Goal: Task Accomplishment & Management: Complete application form

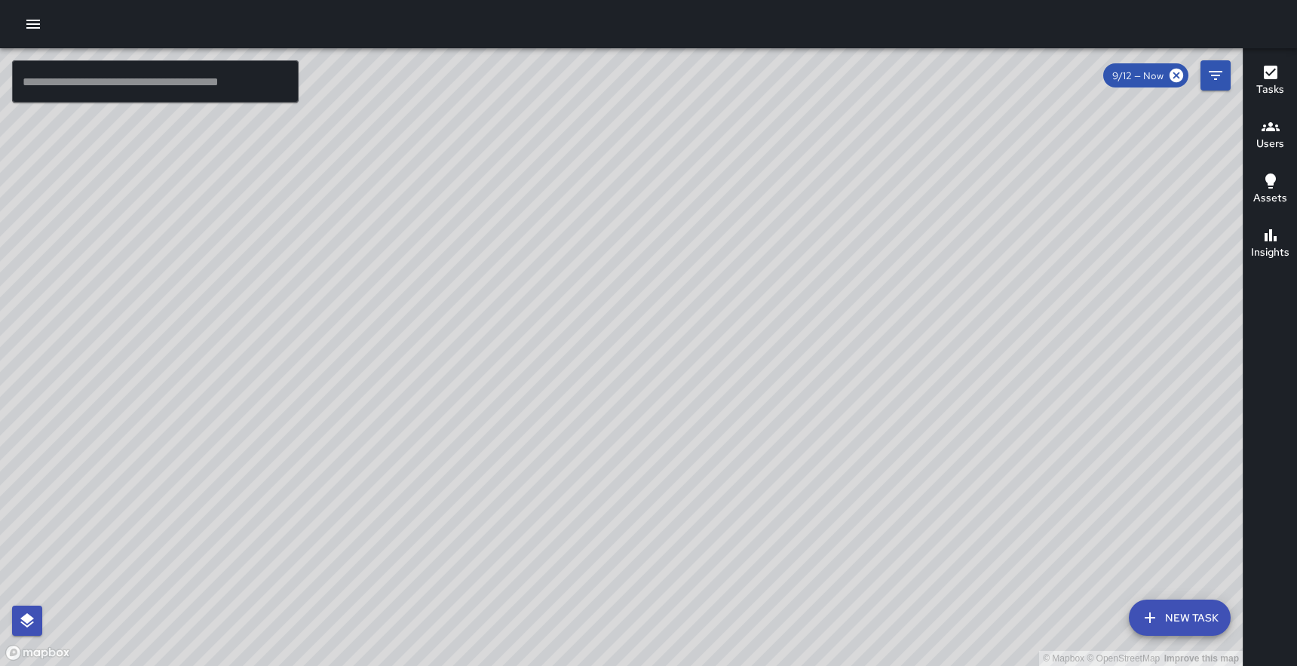
click at [24, 25] on icon "button" at bounding box center [33, 24] width 18 height 18
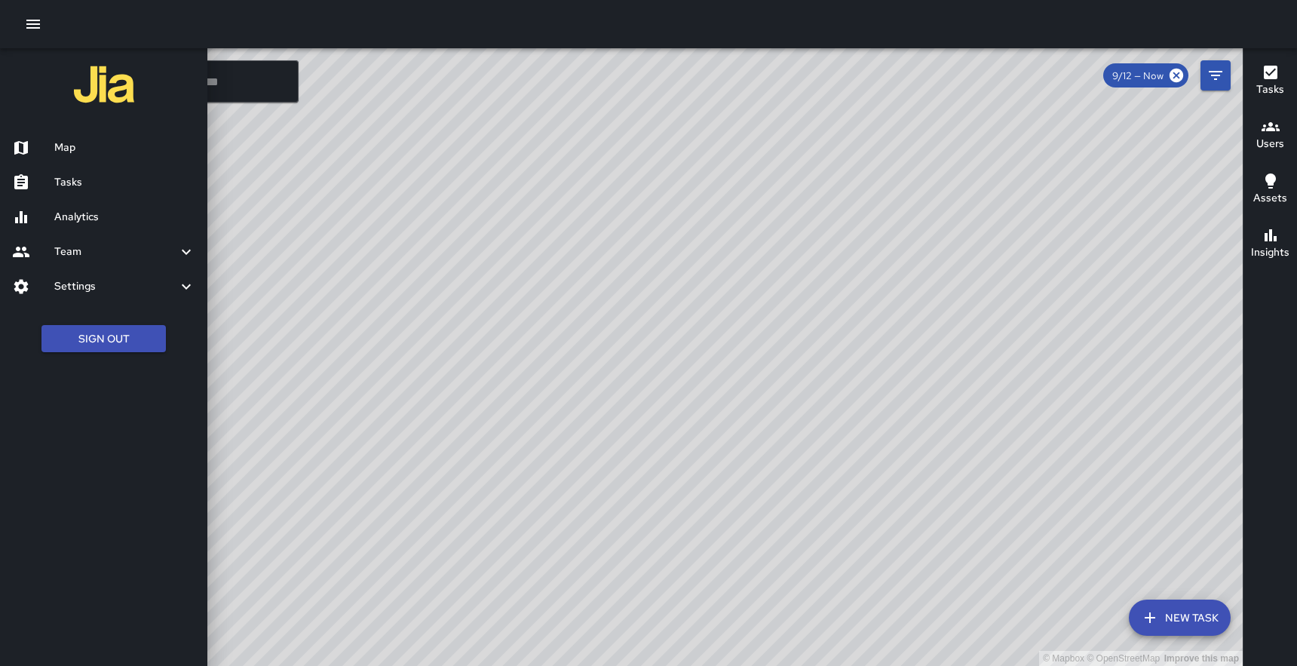
click at [63, 189] on h6 "Tasks" at bounding box center [124, 182] width 141 height 17
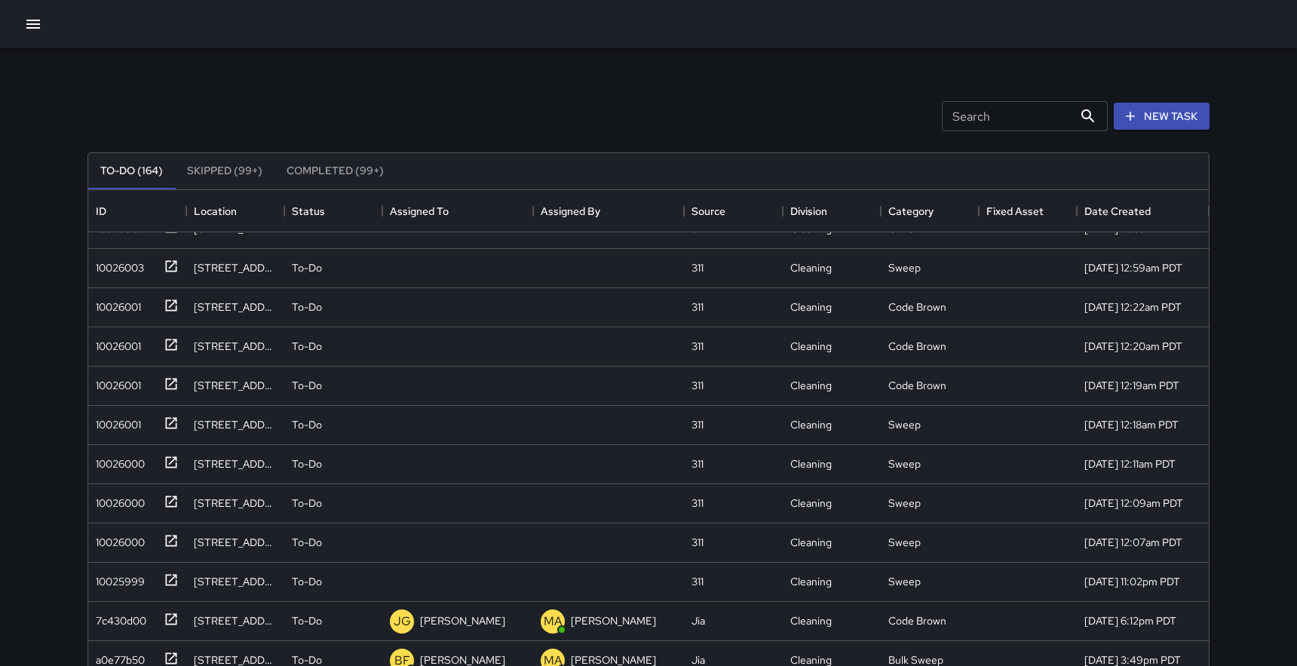
scroll to position [2151, 0]
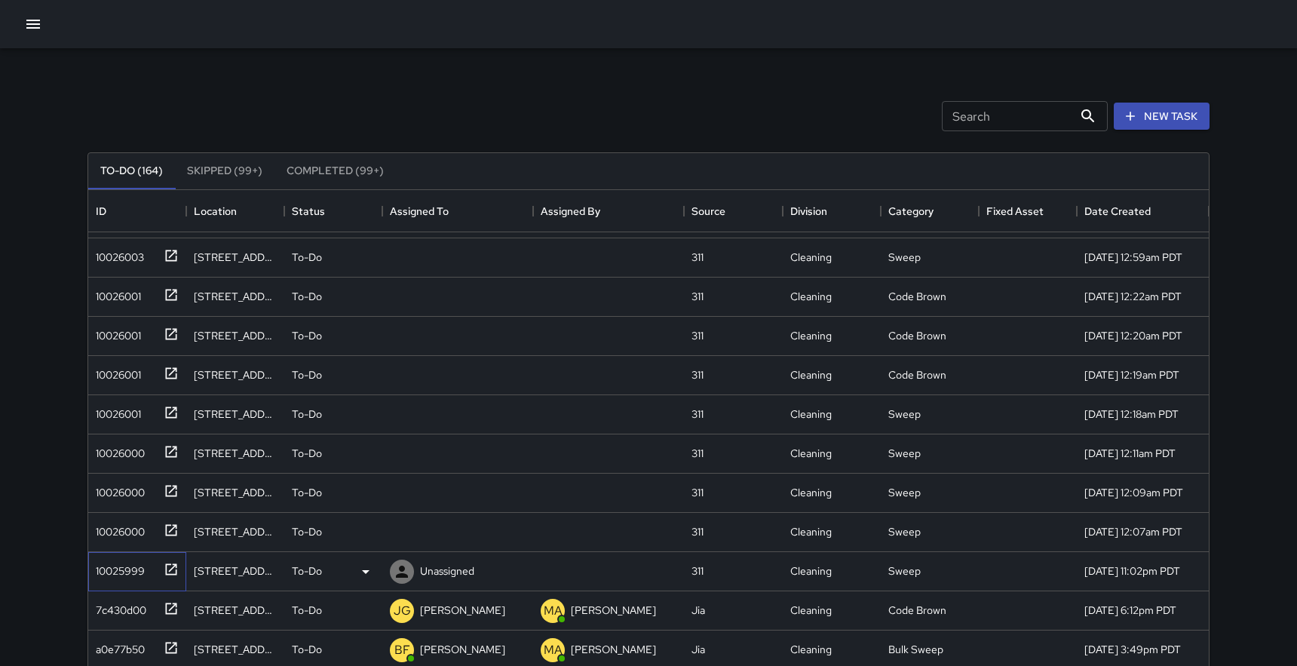
click at [171, 570] on icon at bounding box center [171, 569] width 15 height 15
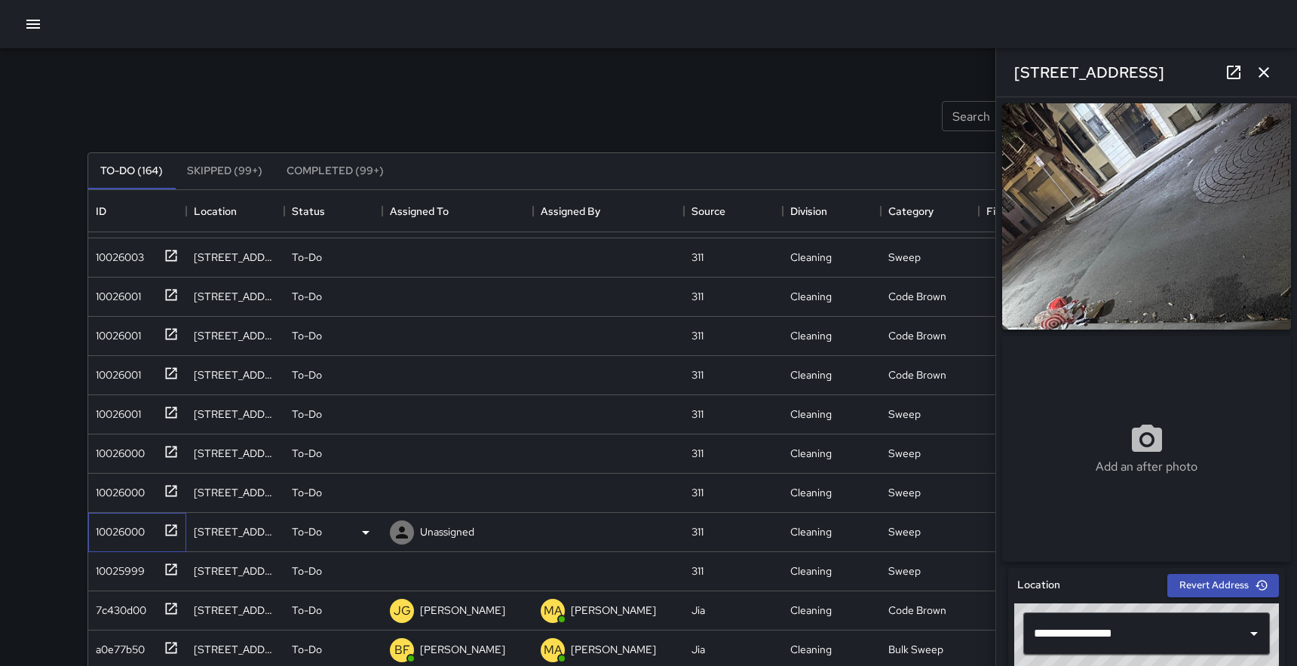
click at [170, 532] on icon at bounding box center [171, 530] width 15 height 15
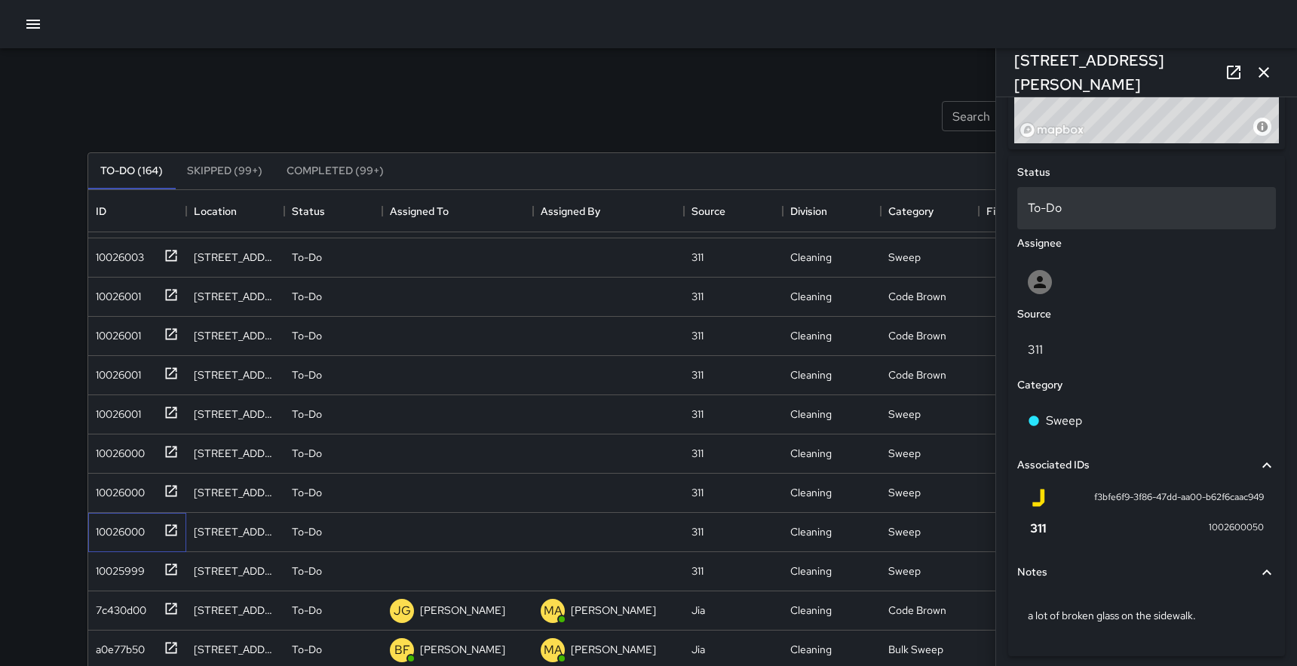
scroll to position [689, 0]
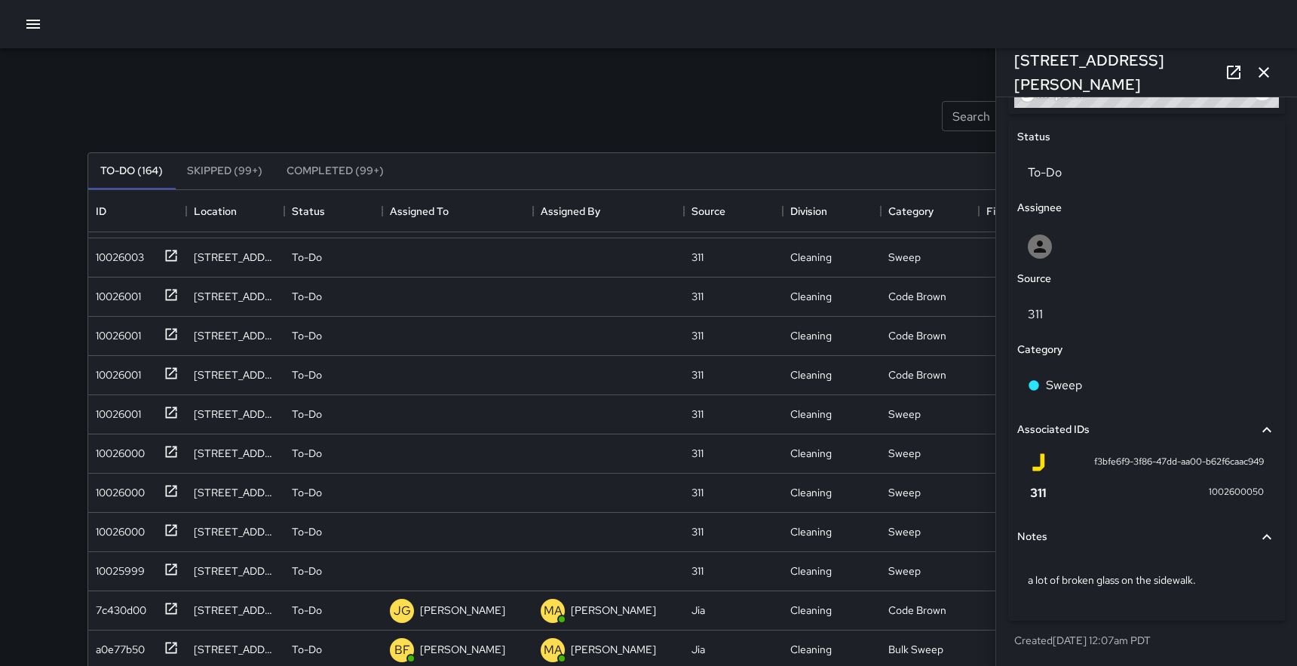
click at [1262, 71] on icon "button" at bounding box center [1264, 72] width 11 height 11
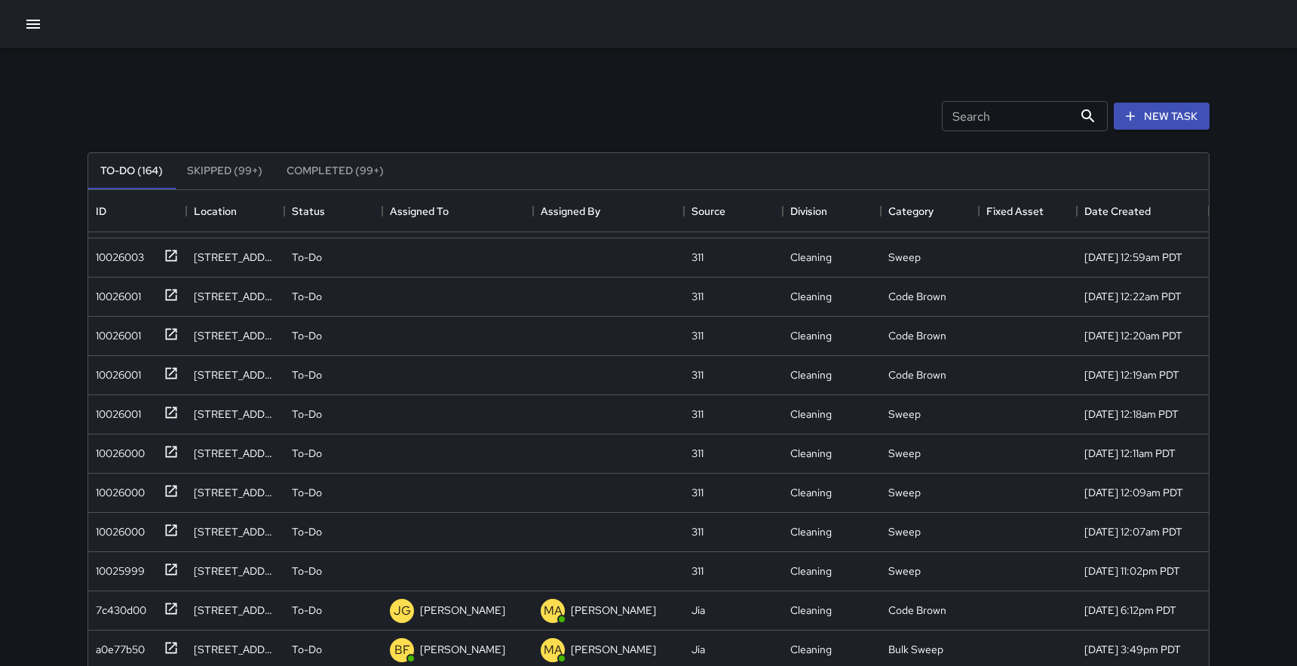
click at [32, 22] on icon "button" at bounding box center [33, 24] width 18 height 18
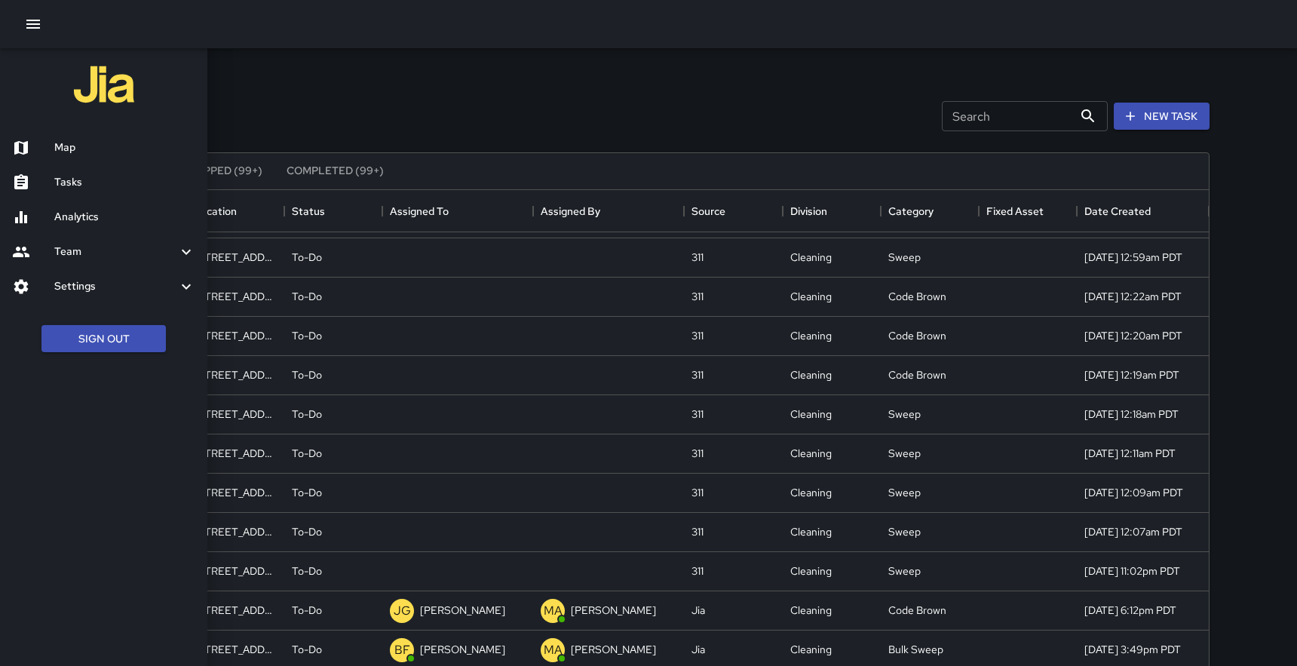
click at [65, 158] on div "Map" at bounding box center [103, 147] width 207 height 35
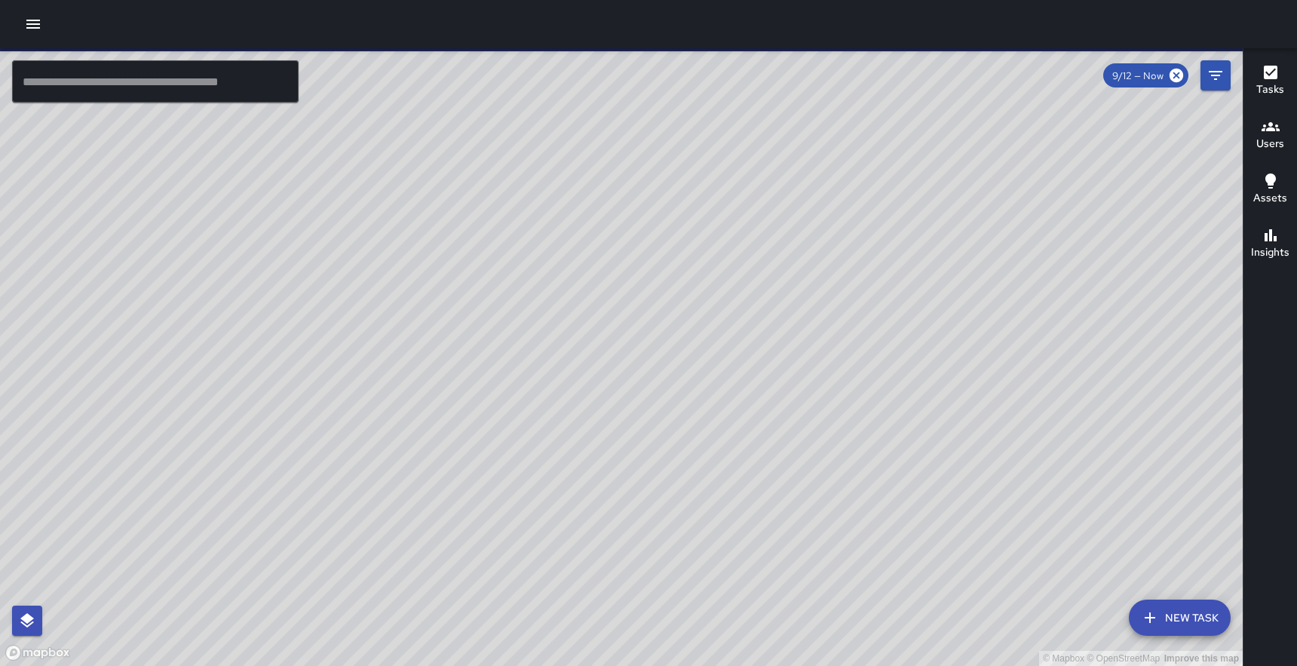
click at [207, 90] on input "text" at bounding box center [155, 81] width 287 height 42
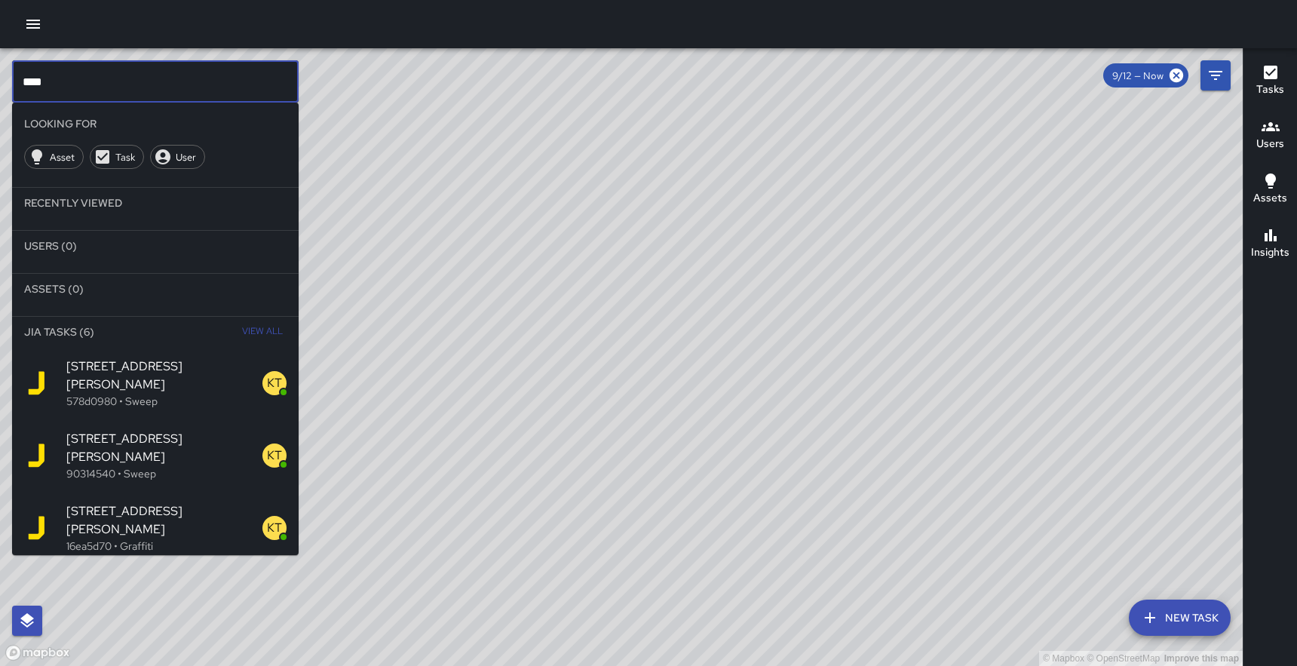
type input "****"
click at [149, 374] on span "[STREET_ADDRESS][PERSON_NAME]" at bounding box center [164, 375] width 196 height 36
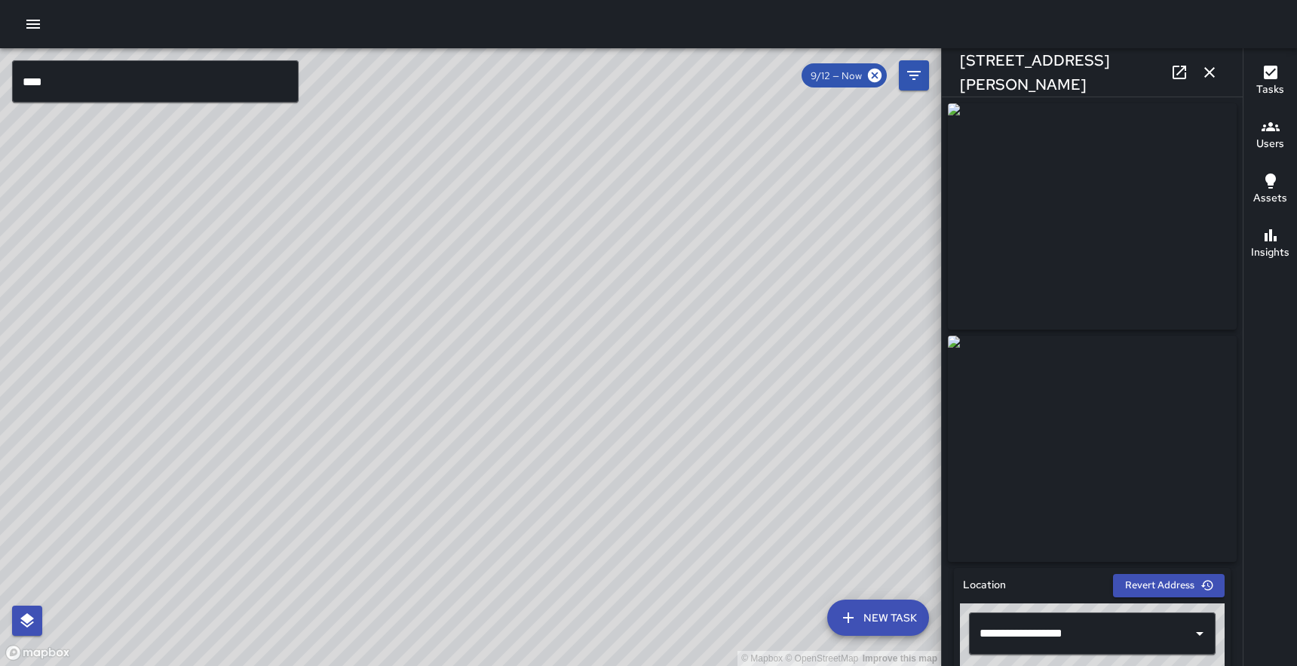
click at [31, 28] on icon "button" at bounding box center [33, 24] width 14 height 9
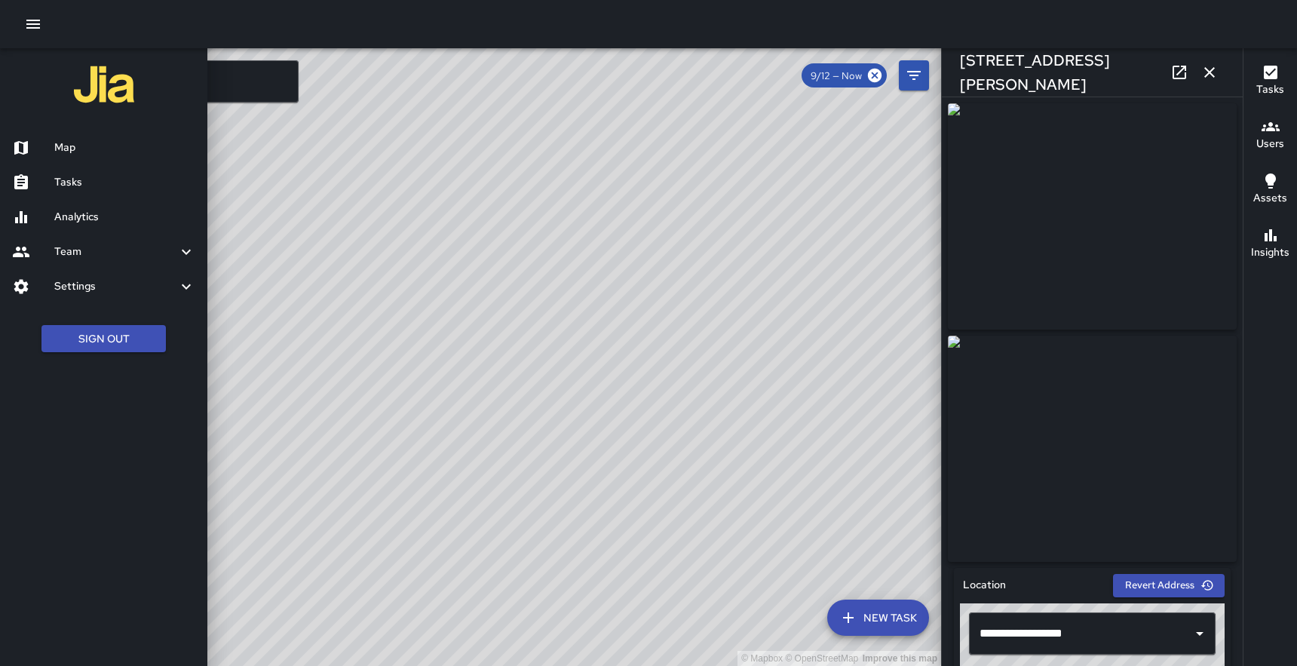
click at [68, 176] on h6 "Tasks" at bounding box center [124, 182] width 141 height 17
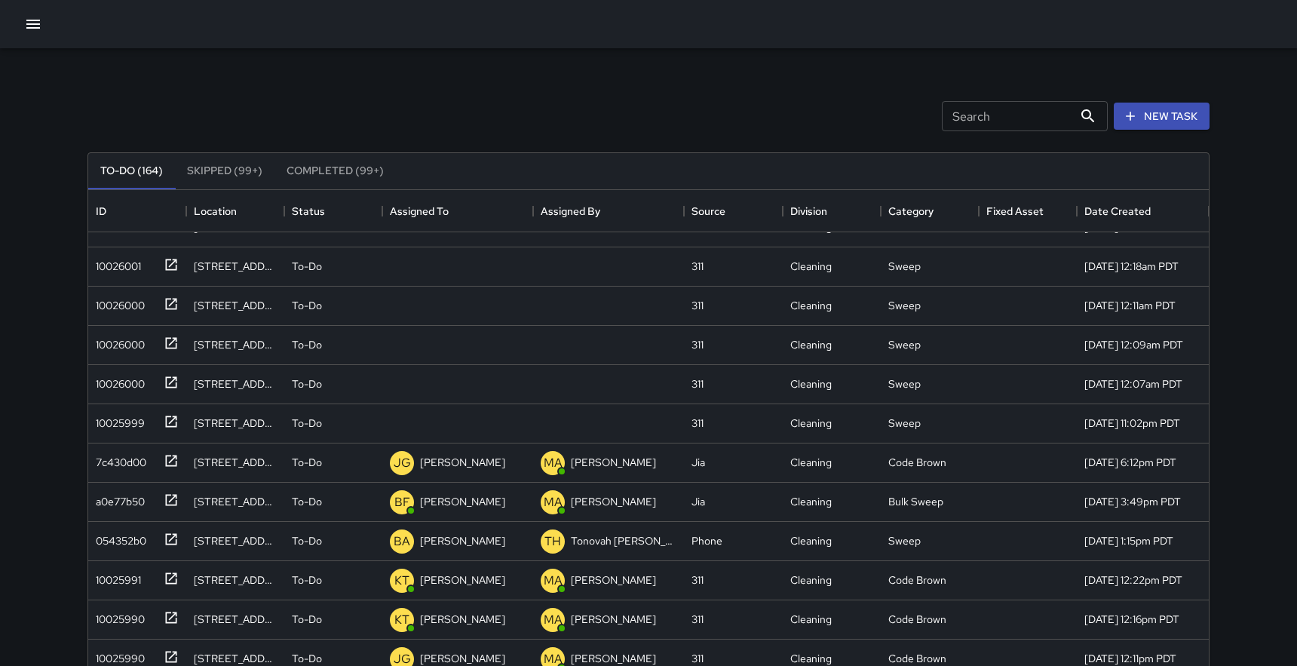
scroll to position [2296, 0]
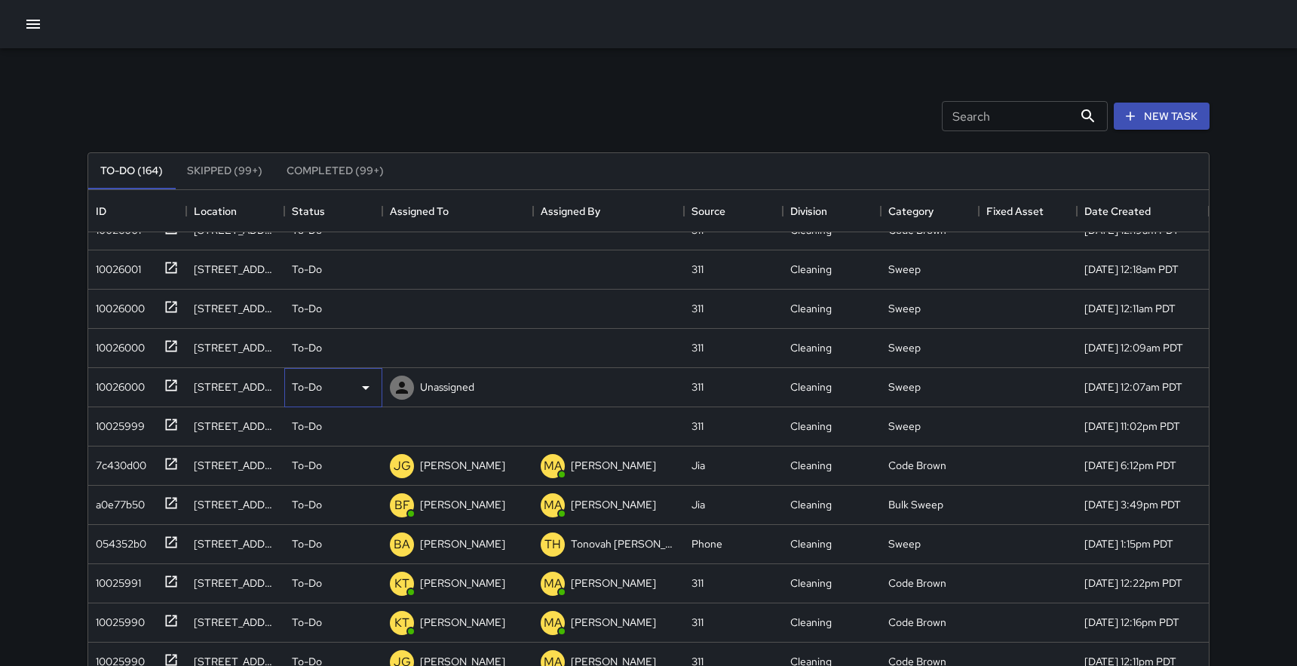
click at [367, 388] on icon at bounding box center [366, 388] width 8 height 4
click at [371, 386] on div at bounding box center [648, 333] width 1297 height 666
click at [173, 382] on icon at bounding box center [171, 384] width 11 height 11
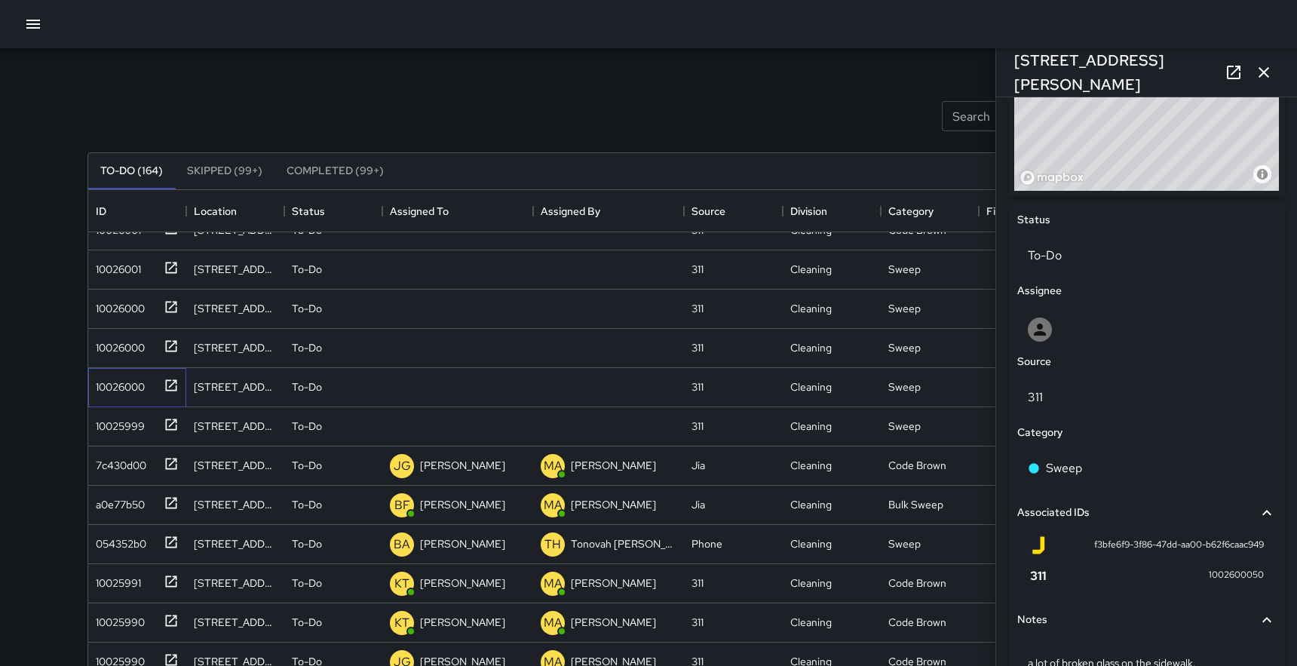
scroll to position [614, 0]
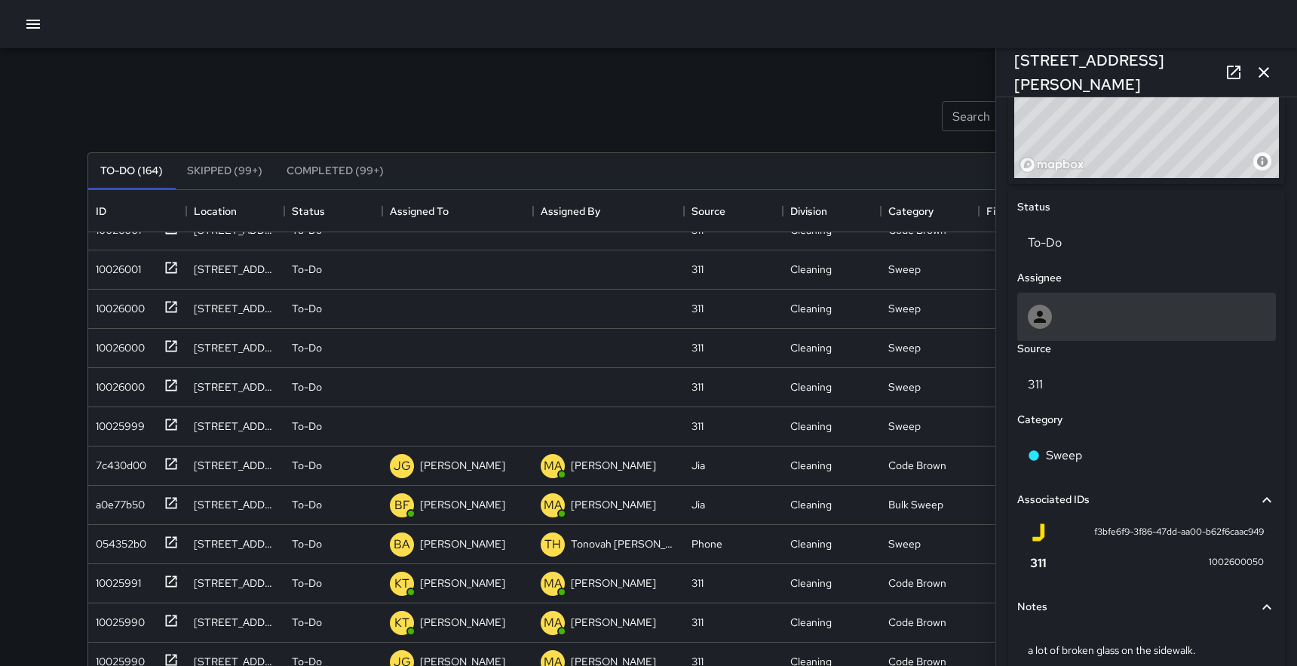
click at [1091, 298] on div at bounding box center [1146, 317] width 259 height 48
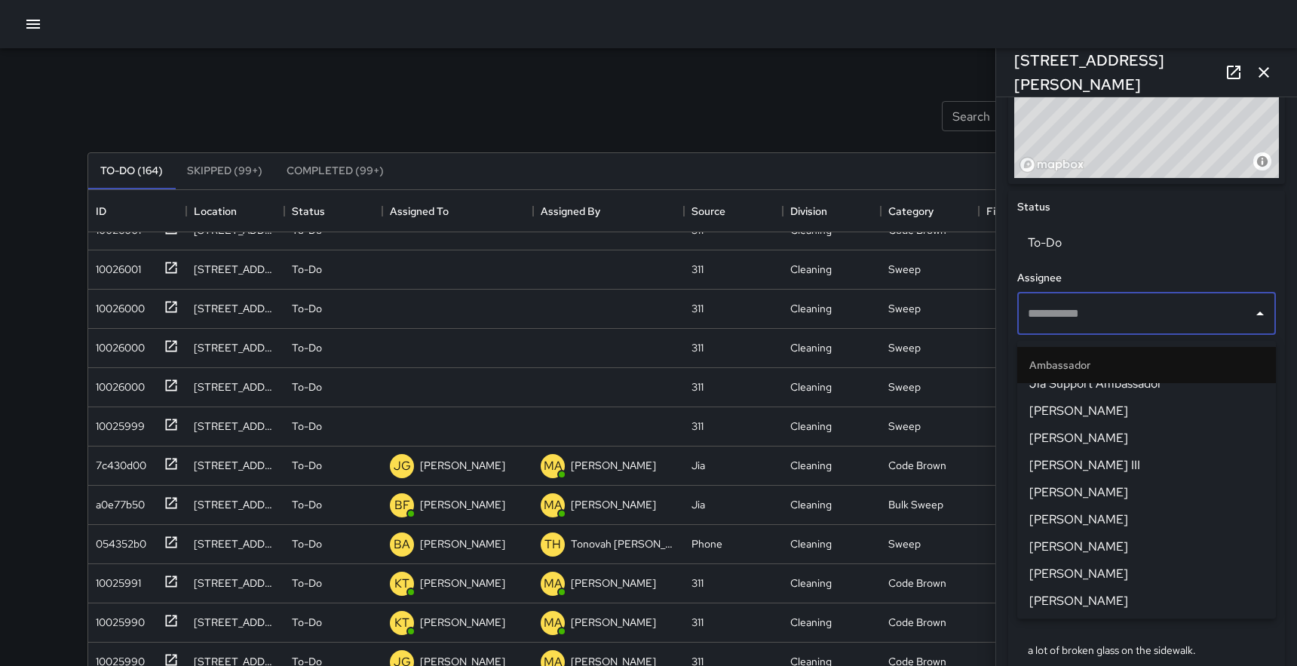
scroll to position [611, 0]
click at [1087, 498] on span "[PERSON_NAME]" at bounding box center [1146, 492] width 235 height 18
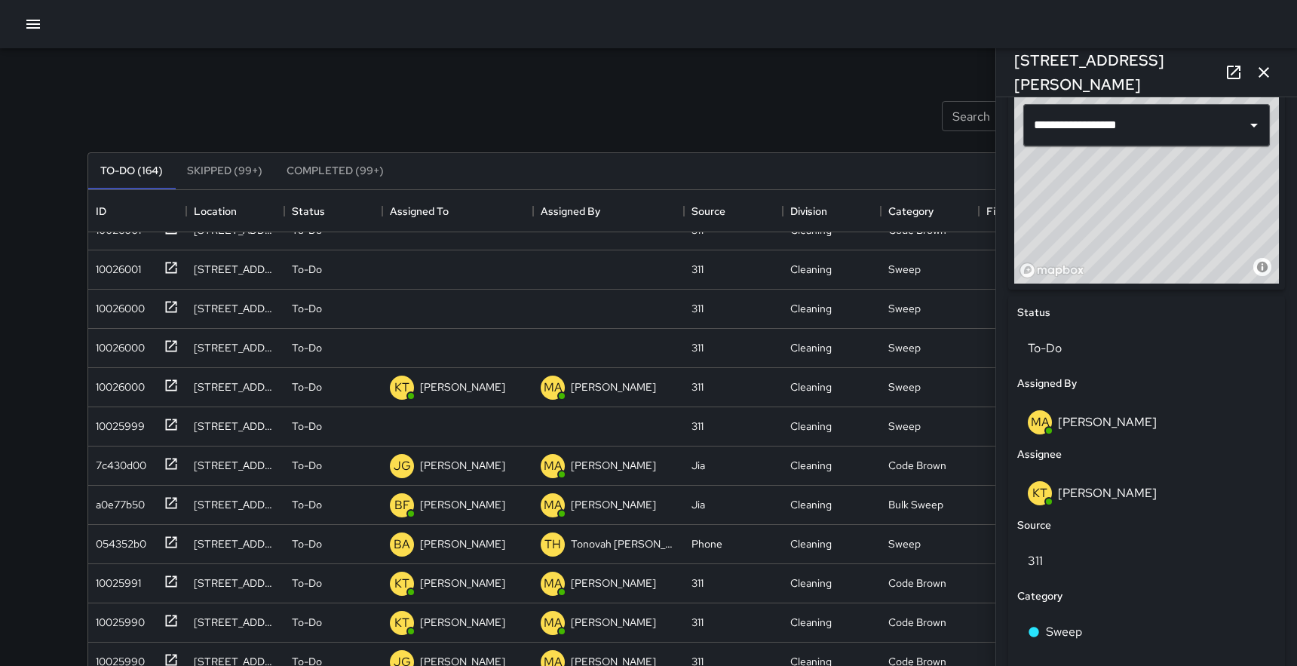
scroll to position [491, 0]
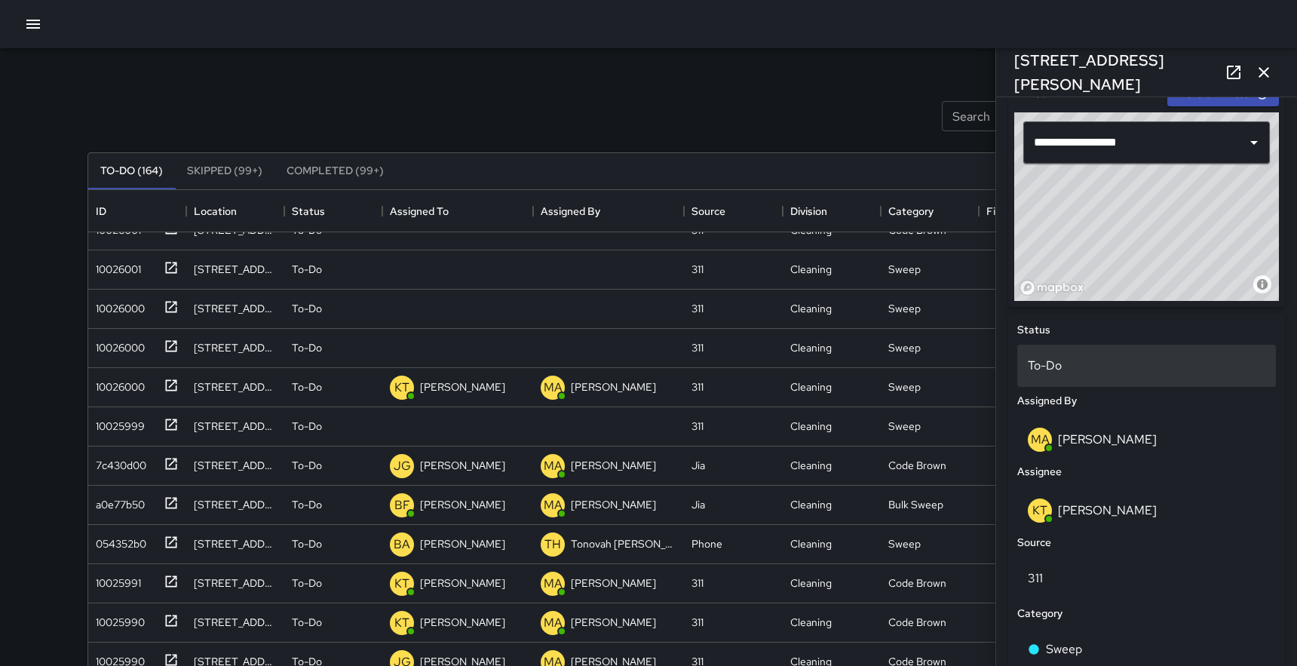
click at [1097, 359] on div "To-Do" at bounding box center [1146, 366] width 259 height 42
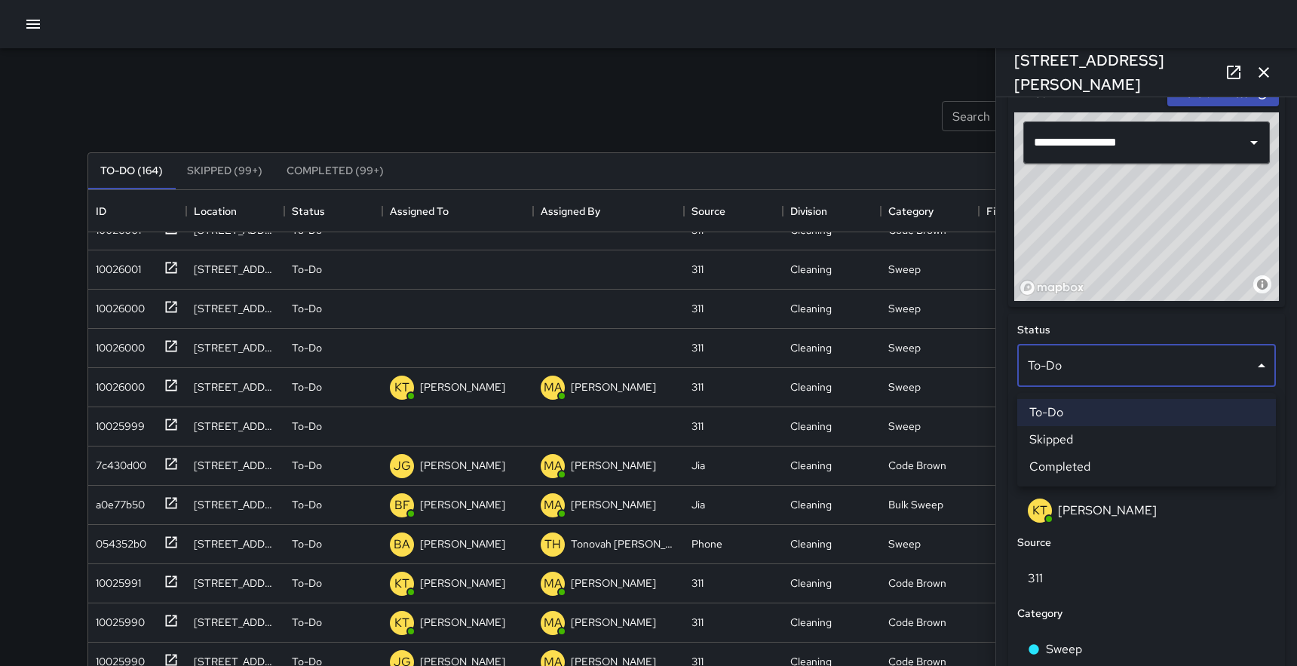
click at [1078, 460] on li "Completed" at bounding box center [1146, 466] width 259 height 27
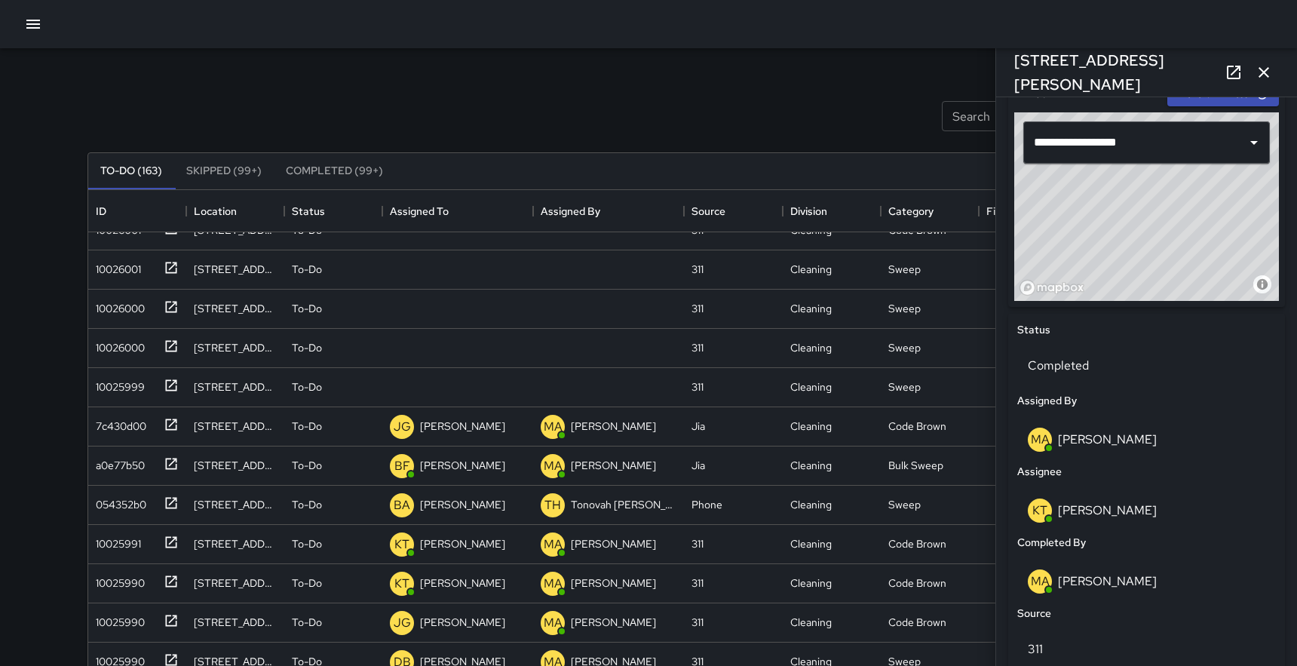
click at [34, 25] on icon "button" at bounding box center [33, 24] width 18 height 18
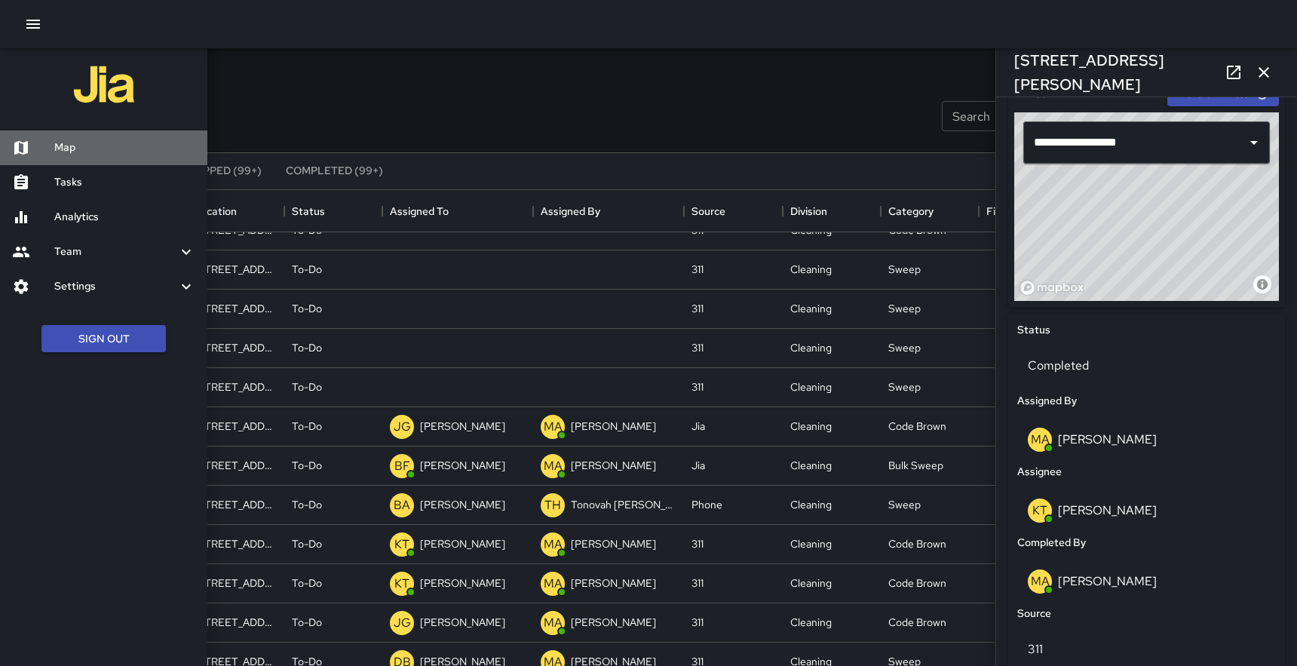
click at [75, 150] on h6 "Map" at bounding box center [124, 148] width 141 height 17
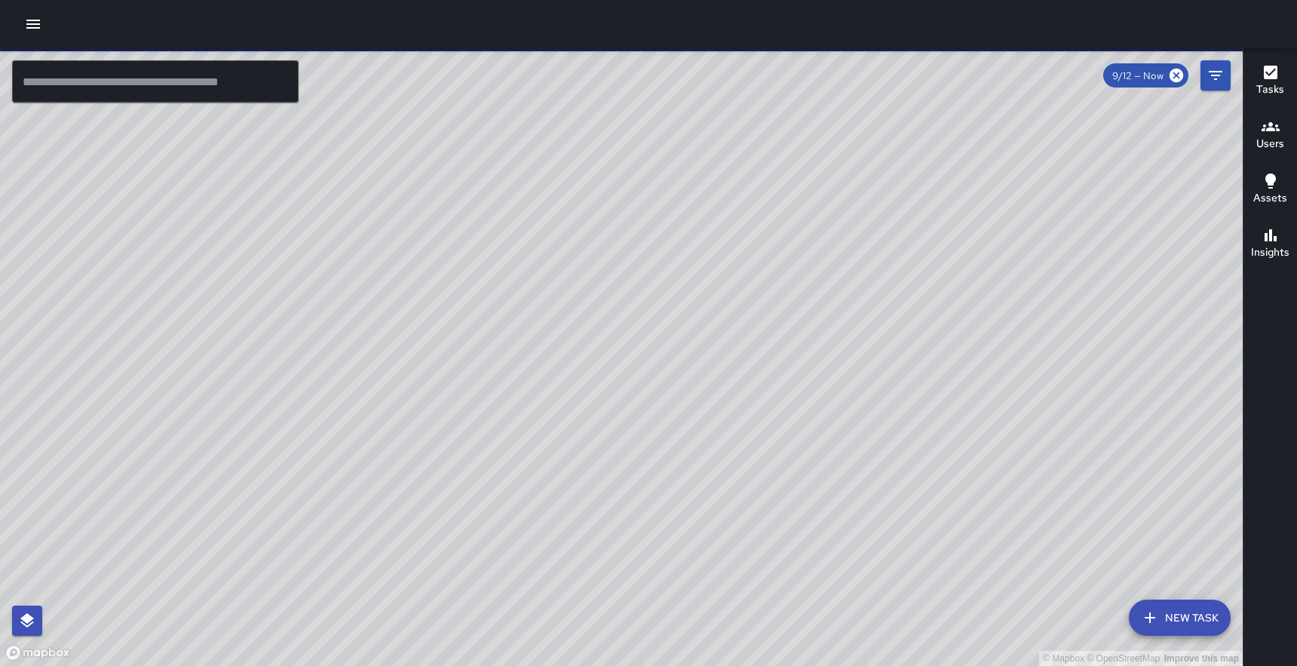
click at [124, 69] on input "text" at bounding box center [155, 81] width 287 height 42
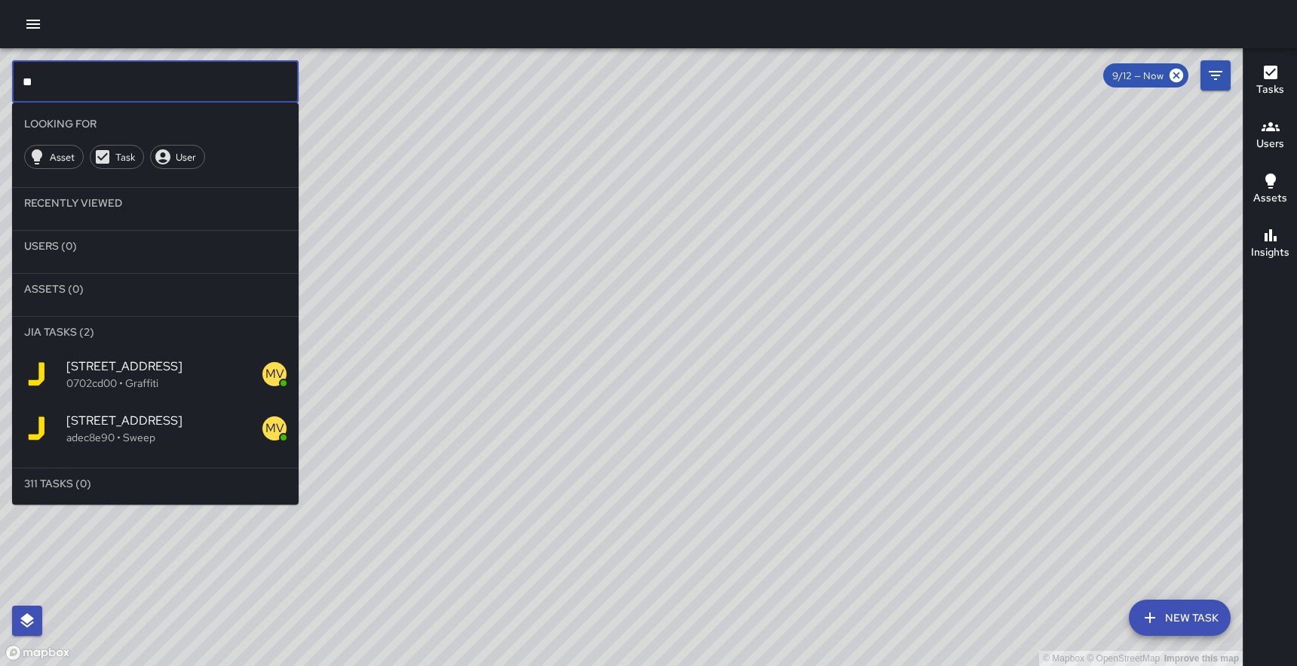
type input "*"
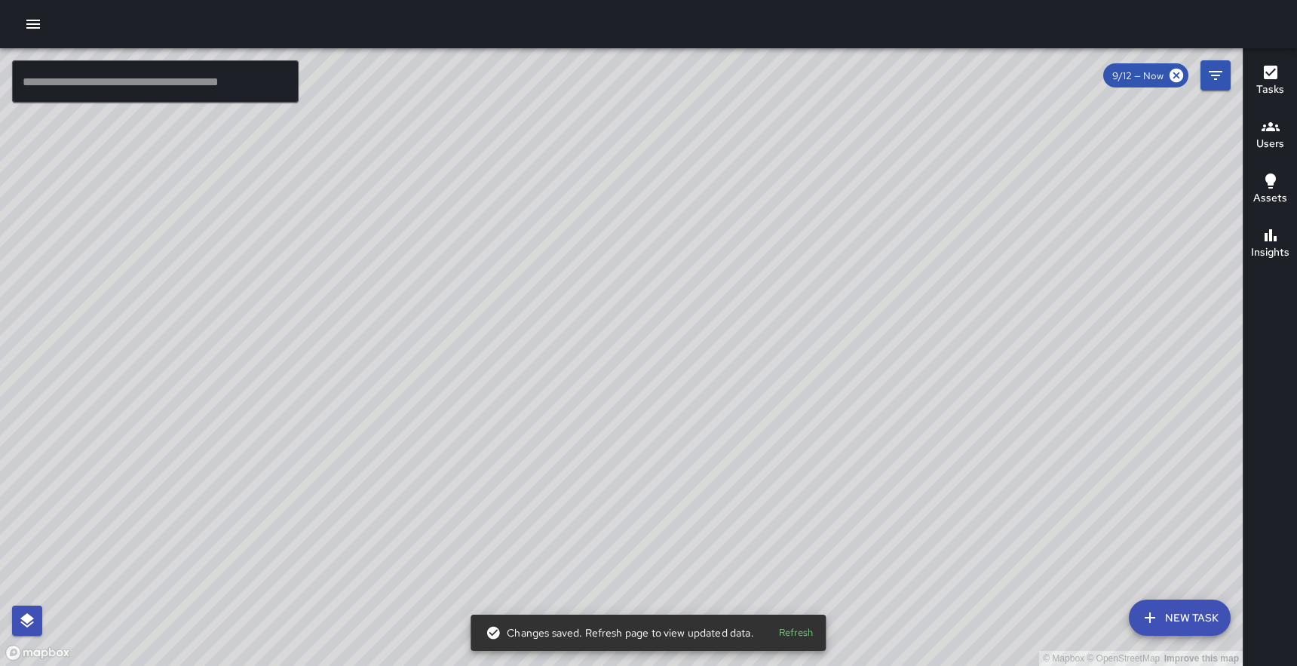
drag, startPoint x: 689, startPoint y: 164, endPoint x: 643, endPoint y: 467, distance: 305.9
click at [643, 467] on div "© Mapbox © OpenStreetMap Improve this map" at bounding box center [621, 357] width 1243 height 618
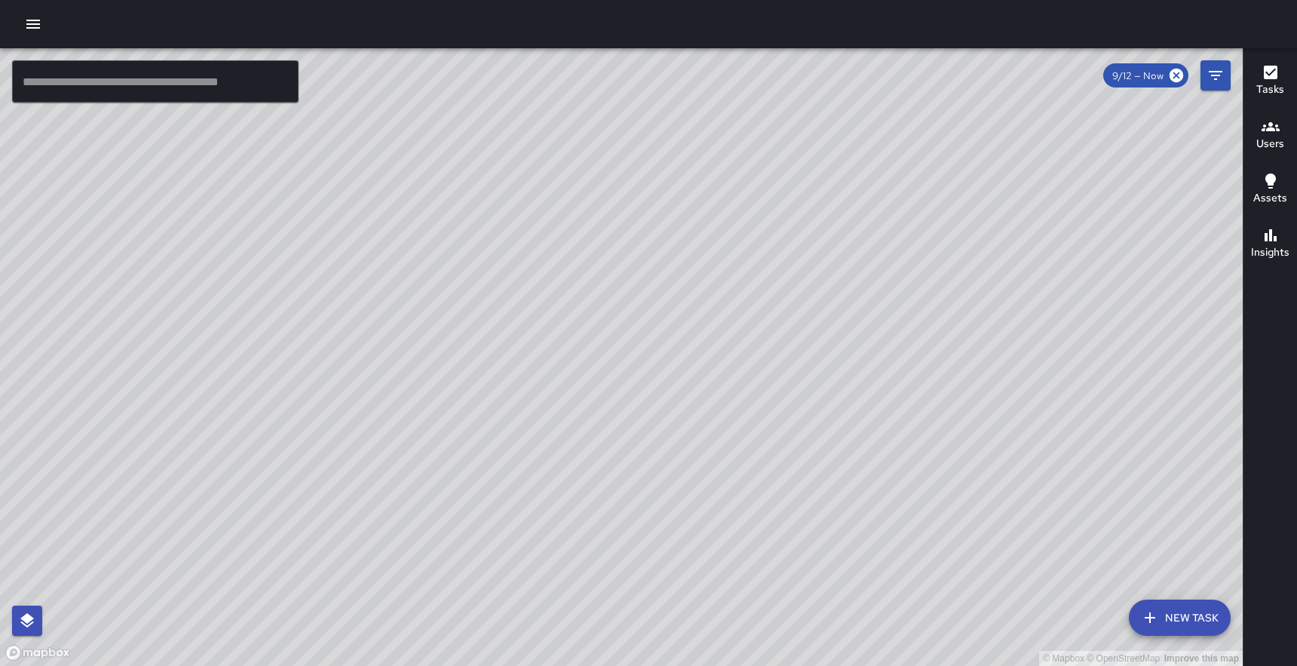
drag, startPoint x: 564, startPoint y: 379, endPoint x: 250, endPoint y: 219, distance: 351.8
click at [250, 219] on div "© Mapbox © OpenStreetMap Improve this map" at bounding box center [621, 357] width 1243 height 618
drag, startPoint x: 443, startPoint y: 499, endPoint x: 470, endPoint y: 299, distance: 201.7
click at [470, 299] on div "© Mapbox © OpenStreetMap Improve this map" at bounding box center [621, 357] width 1243 height 618
drag, startPoint x: 469, startPoint y: 299, endPoint x: 711, endPoint y: 380, distance: 255.2
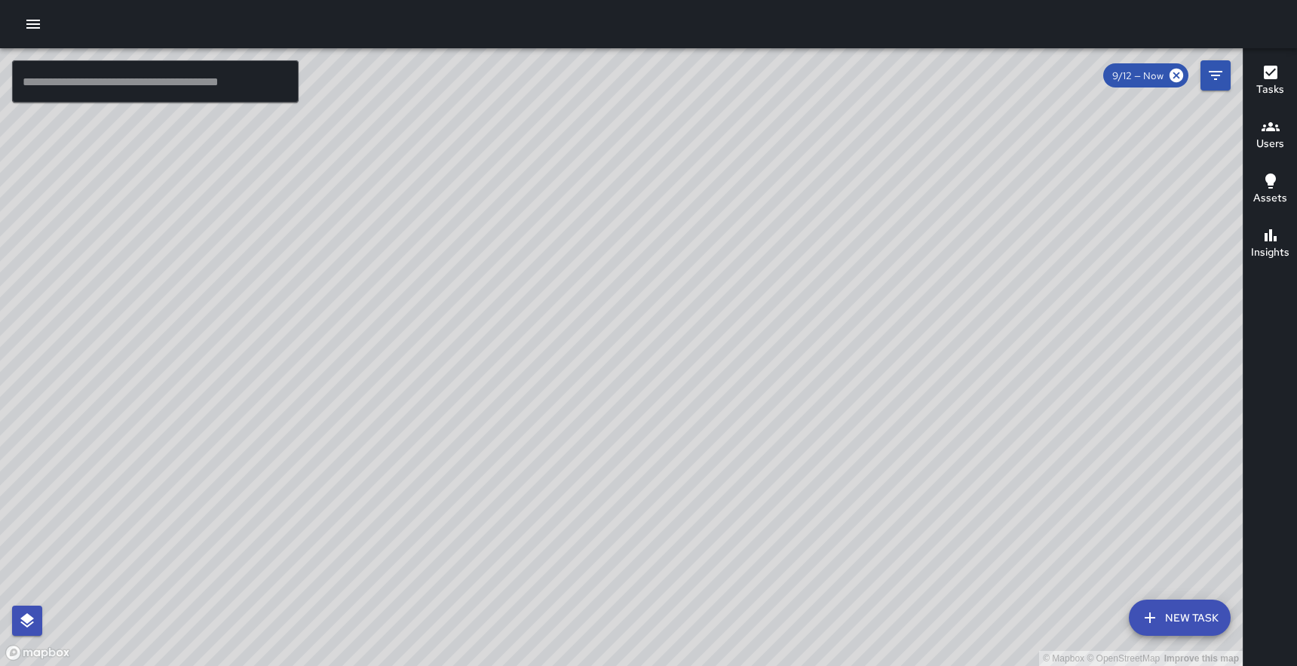
click at [711, 380] on div "© Mapbox © OpenStreetMap Improve this map" at bounding box center [621, 357] width 1243 height 618
click at [24, 30] on icon "button" at bounding box center [33, 24] width 18 height 18
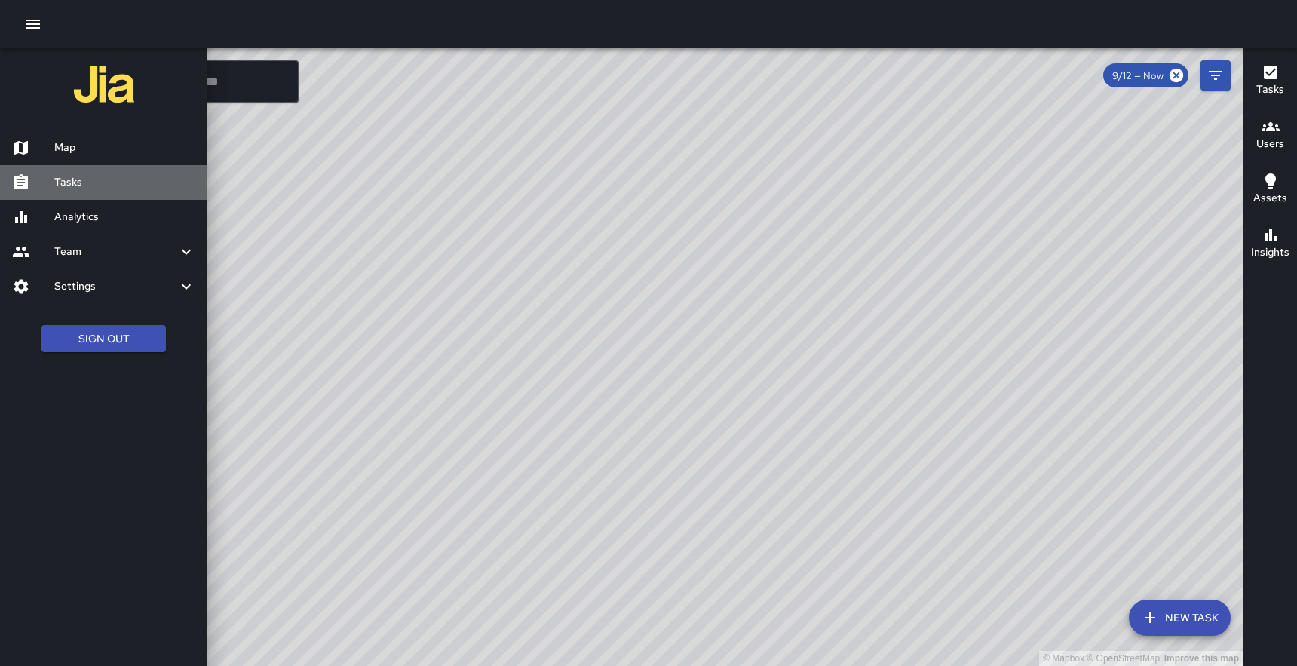
click at [78, 192] on div "Tasks" at bounding box center [103, 182] width 207 height 35
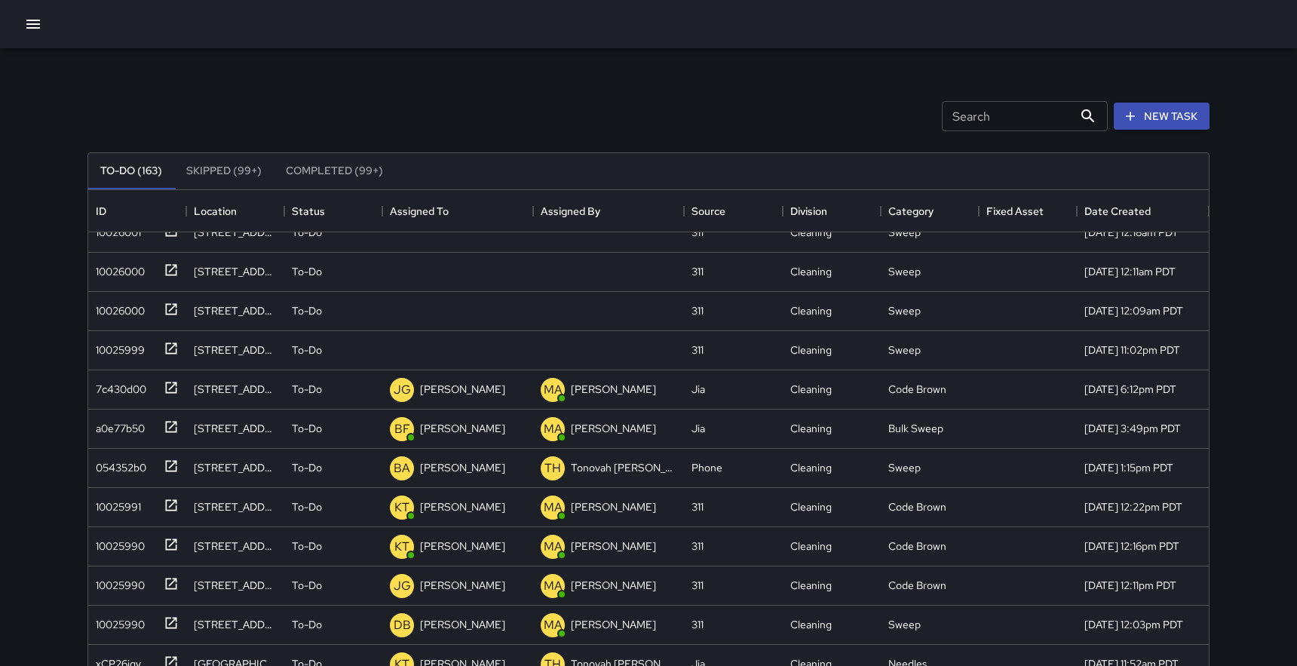
scroll to position [2324, 0]
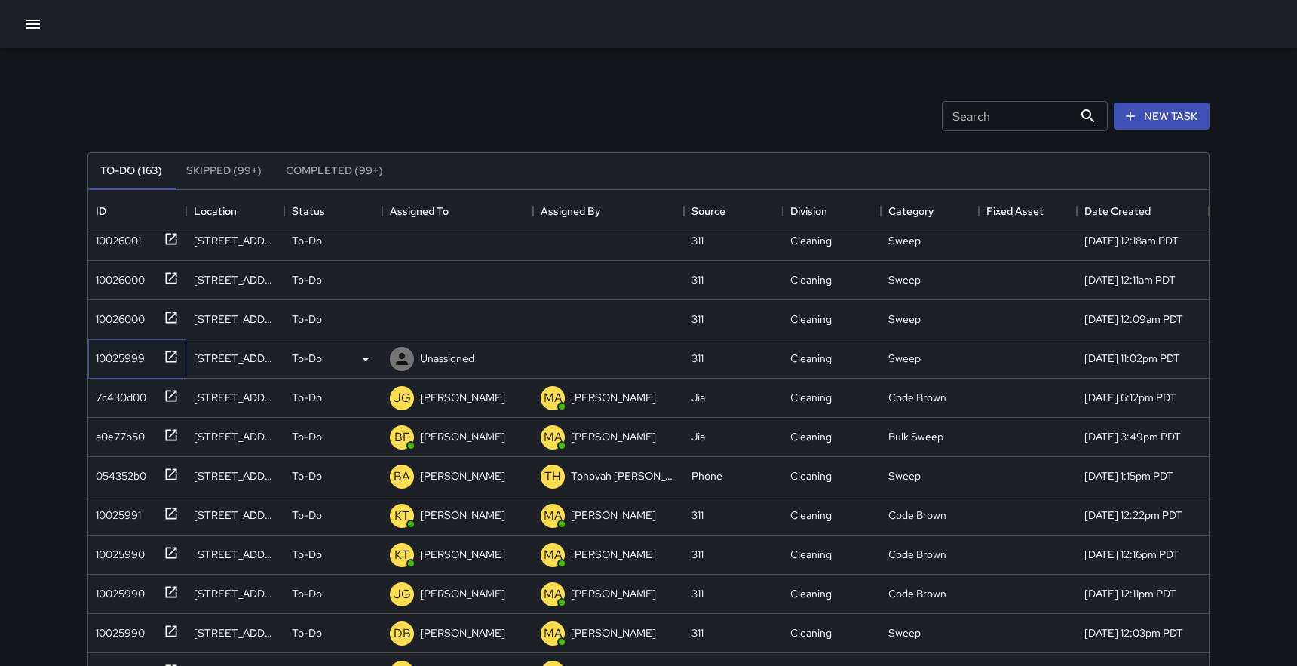
click at [175, 356] on icon at bounding box center [171, 356] width 15 height 15
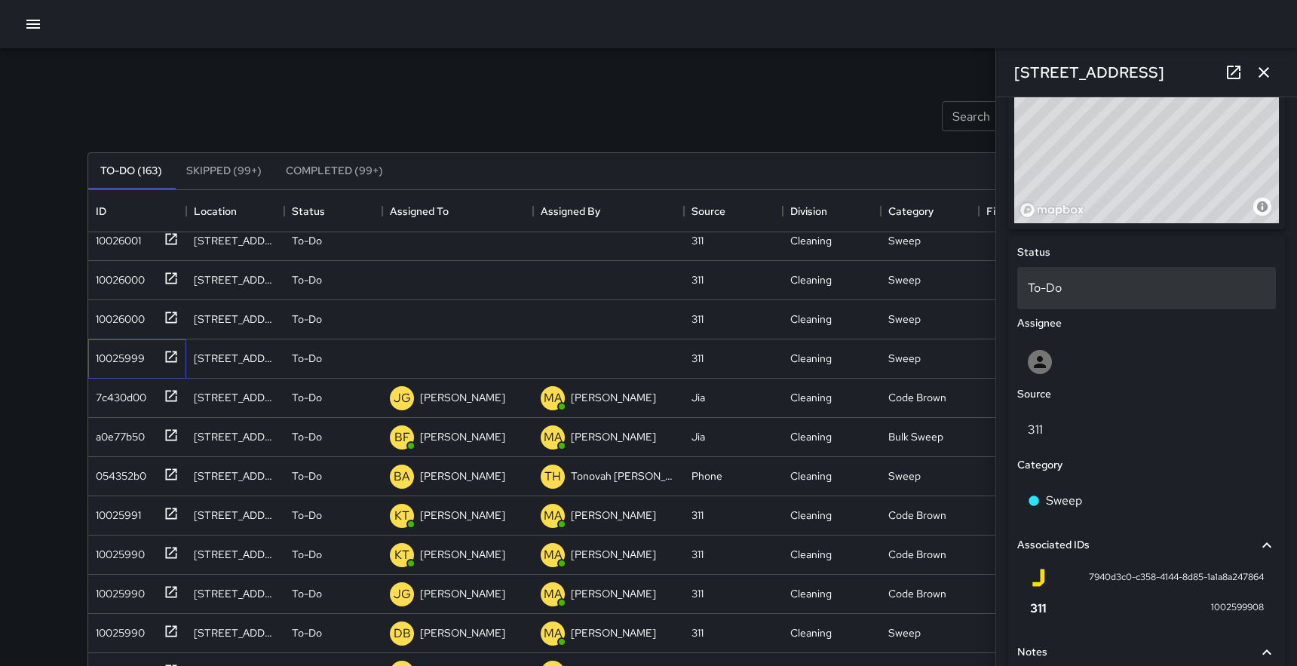
scroll to position [573, 0]
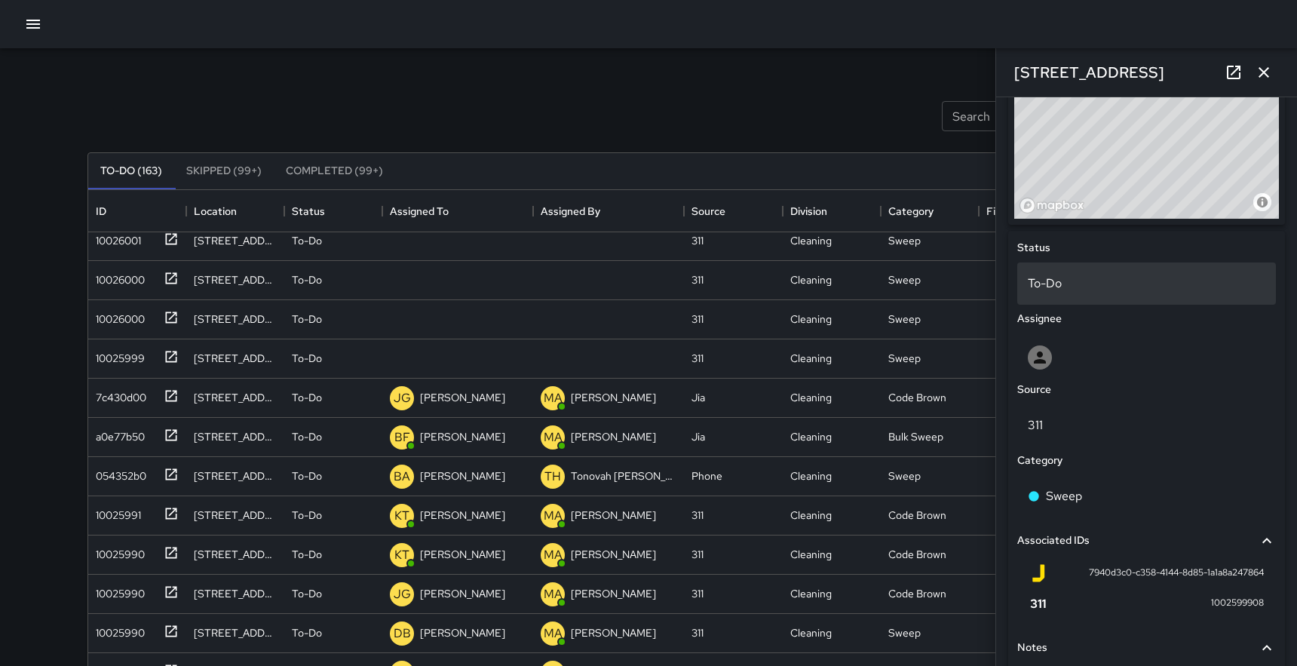
click at [1106, 287] on p "To-Do" at bounding box center [1147, 284] width 238 height 18
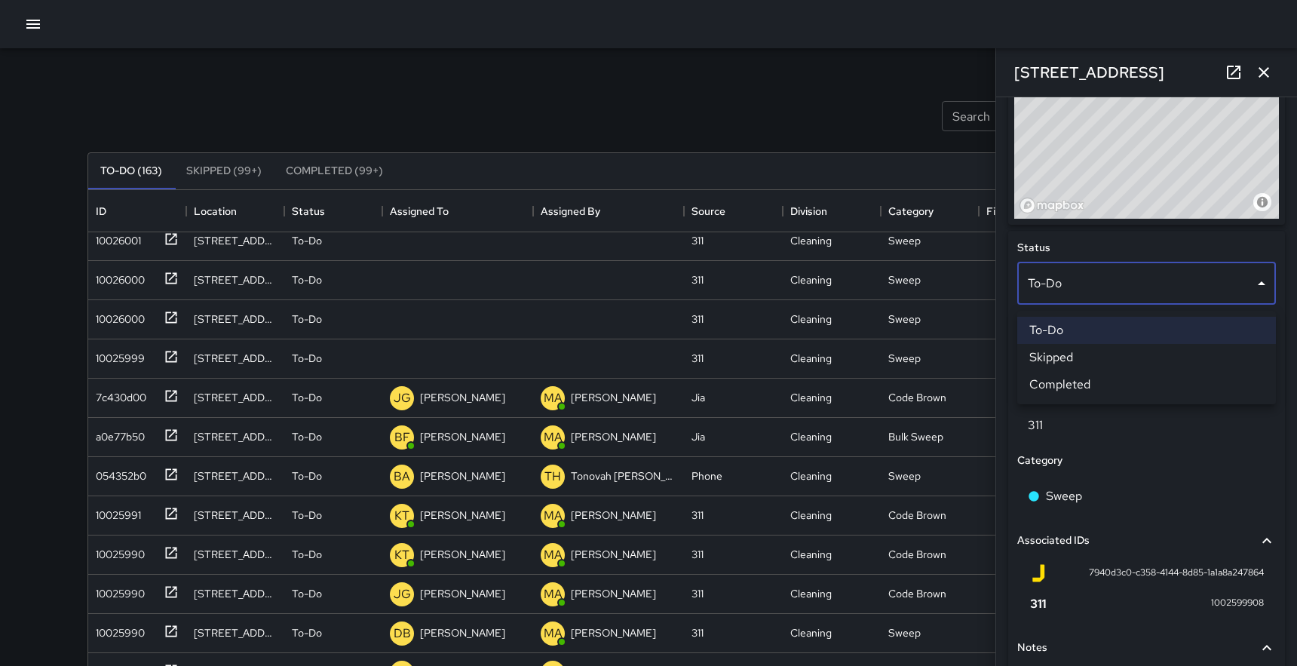
click at [1087, 461] on div at bounding box center [648, 333] width 1297 height 666
click at [1083, 328] on div "Assignee" at bounding box center [1146, 319] width 265 height 23
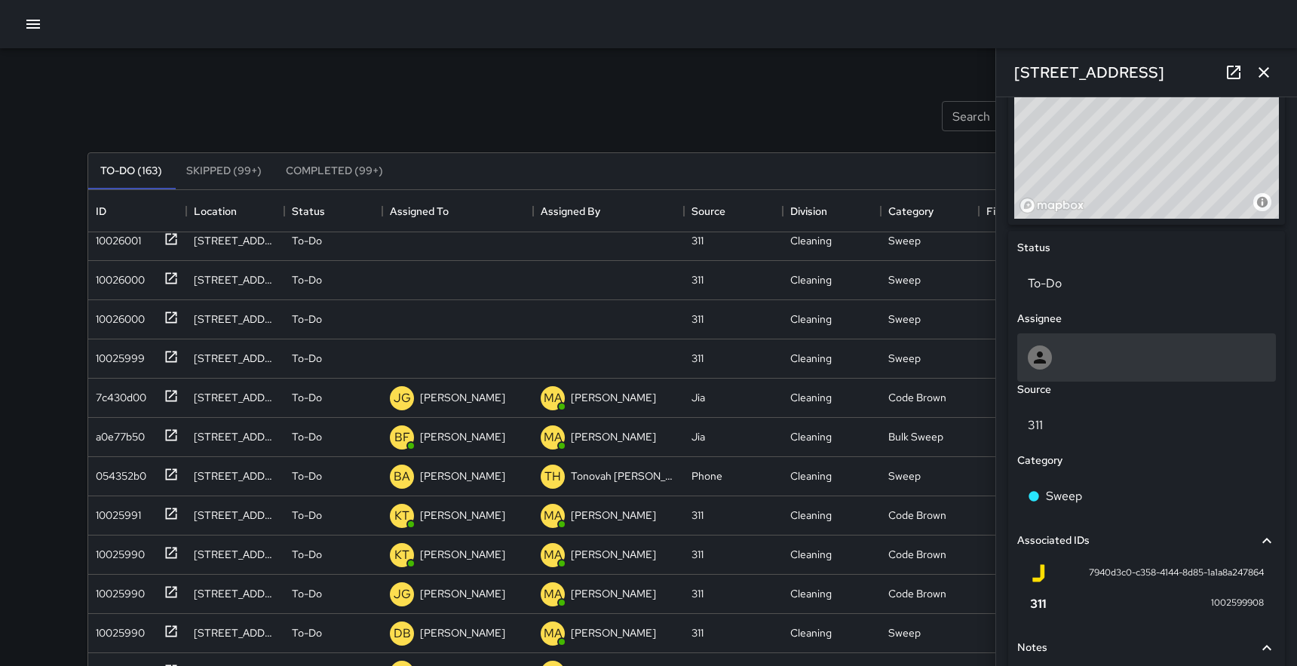
click at [1065, 347] on div at bounding box center [1146, 357] width 259 height 48
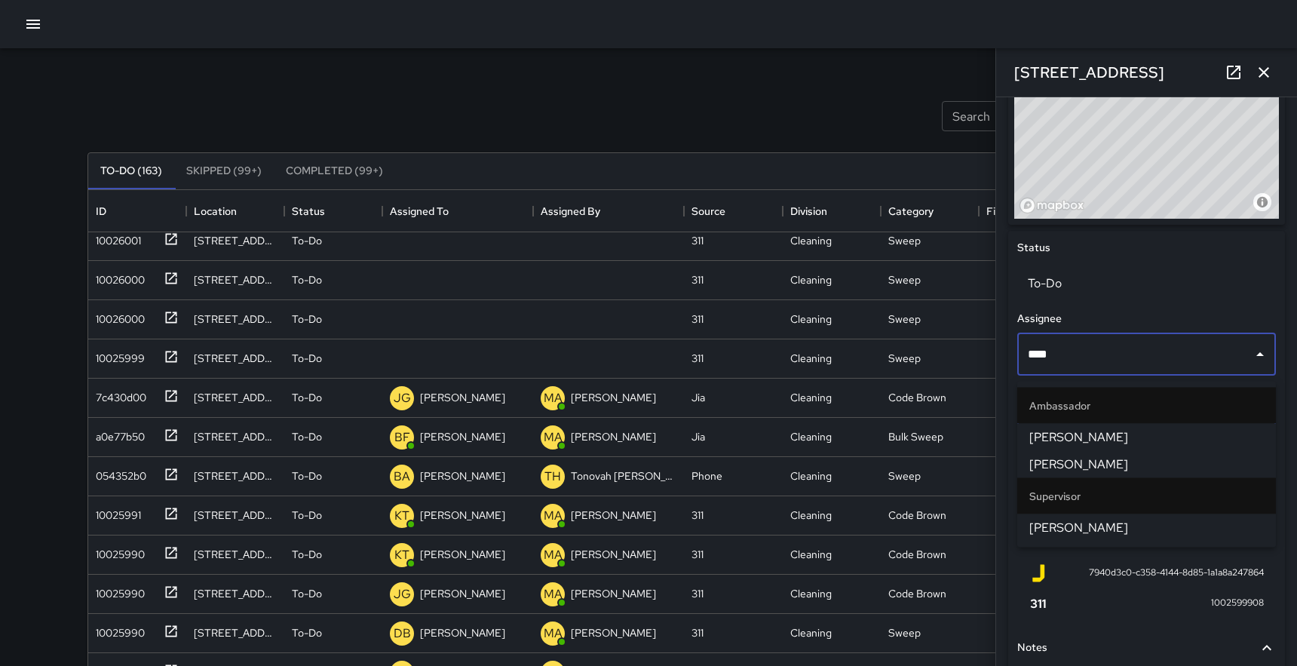
type input "*****"
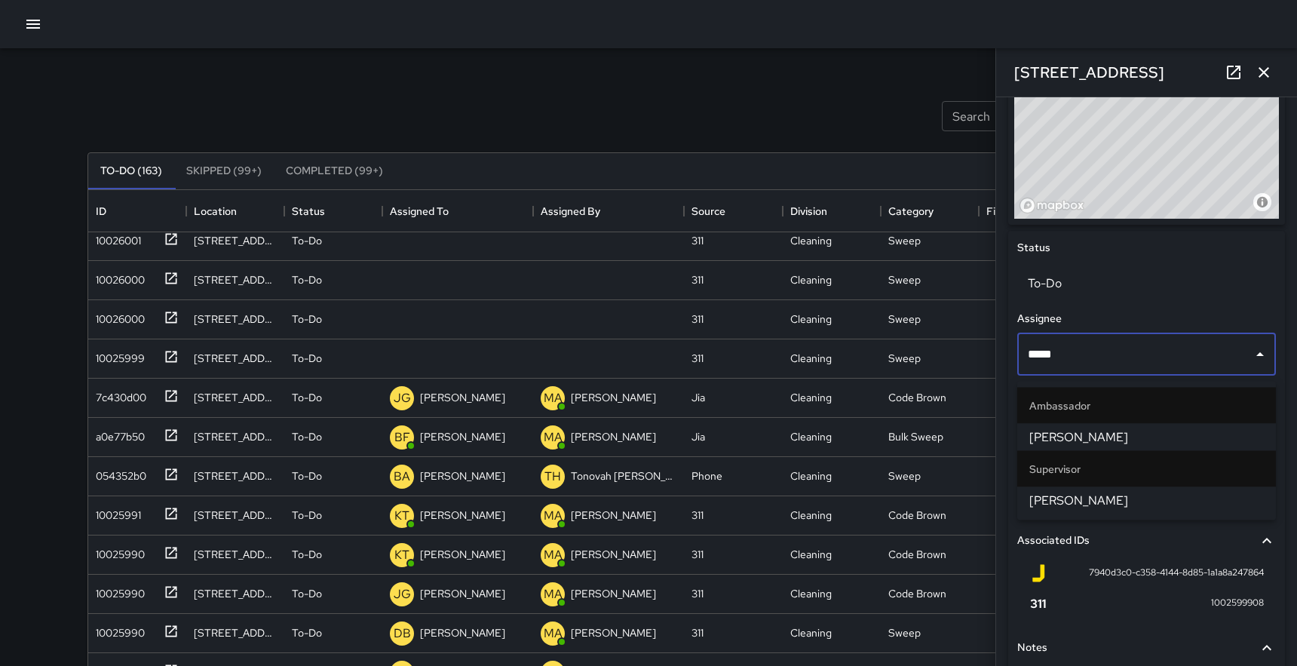
click at [1081, 505] on span "[PERSON_NAME]" at bounding box center [1146, 501] width 235 height 18
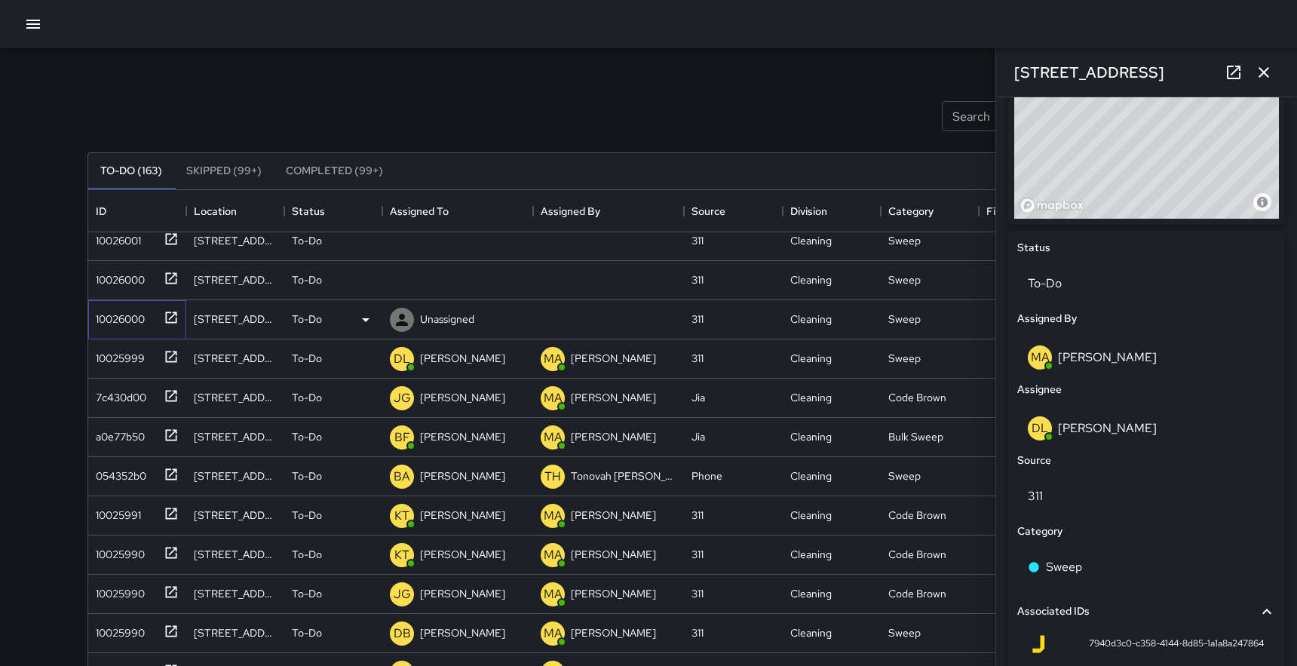
click at [172, 318] on icon at bounding box center [171, 317] width 15 height 15
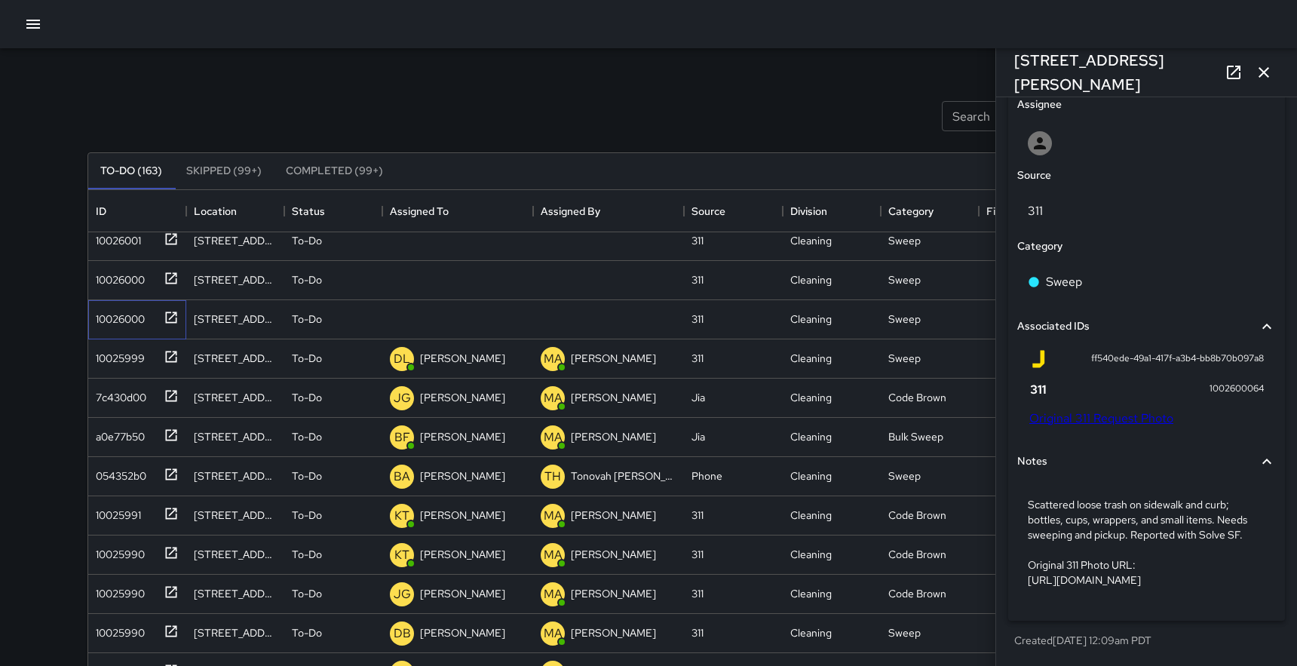
scroll to position [824, 0]
click at [1115, 410] on link "Original 311 Request Photo" at bounding box center [1101, 418] width 144 height 16
click at [32, 12] on button "button" at bounding box center [33, 24] width 30 height 30
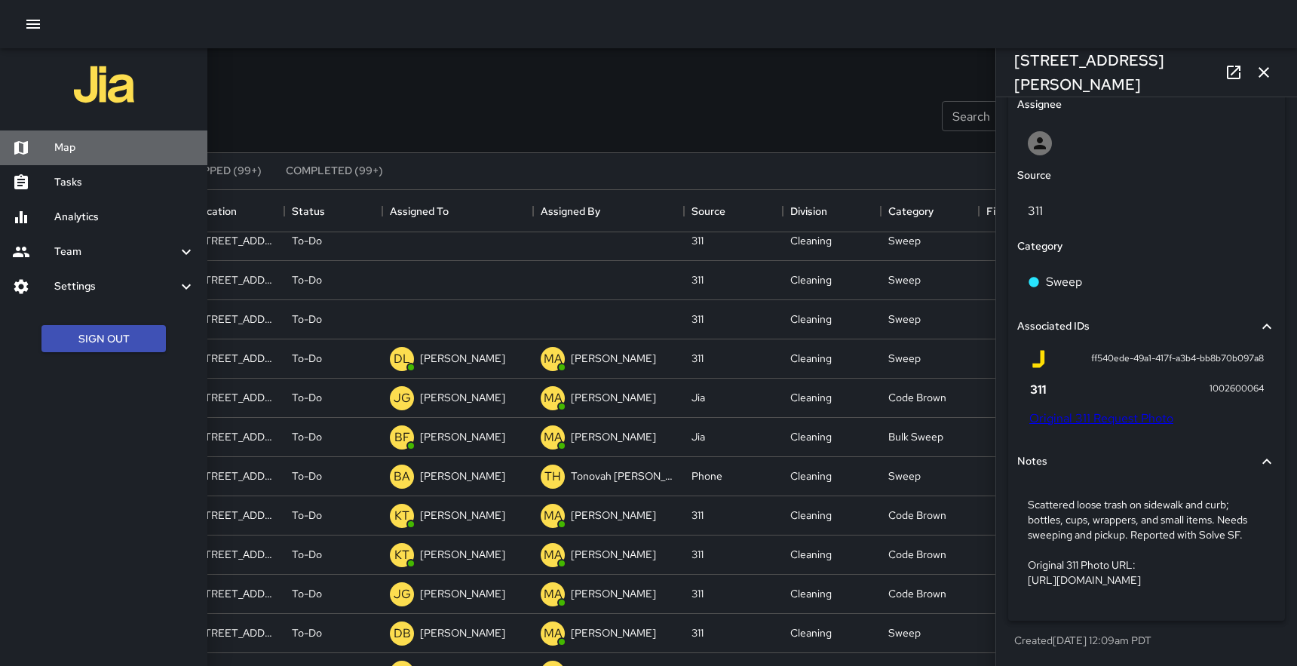
click at [68, 140] on h6 "Map" at bounding box center [124, 148] width 141 height 17
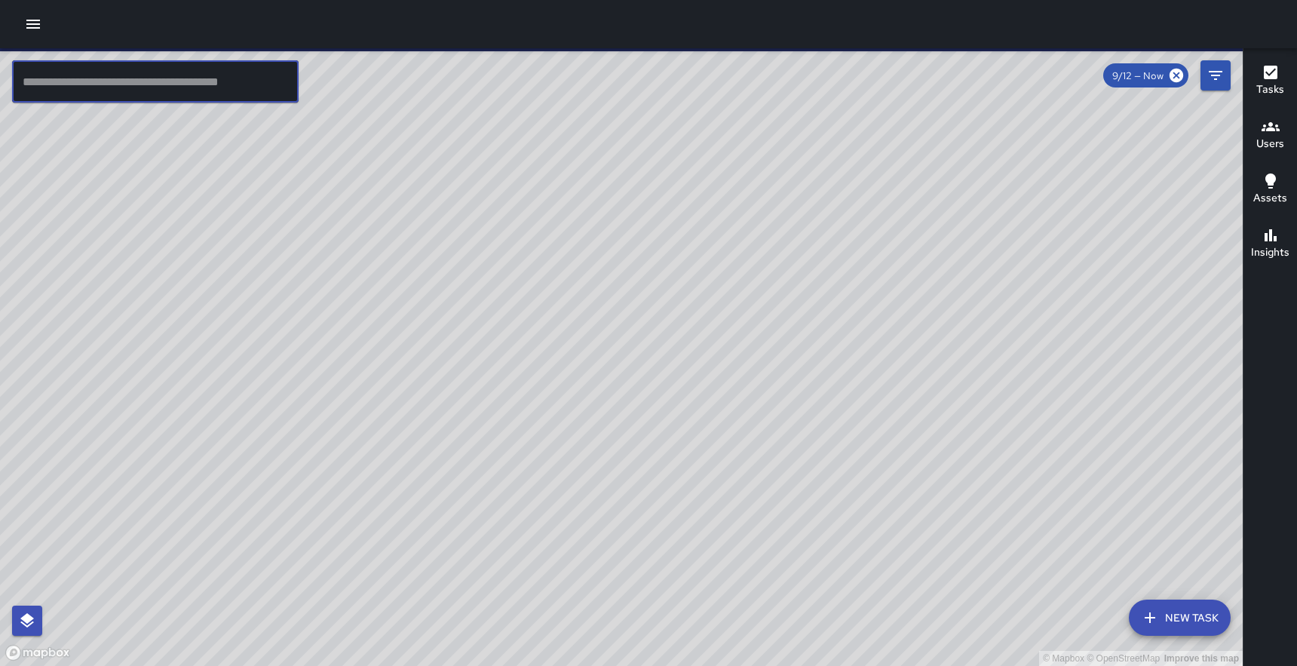
click at [211, 85] on input "text" at bounding box center [155, 81] width 287 height 42
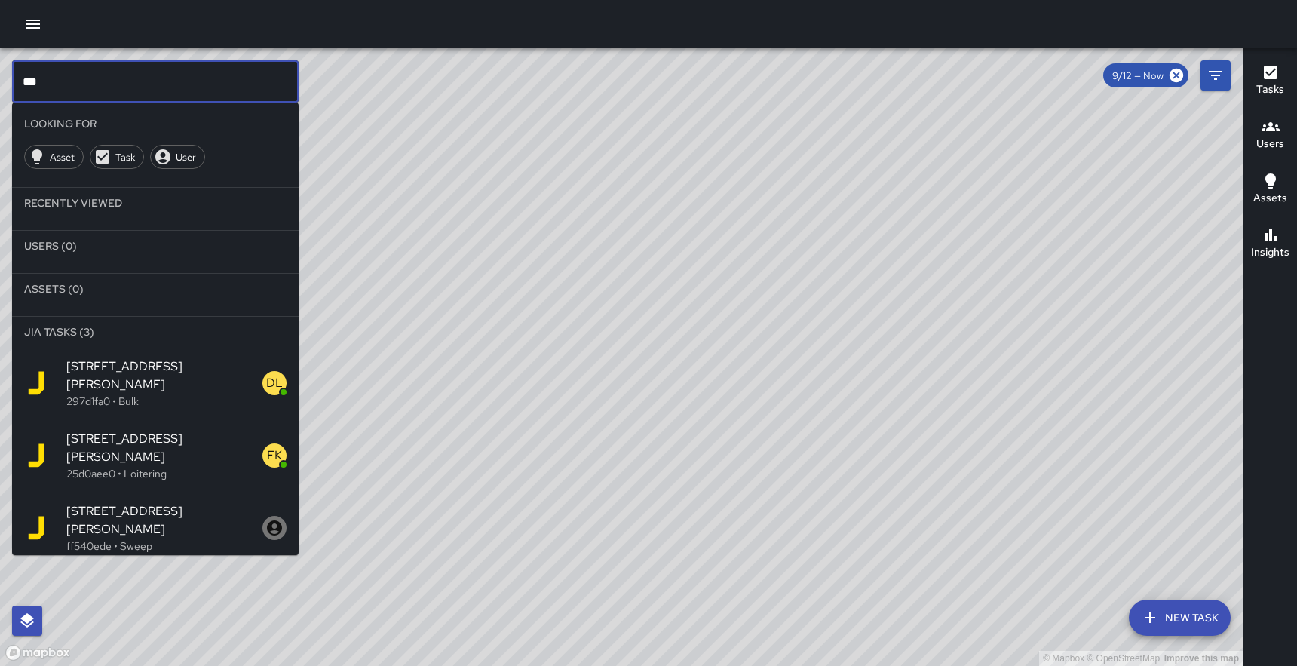
type input "***"
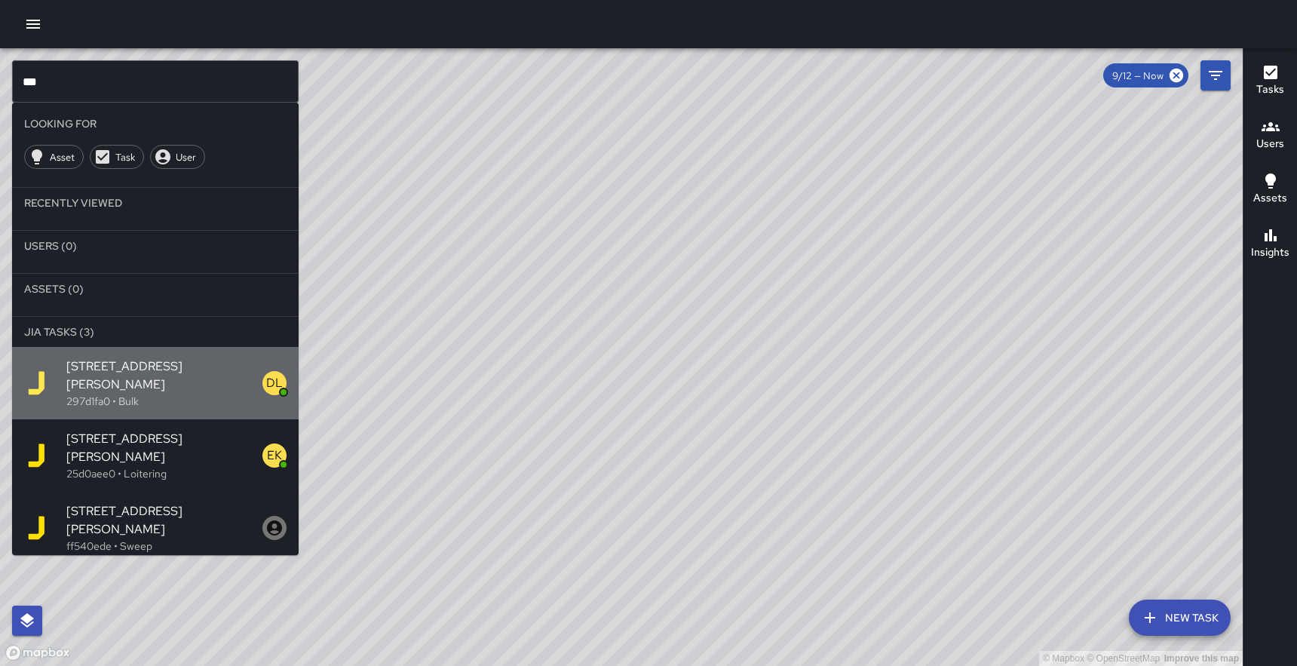
click at [118, 394] on p "297d1fa0 • Bulk" at bounding box center [164, 401] width 196 height 15
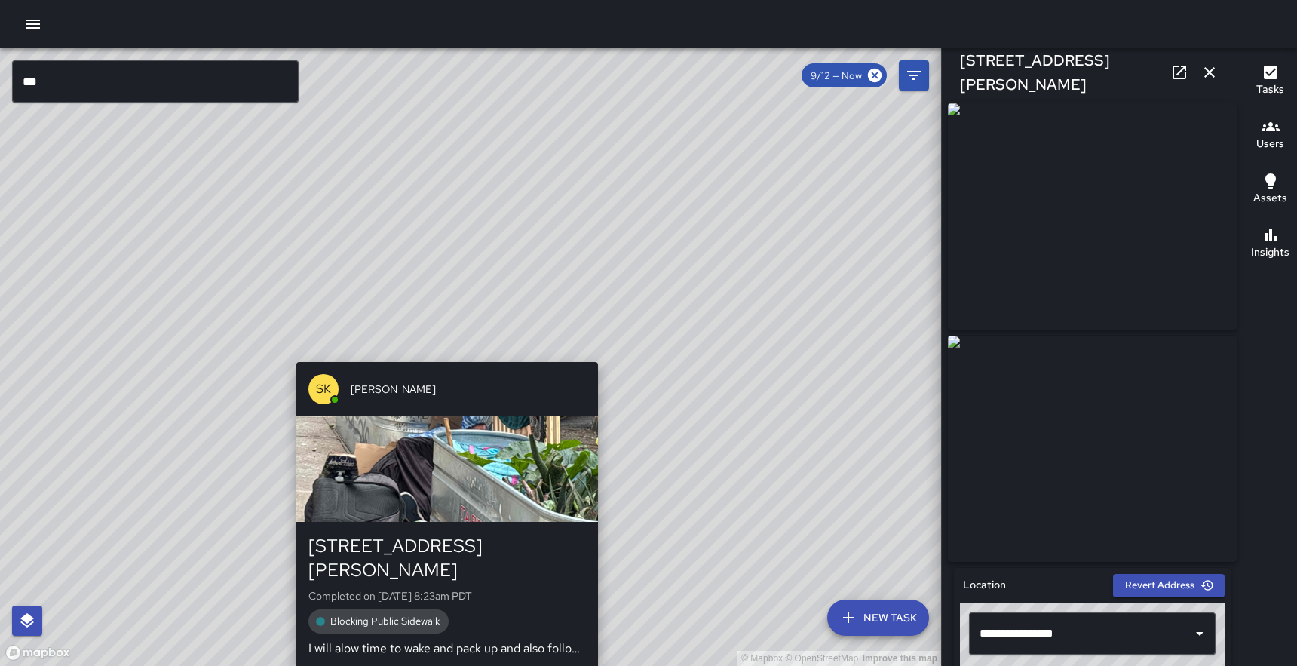
click at [443, 349] on div "© Mapbox © OpenStreetMap Improve this map SK [PERSON_NAME] [STREET_ADDRESS][PER…" at bounding box center [470, 357] width 941 height 618
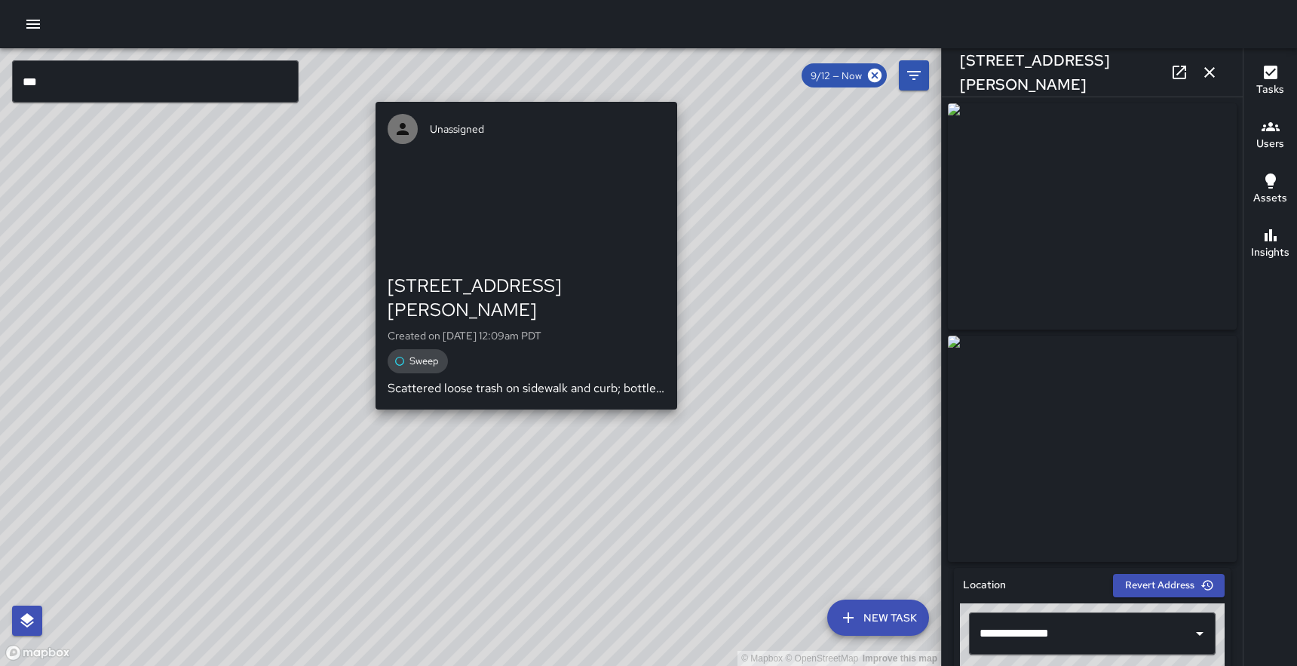
click at [519, 395] on div "© Mapbox © OpenStreetMap Improve this map Unassigned [STREET_ADDRESS][PERSON_NA…" at bounding box center [470, 357] width 941 height 618
type input "**********"
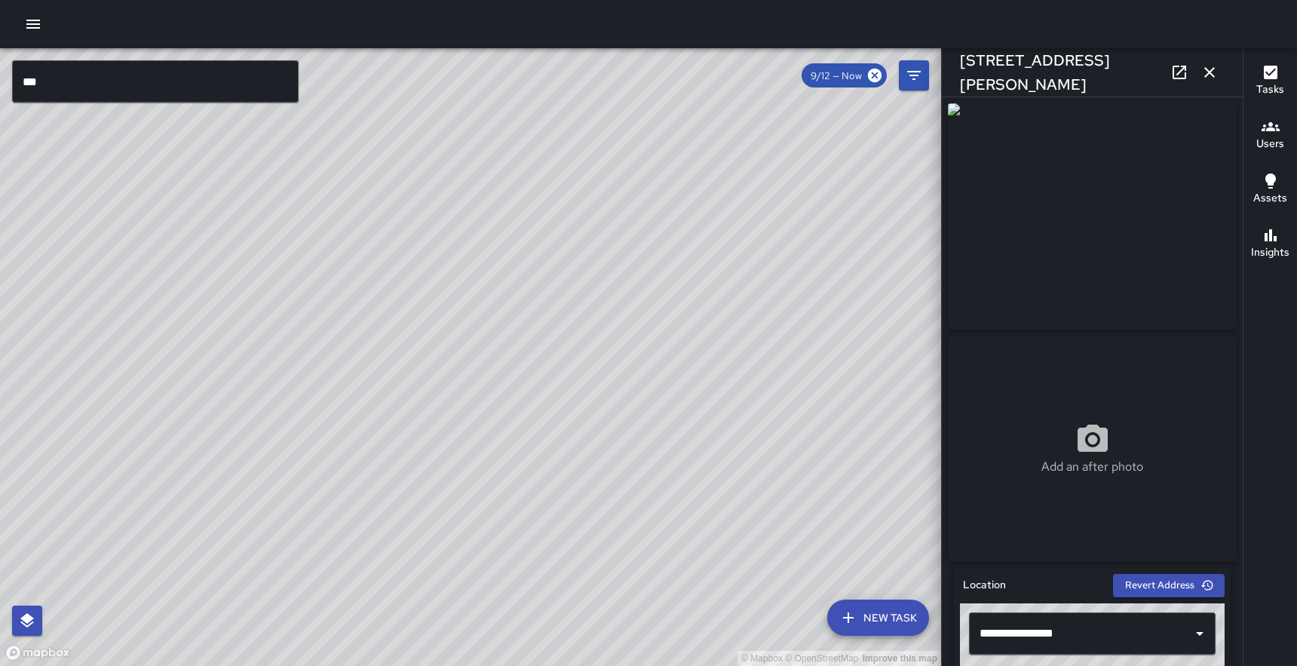
click at [1211, 69] on icon "button" at bounding box center [1210, 72] width 18 height 18
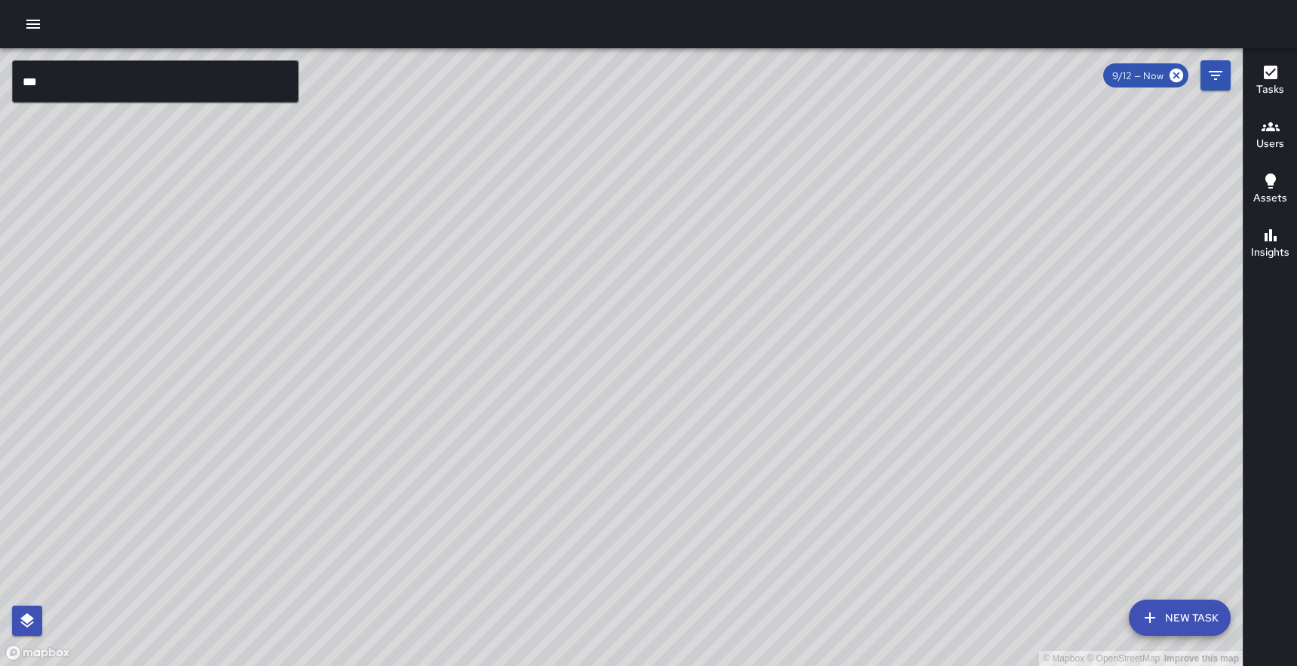
click at [506, 490] on div "© Mapbox © OpenStreetMap Improve this map" at bounding box center [621, 357] width 1243 height 618
drag, startPoint x: 603, startPoint y: 629, endPoint x: 333, endPoint y: 297, distance: 427.3
click at [333, 297] on div "© Mapbox © OpenStreetMap Improve this map" at bounding box center [621, 357] width 1243 height 618
drag, startPoint x: 244, startPoint y: 351, endPoint x: 544, endPoint y: 285, distance: 306.7
click at [544, 285] on div "© Mapbox © OpenStreetMap Improve this map" at bounding box center [621, 357] width 1243 height 618
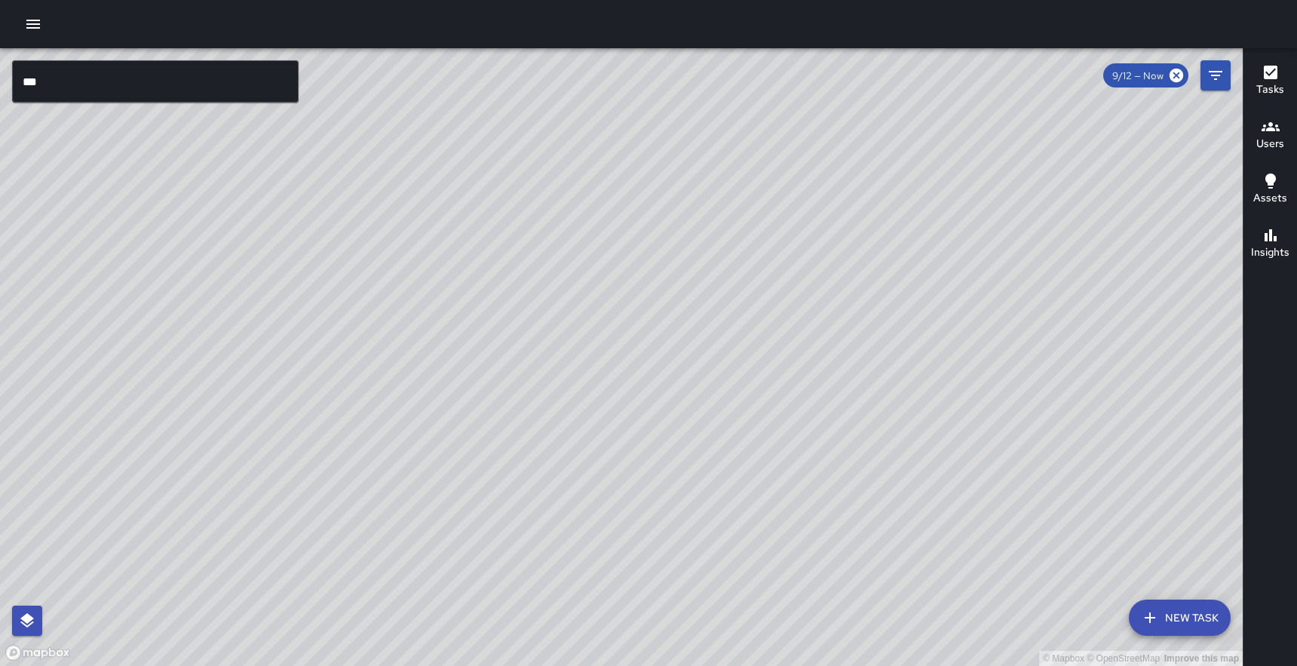
click at [36, 31] on icon "button" at bounding box center [33, 24] width 18 height 18
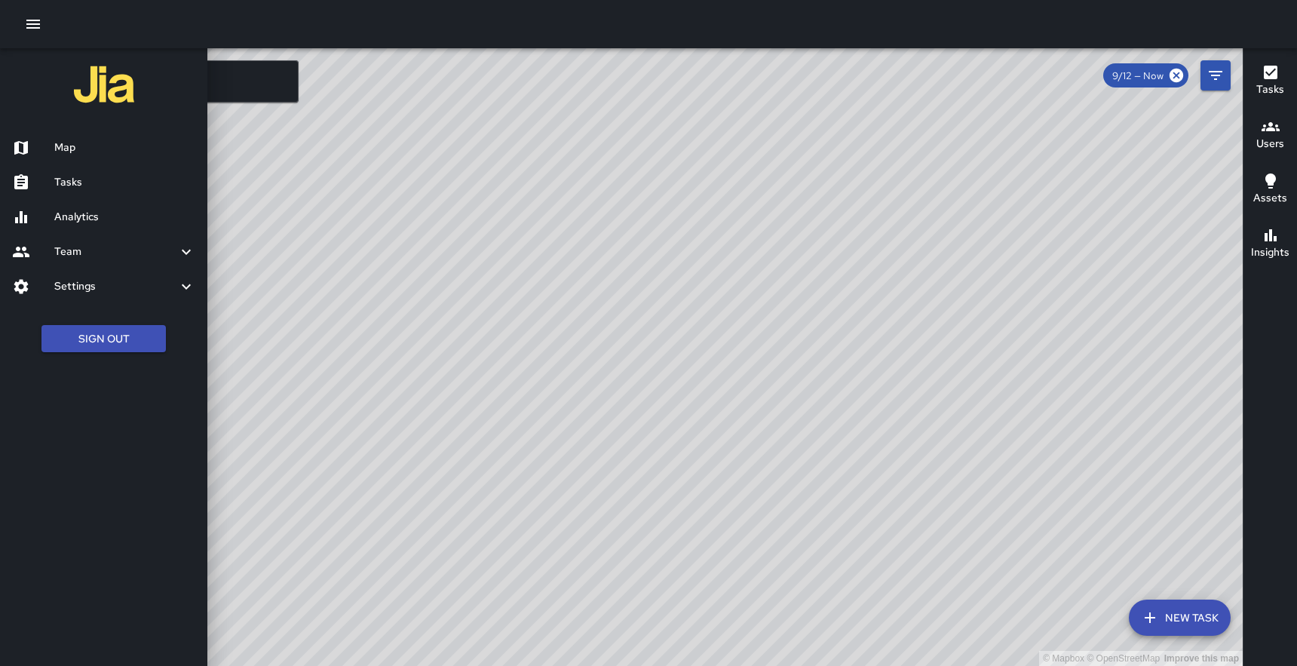
click at [68, 168] on div "Tasks" at bounding box center [103, 182] width 207 height 35
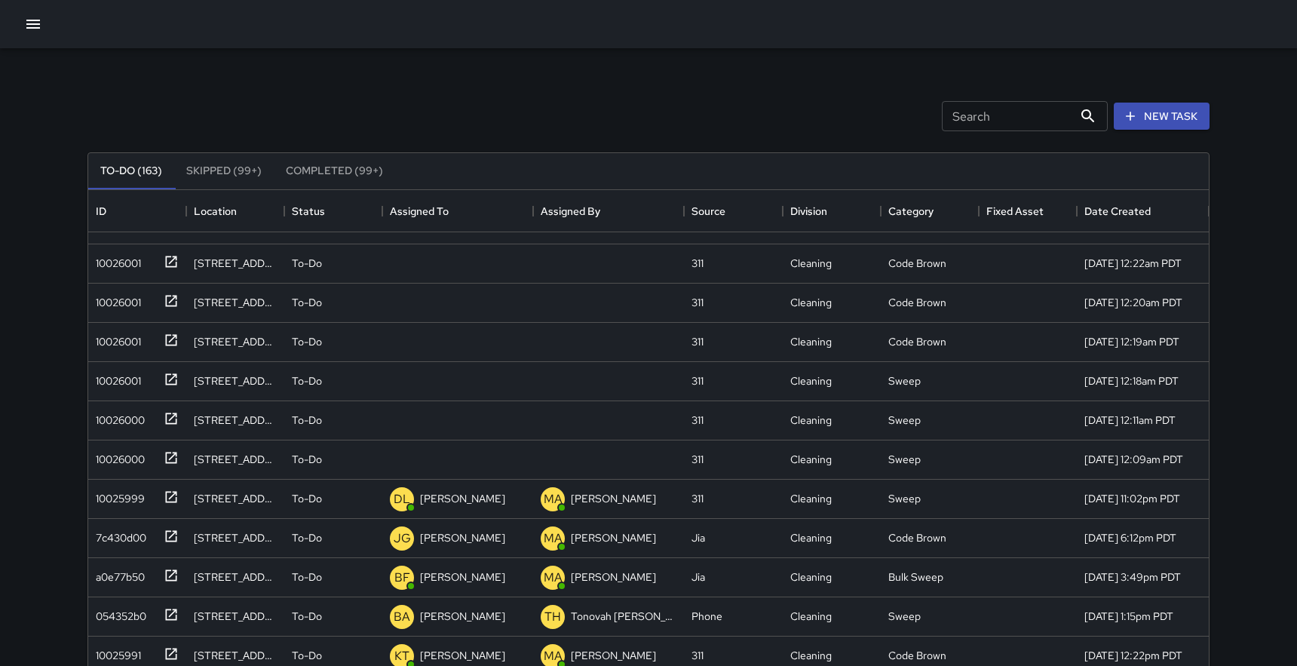
scroll to position [2203, 0]
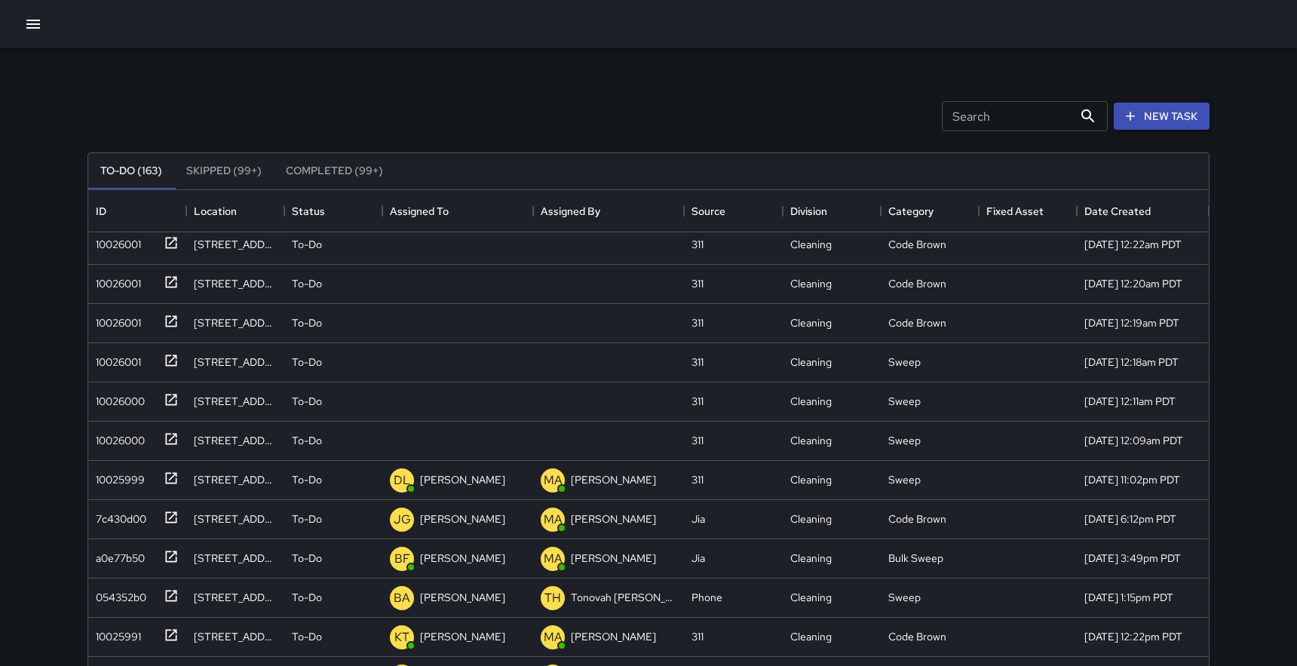
click at [1152, 112] on button "New Task" at bounding box center [1162, 117] width 96 height 28
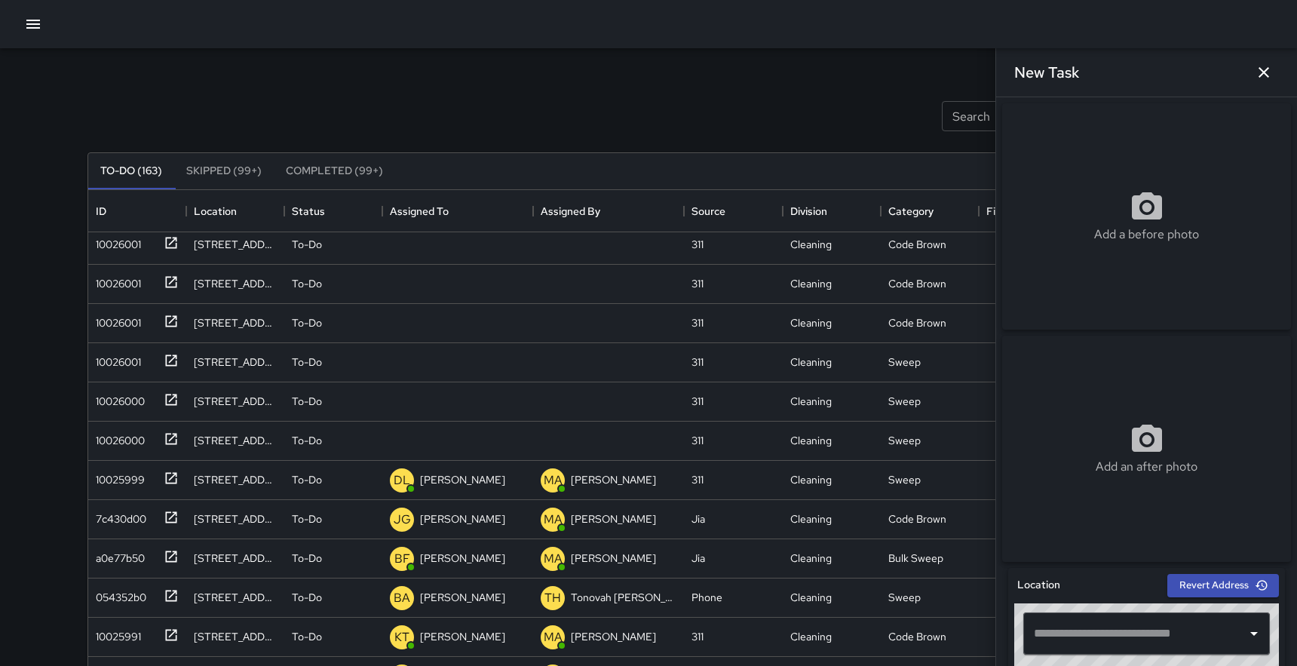
click at [1144, 219] on icon at bounding box center [1147, 207] width 36 height 36
type input "**********"
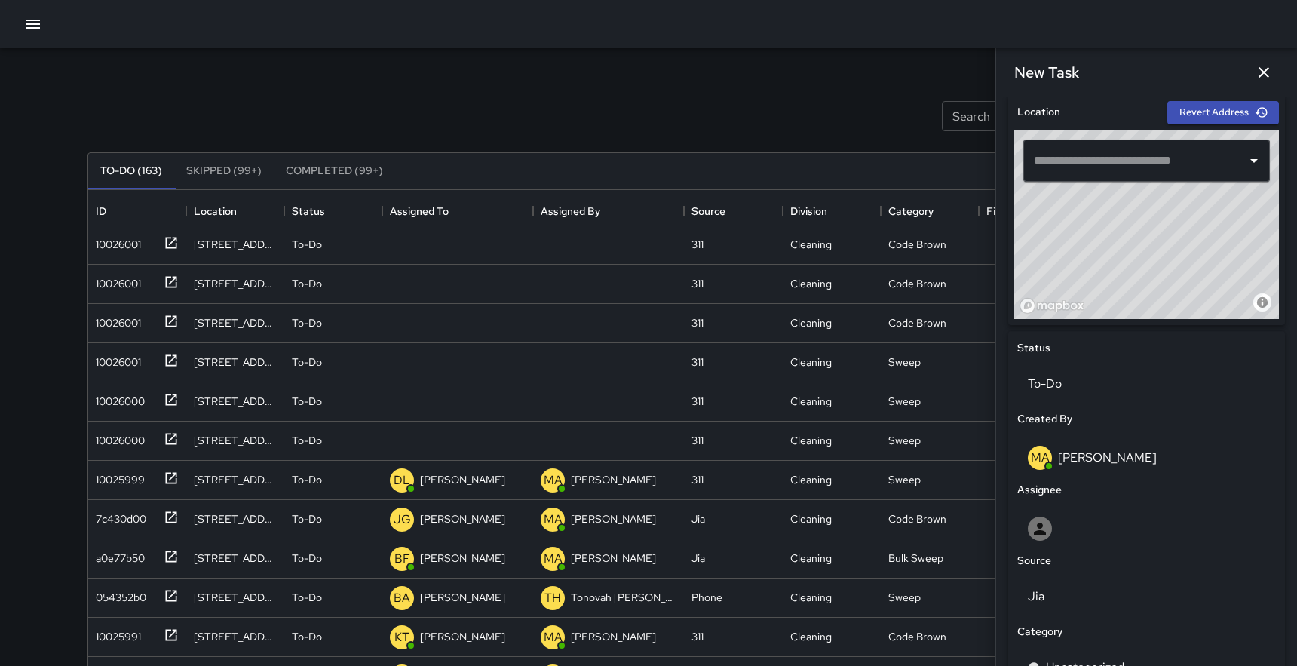
scroll to position [480, 0]
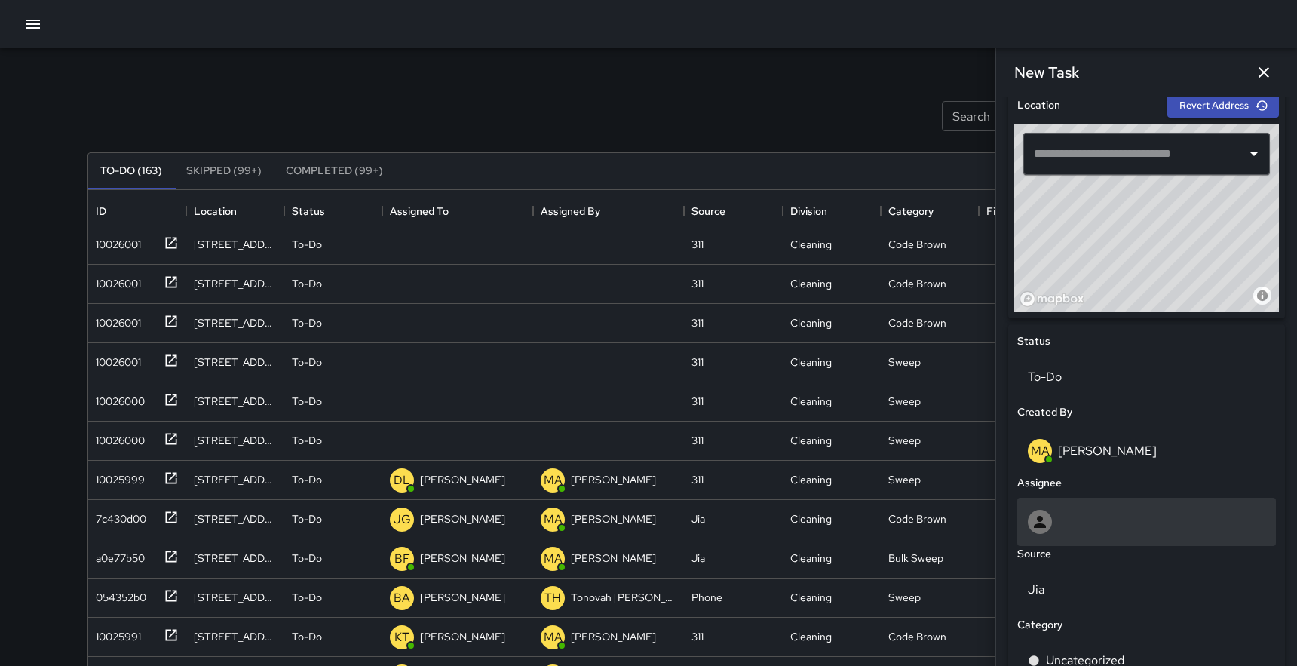
click at [1084, 522] on div at bounding box center [1147, 522] width 238 height 24
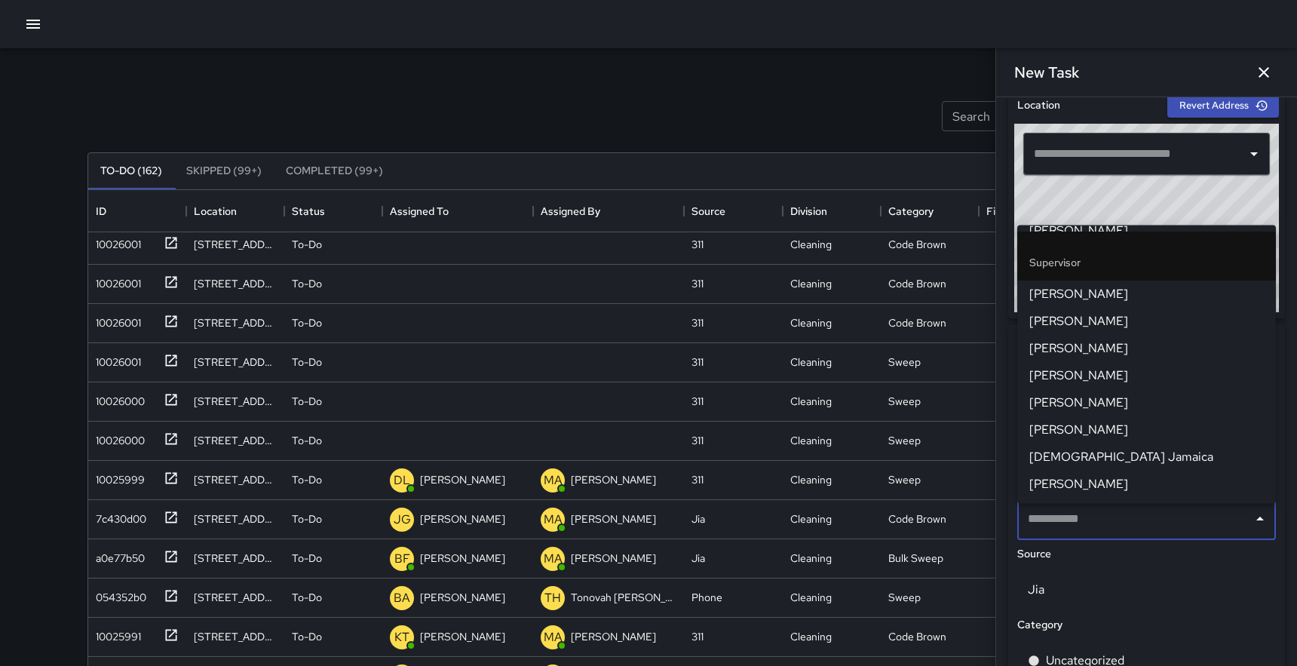
scroll to position [890, 0]
click at [1083, 346] on span "[PERSON_NAME]" at bounding box center [1146, 350] width 235 height 18
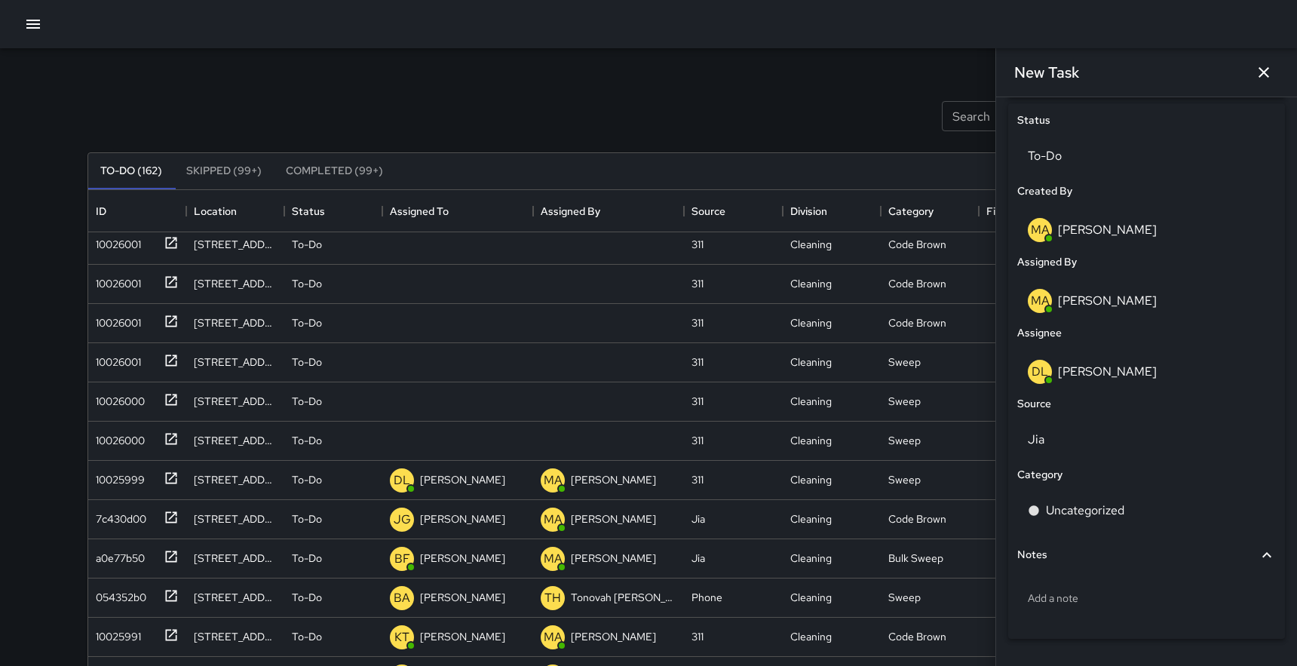
scroll to position [749, 0]
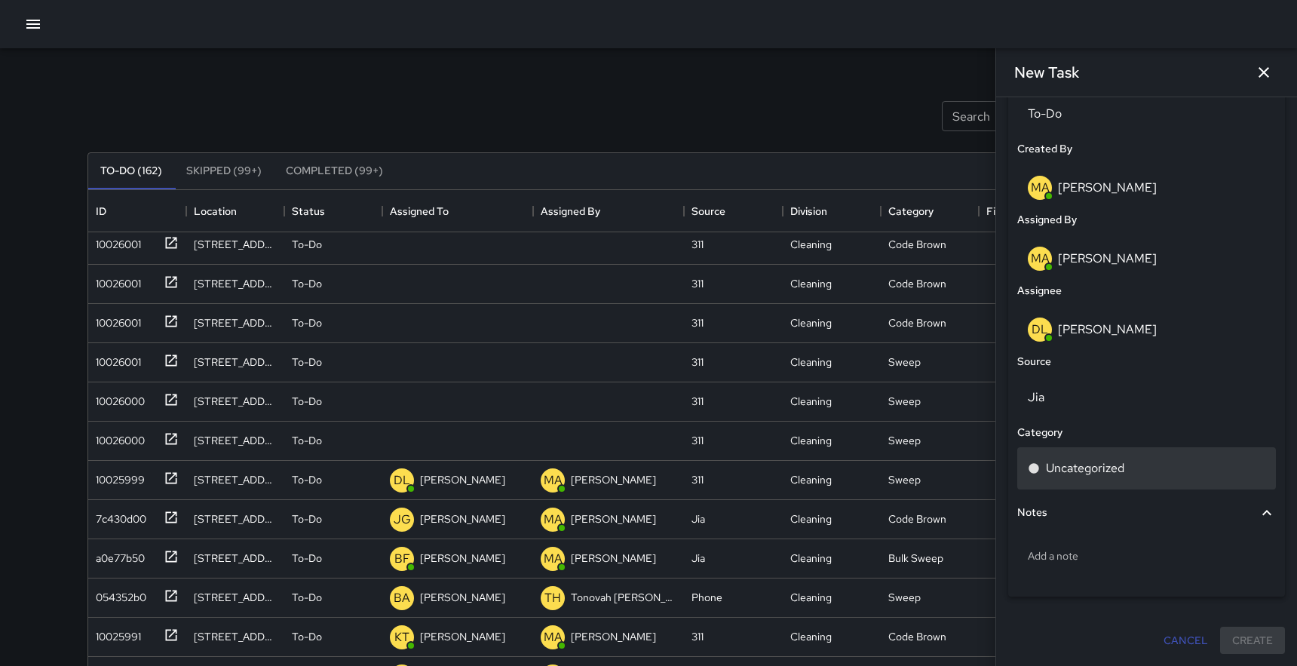
click at [1107, 467] on p "Uncategorized" at bounding box center [1085, 468] width 78 height 18
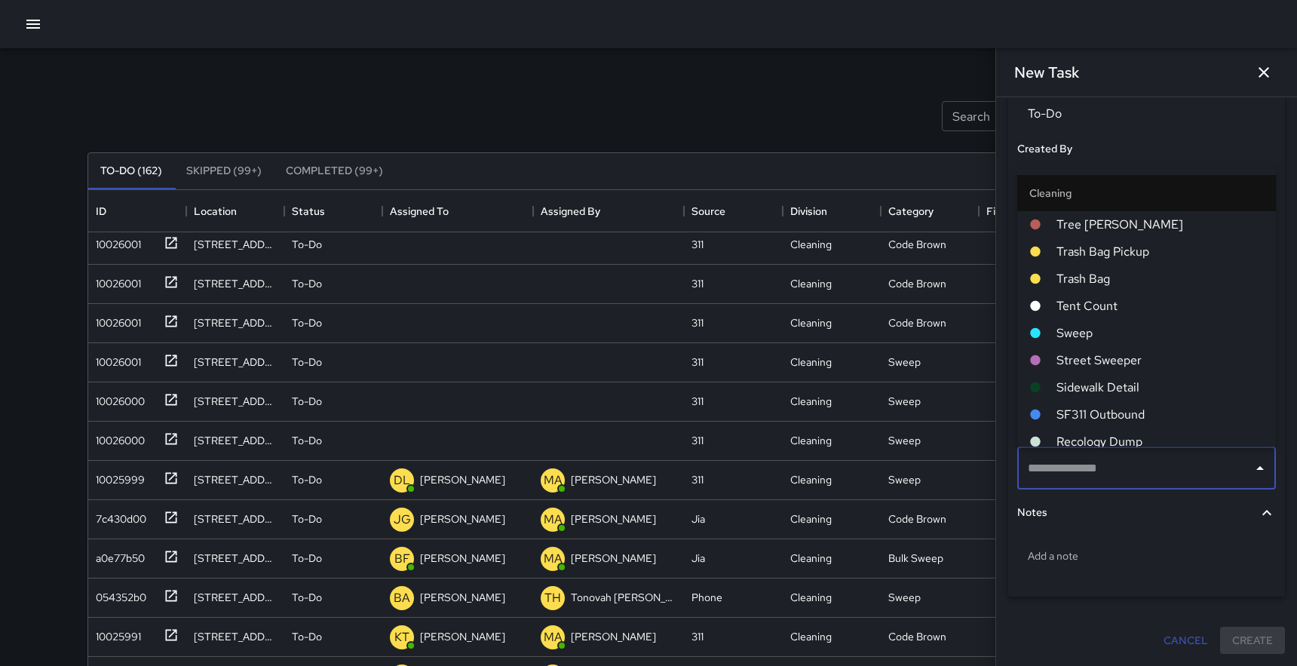
click at [1088, 335] on span "Sweep" at bounding box center [1160, 333] width 207 height 18
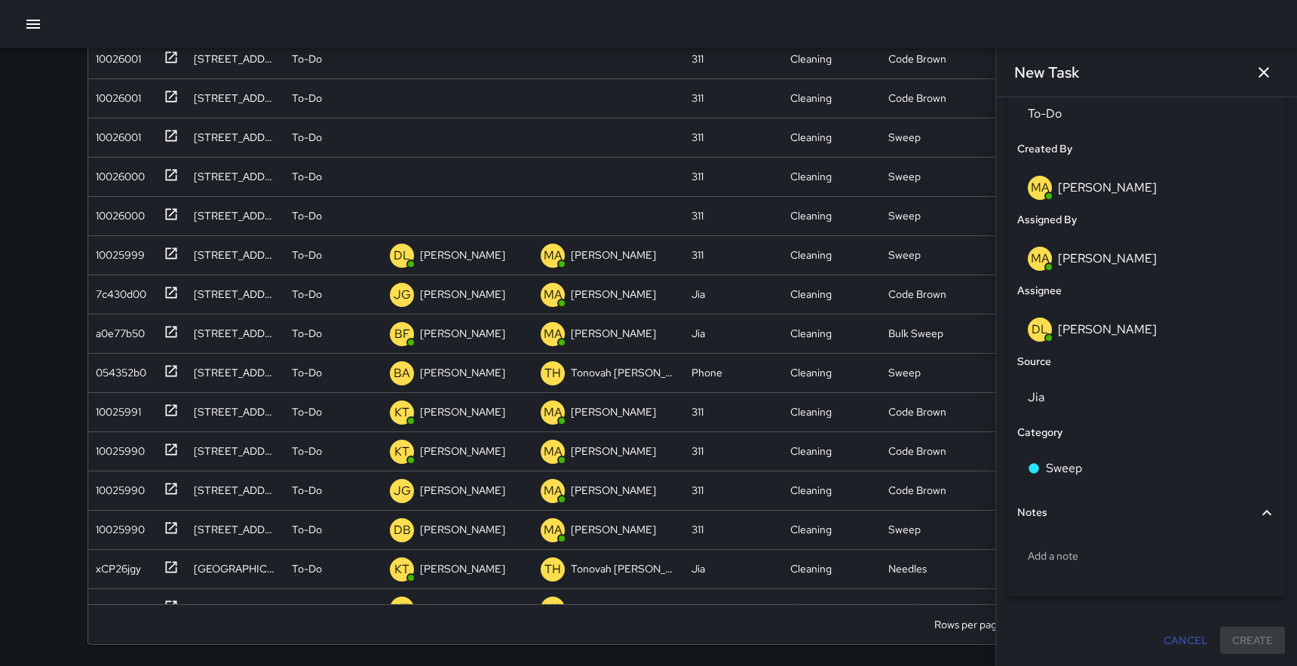
click at [1264, 642] on div "Cancel Create" at bounding box center [1146, 641] width 277 height 28
click at [1072, 545] on div "Add a note" at bounding box center [1146, 555] width 259 height 39
type textarea "**********"
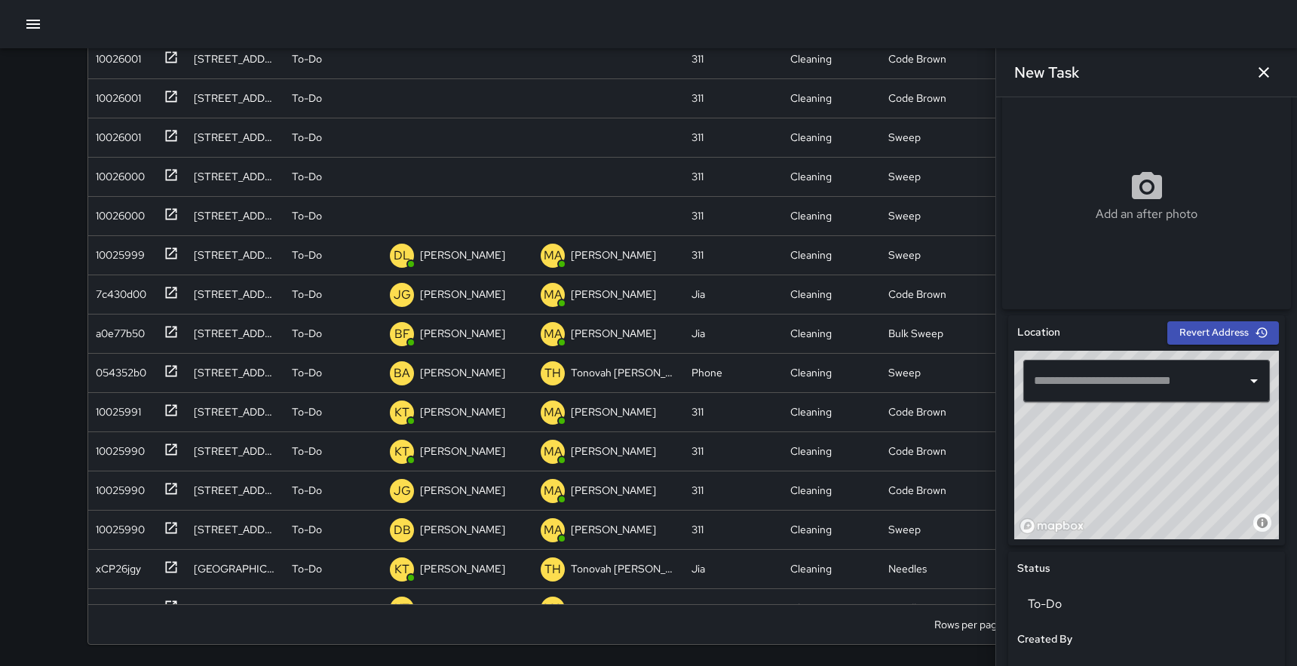
scroll to position [271, 0]
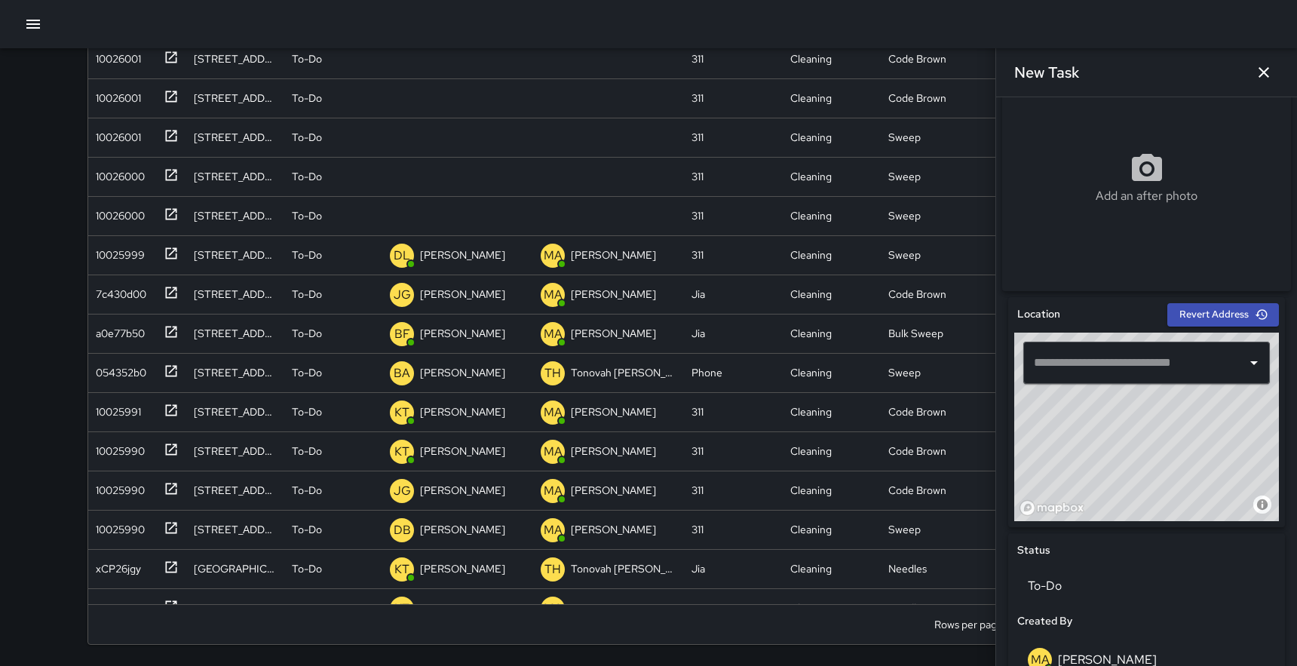
click at [1166, 367] on input "text" at bounding box center [1135, 362] width 210 height 29
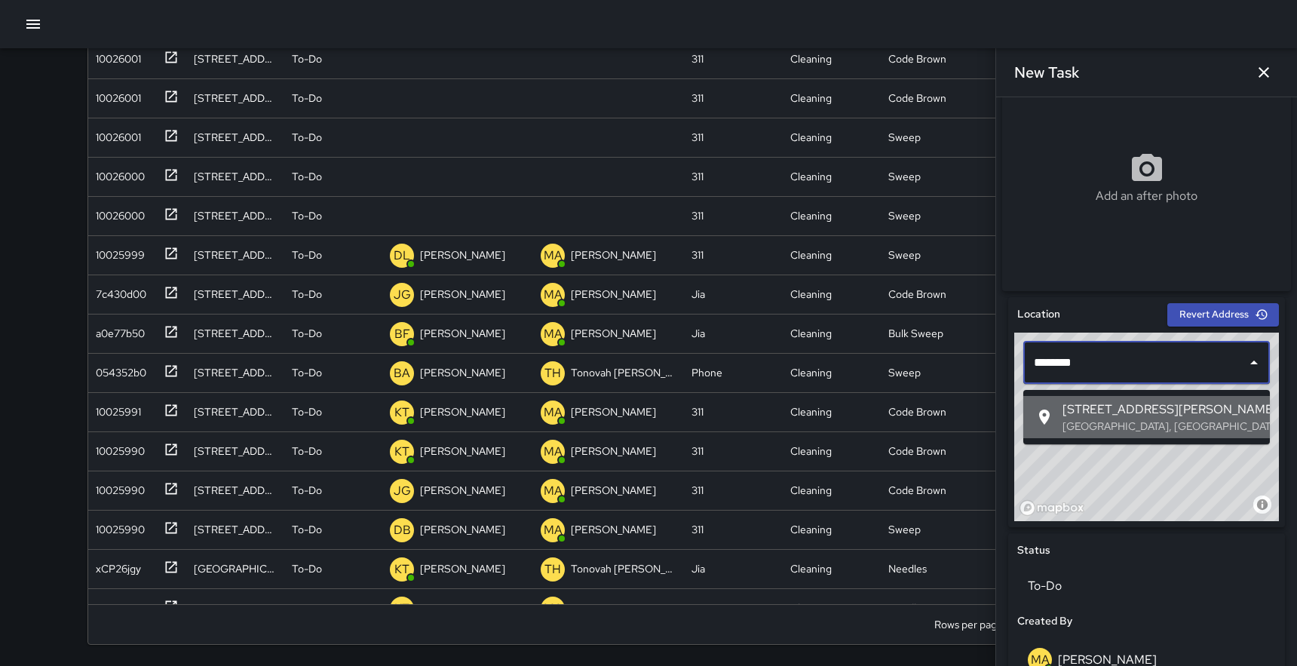
click at [1134, 426] on p "[GEOGRAPHIC_DATA], [GEOGRAPHIC_DATA], [GEOGRAPHIC_DATA]" at bounding box center [1160, 426] width 195 height 15
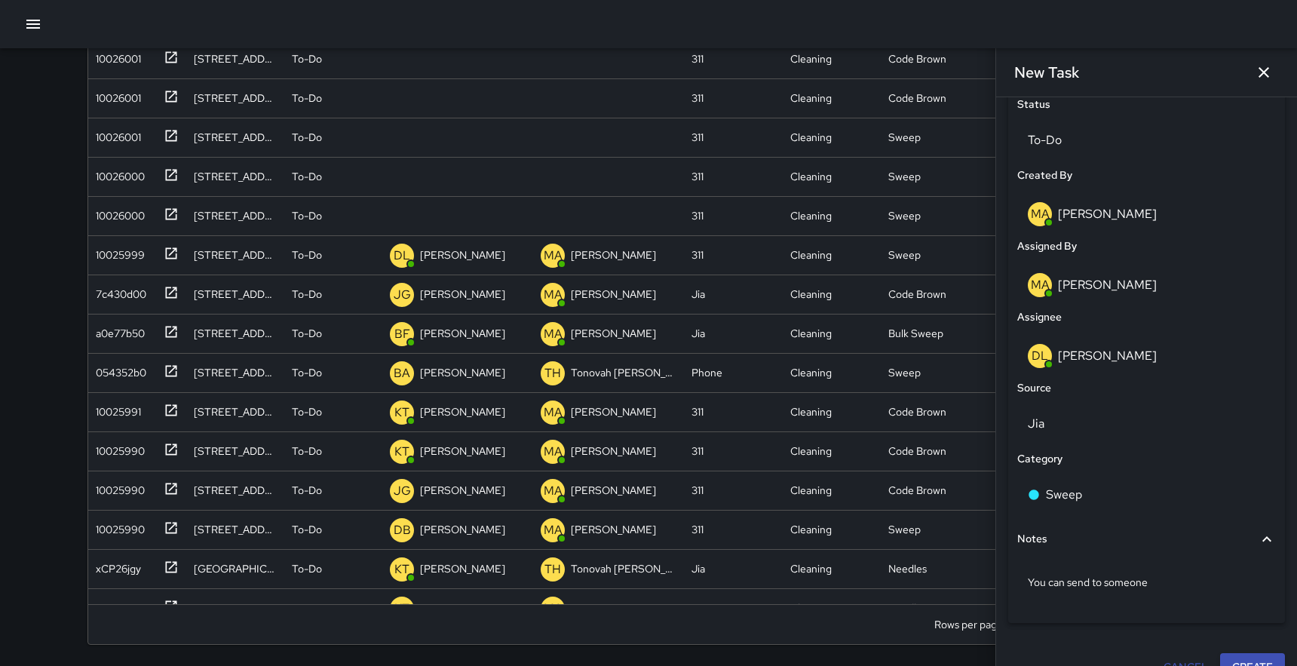
scroll to position [749, 0]
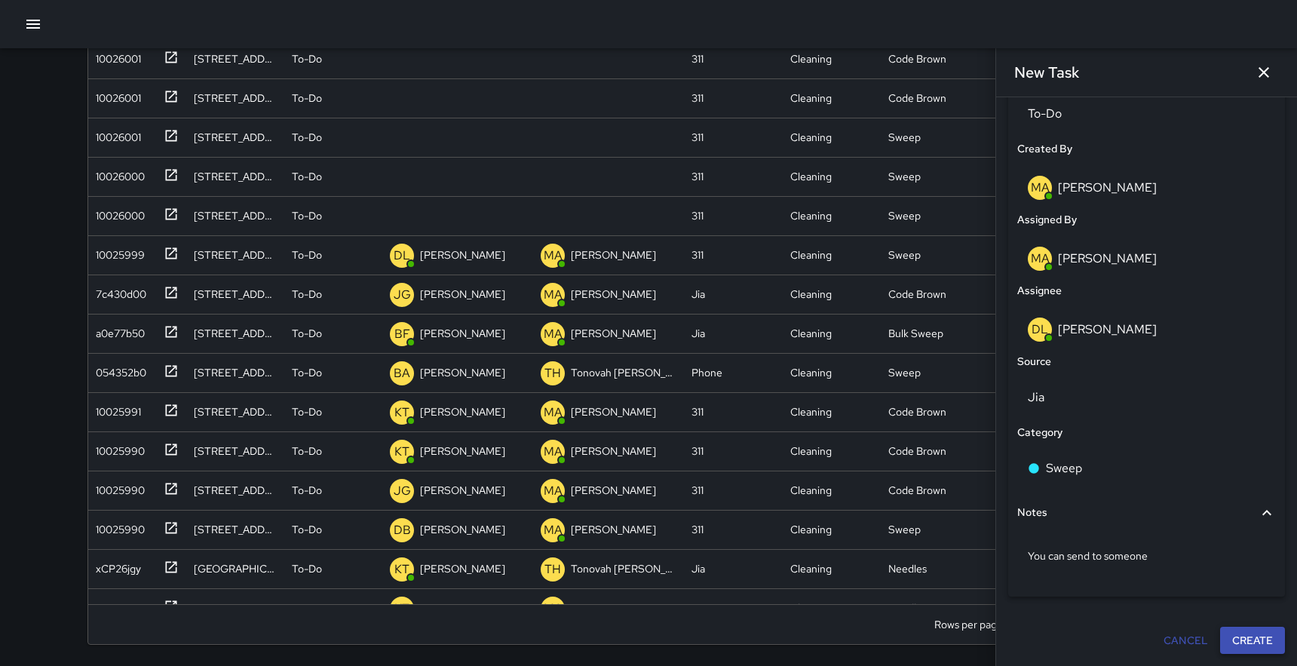
type input "**********"
click at [1247, 636] on button "Create" at bounding box center [1252, 641] width 65 height 28
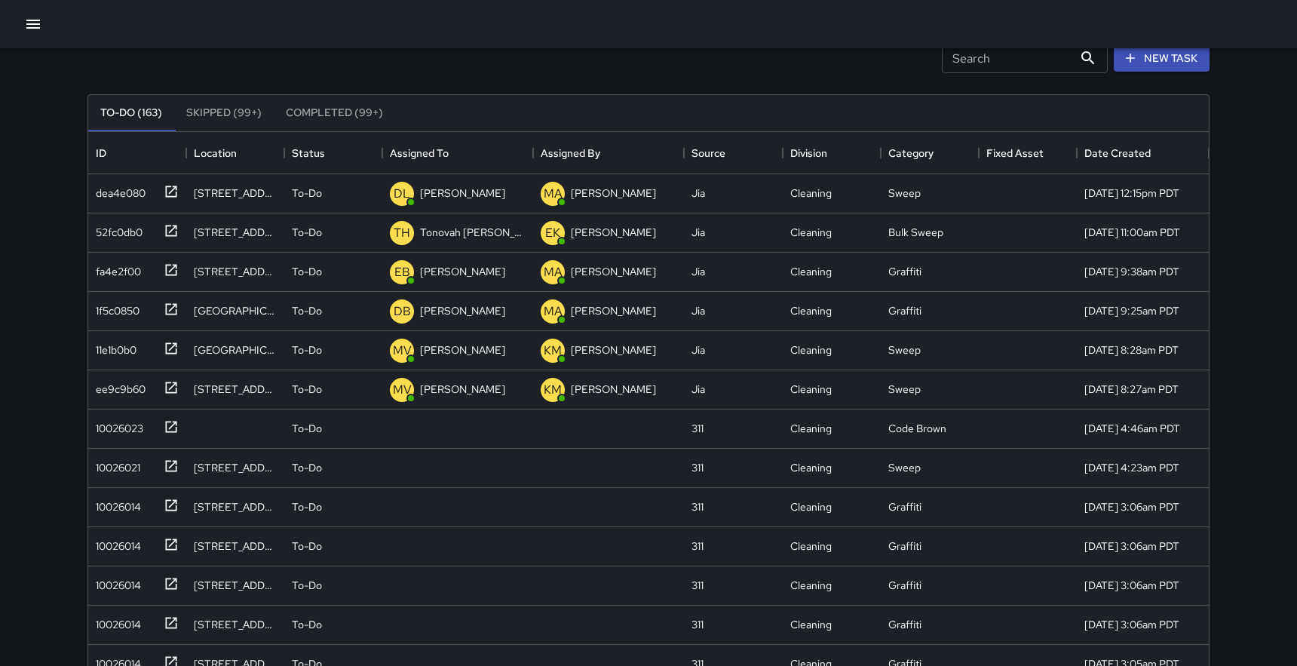
scroll to position [78, 0]
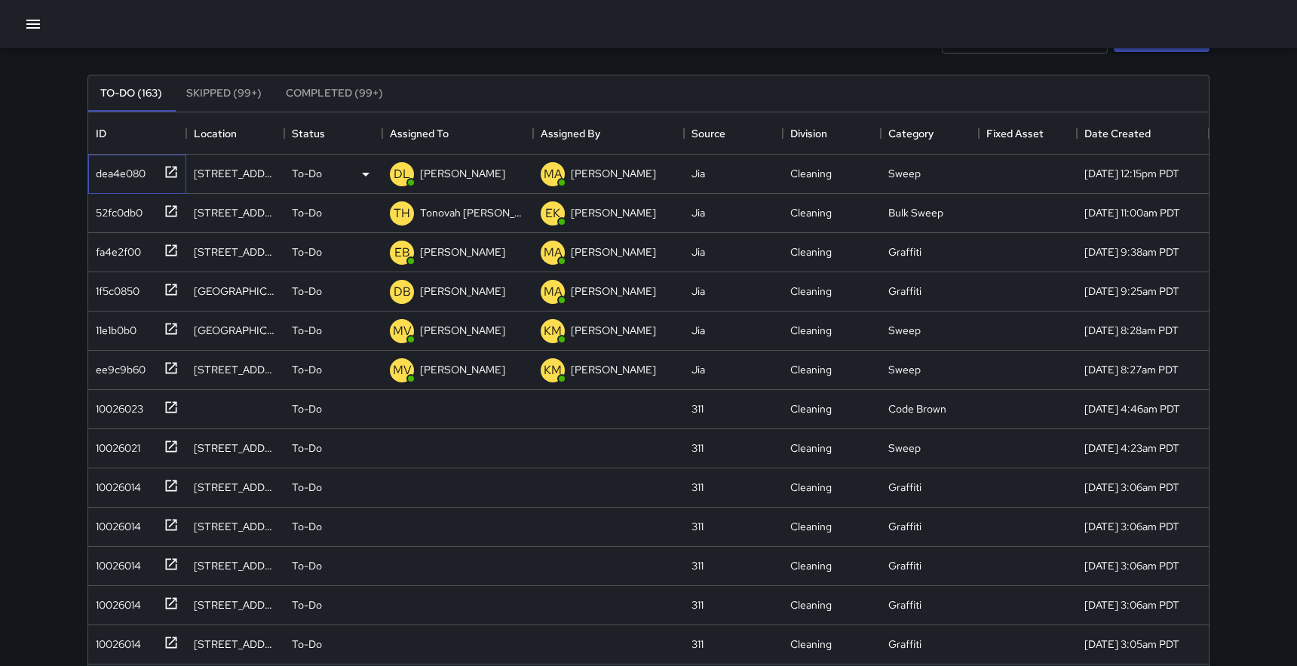
click at [169, 167] on icon at bounding box center [171, 171] width 15 height 15
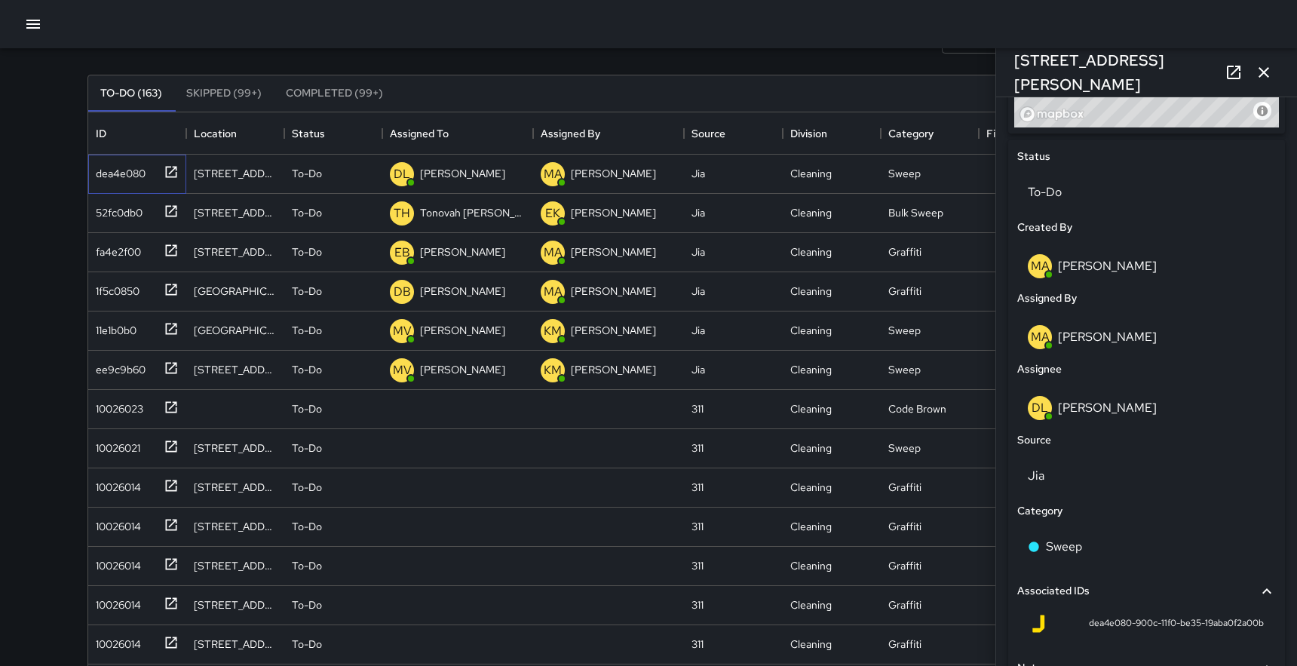
scroll to position [801, 0]
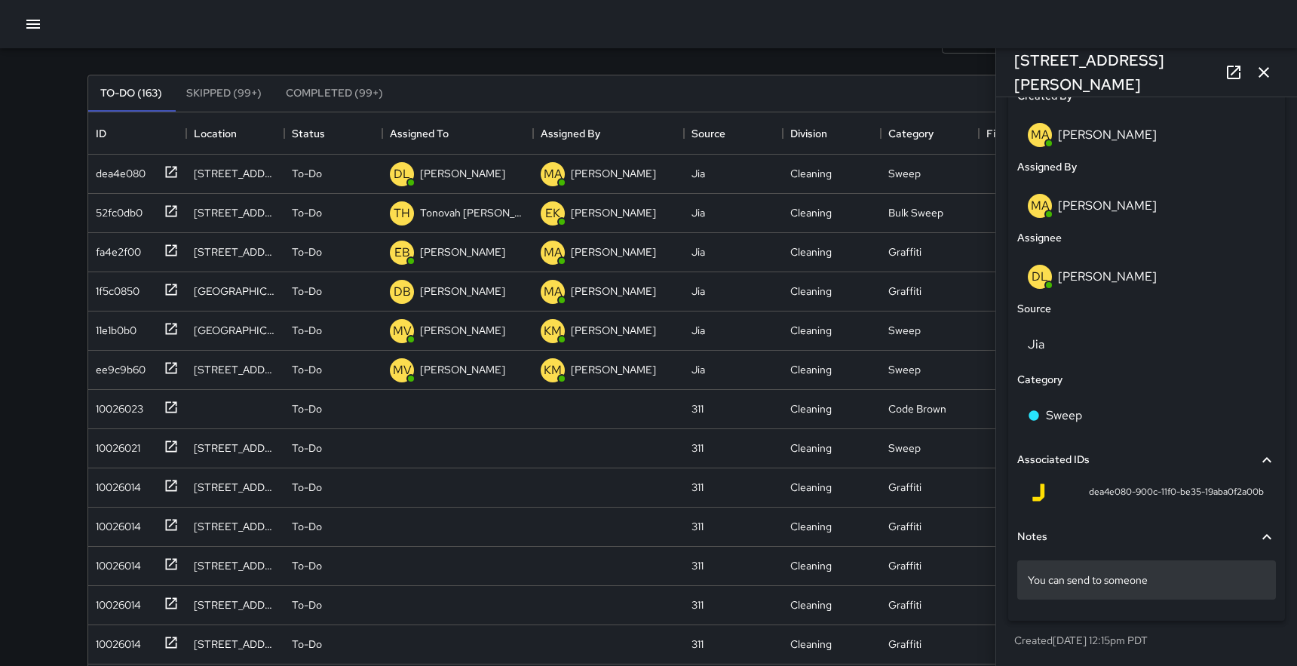
click at [1167, 583] on p "You can send to someone" at bounding box center [1147, 579] width 238 height 15
type textarea "*"
type textarea "**********"
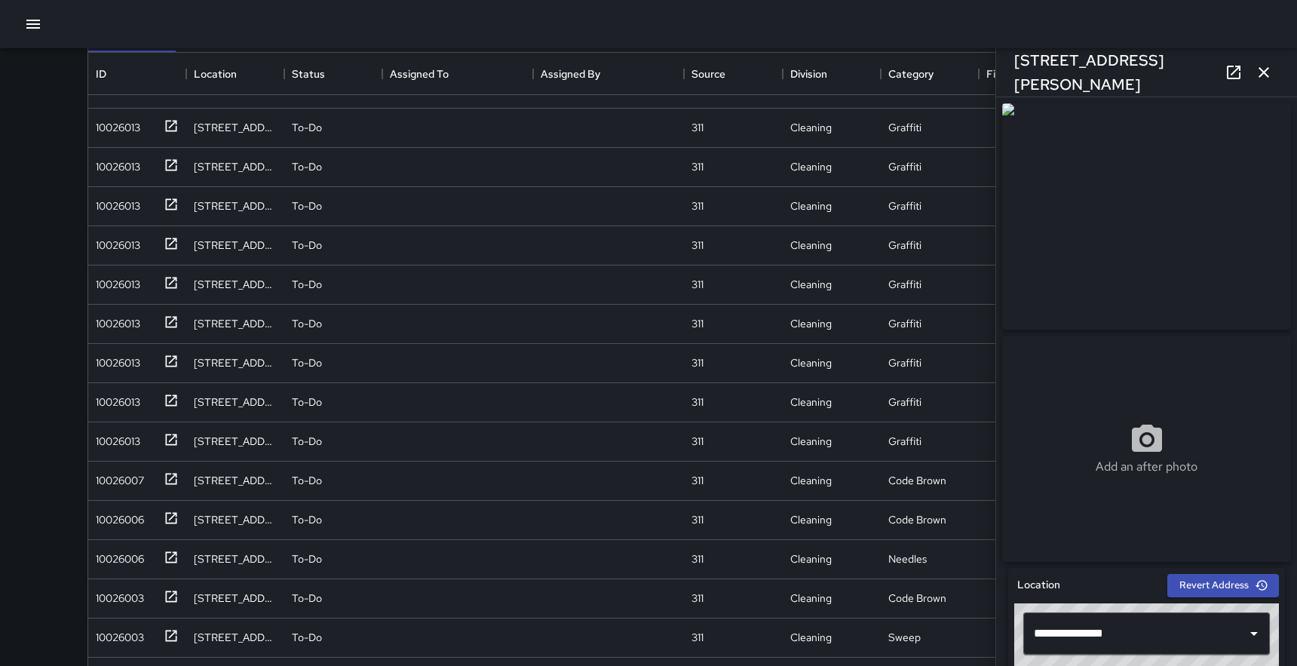
scroll to position [2182, 0]
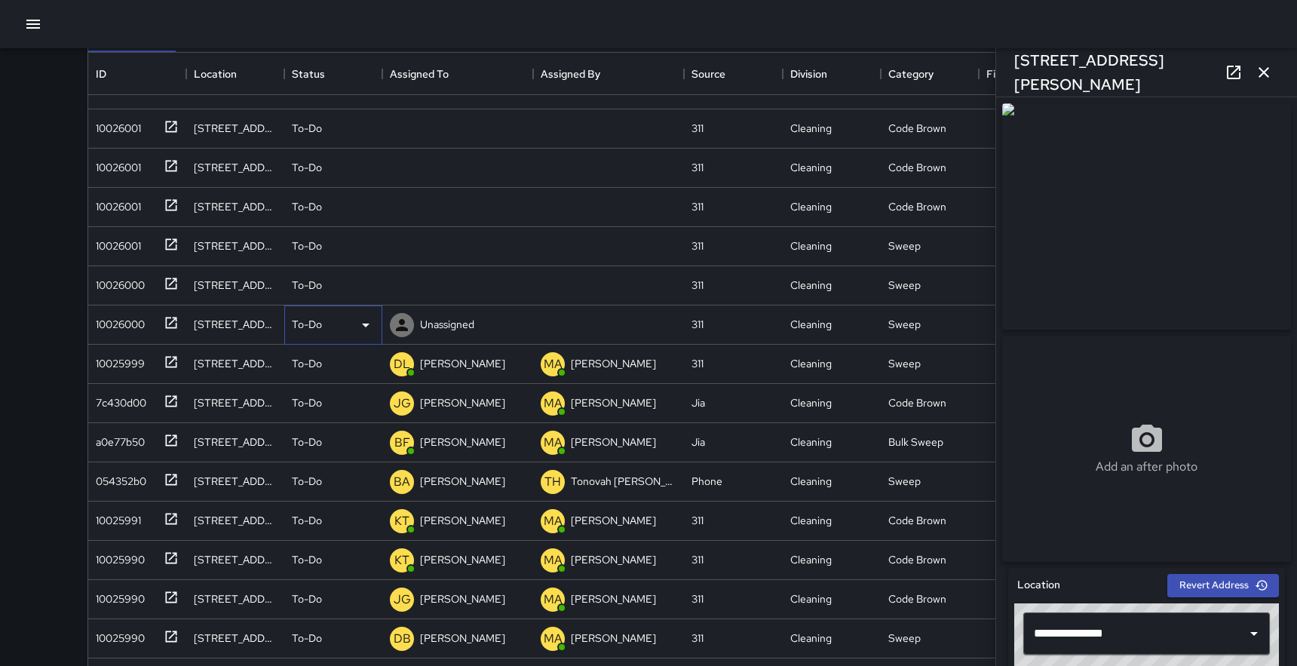
click at [359, 322] on icon at bounding box center [366, 325] width 18 height 18
click at [318, 392] on li "Skipped" at bounding box center [333, 392] width 97 height 27
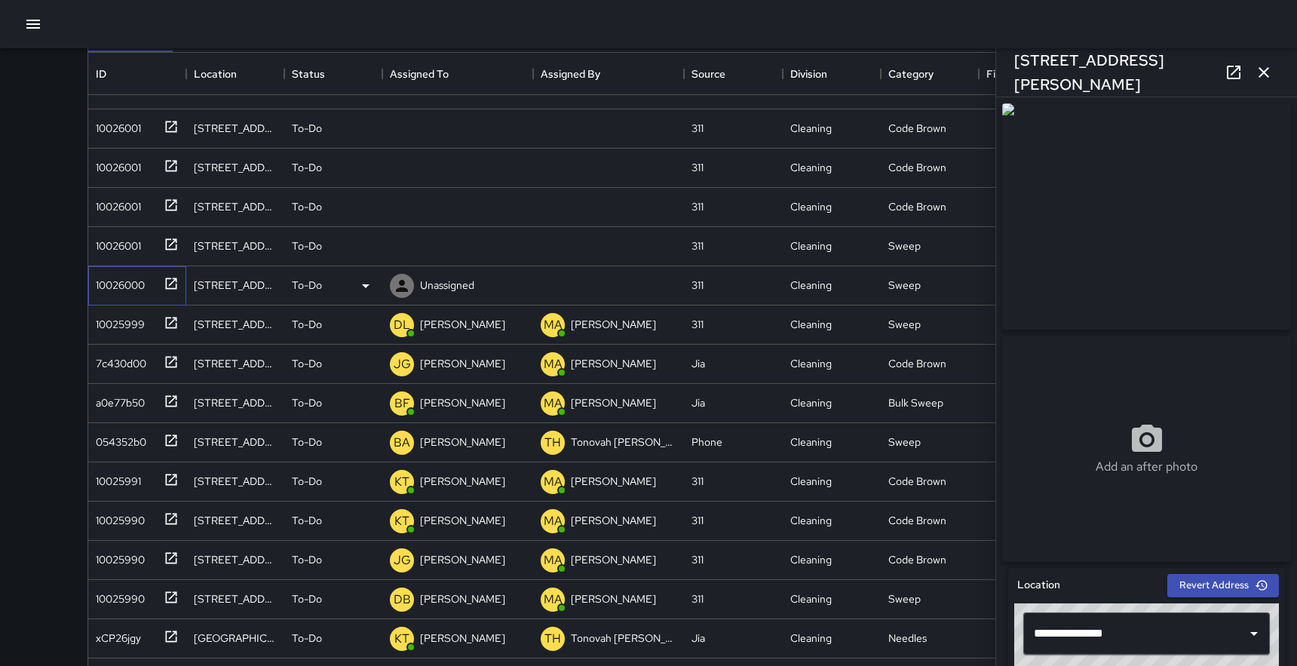
click at [168, 282] on icon at bounding box center [171, 283] width 15 height 15
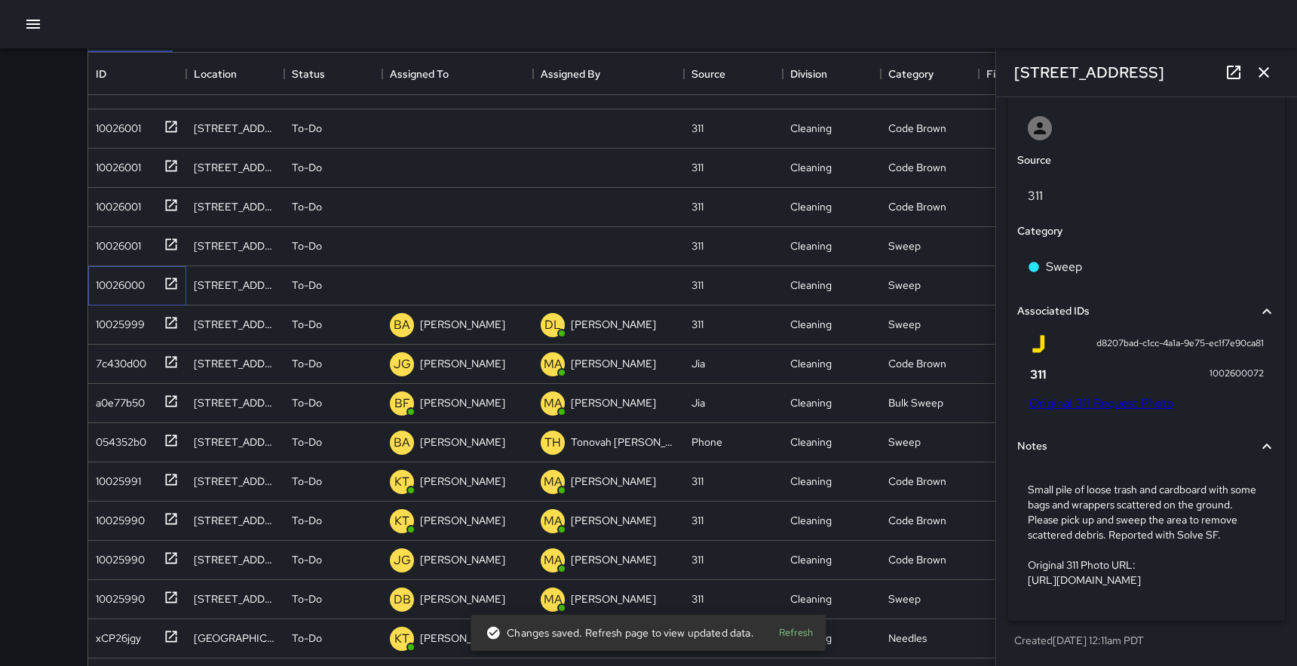
scroll to position [824, 0]
click at [37, 17] on icon "button" at bounding box center [33, 24] width 18 height 18
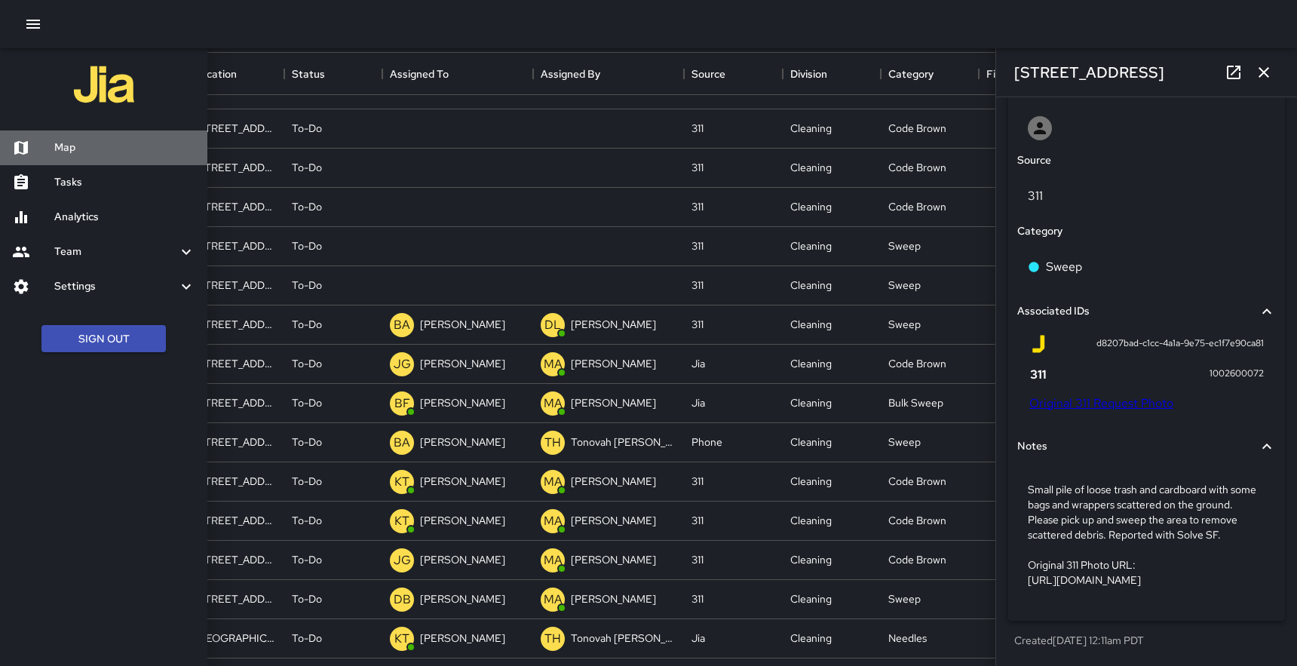
click at [64, 149] on h6 "Map" at bounding box center [124, 148] width 141 height 17
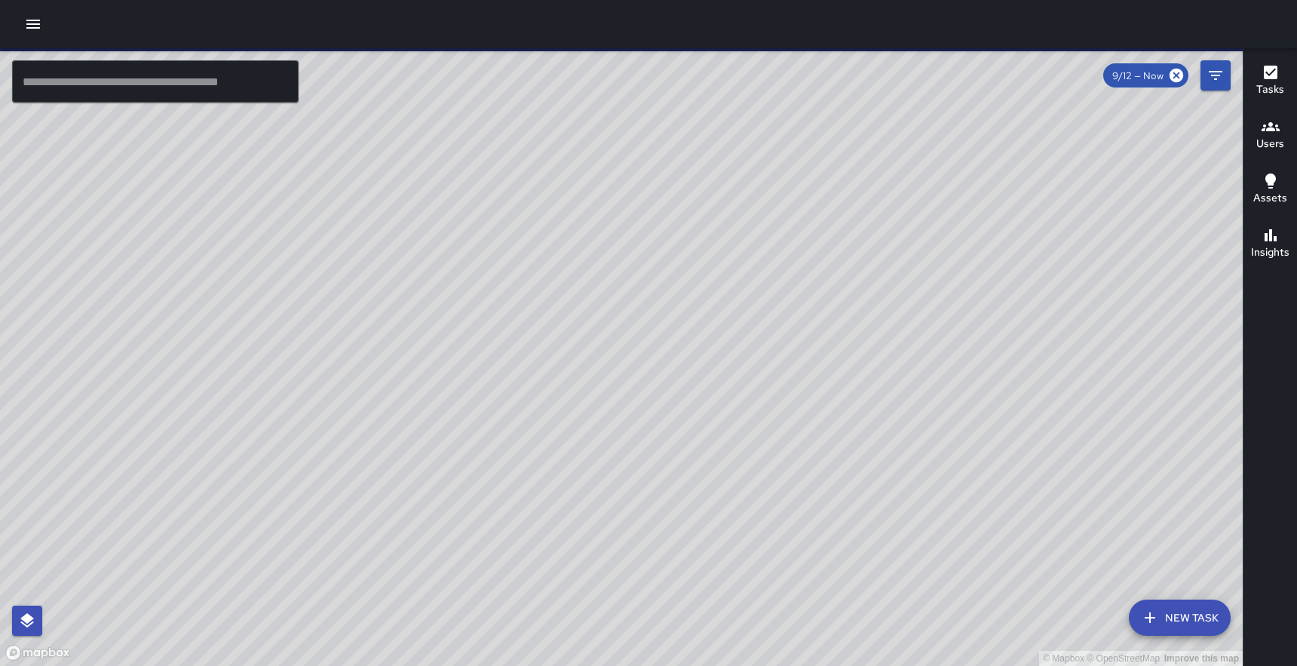
click at [237, 82] on input "text" at bounding box center [155, 81] width 287 height 42
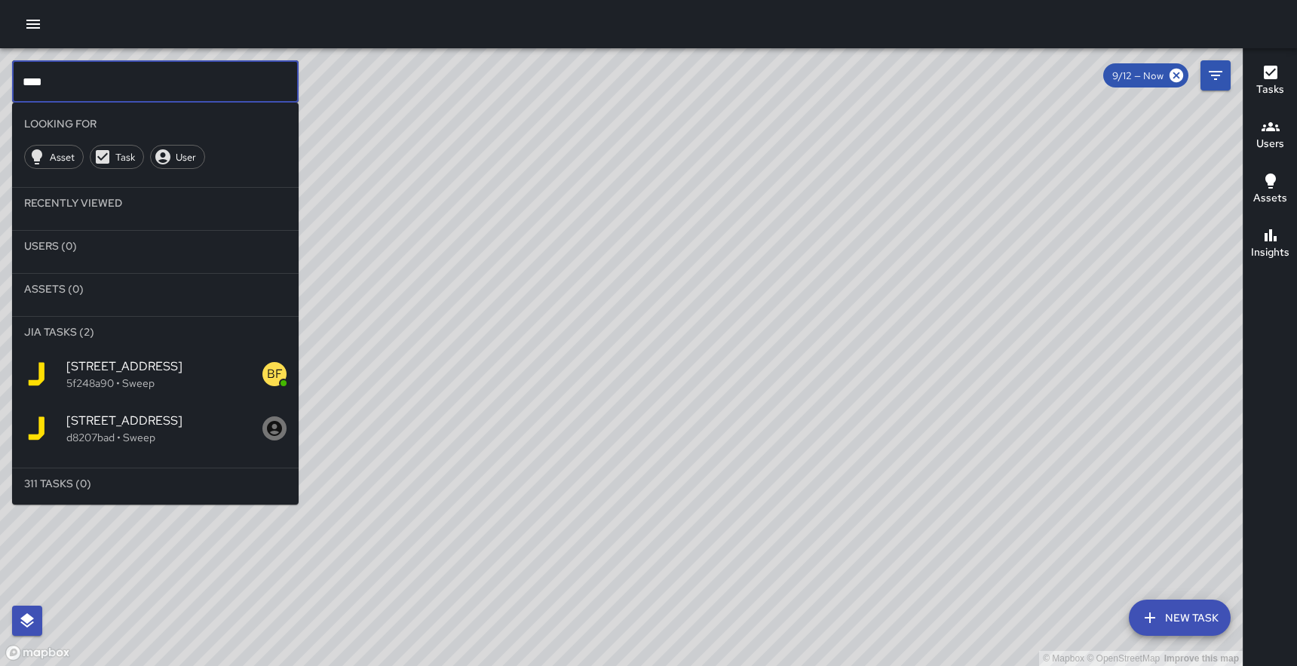
type input "****"
click at [140, 369] on span "[STREET_ADDRESS]" at bounding box center [164, 366] width 196 height 18
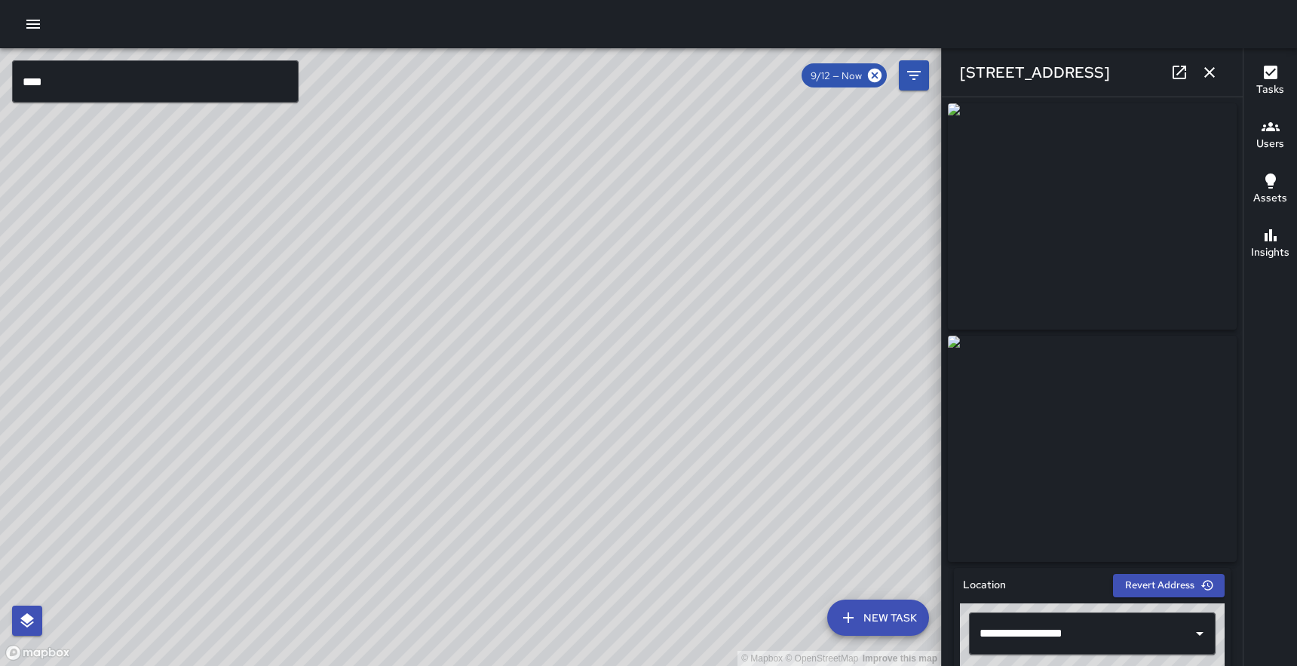
click at [32, 24] on icon "button" at bounding box center [33, 24] width 14 height 9
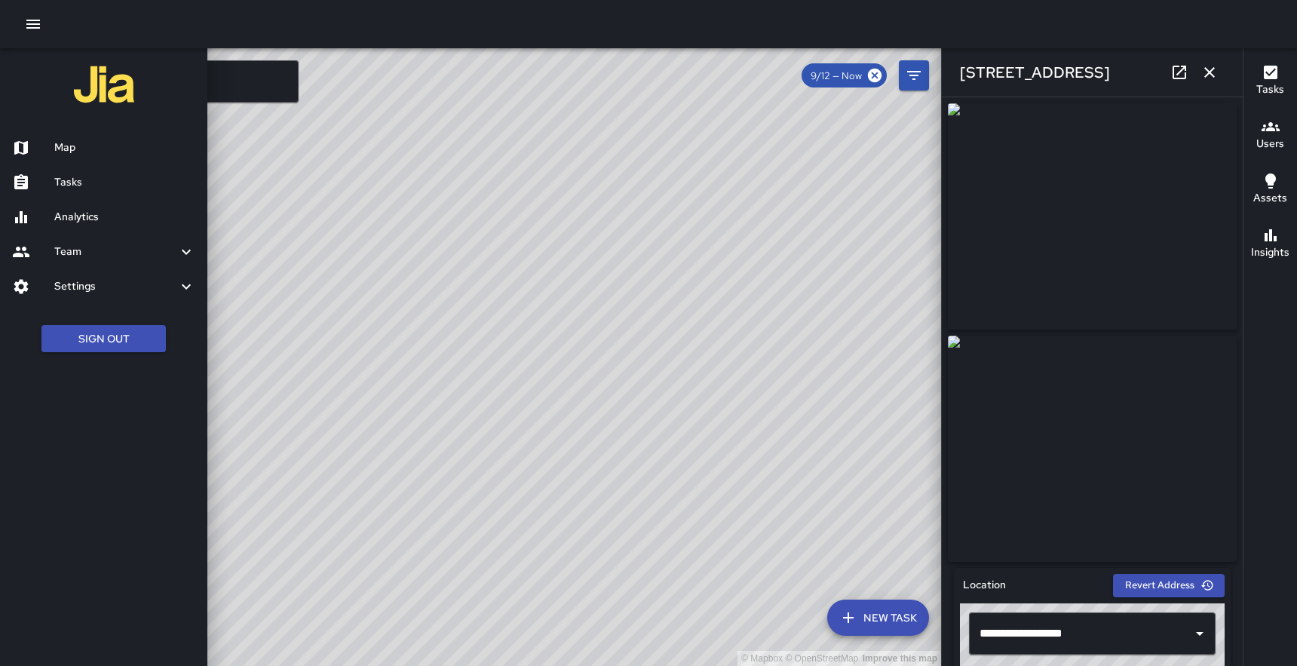
click at [74, 177] on h6 "Tasks" at bounding box center [124, 182] width 141 height 17
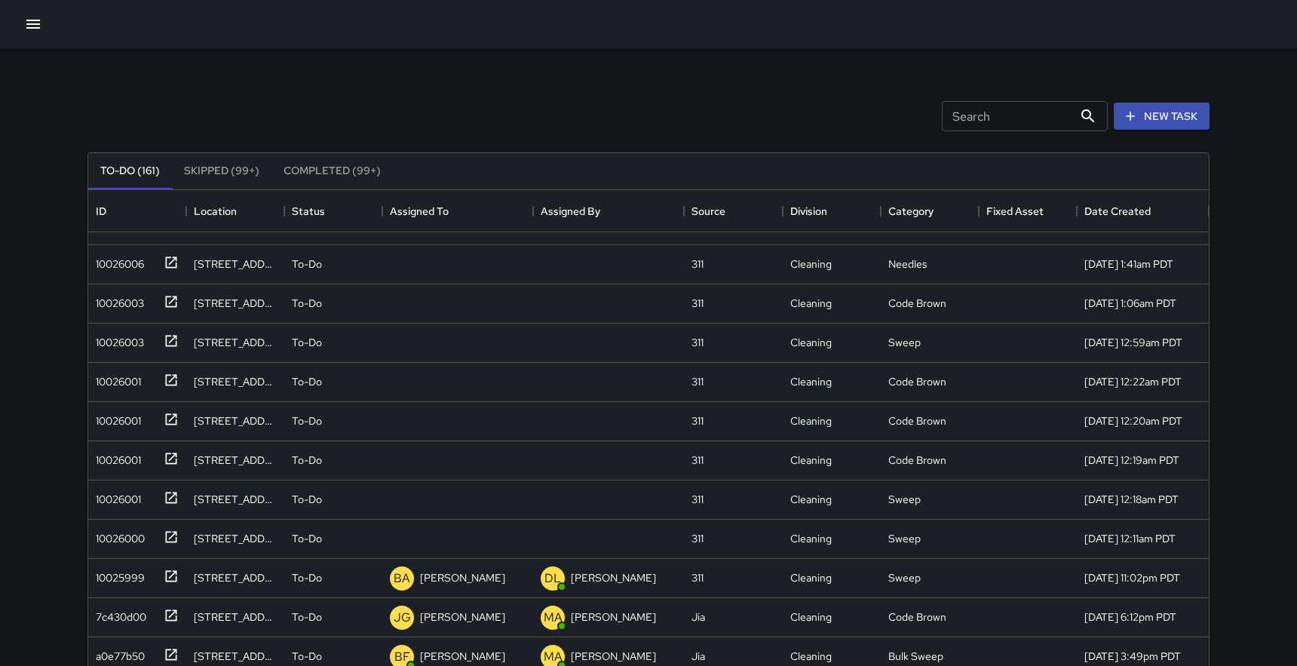
scroll to position [2067, 0]
click at [458, 529] on div "Unassigned" at bounding box center [447, 536] width 60 height 21
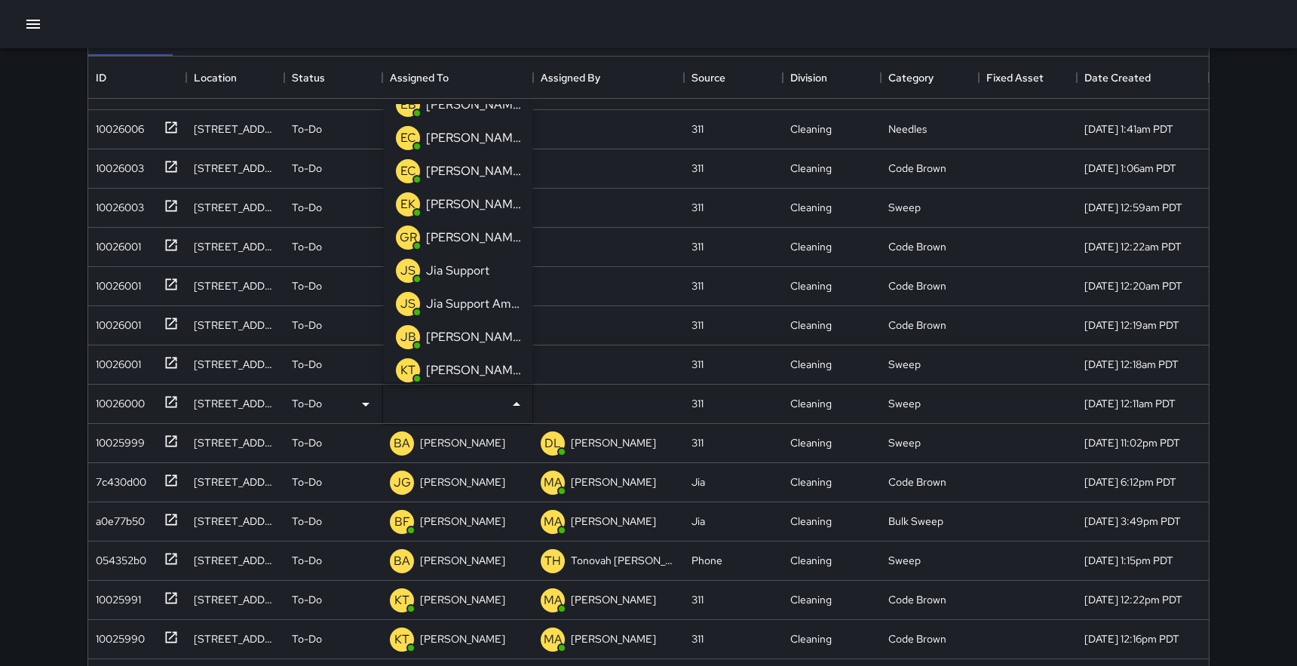
scroll to position [0, 0]
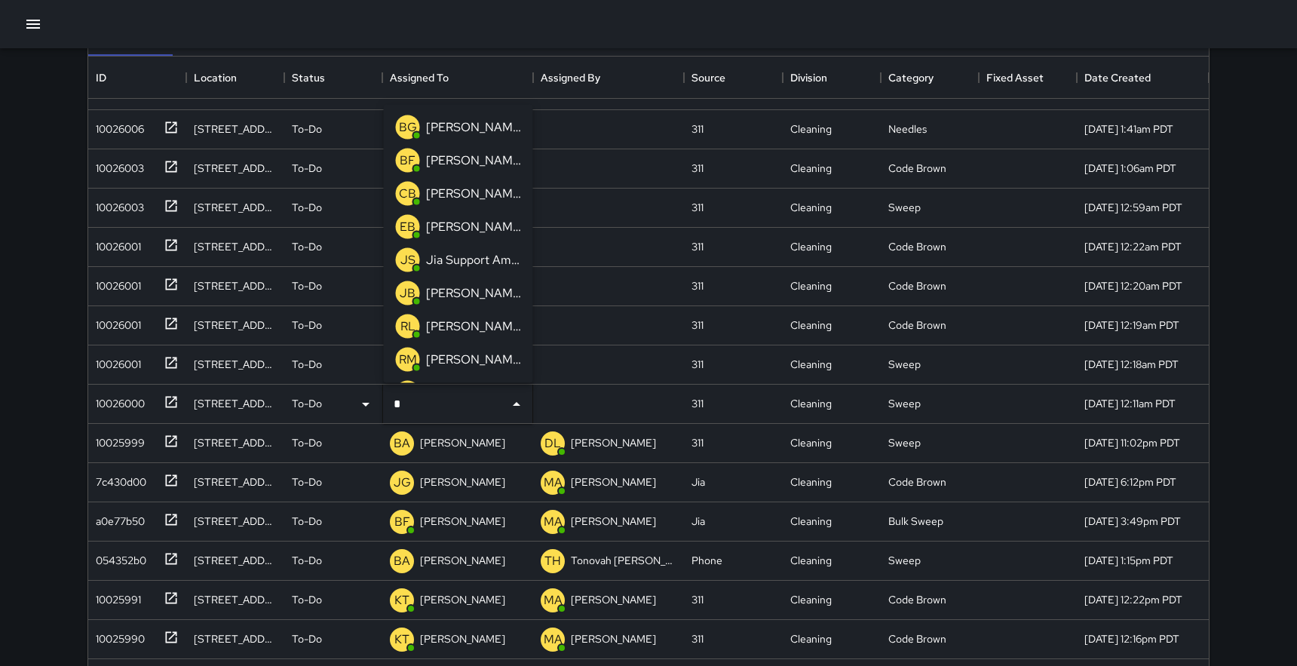
type input "**"
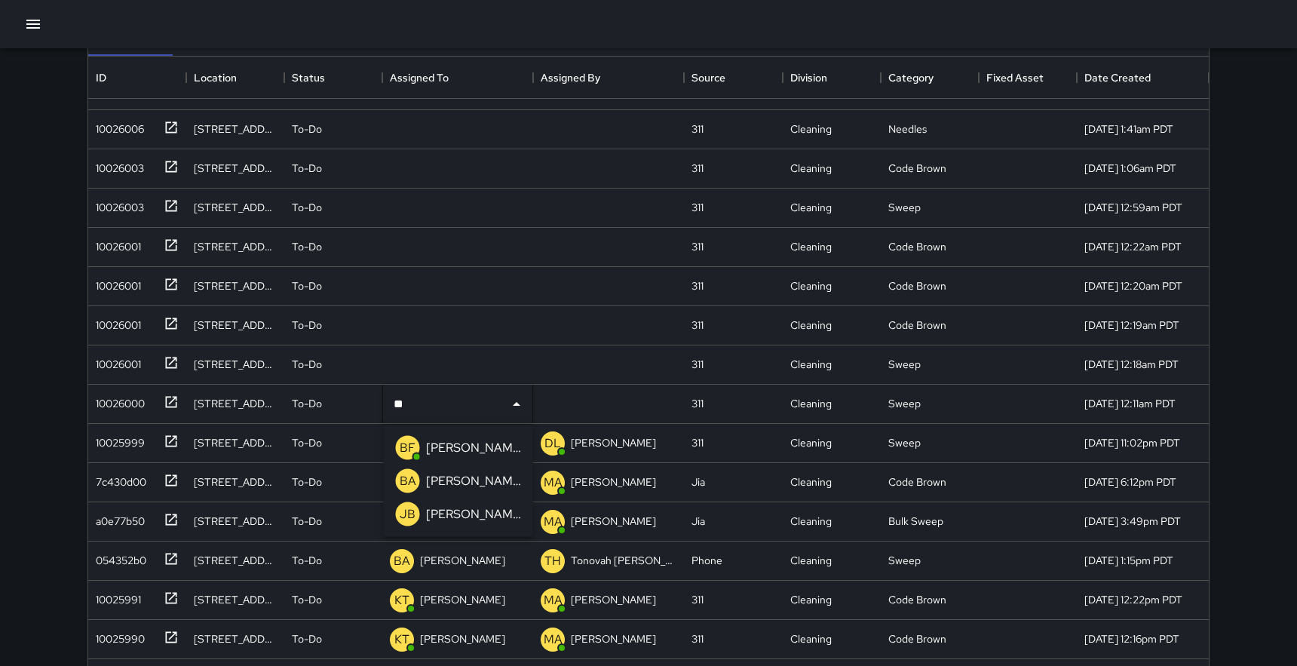
click at [459, 480] on p "[PERSON_NAME]" at bounding box center [473, 481] width 95 height 18
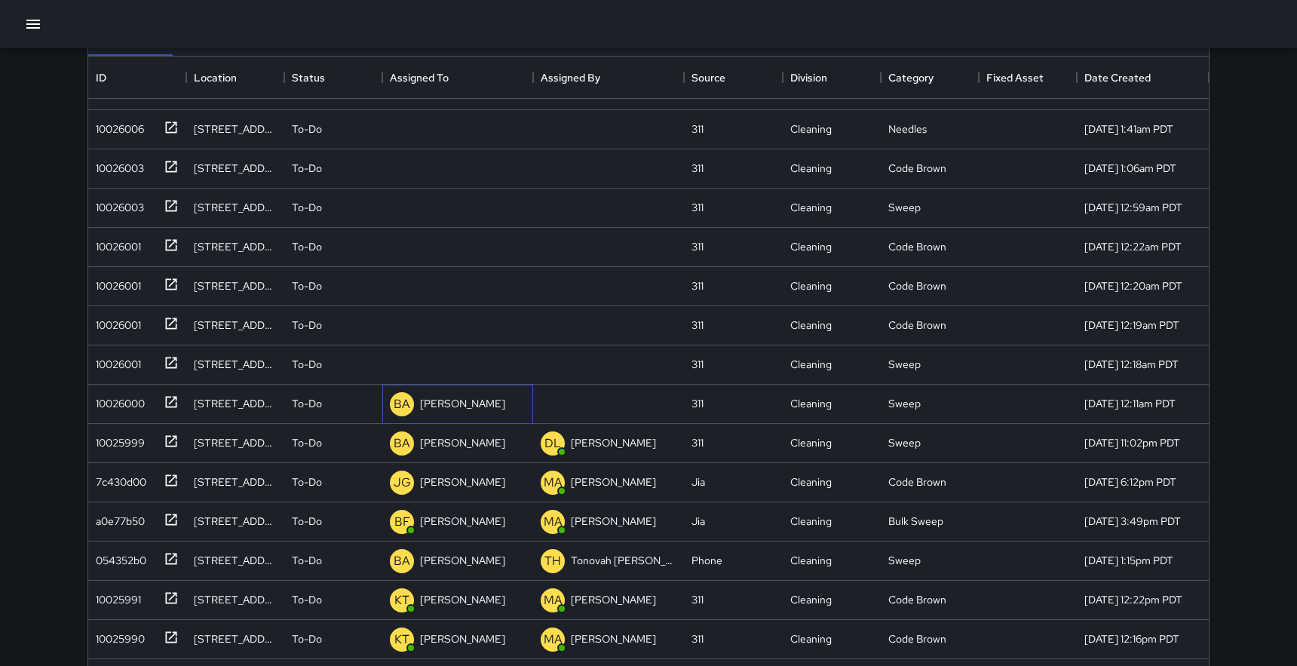
scroll to position [1989, 0]
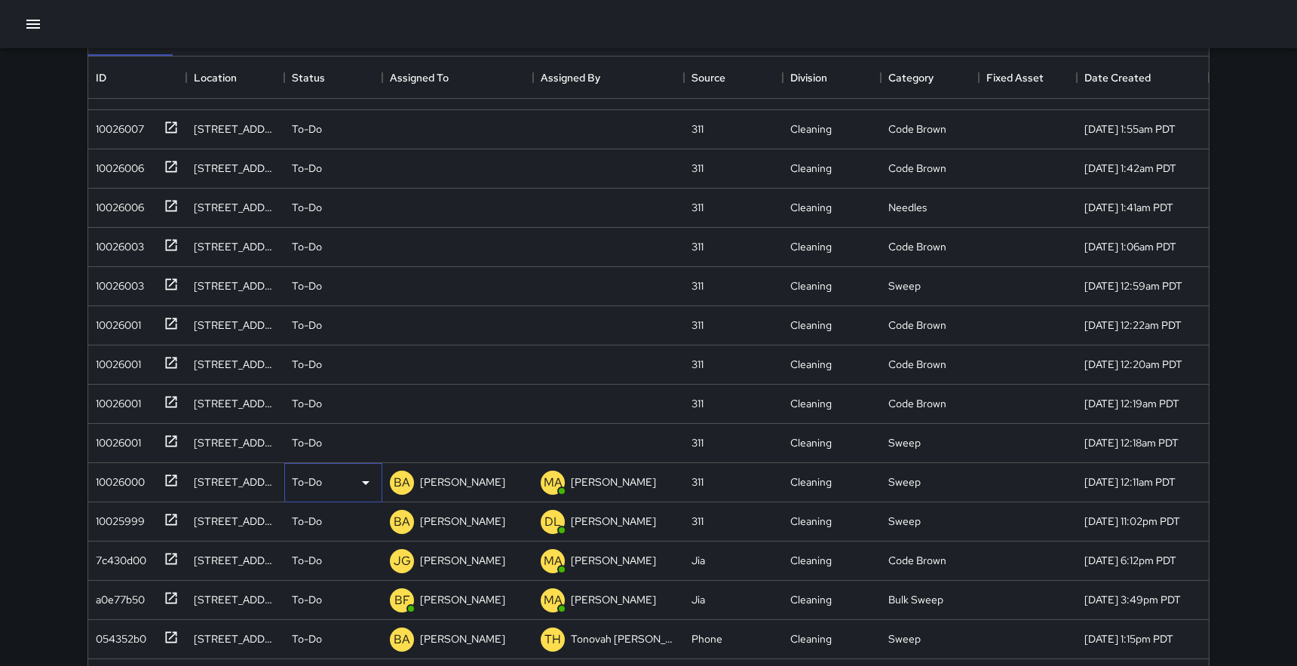
click at [336, 480] on div "To-Do" at bounding box center [333, 483] width 83 height 18
click at [321, 584] on li "Completed" at bounding box center [333, 577] width 97 height 27
click at [169, 441] on icon at bounding box center [171, 441] width 15 height 15
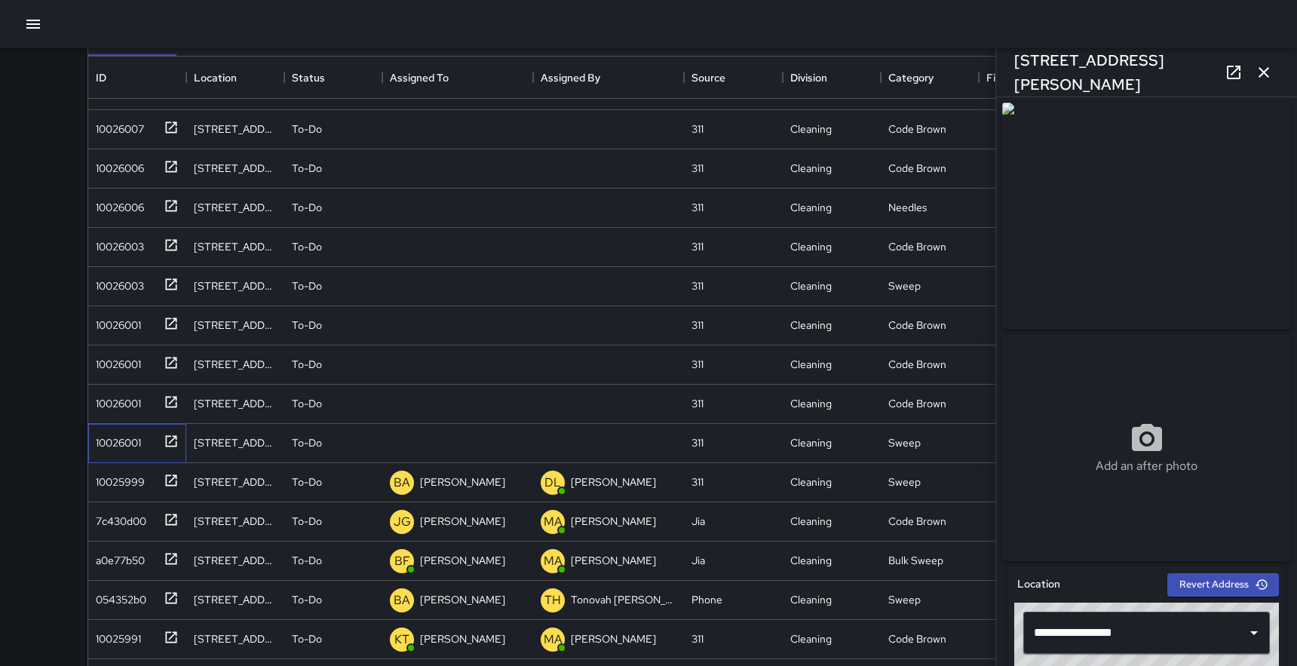
scroll to position [0, 0]
click at [35, 25] on icon "button" at bounding box center [33, 24] width 18 height 18
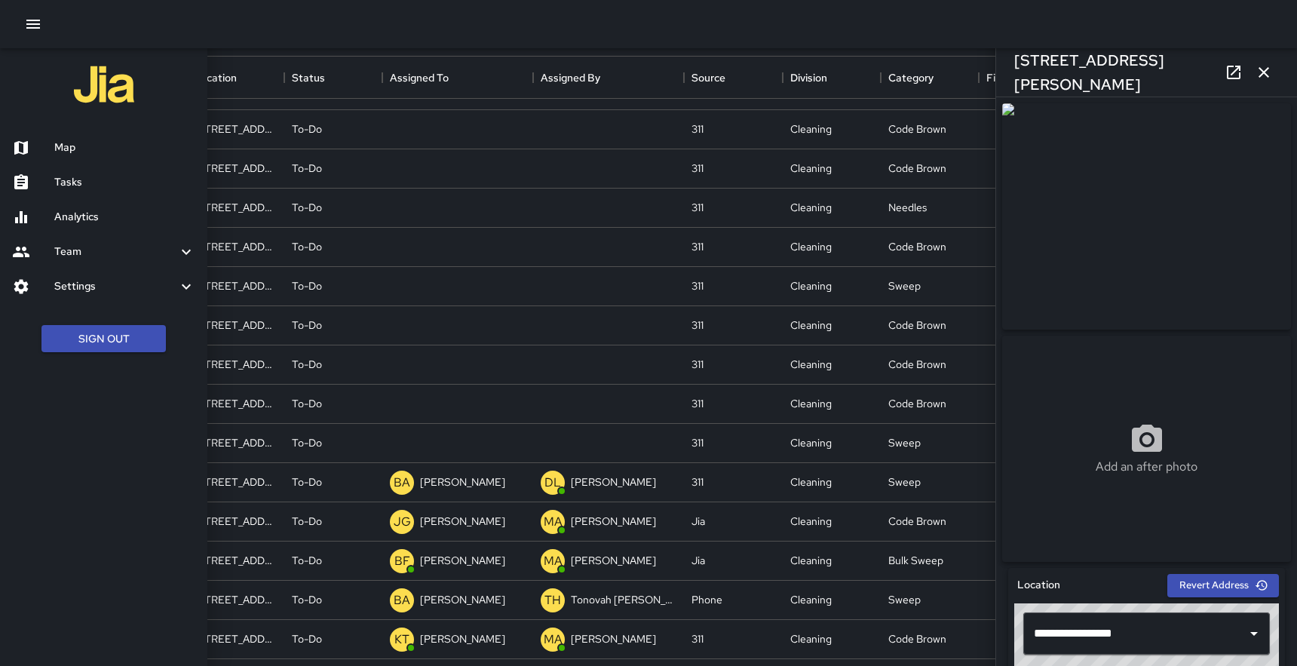
click at [72, 140] on h6 "Map" at bounding box center [124, 148] width 141 height 17
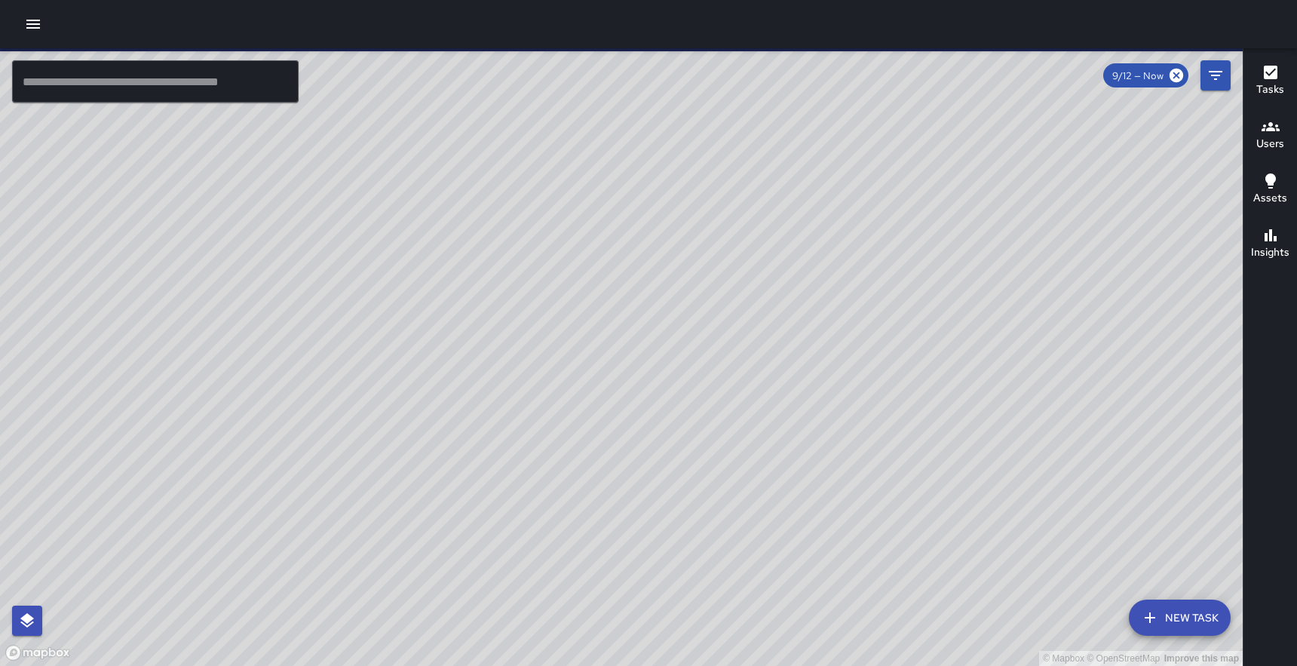
click at [232, 81] on input "text" at bounding box center [155, 81] width 287 height 42
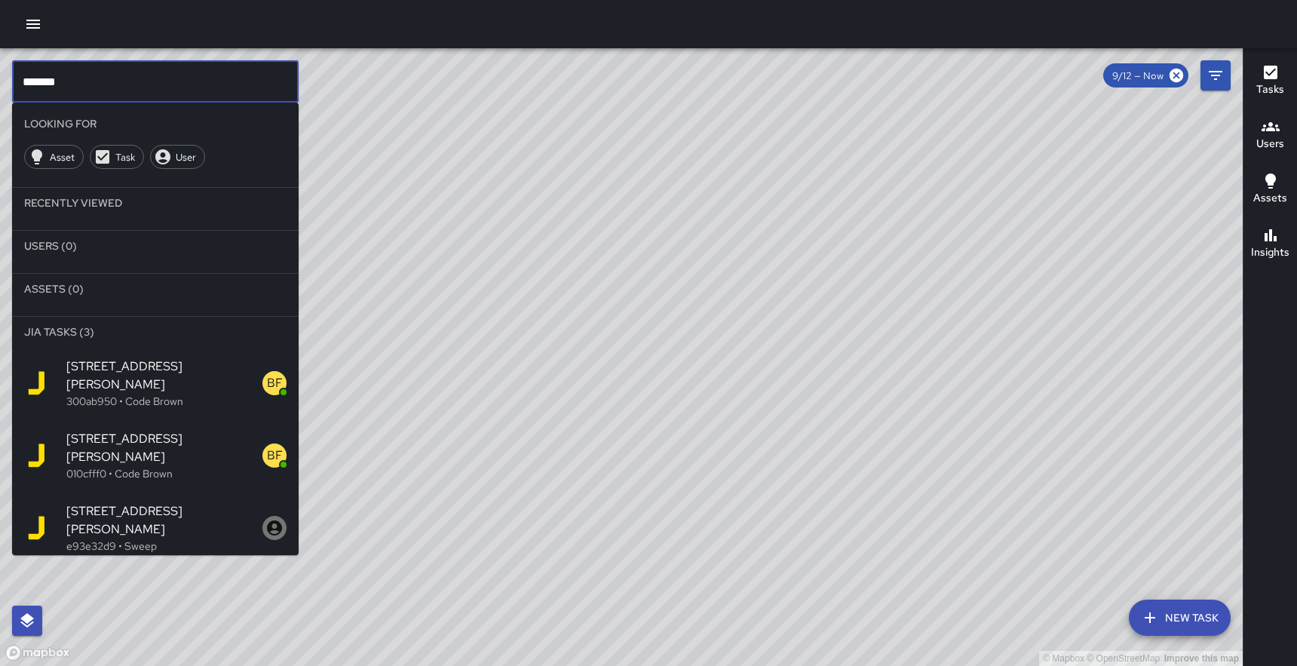
type input "*******"
click at [138, 364] on span "[STREET_ADDRESS][PERSON_NAME]" at bounding box center [164, 375] width 196 height 36
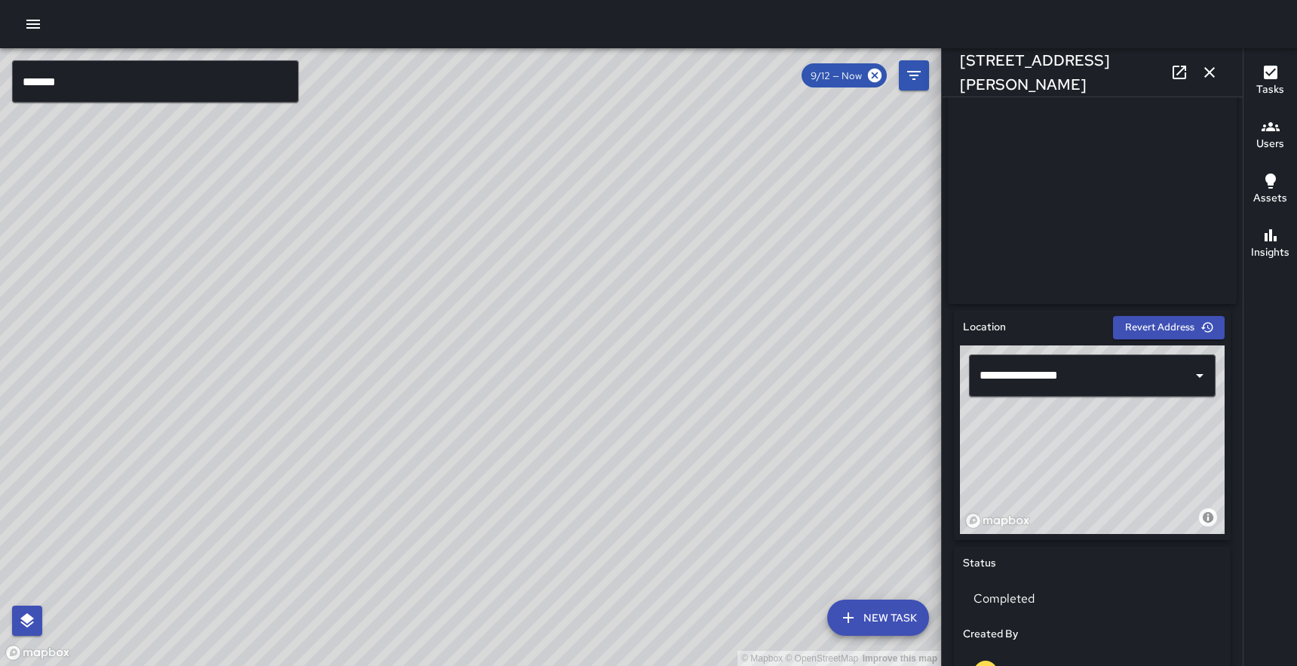
scroll to position [281, 0]
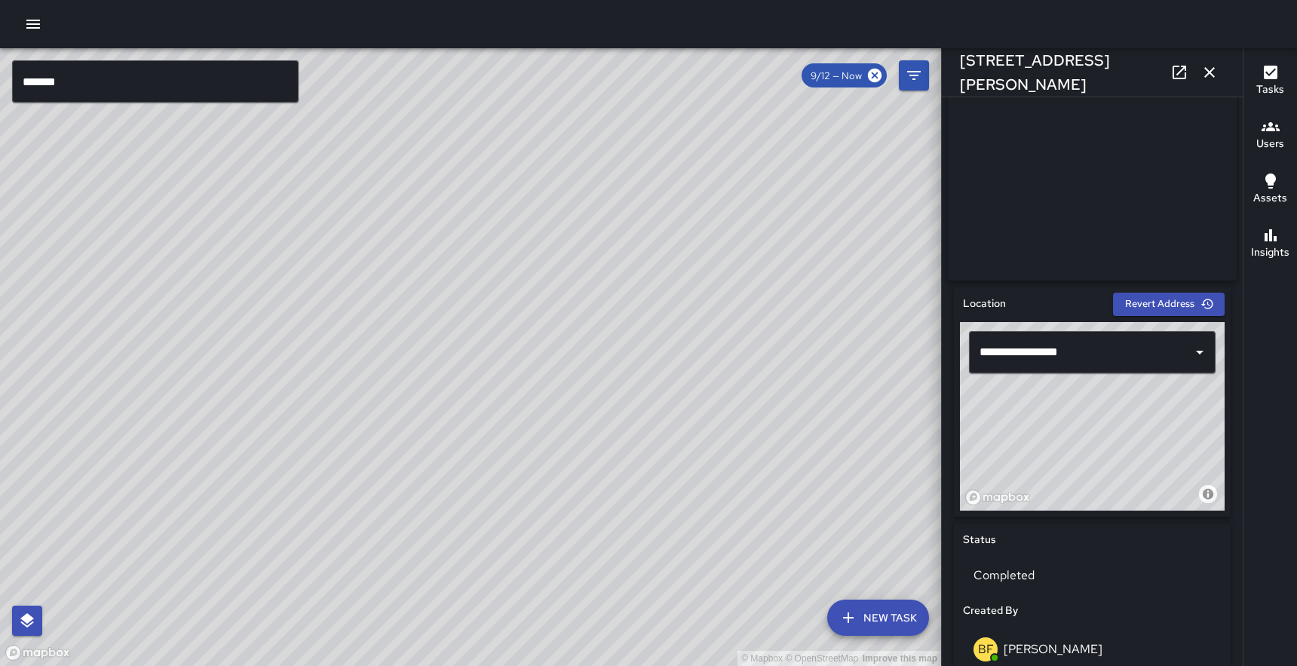
click at [29, 20] on icon "button" at bounding box center [33, 24] width 14 height 9
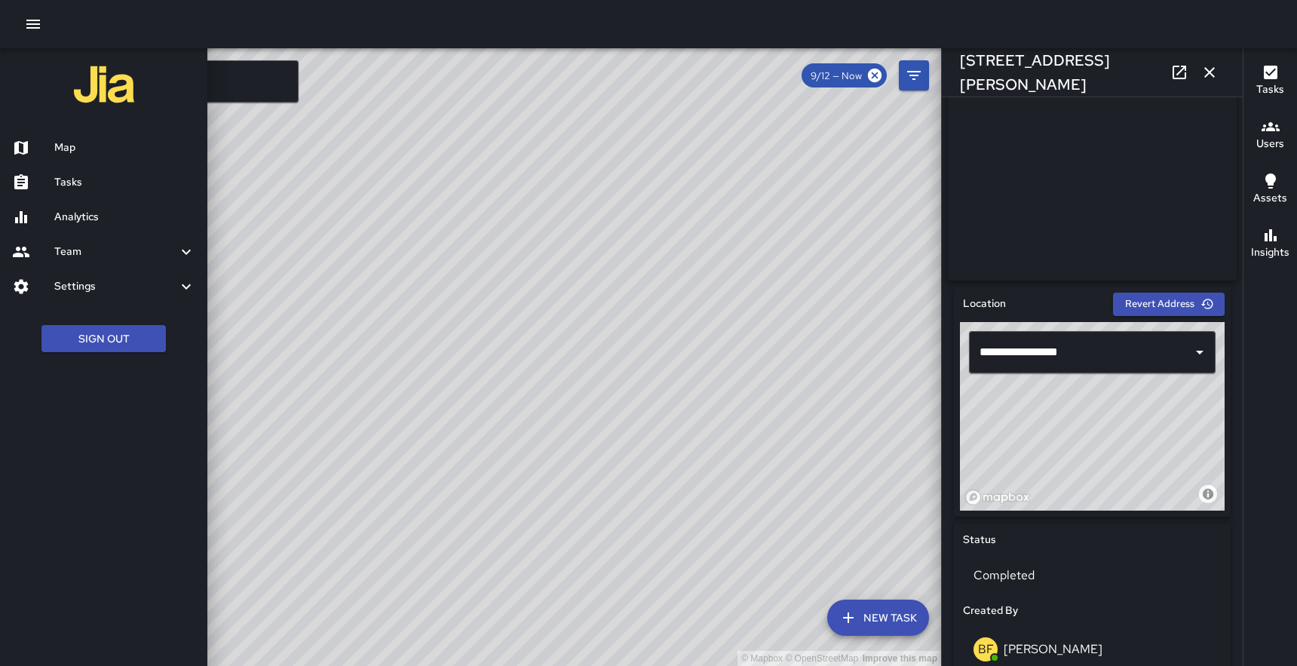
click at [65, 174] on h6 "Tasks" at bounding box center [124, 182] width 141 height 17
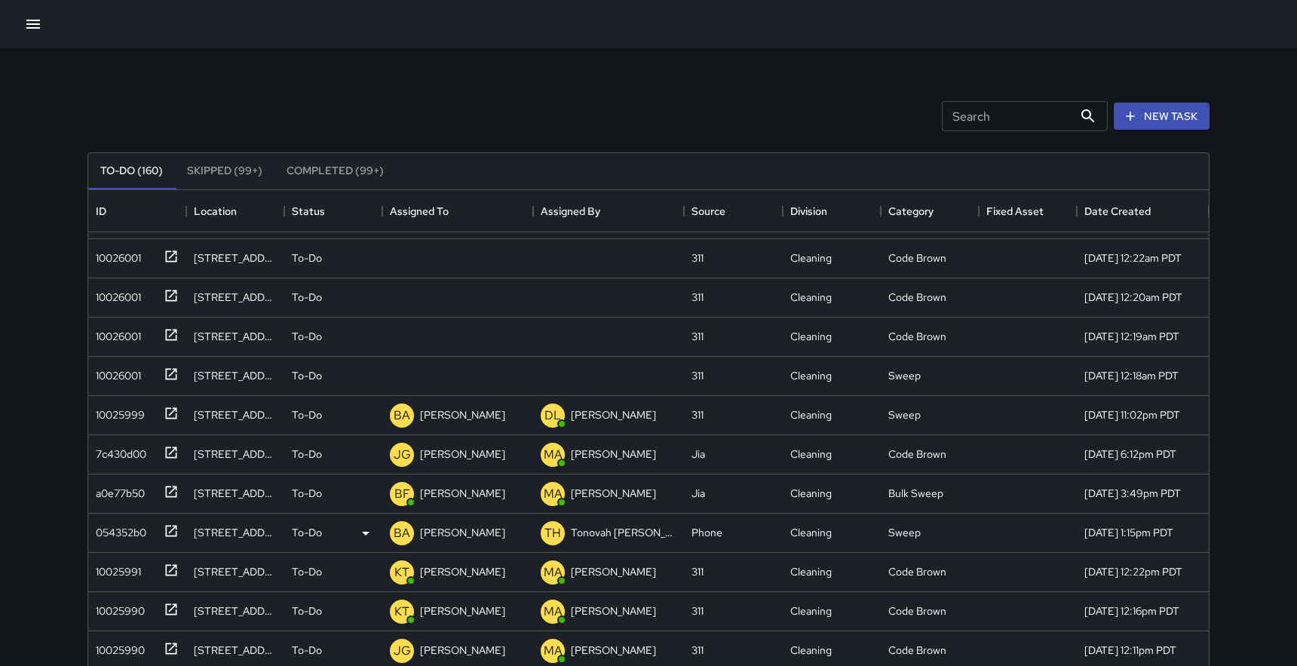
scroll to position [2172, 0]
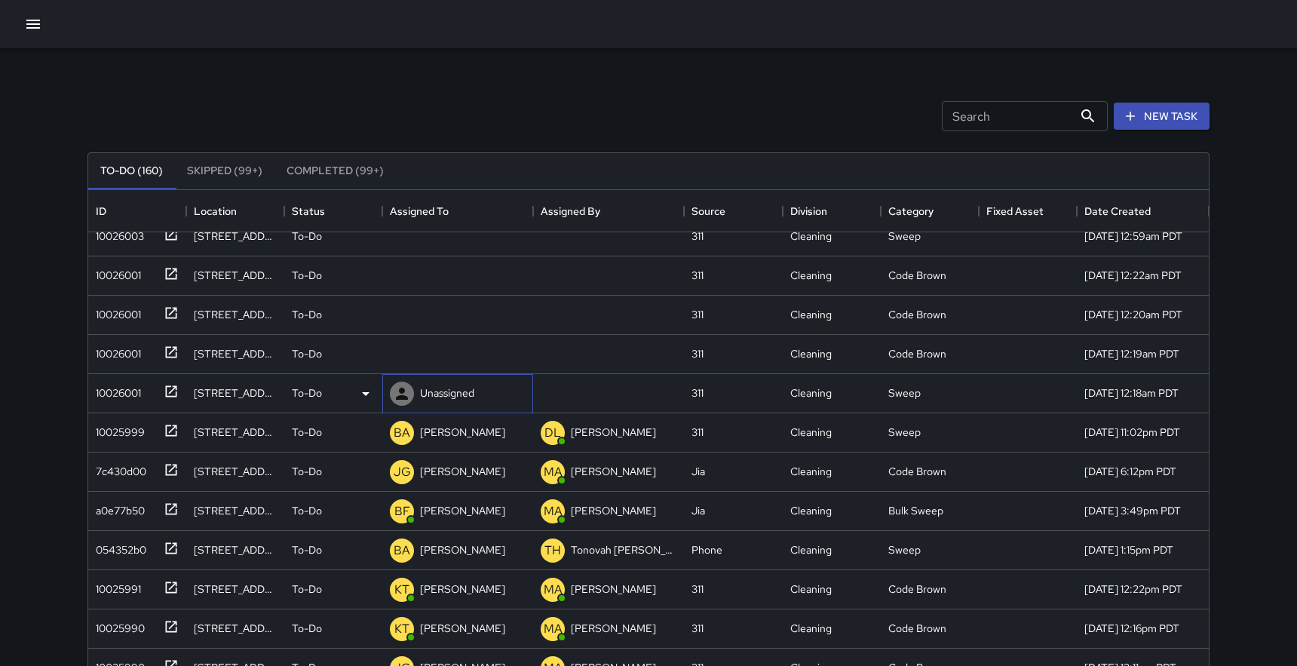
click at [452, 394] on p "Unassigned" at bounding box center [447, 392] width 54 height 15
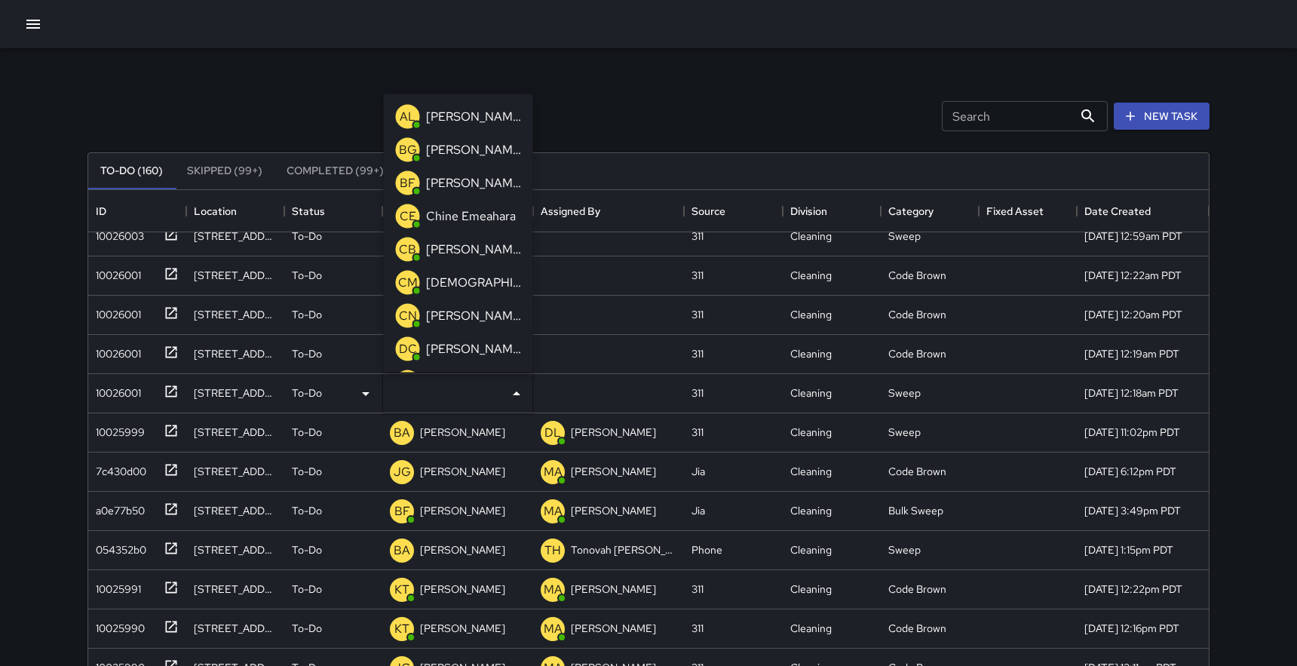
click at [463, 188] on p "[PERSON_NAME]" at bounding box center [473, 182] width 95 height 18
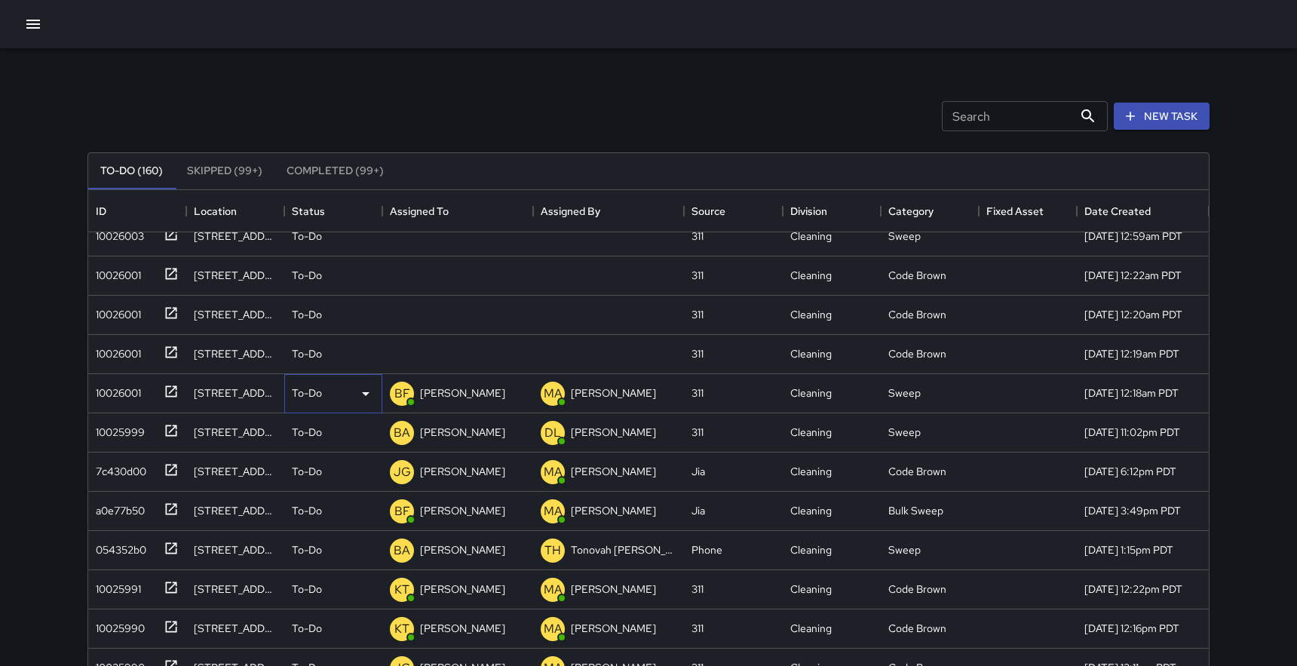
click at [339, 385] on div "To-Do" at bounding box center [333, 394] width 83 height 18
click at [312, 484] on li "Completed" at bounding box center [333, 488] width 97 height 27
click at [39, 26] on icon "button" at bounding box center [33, 24] width 18 height 18
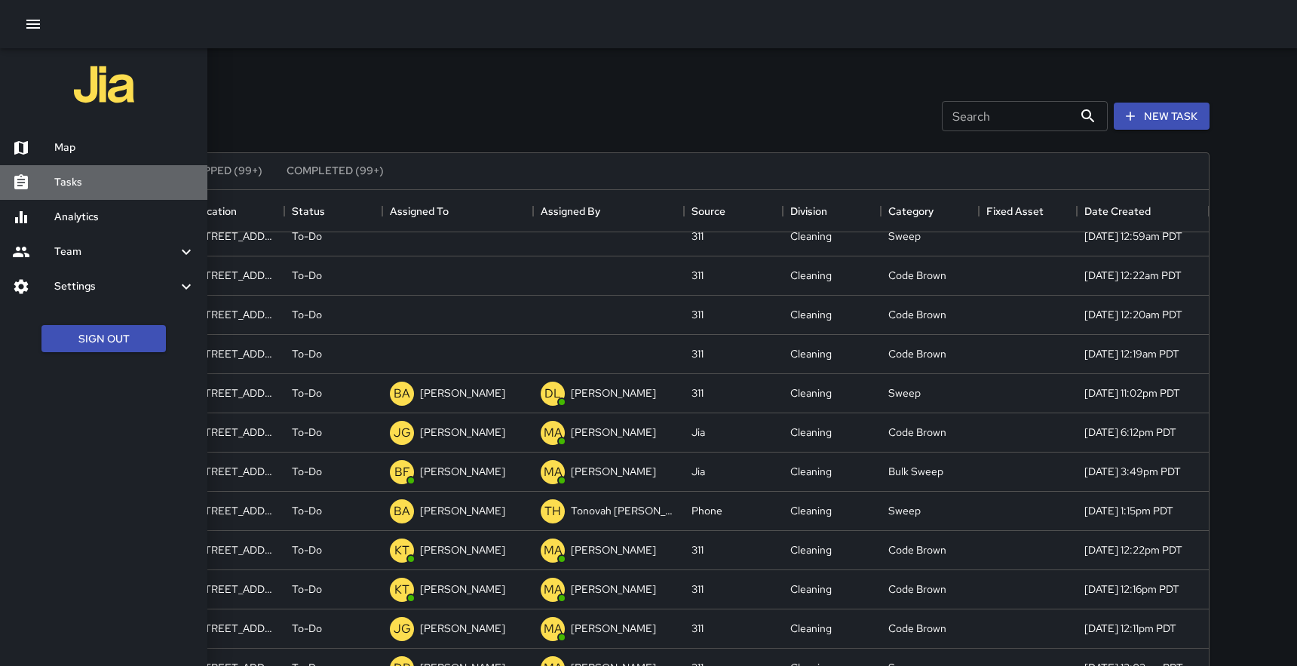
click at [57, 192] on div "Tasks" at bounding box center [103, 182] width 207 height 35
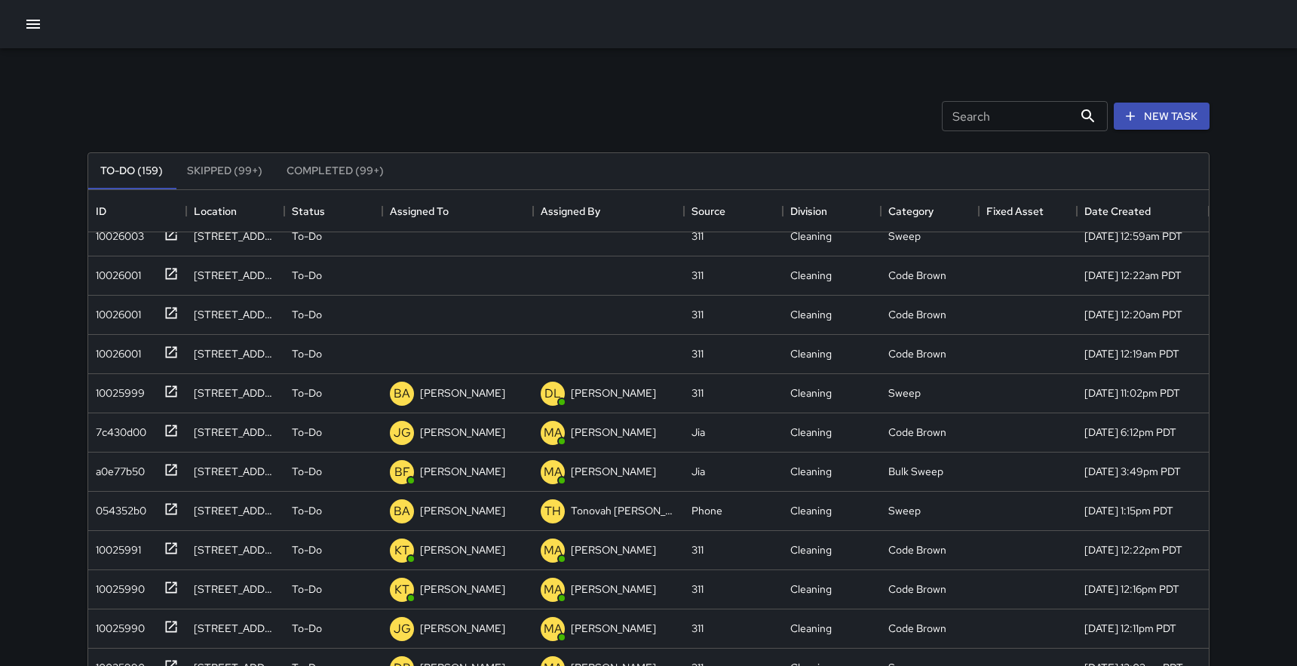
click at [33, 5] on div at bounding box center [648, 24] width 1297 height 48
click at [29, 34] on button "button" at bounding box center [33, 24] width 30 height 30
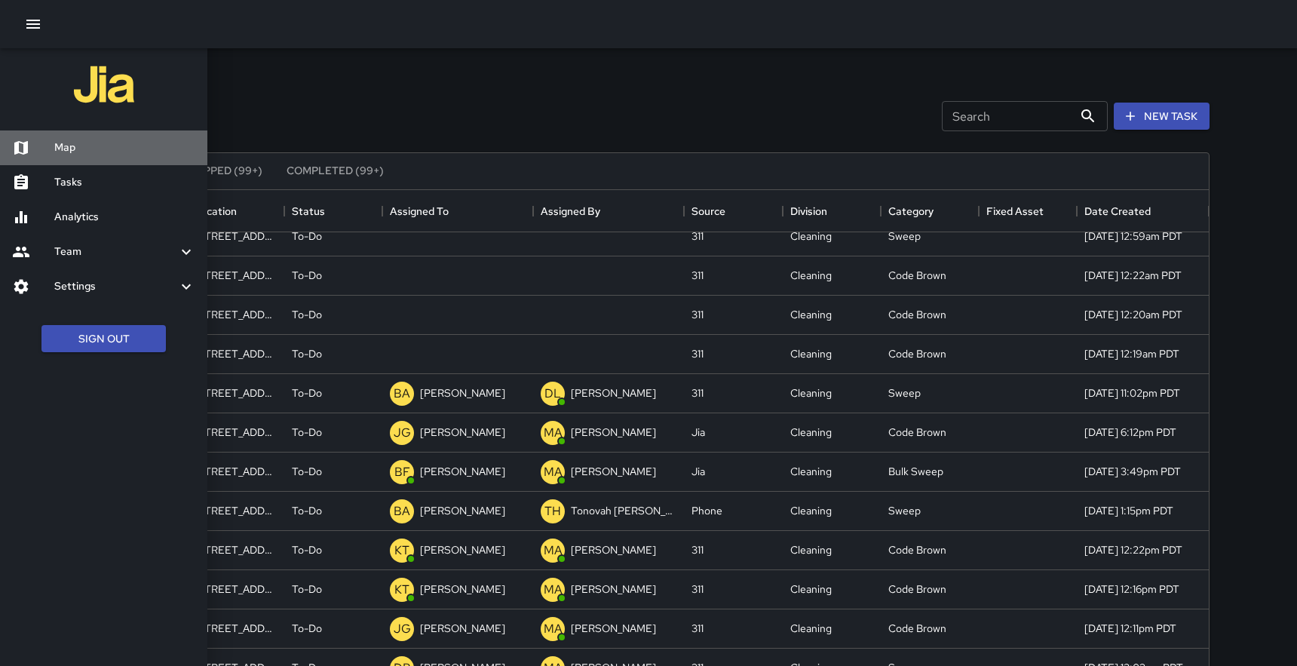
click at [63, 136] on div "Map" at bounding box center [103, 147] width 207 height 35
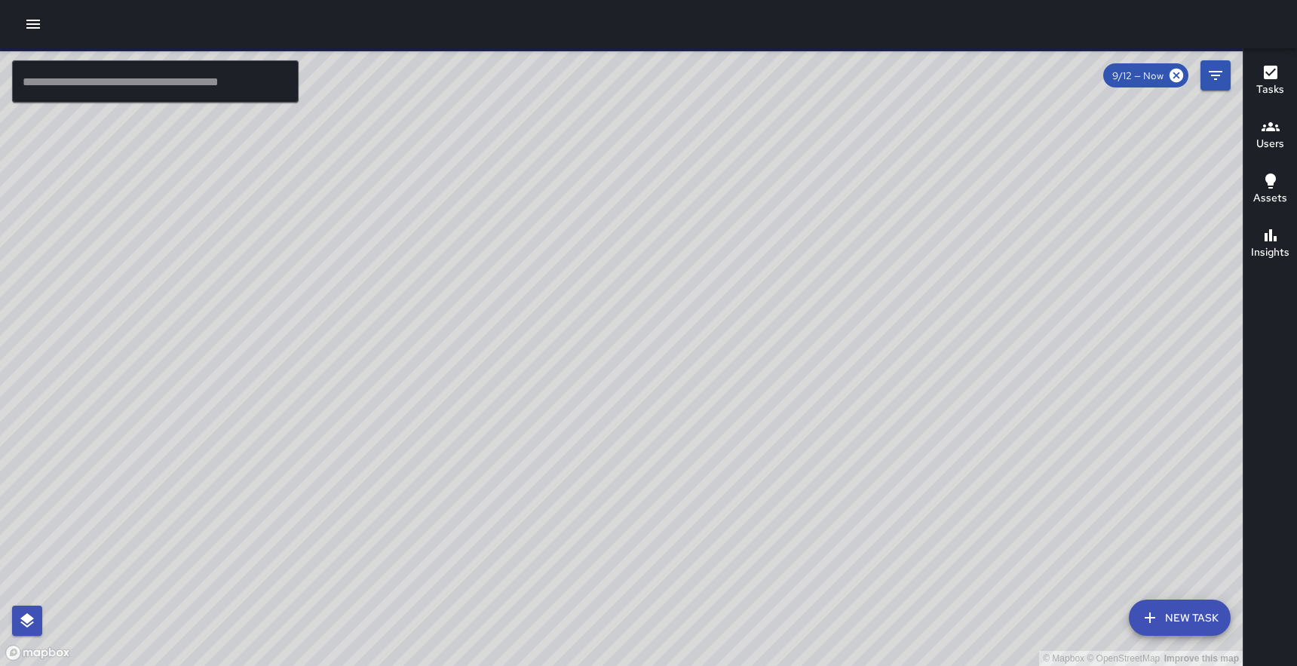
click at [238, 93] on input "text" at bounding box center [155, 81] width 287 height 42
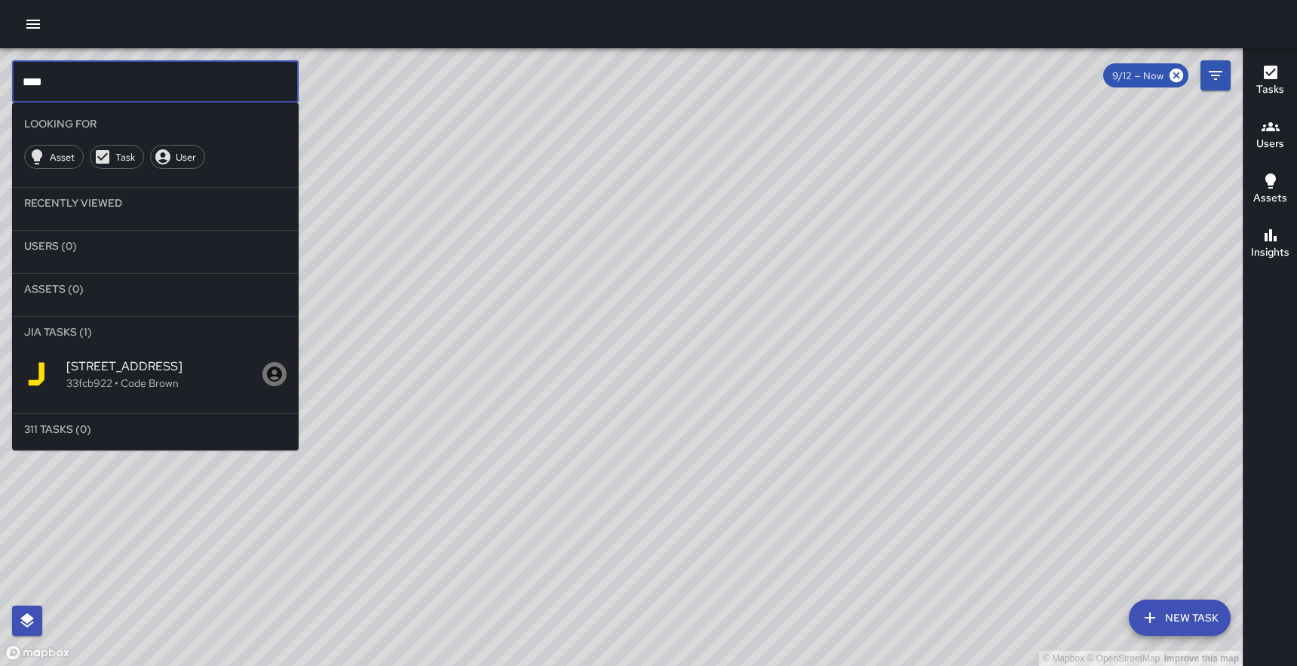
type input "****"
click at [125, 370] on span "[STREET_ADDRESS]" at bounding box center [164, 366] width 196 height 18
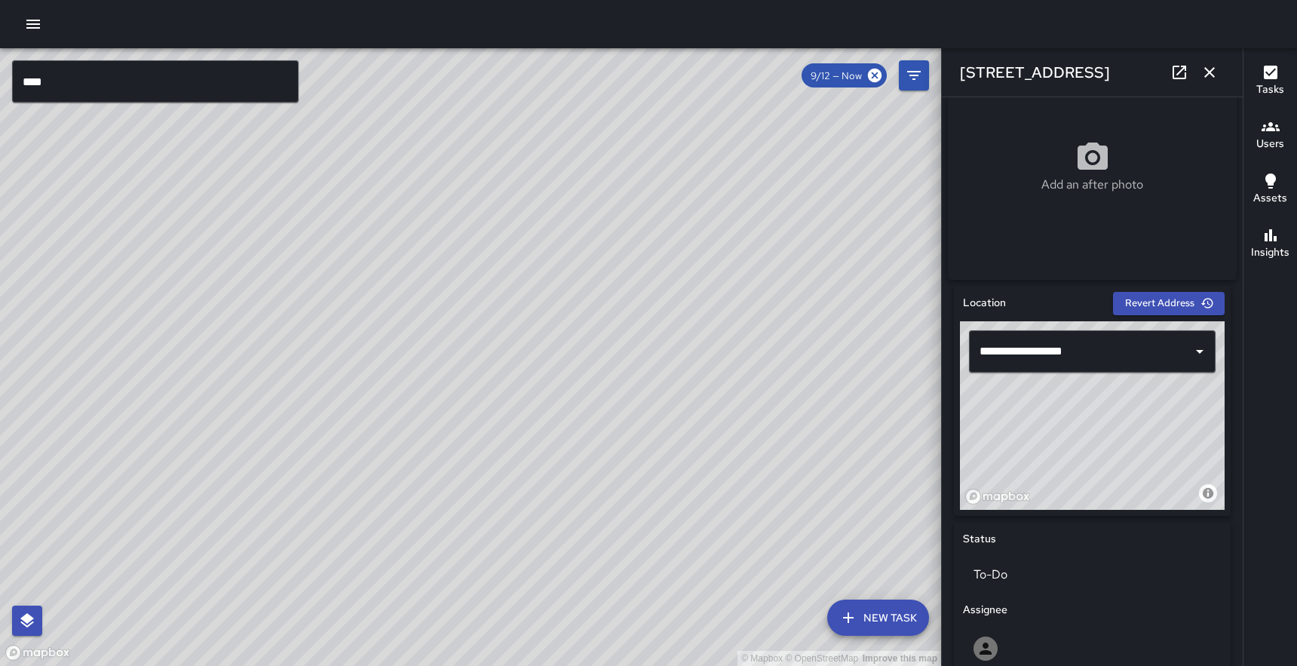
scroll to position [321, 0]
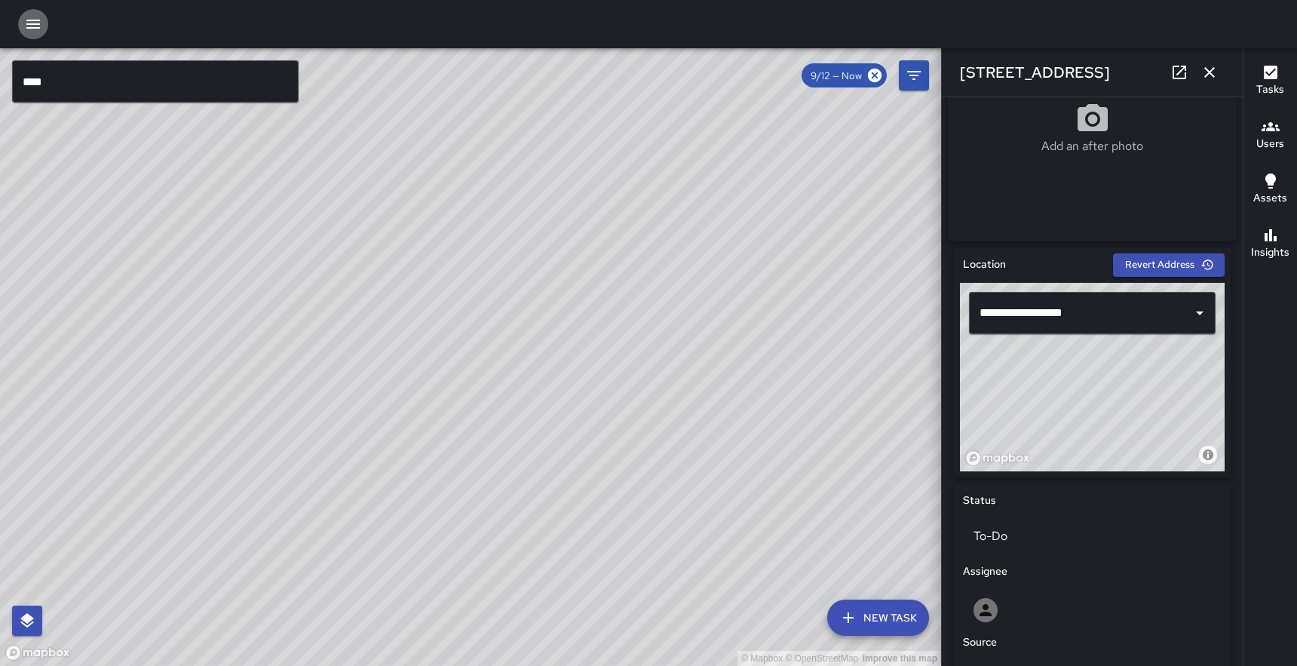
click at [26, 29] on icon "button" at bounding box center [33, 24] width 18 height 18
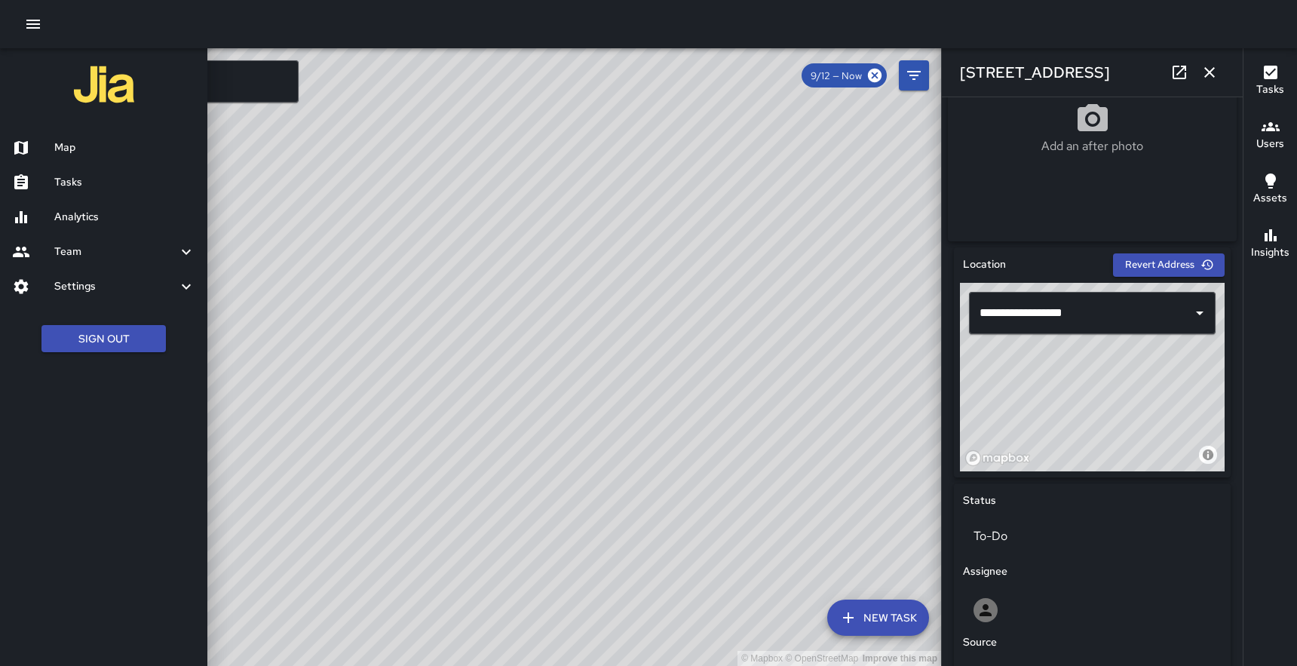
click at [86, 177] on h6 "Tasks" at bounding box center [124, 182] width 141 height 17
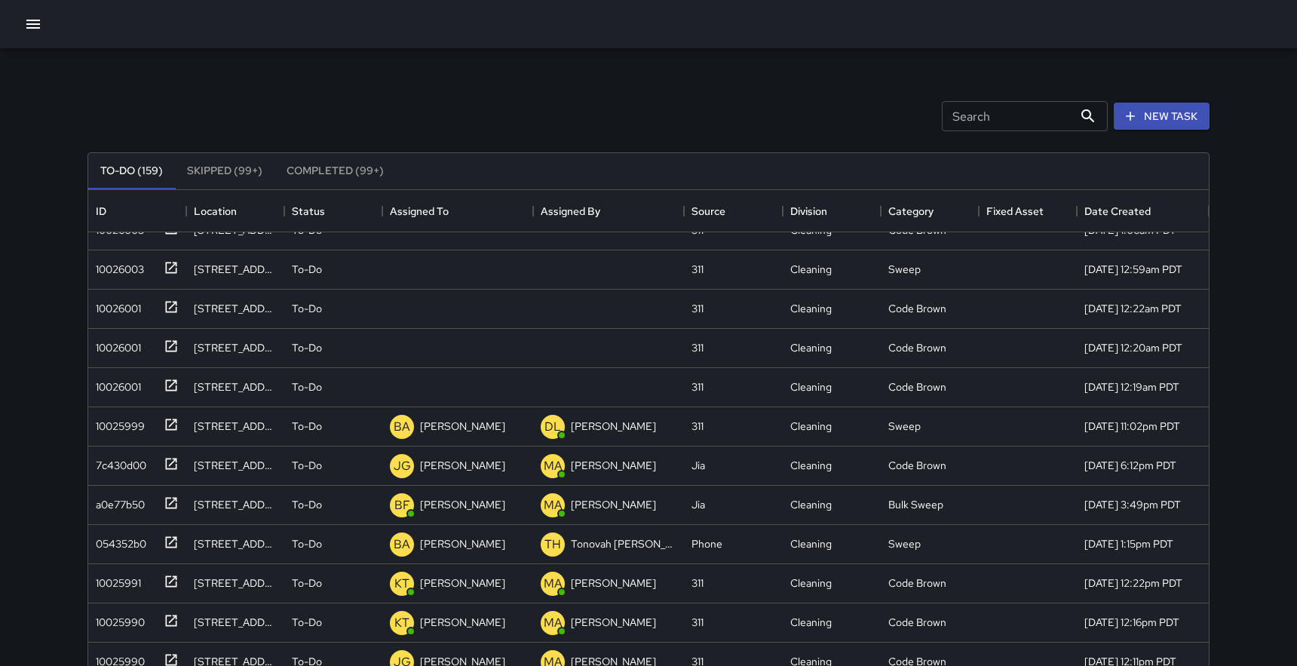
scroll to position [2174, 0]
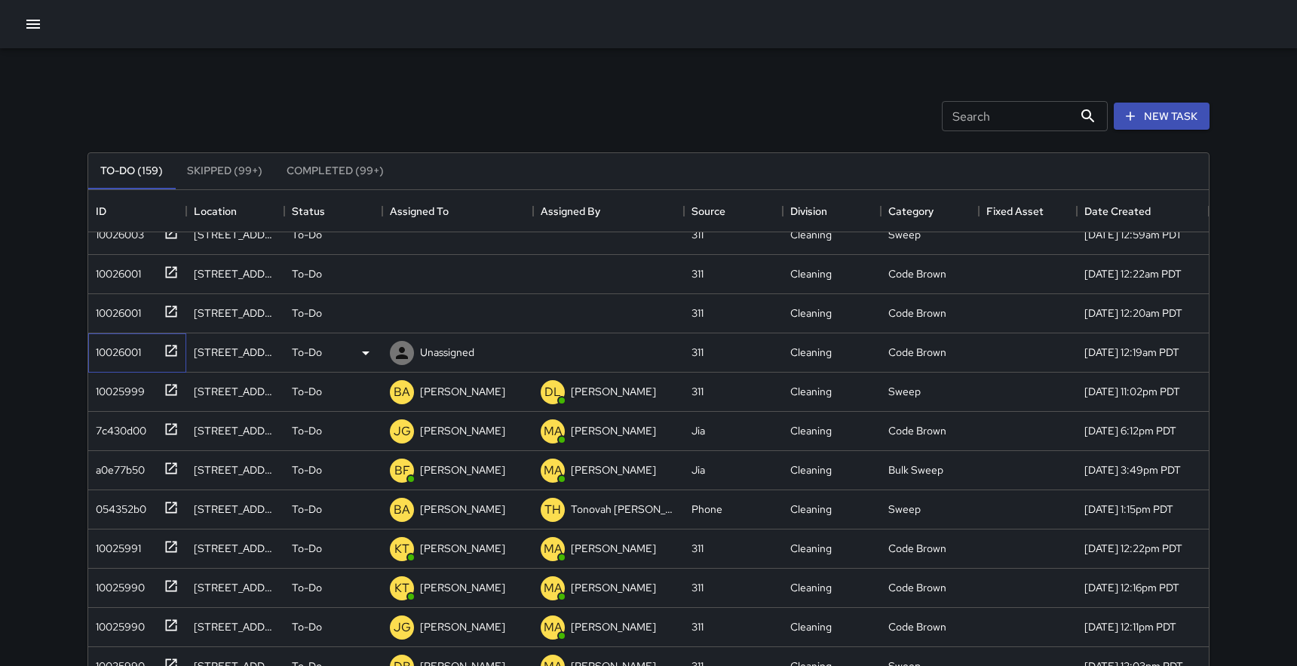
click at [172, 346] on icon at bounding box center [171, 350] width 15 height 15
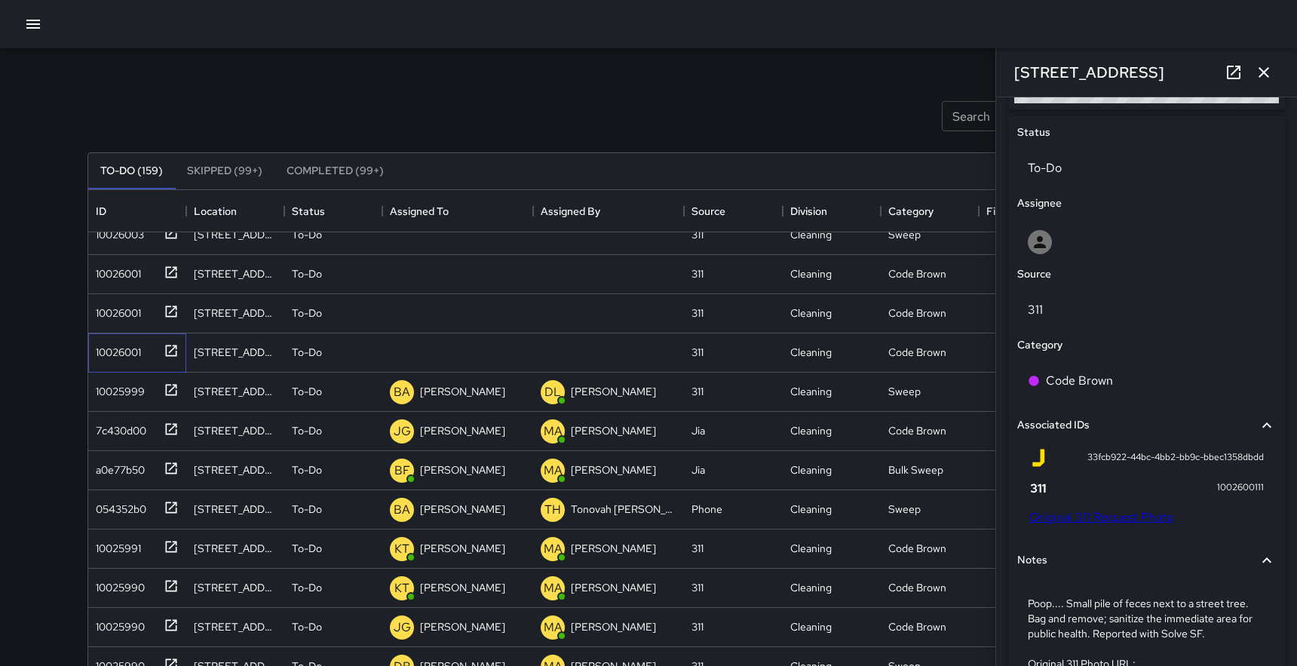
scroll to position [690, 0]
click at [1092, 522] on link "Original 311 Request Photo" at bounding box center [1101, 516] width 144 height 16
click at [31, 25] on icon "button" at bounding box center [33, 24] width 18 height 18
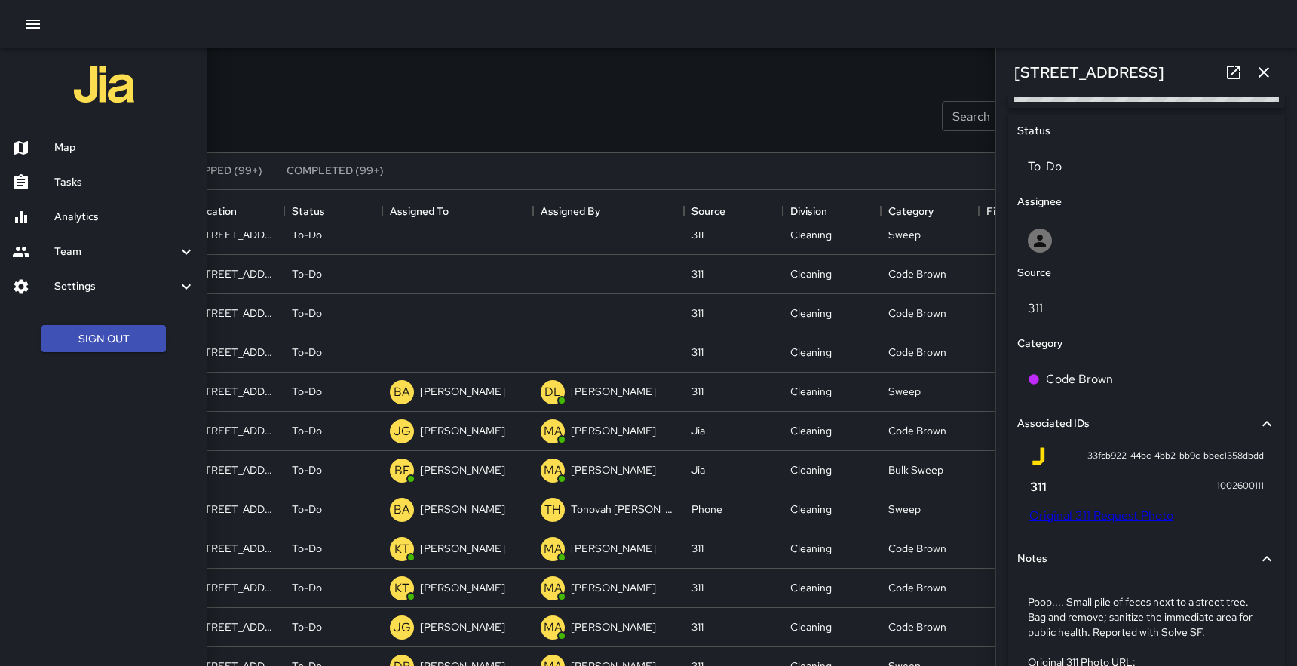
click at [57, 139] on div "Map" at bounding box center [103, 147] width 207 height 35
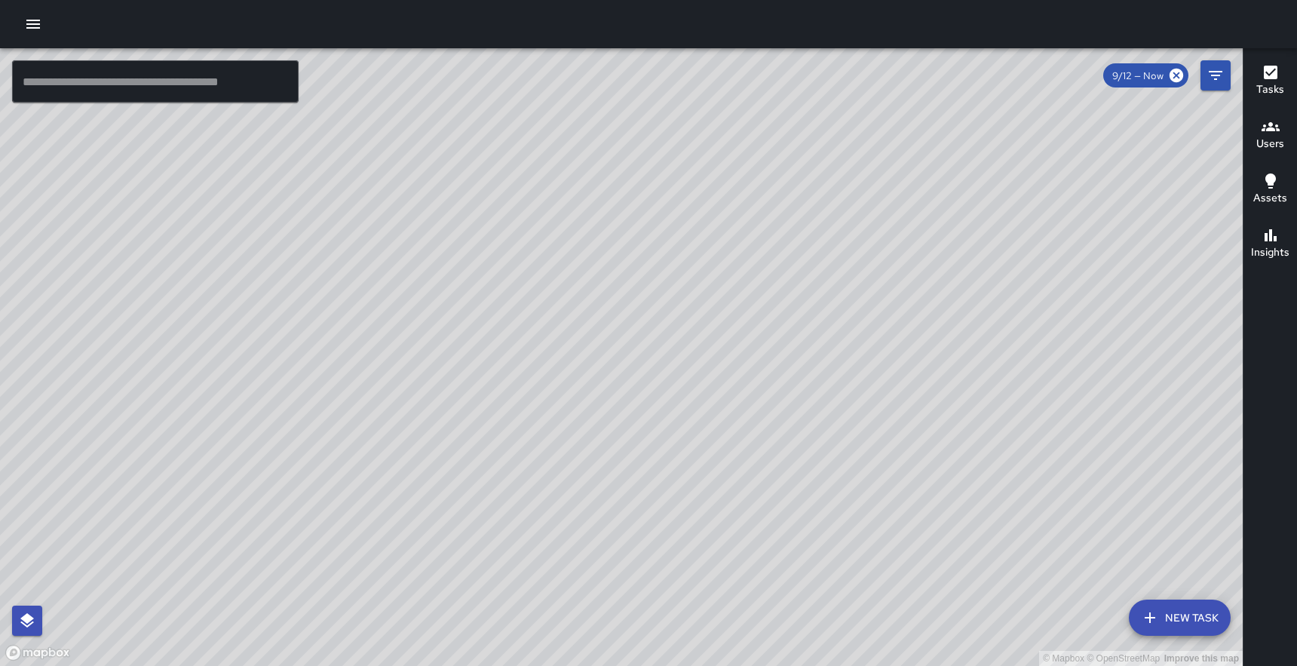
drag, startPoint x: 830, startPoint y: 209, endPoint x: 665, endPoint y: 454, distance: 295.1
click at [665, 454] on div "© Mapbox © OpenStreetMap Improve this map" at bounding box center [621, 357] width 1243 height 618
click at [1177, 623] on button "New Task" at bounding box center [1180, 618] width 102 height 36
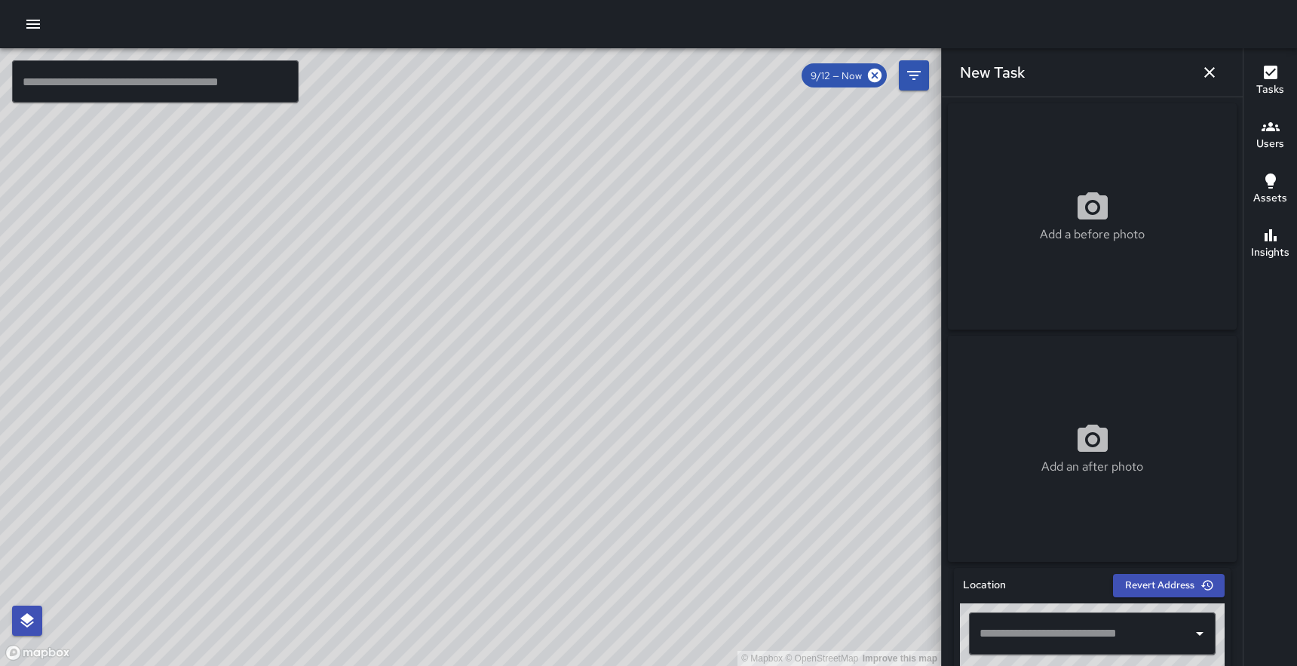
click at [1092, 204] on icon at bounding box center [1093, 205] width 30 height 27
type input "**********"
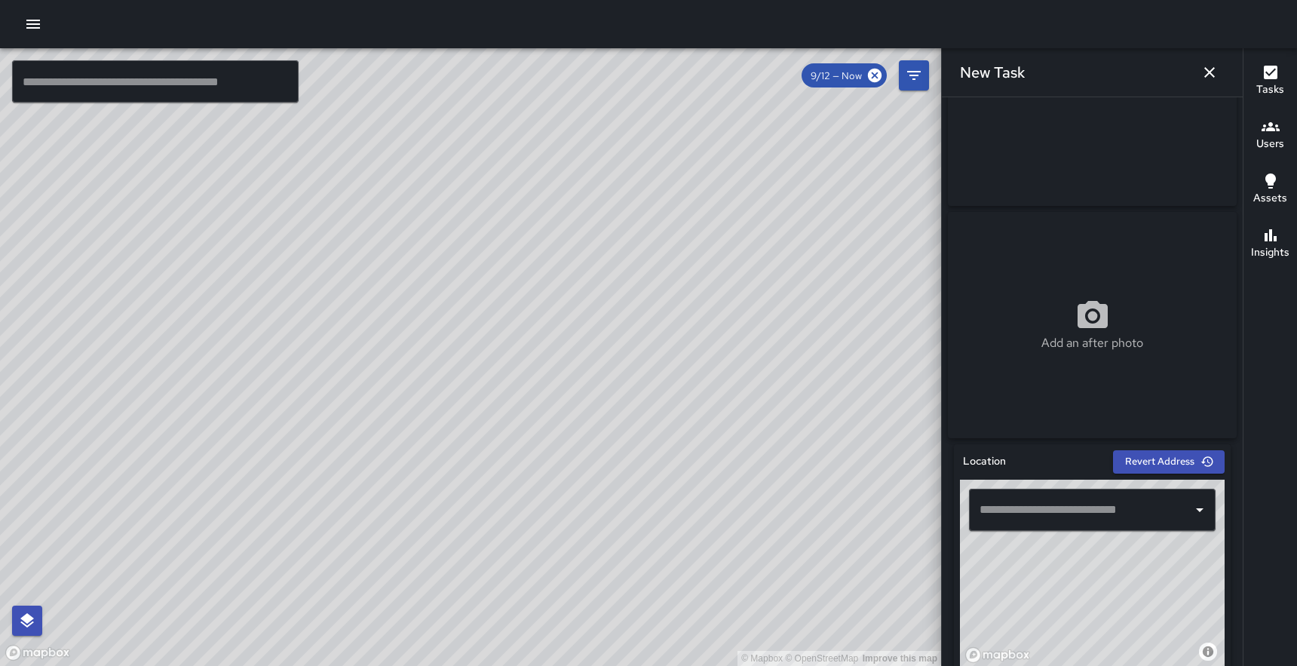
scroll to position [158, 0]
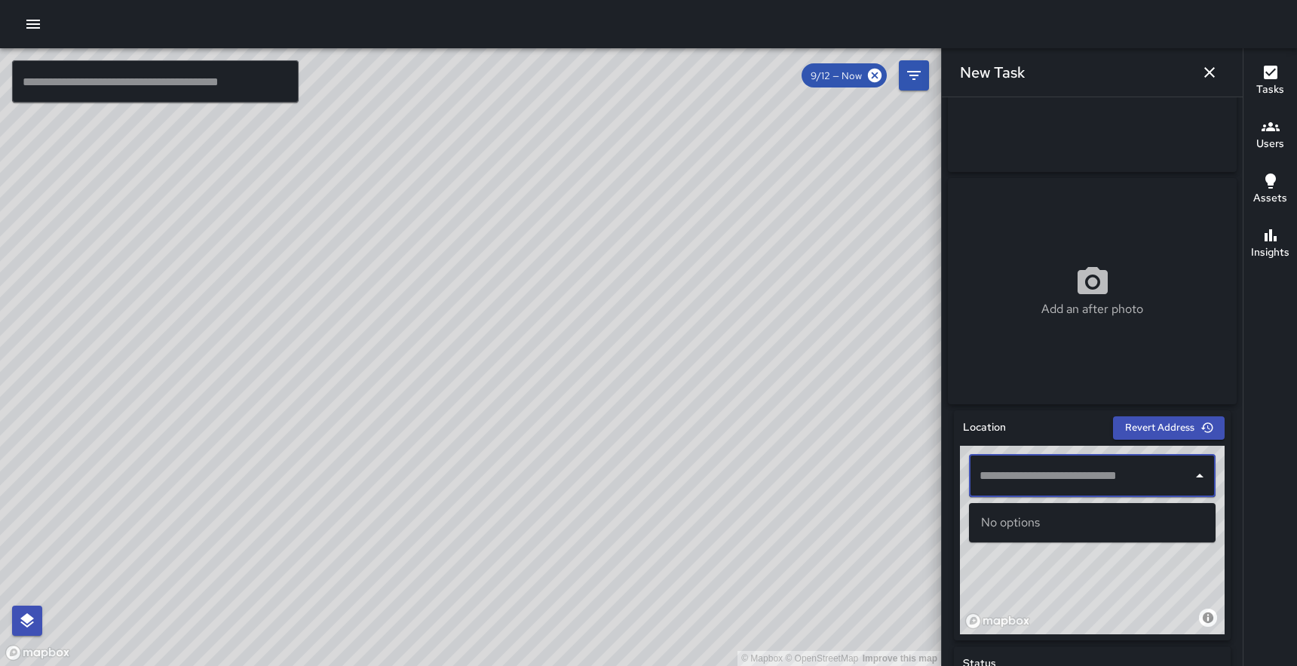
click at [1069, 477] on input "text" at bounding box center [1081, 476] width 210 height 29
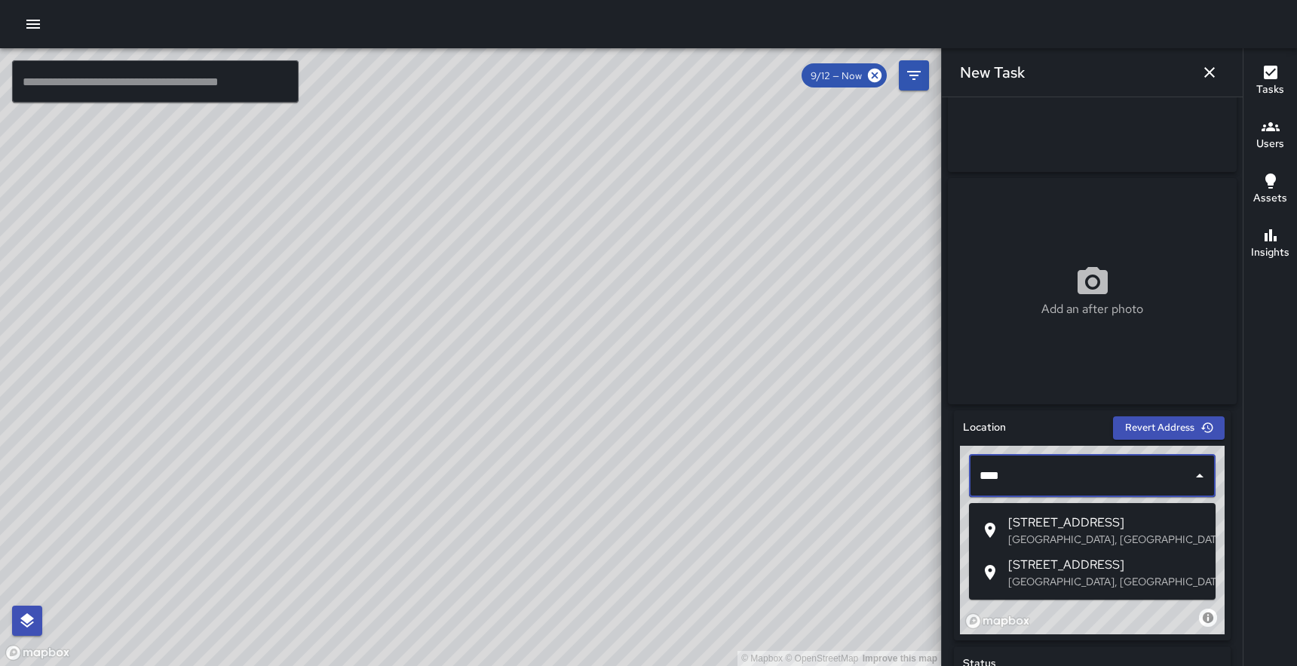
click at [1083, 526] on span "[STREET_ADDRESS]" at bounding box center [1105, 523] width 195 height 18
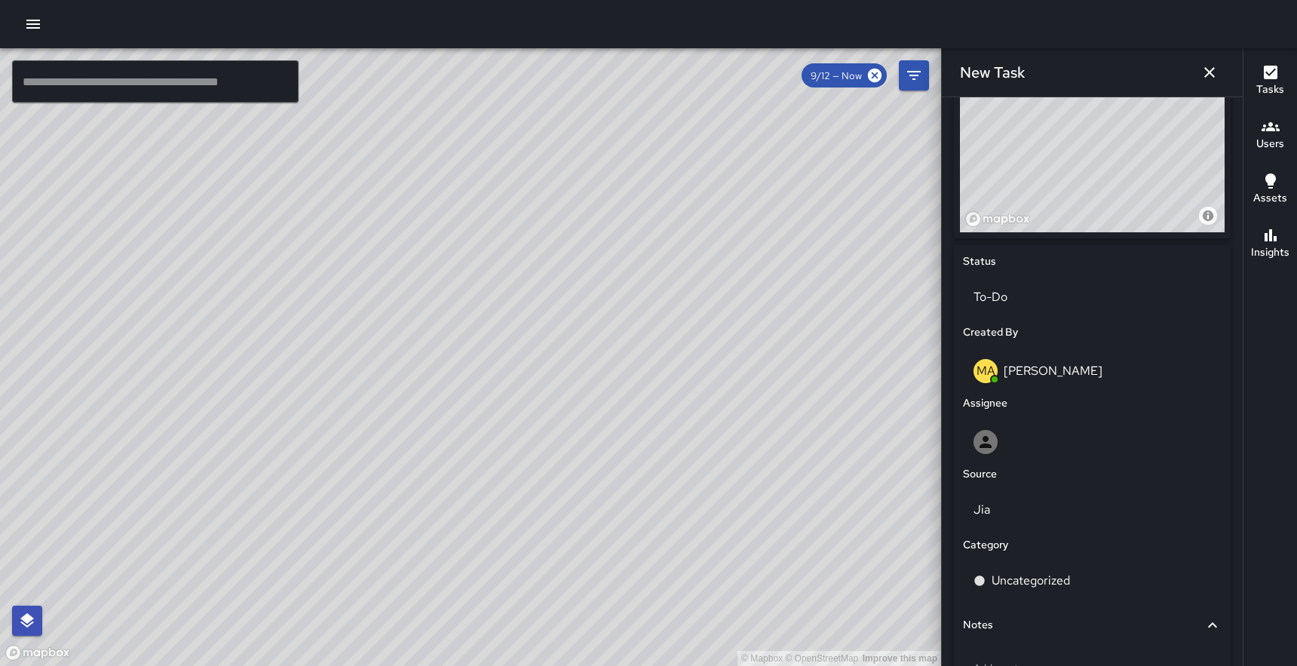
scroll to position [575, 0]
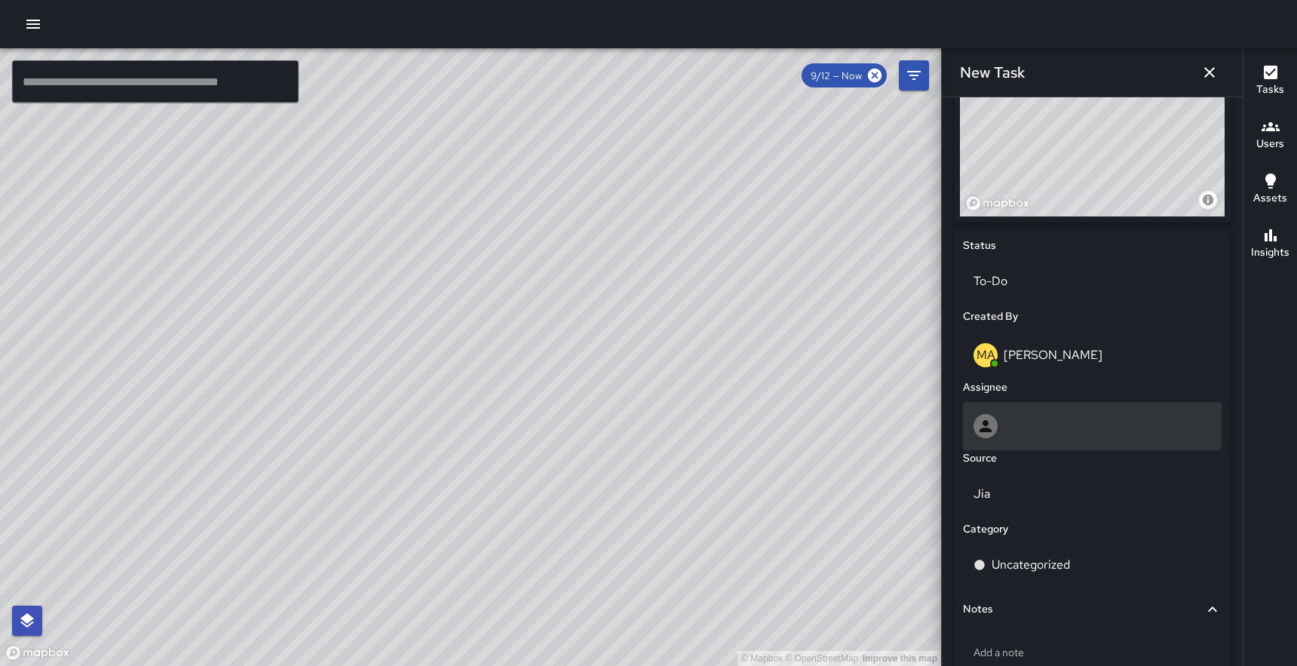
type input "**********"
click at [1028, 430] on div at bounding box center [1093, 426] width 238 height 24
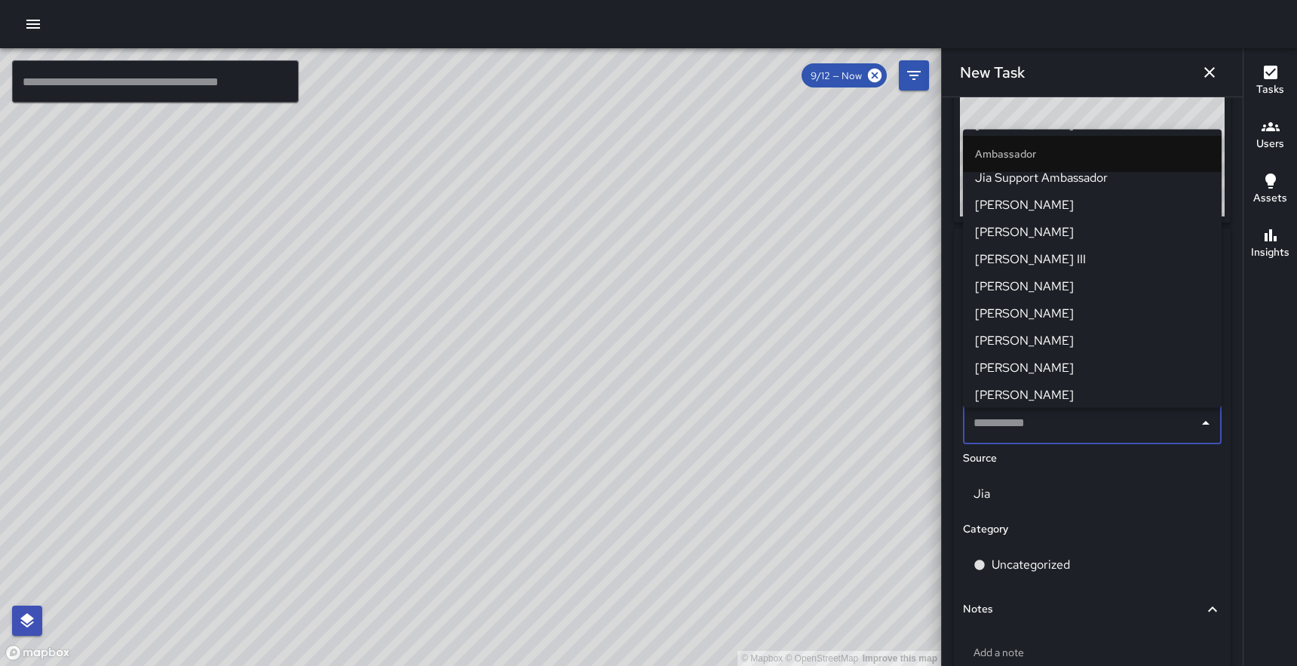
scroll to position [616, 0]
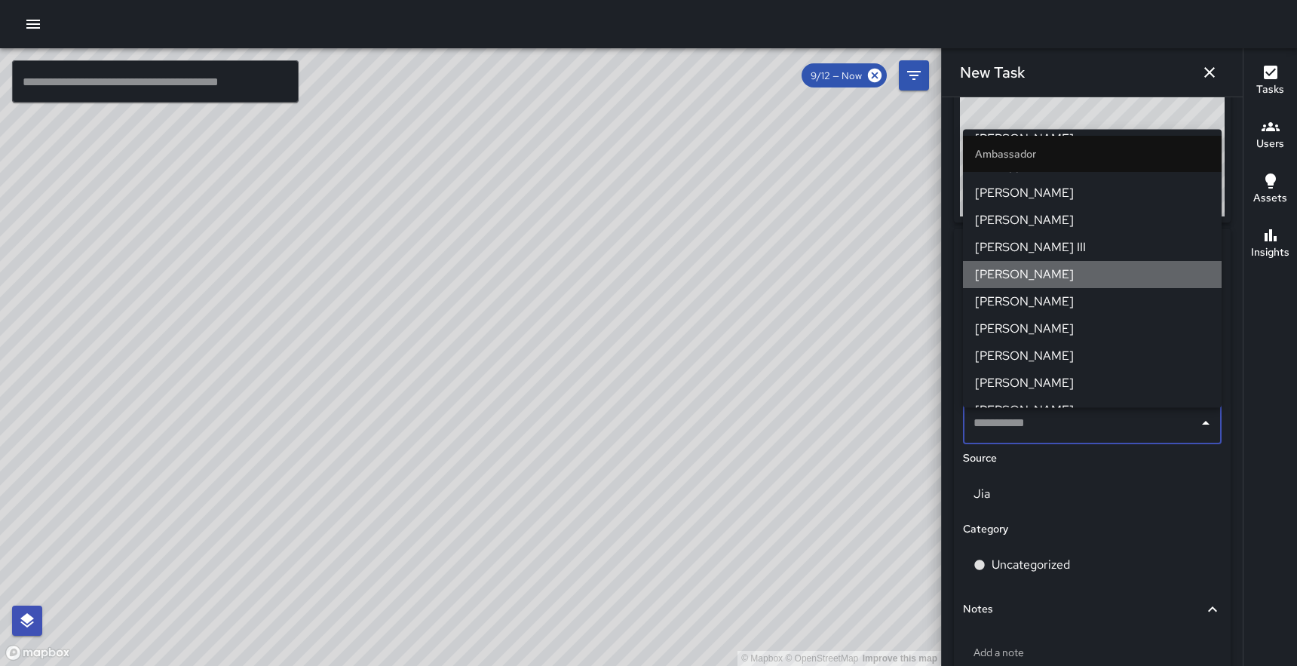
click at [1030, 269] on span "[PERSON_NAME]" at bounding box center [1092, 274] width 235 height 18
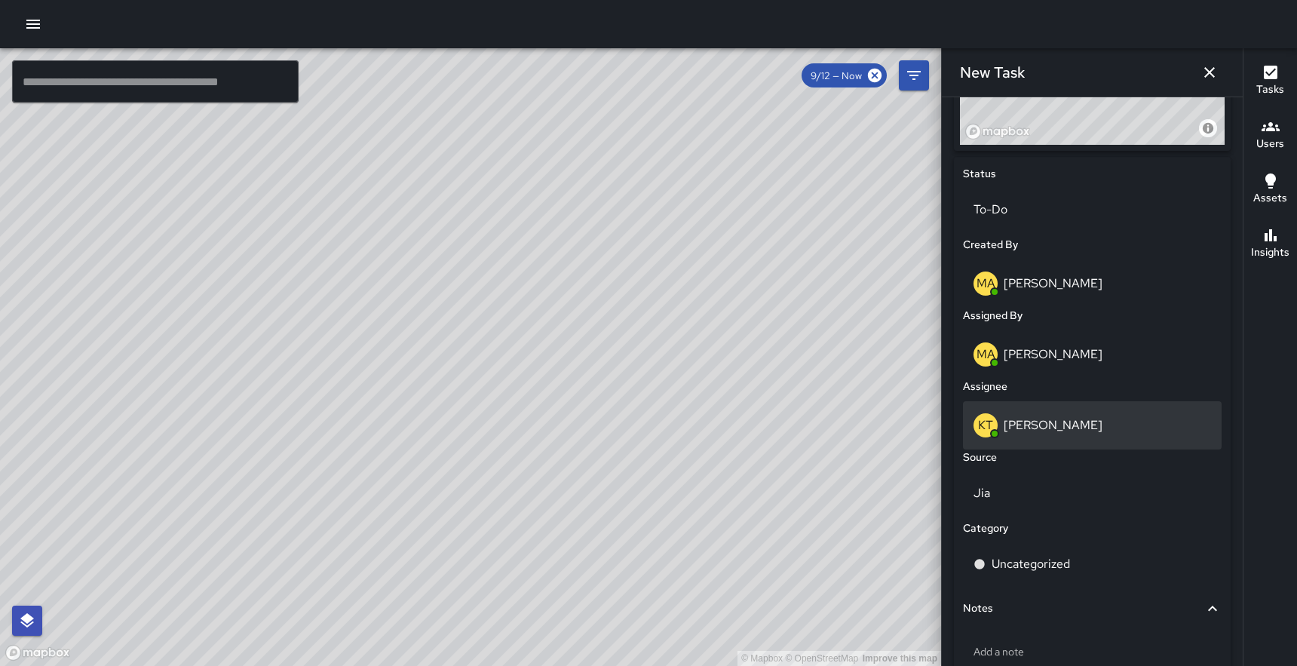
scroll to position [749, 0]
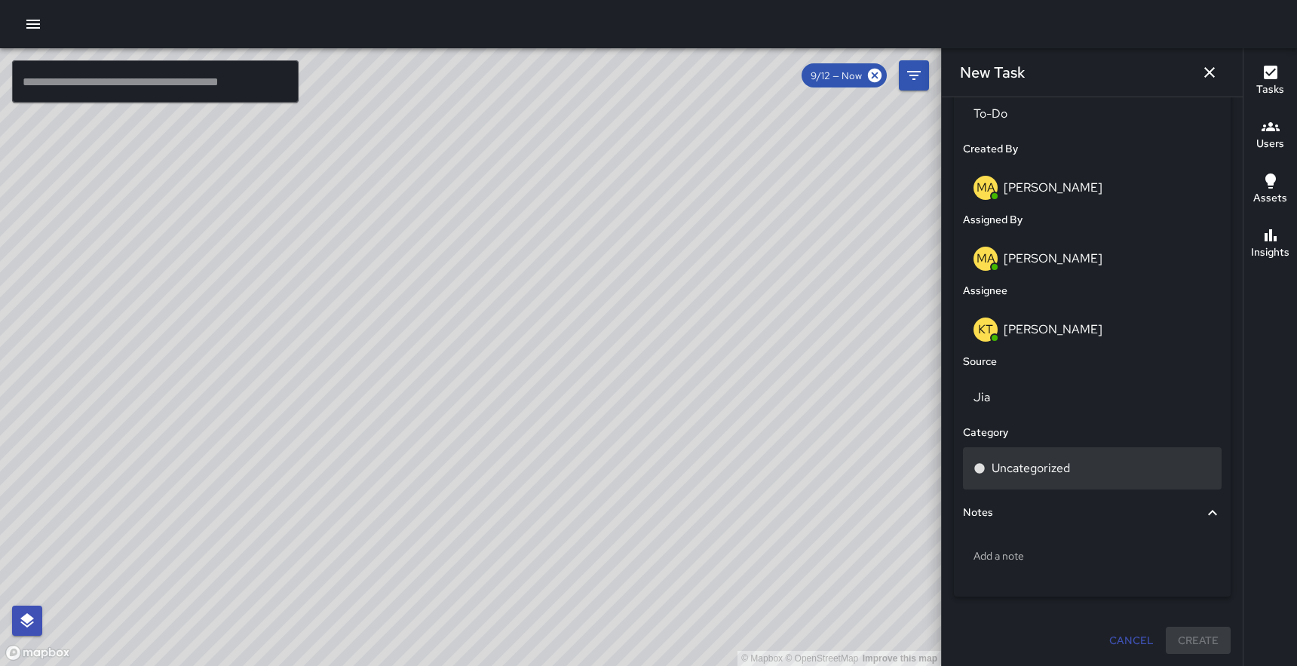
click at [1040, 471] on p "Uncategorized" at bounding box center [1031, 468] width 78 height 18
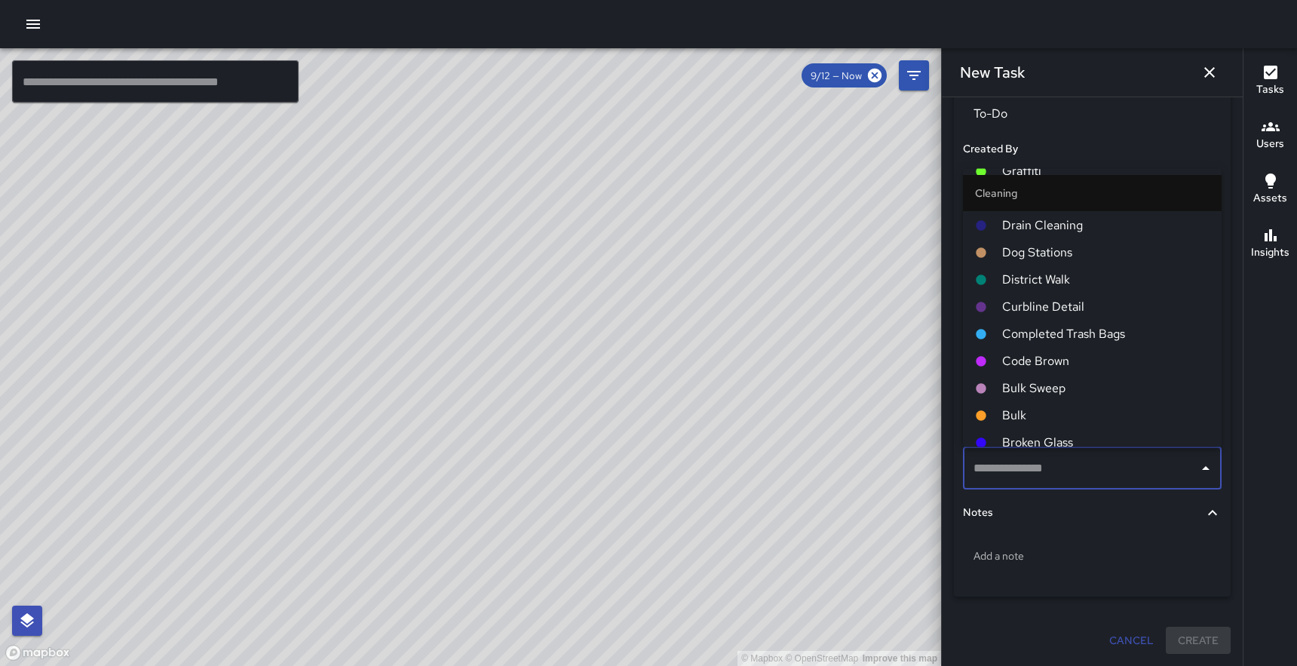
scroll to position [578, 0]
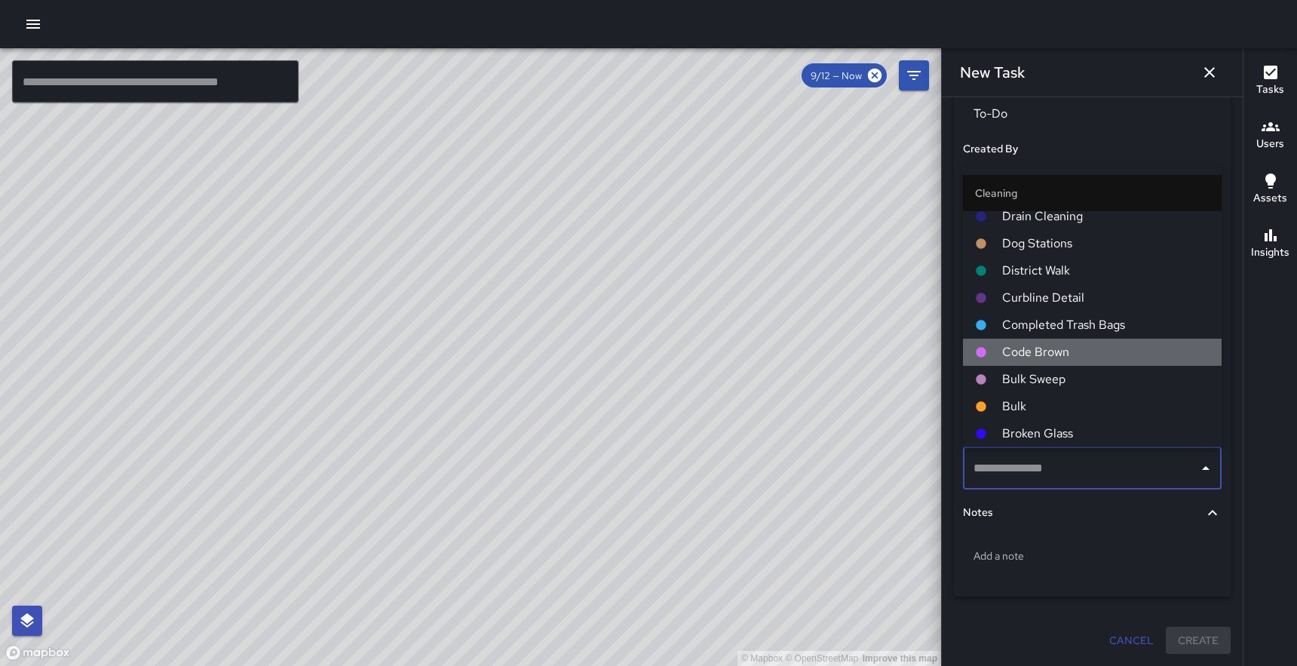
click at [1043, 354] on span "Code Brown" at bounding box center [1105, 352] width 207 height 18
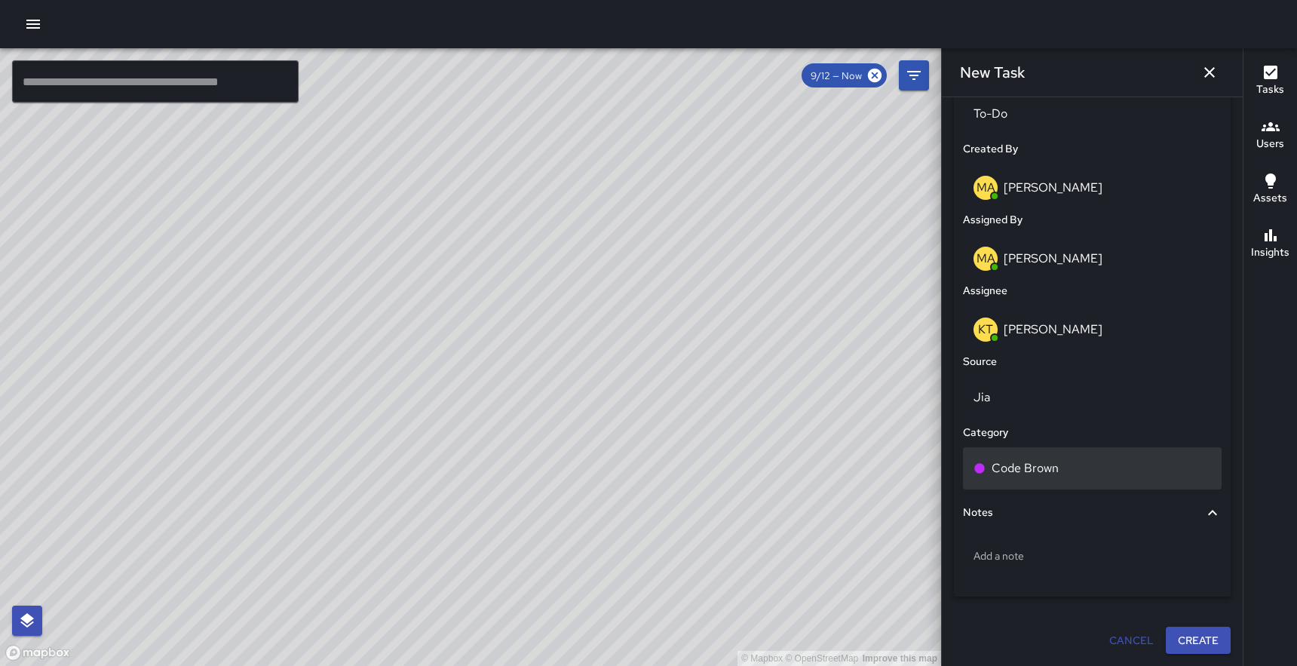
click at [1045, 473] on p "Code Brown" at bounding box center [1025, 468] width 67 height 18
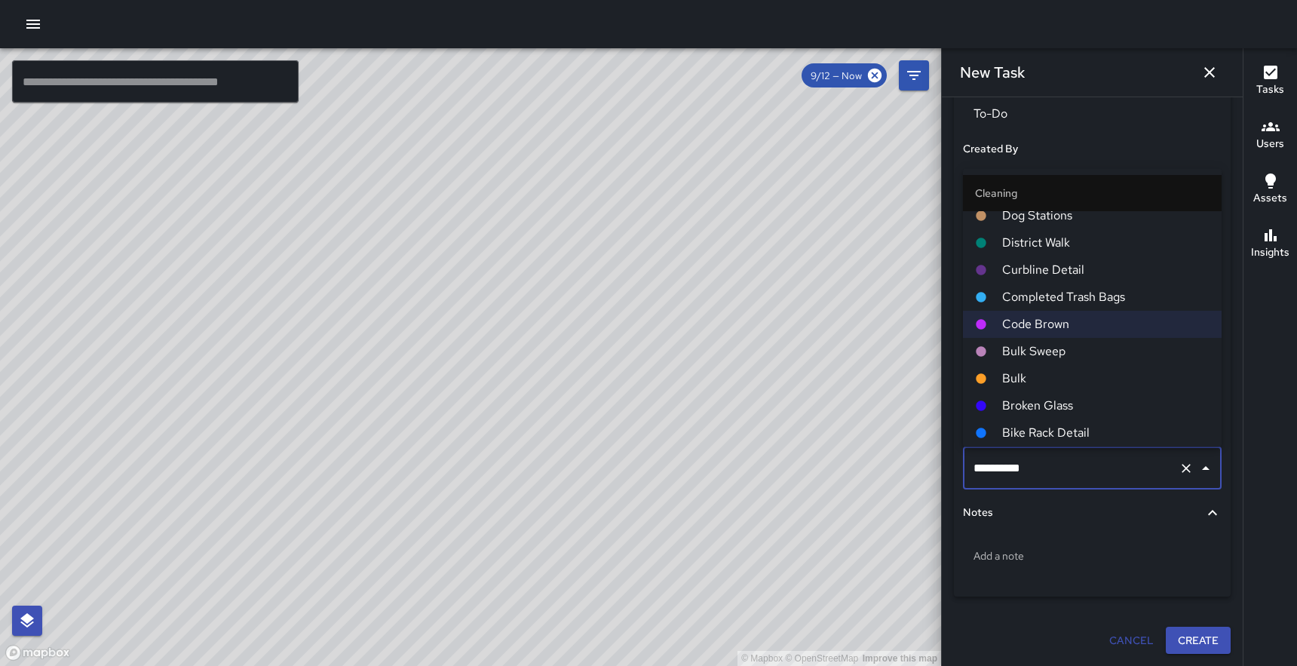
scroll to position [594, 0]
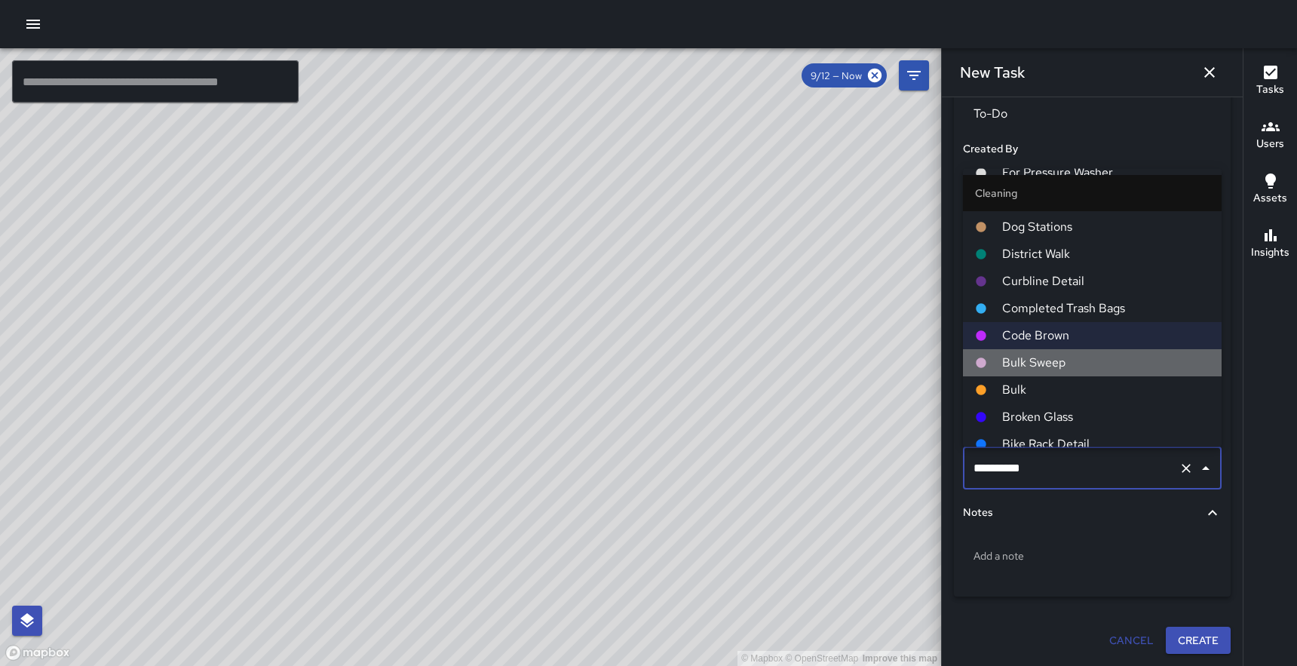
click at [1041, 357] on span "Bulk Sweep" at bounding box center [1105, 363] width 207 height 18
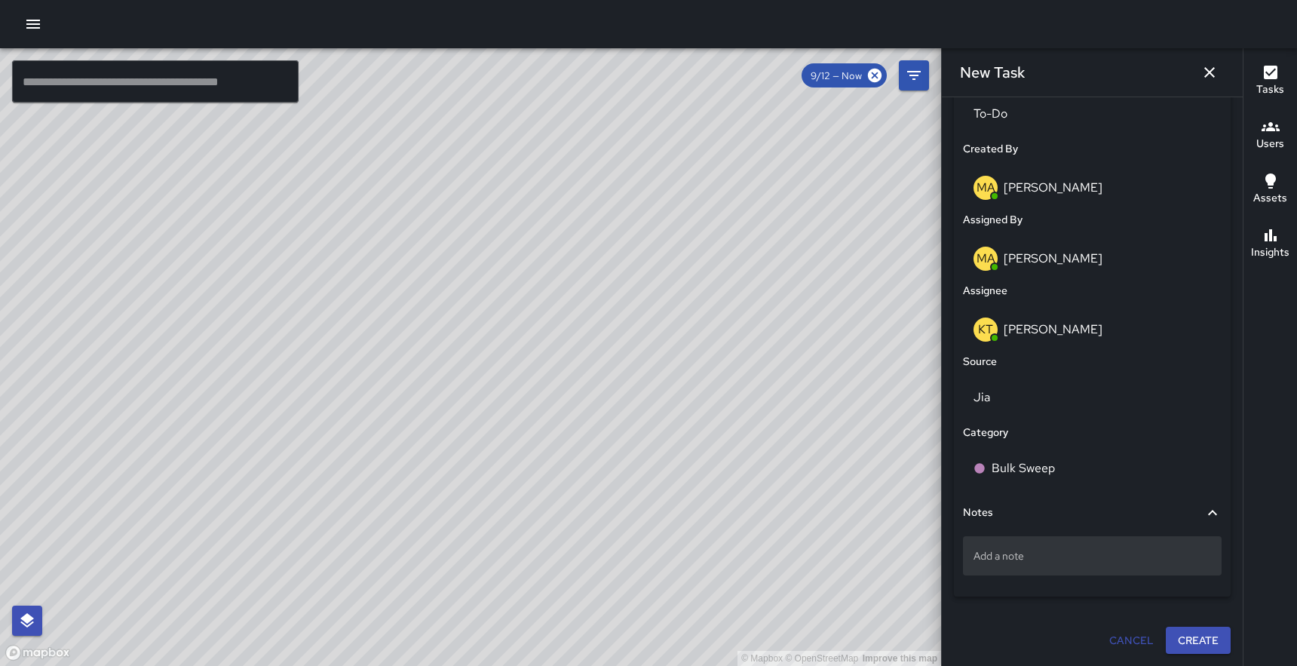
click at [1015, 567] on div "Add a note" at bounding box center [1092, 555] width 259 height 39
type textarea "**********"
click at [1216, 640] on button "Create" at bounding box center [1198, 641] width 65 height 28
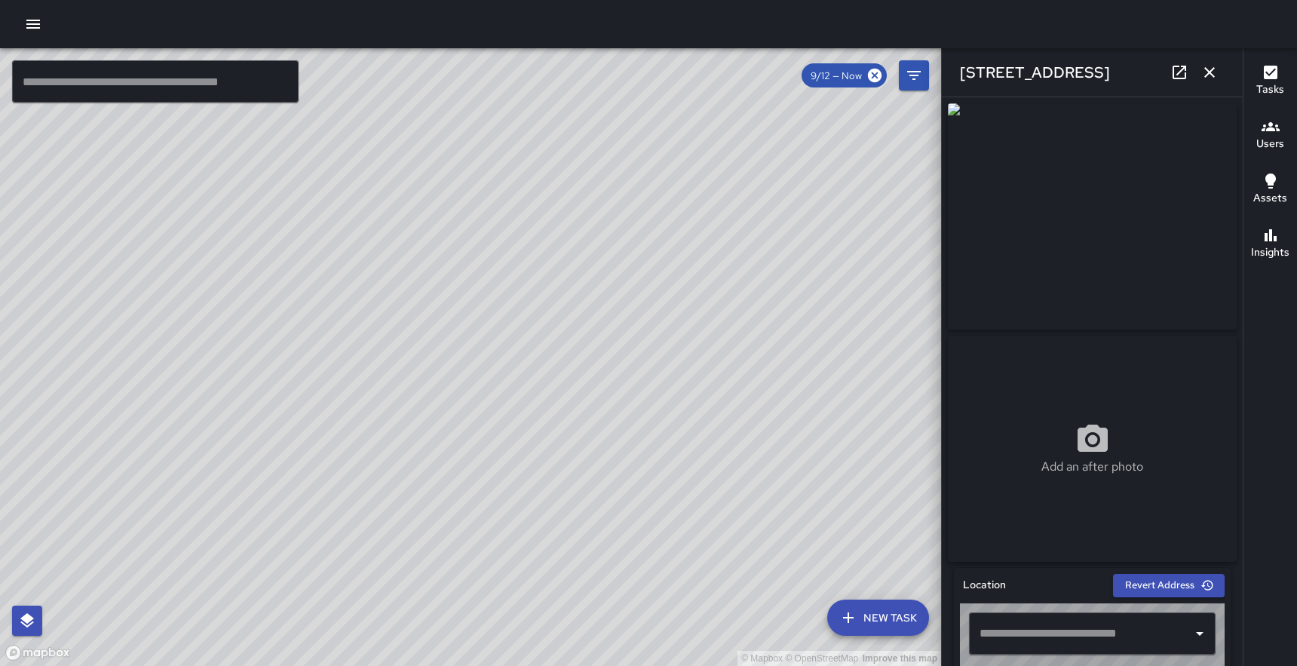
type input "**********"
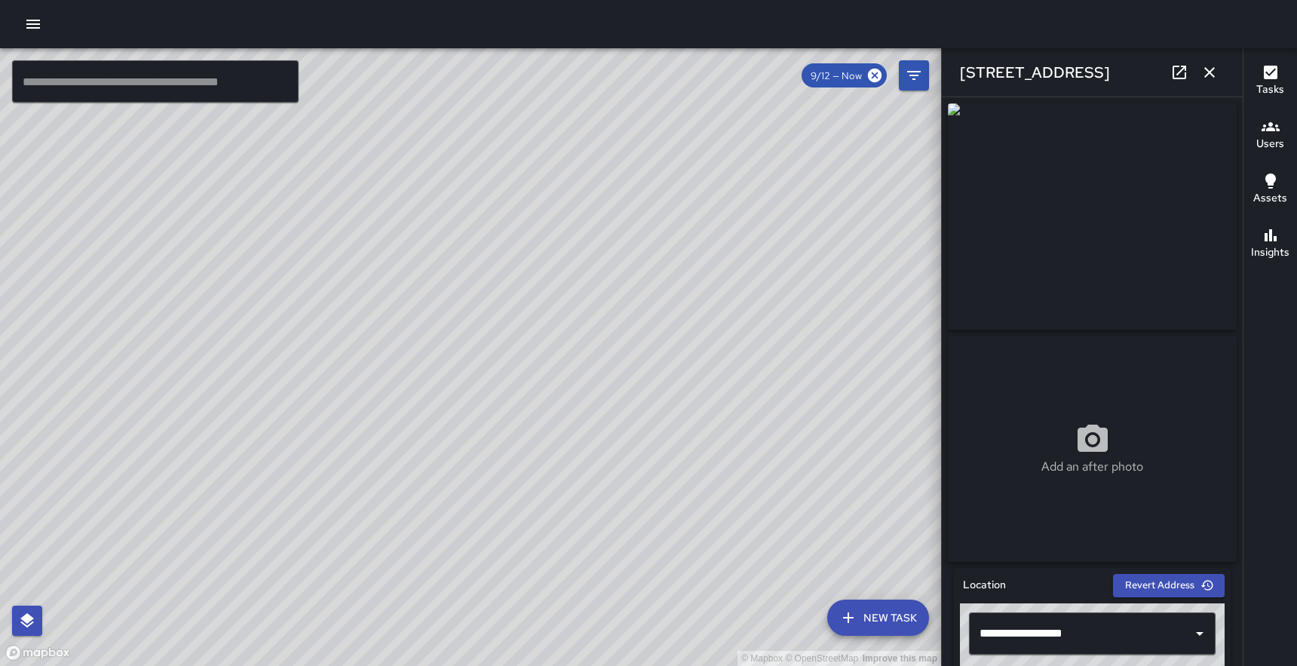
click at [34, 15] on icon "button" at bounding box center [33, 24] width 18 height 18
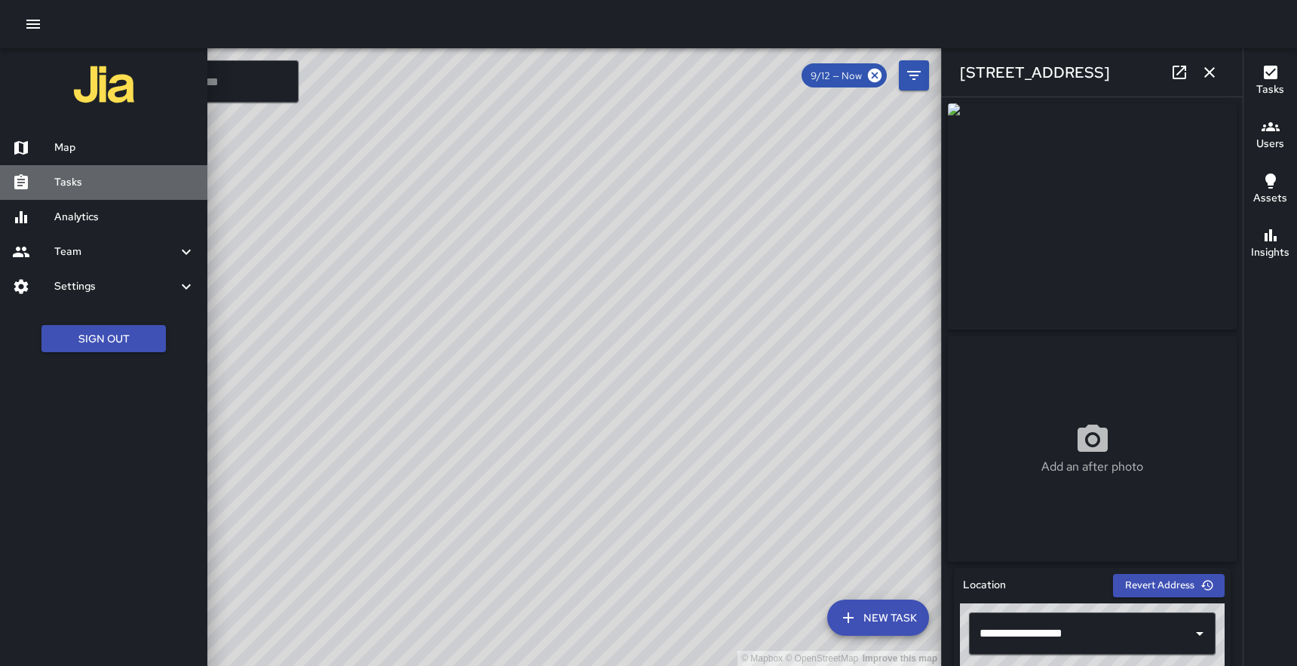
click at [91, 181] on h6 "Tasks" at bounding box center [124, 182] width 141 height 17
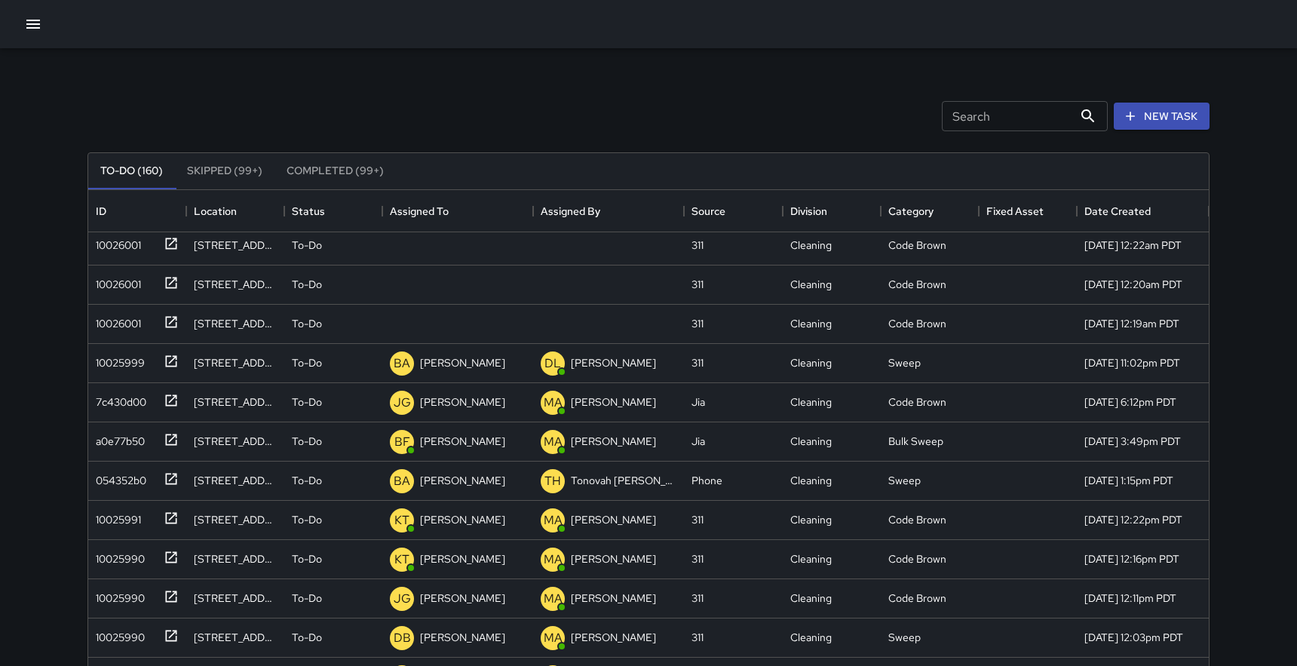
scroll to position [2244, 0]
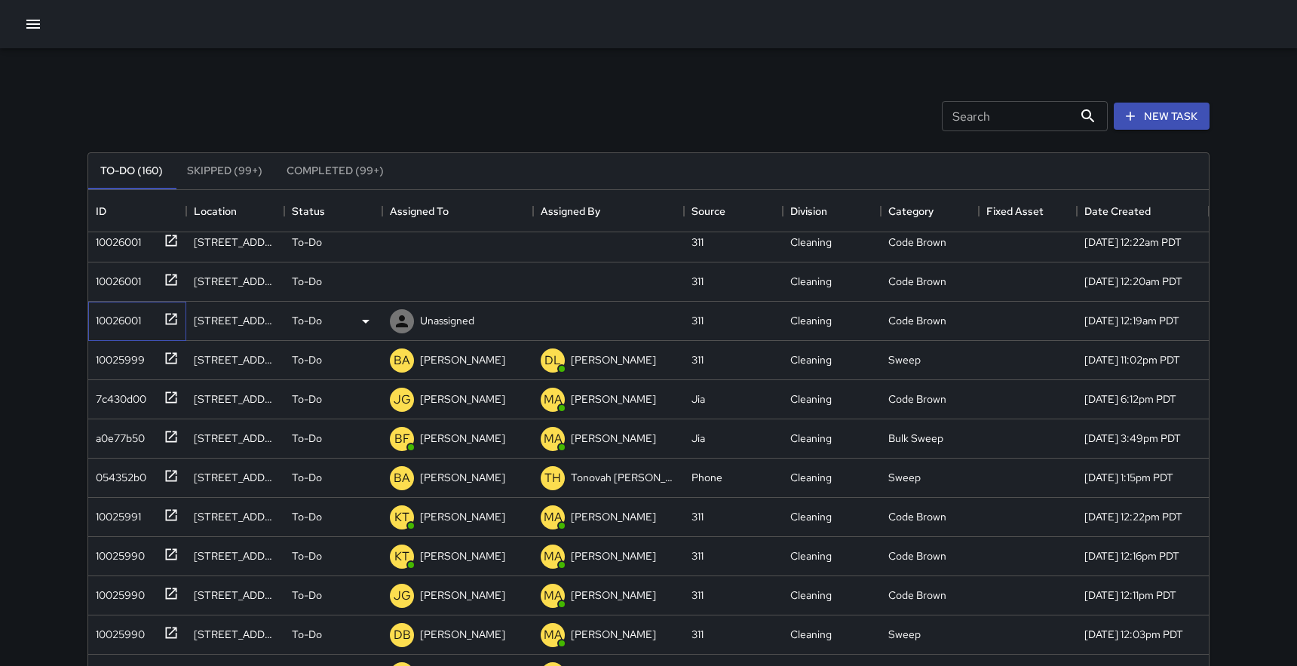
click at [171, 324] on icon at bounding box center [171, 318] width 11 height 11
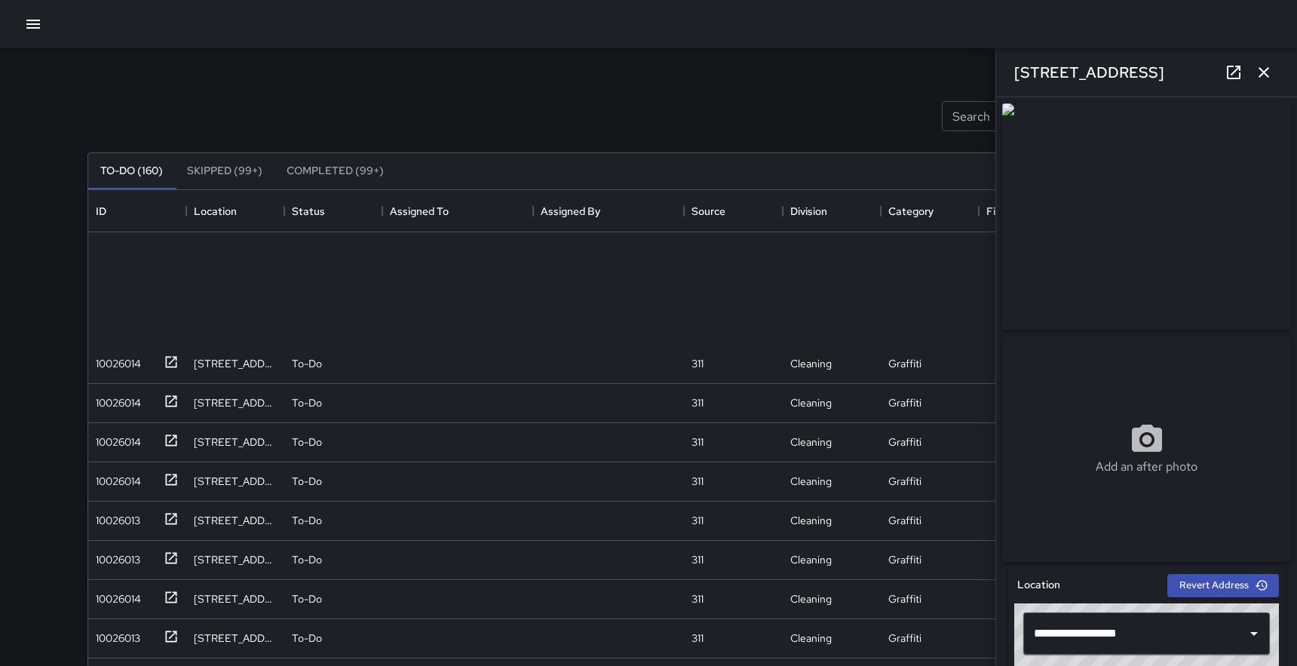
scroll to position [0, 0]
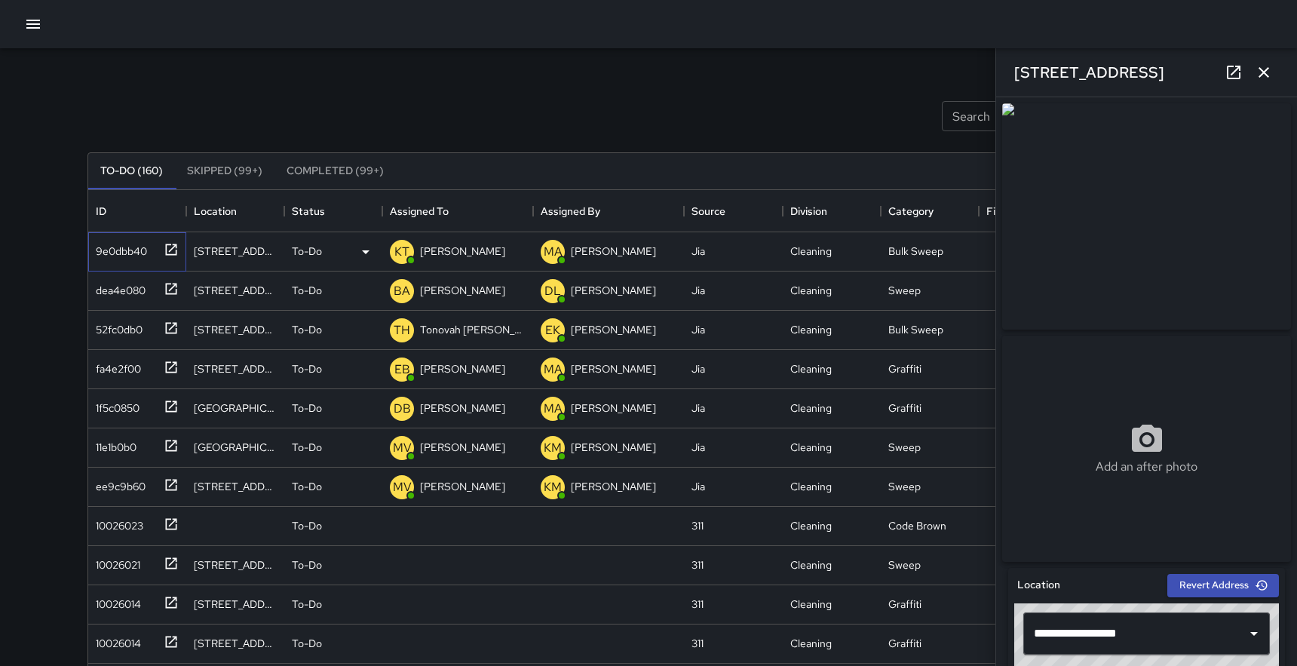
click at [171, 244] on icon at bounding box center [171, 249] width 15 height 15
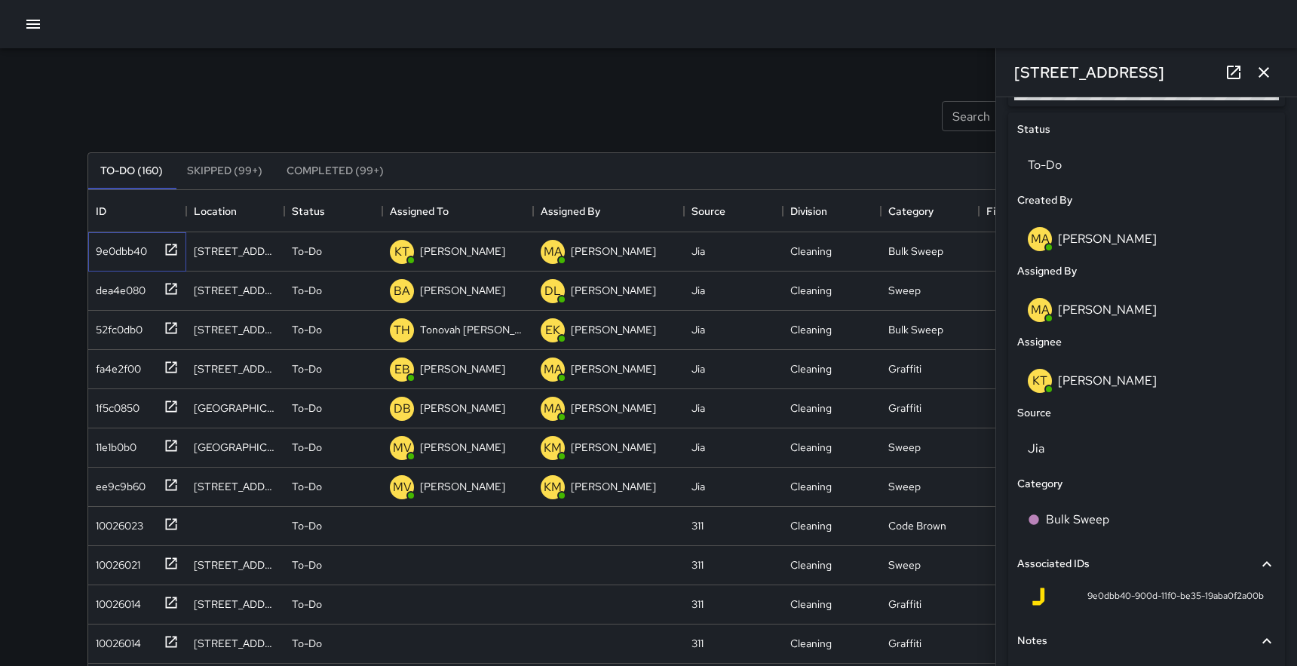
scroll to position [801, 0]
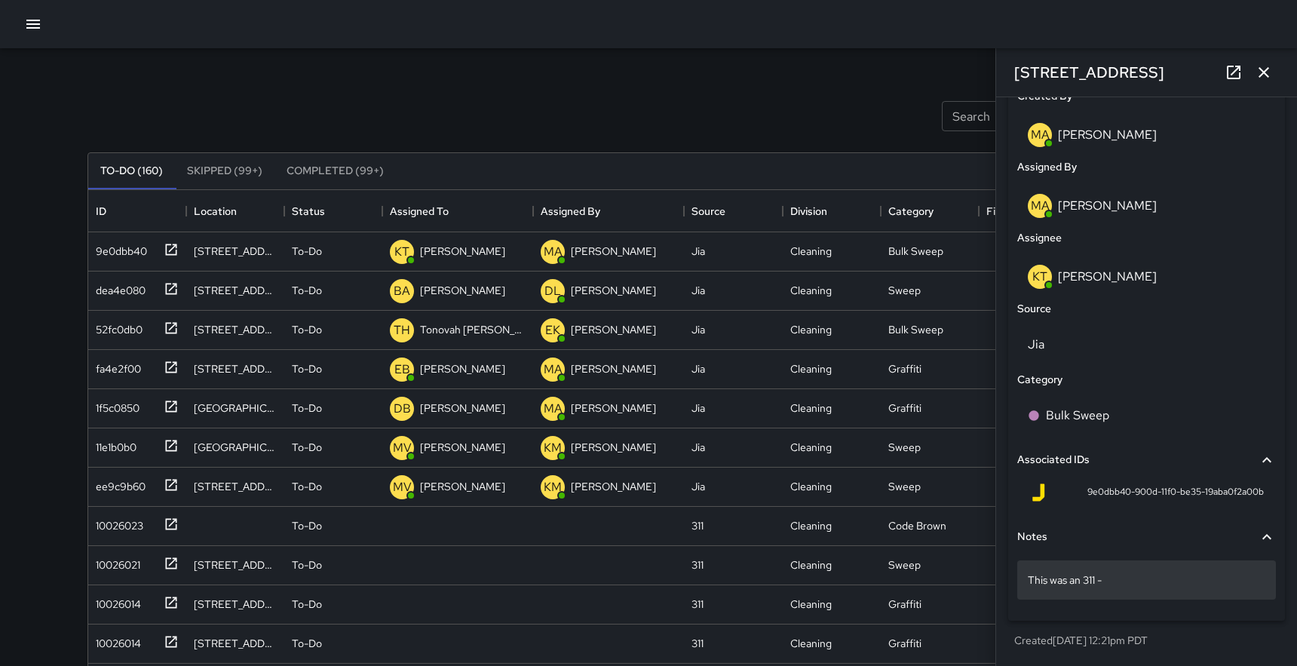
click at [1126, 579] on p "This was an 311 -" at bounding box center [1147, 579] width 238 height 15
type textarea "**********"
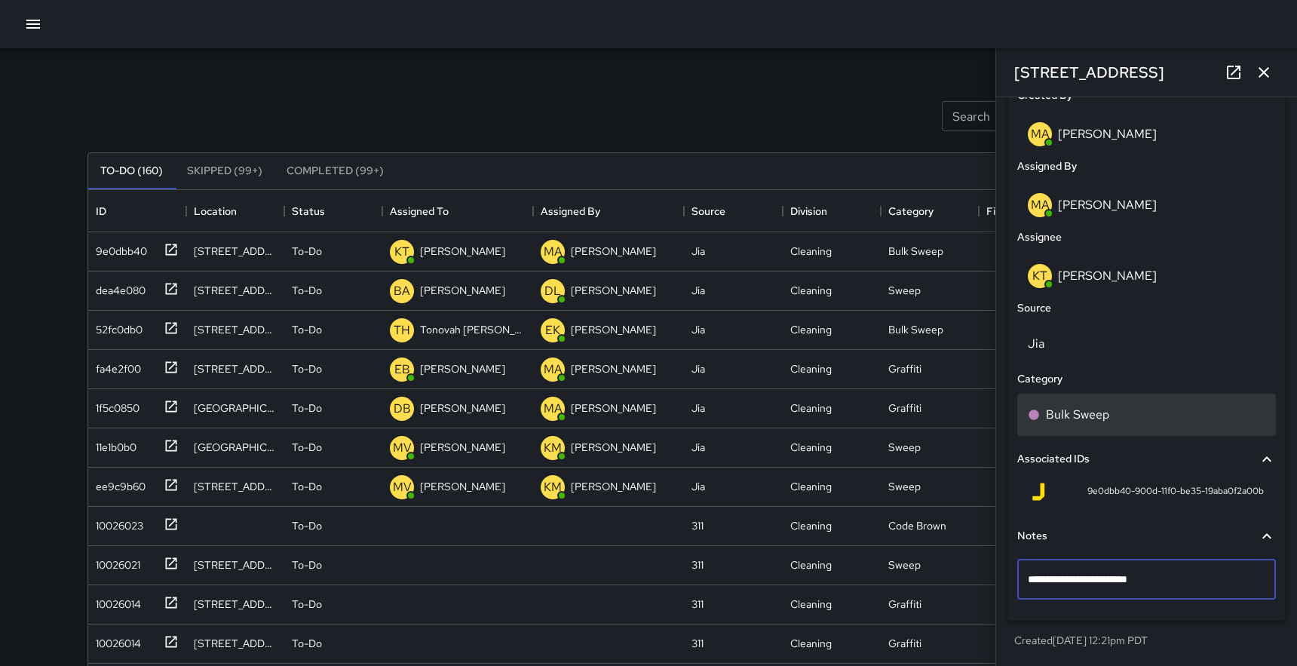
click at [1221, 400] on div "Bulk Sweep" at bounding box center [1146, 415] width 259 height 42
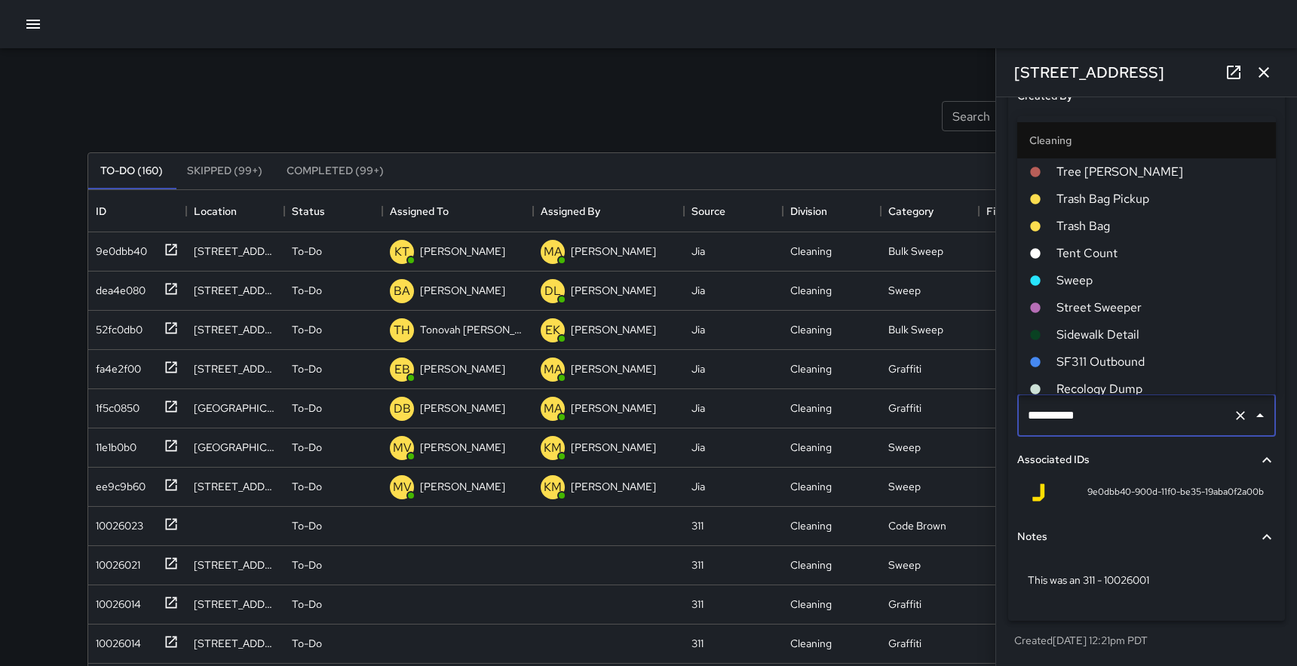
scroll to position [524, 0]
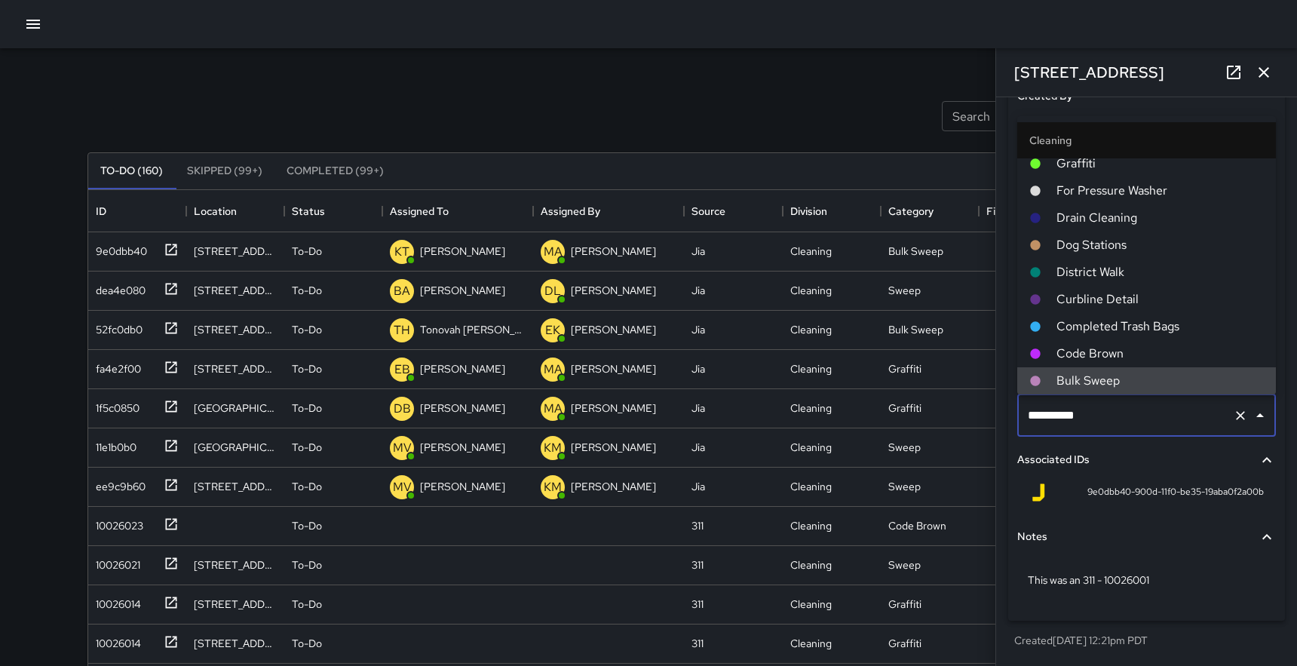
click at [845, 107] on div "Search Search New Task" at bounding box center [648, 116] width 1128 height 78
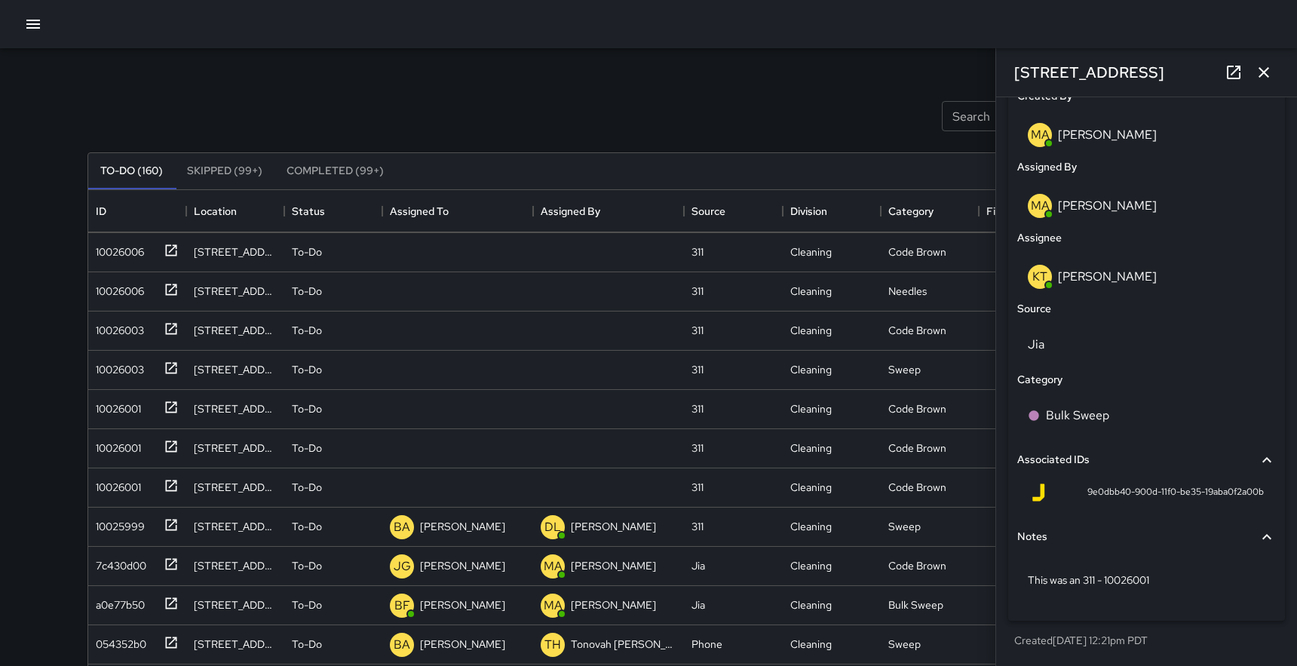
scroll to position [2127, 0]
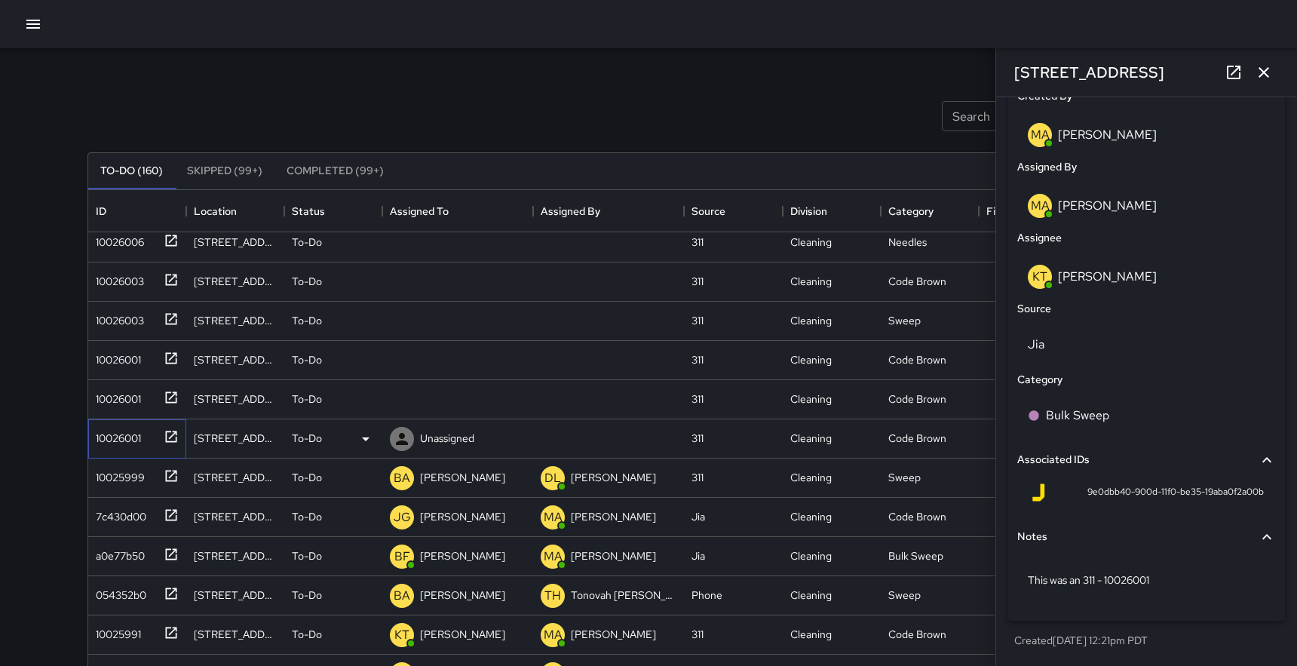
click at [167, 434] on icon at bounding box center [171, 436] width 15 height 15
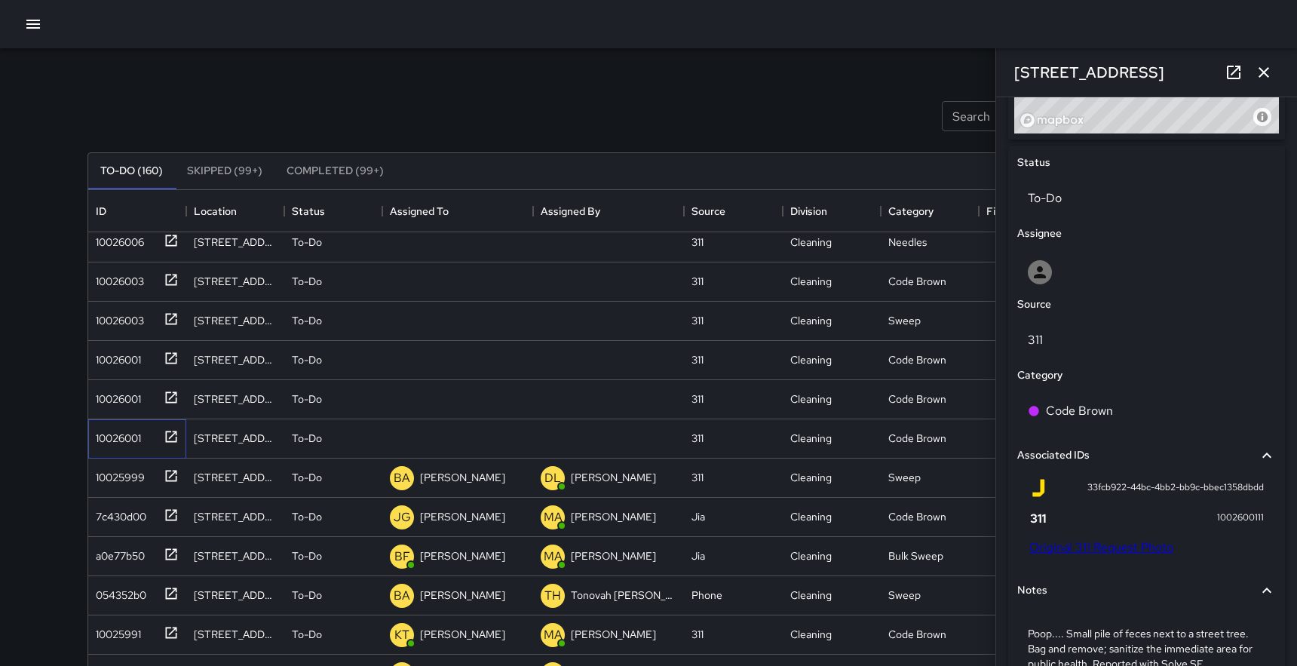
scroll to position [671, 0]
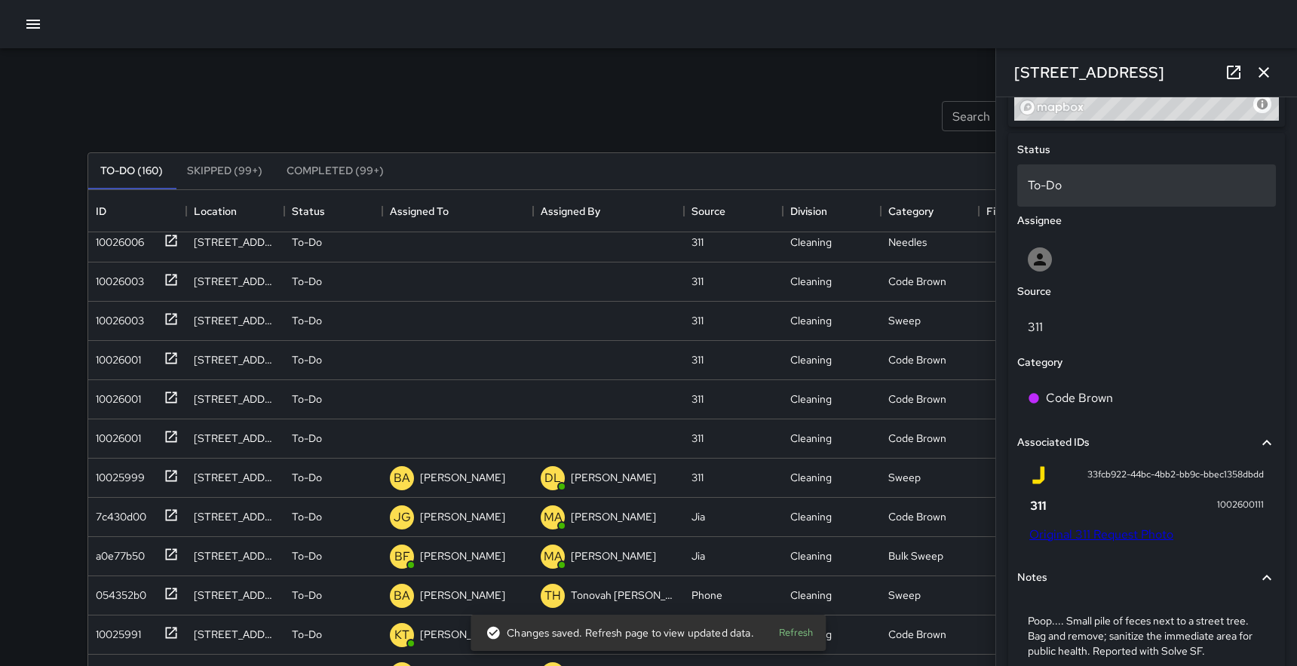
click at [1066, 189] on p "To-Do" at bounding box center [1147, 185] width 238 height 18
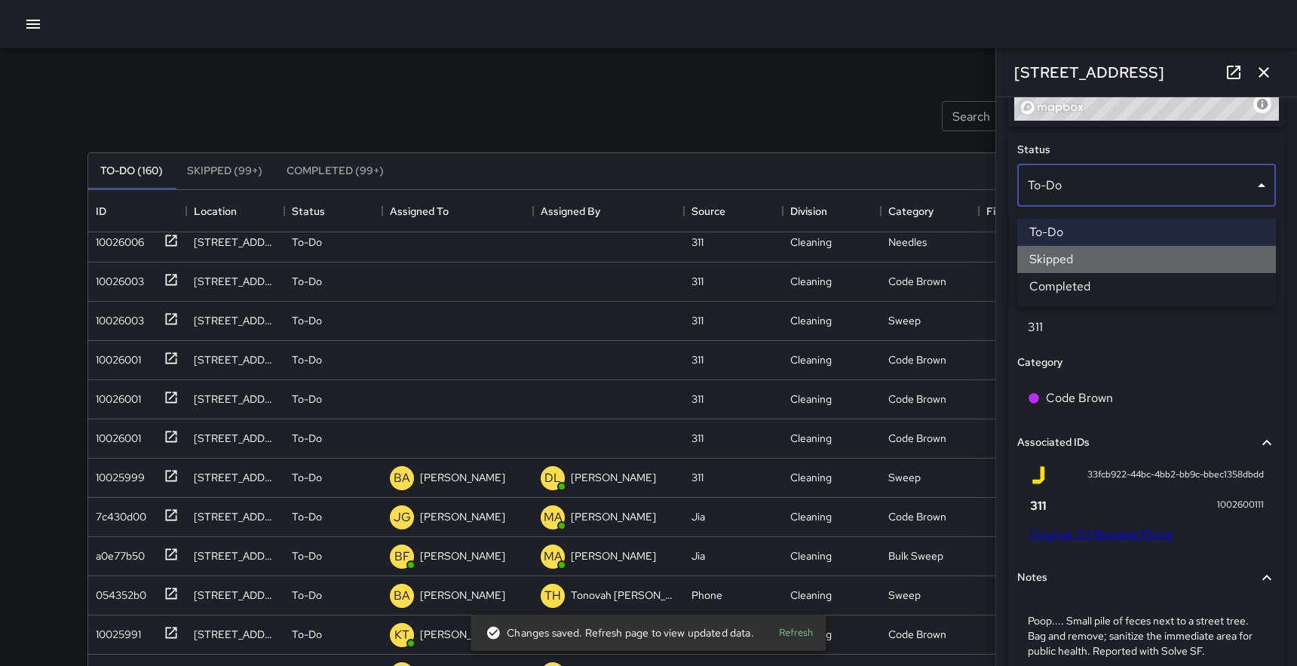
click at [1062, 262] on li "Skipped" at bounding box center [1146, 259] width 259 height 27
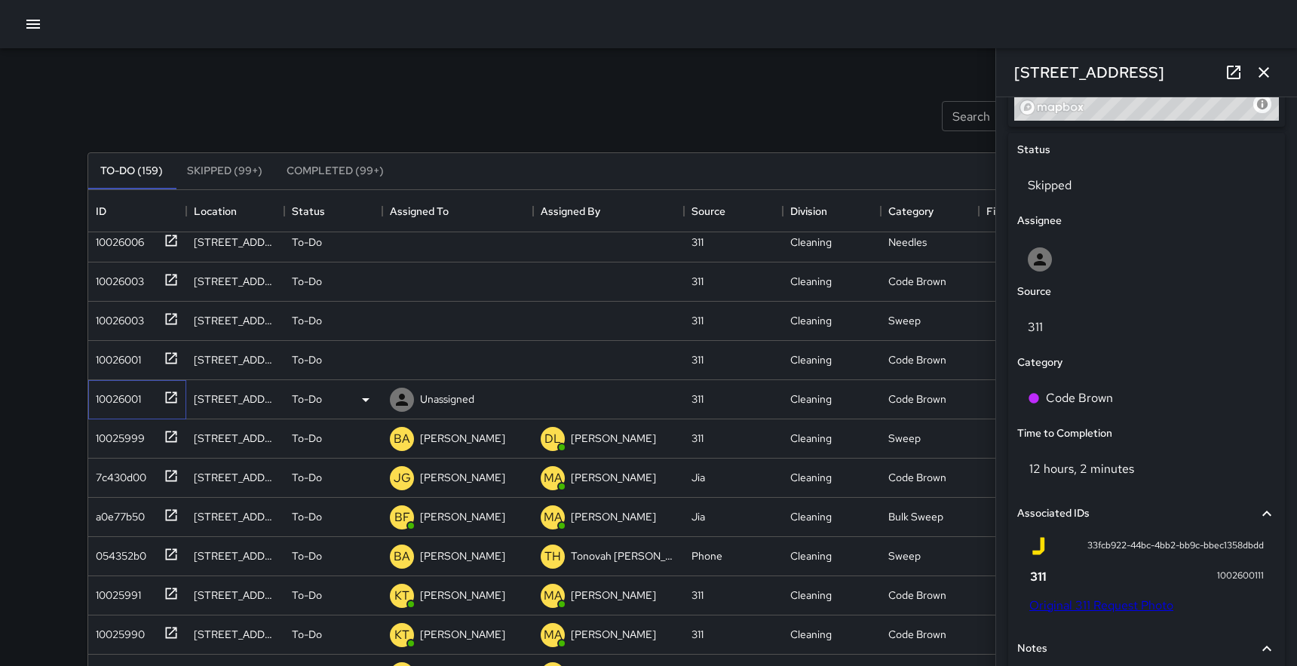
click at [174, 391] on icon at bounding box center [171, 396] width 11 height 11
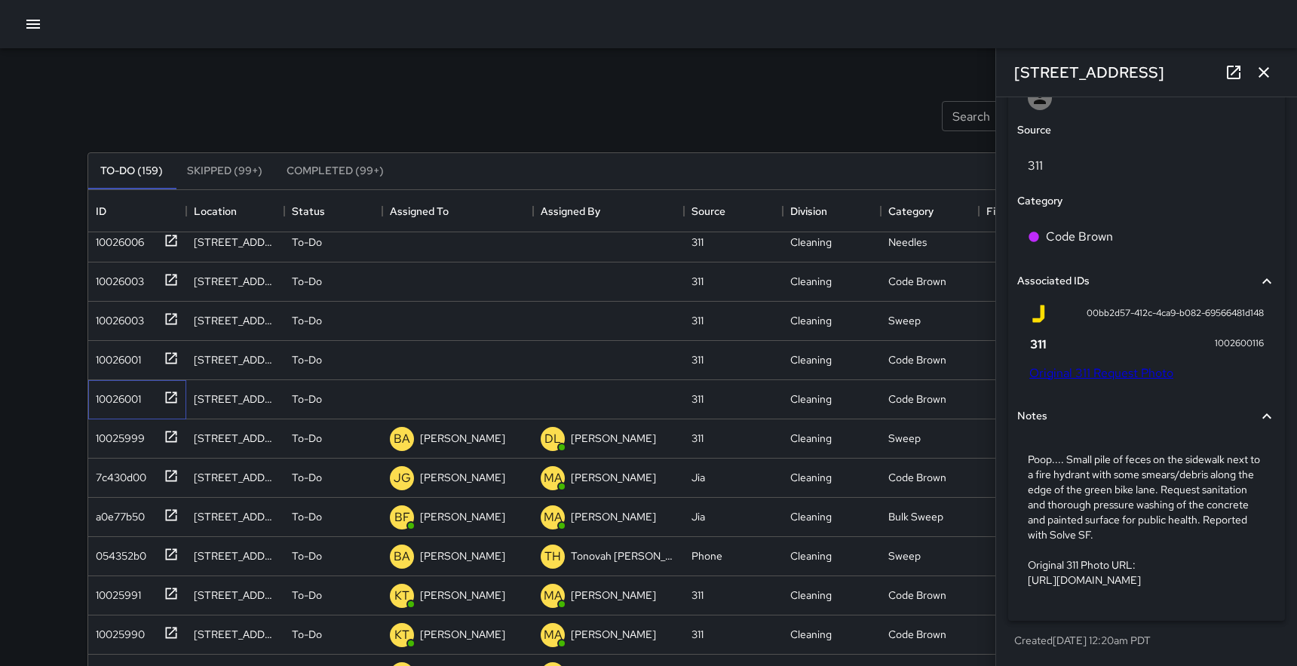
scroll to position [869, 0]
click at [1099, 365] on link "Original 311 Request Photo" at bounding box center [1101, 373] width 144 height 16
click at [1264, 69] on icon "button" at bounding box center [1264, 72] width 18 height 18
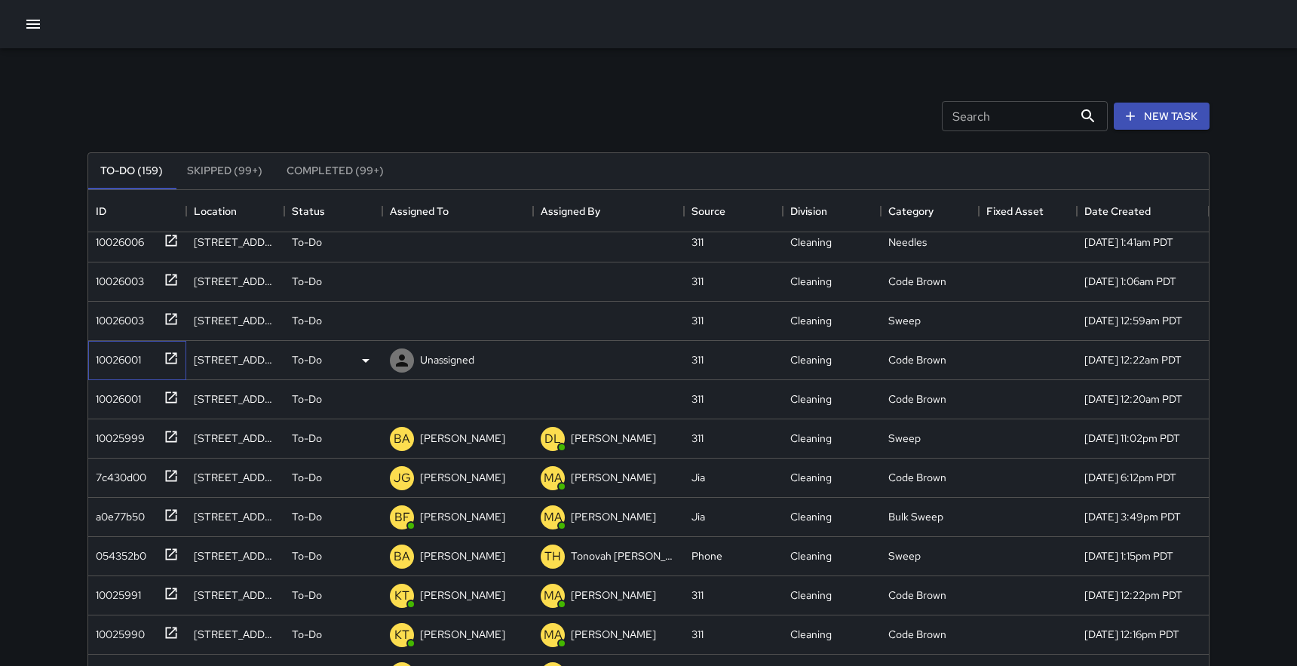
click at [173, 355] on icon at bounding box center [171, 357] width 11 height 11
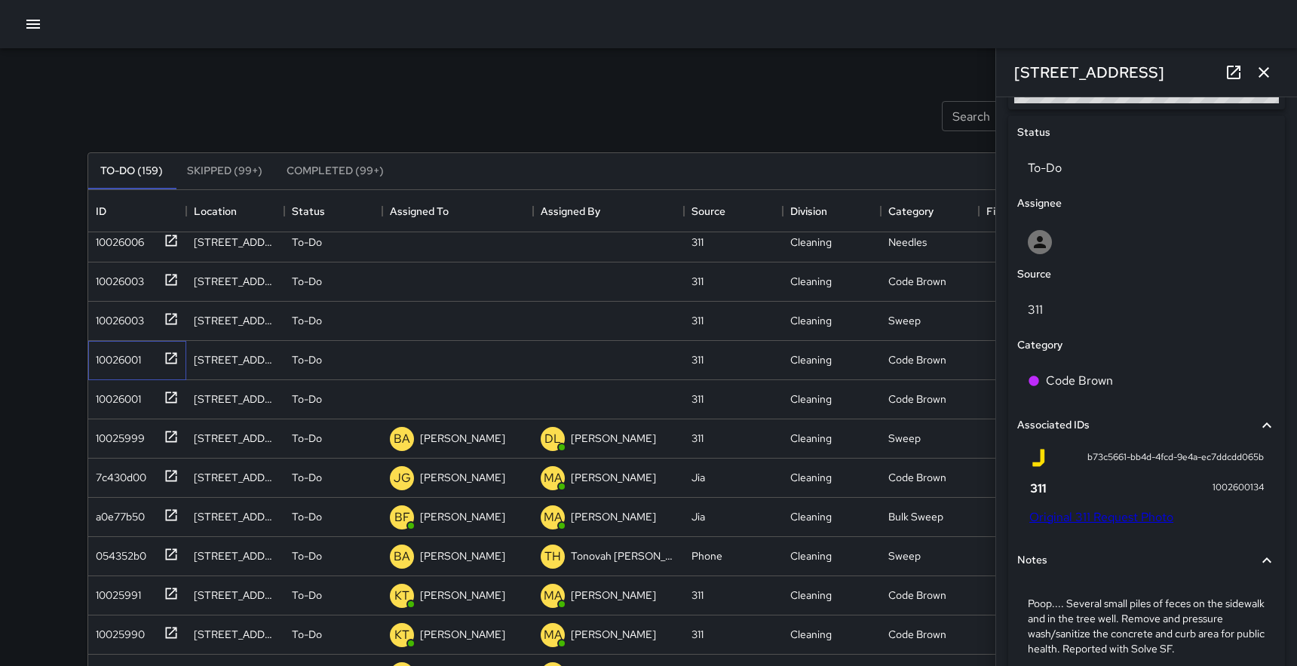
scroll to position [839, 0]
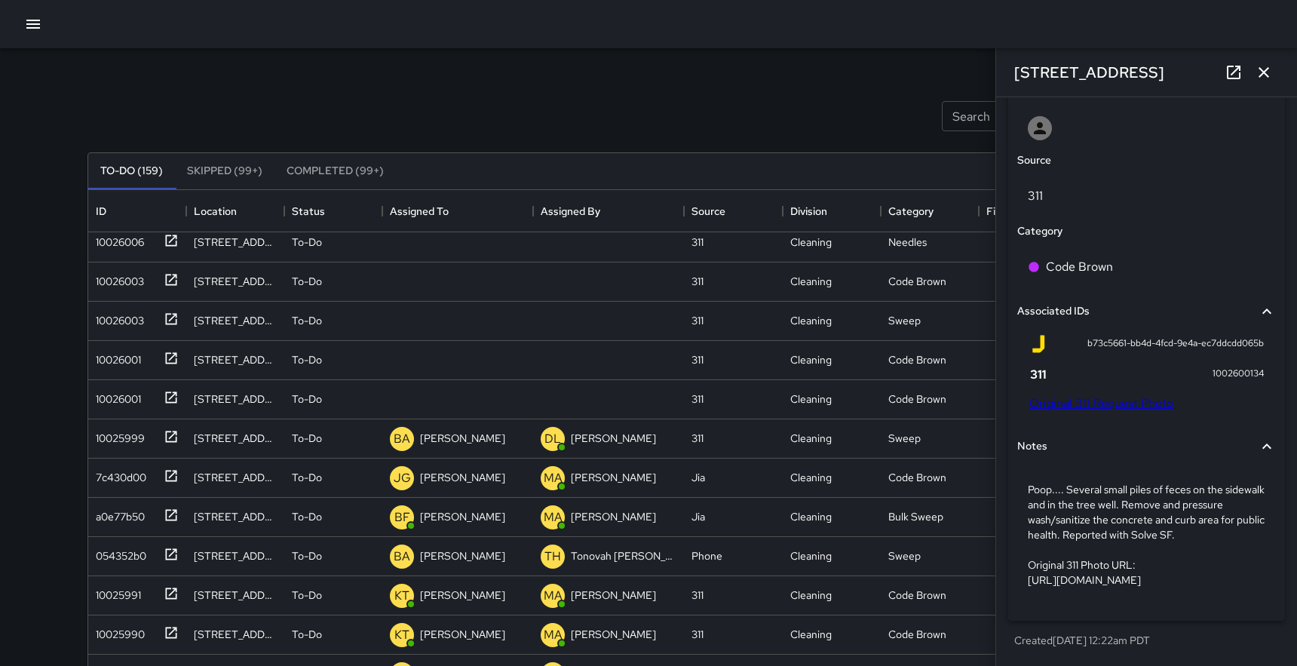
click at [1105, 395] on link "Original 311 Request Photo" at bounding box center [1101, 403] width 144 height 16
click at [377, 349] on div "To-Do" at bounding box center [333, 360] width 98 height 39
click at [313, 427] on li "Skipped" at bounding box center [333, 428] width 97 height 27
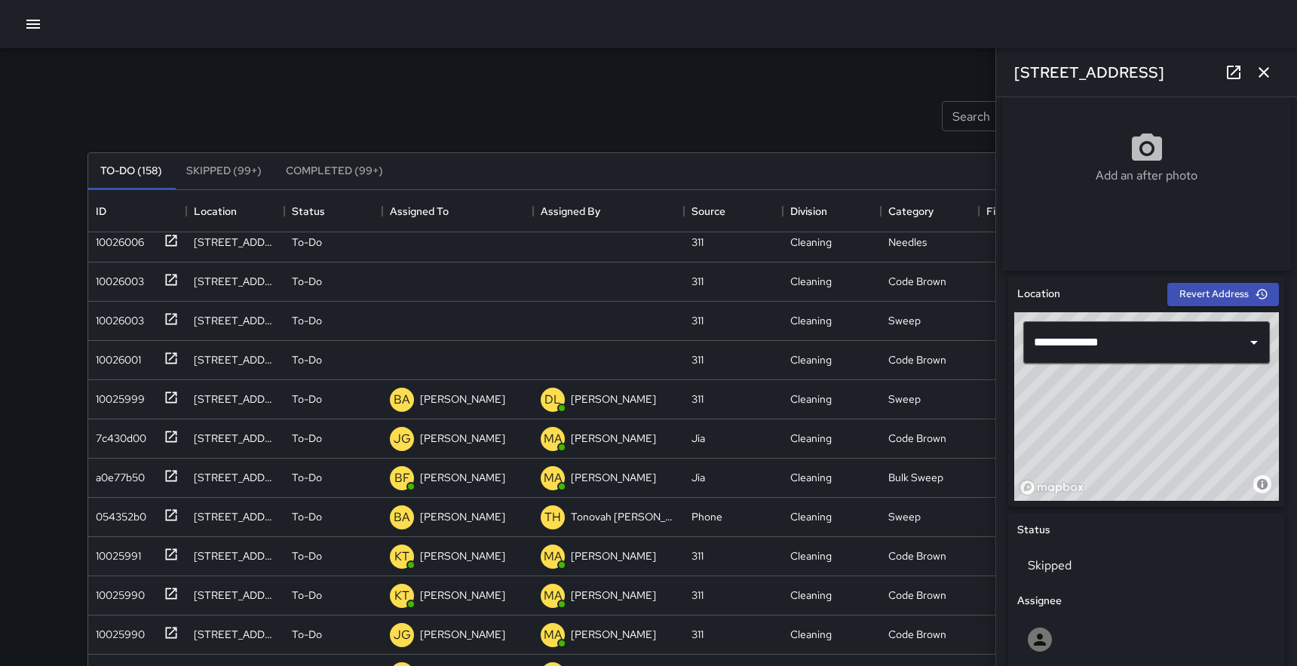
scroll to position [306, 0]
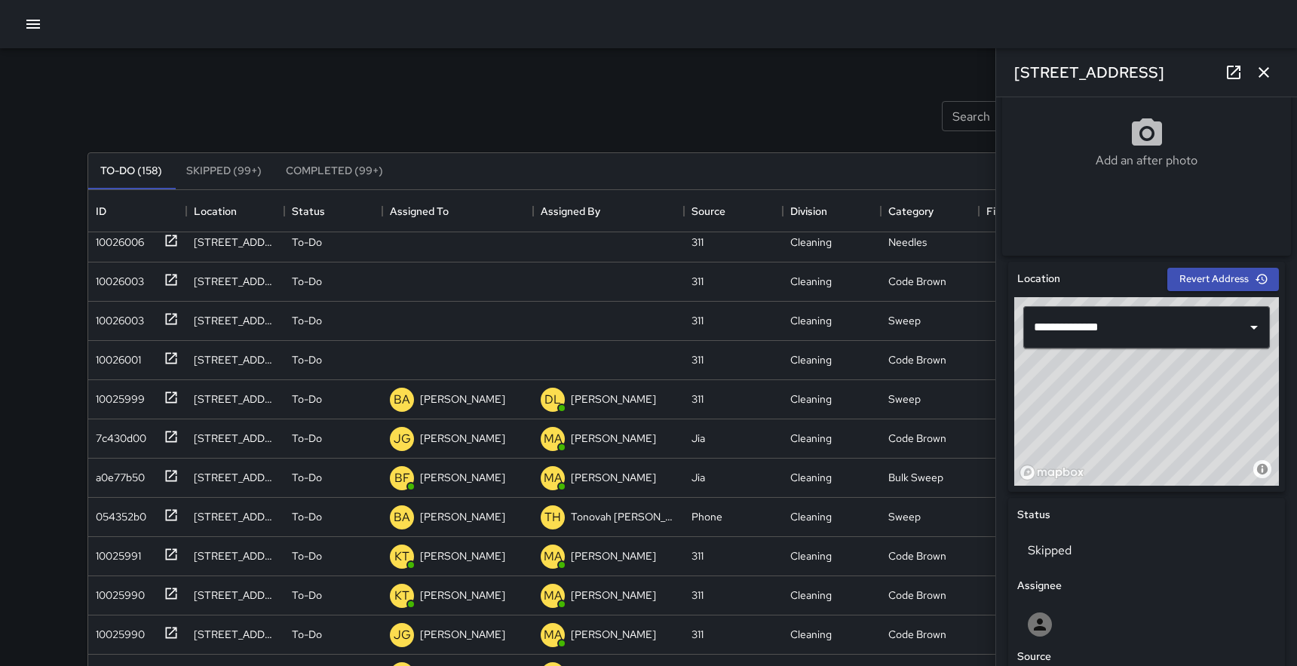
click at [1261, 69] on icon "button" at bounding box center [1264, 72] width 11 height 11
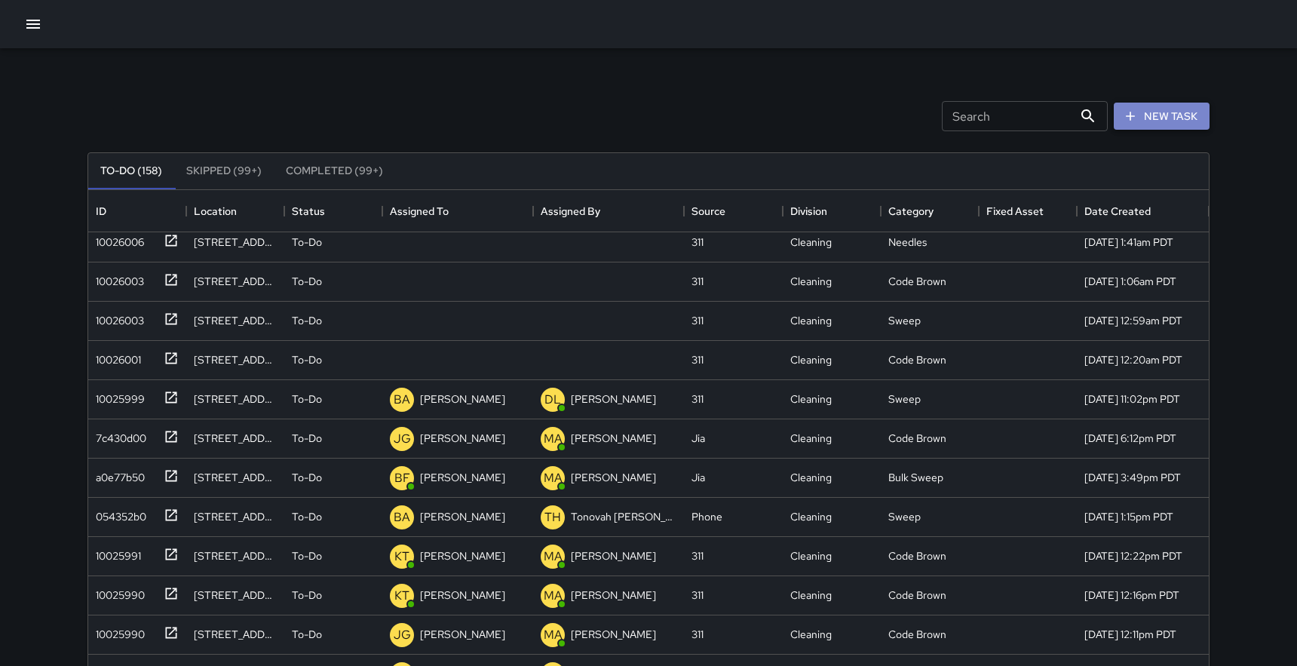
click at [1160, 117] on button "New Task" at bounding box center [1162, 117] width 96 height 28
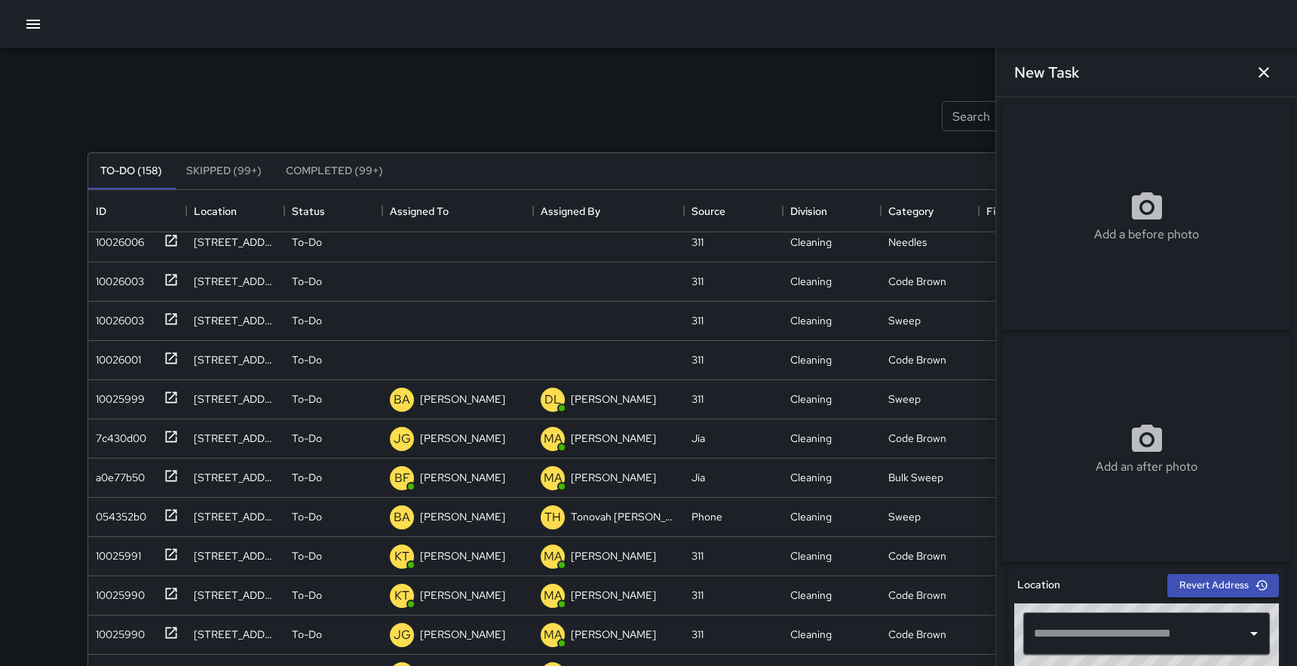
click at [1131, 236] on p "Add a before photo" at bounding box center [1146, 234] width 105 height 18
type input "**********"
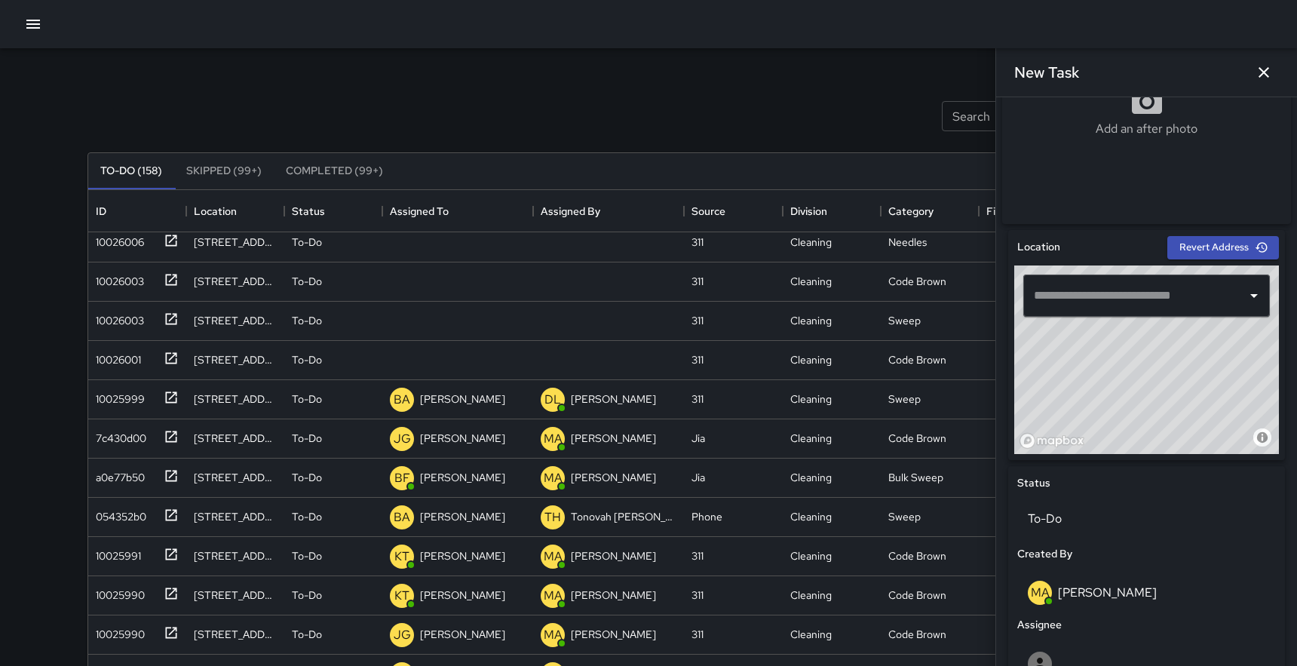
scroll to position [343, 0]
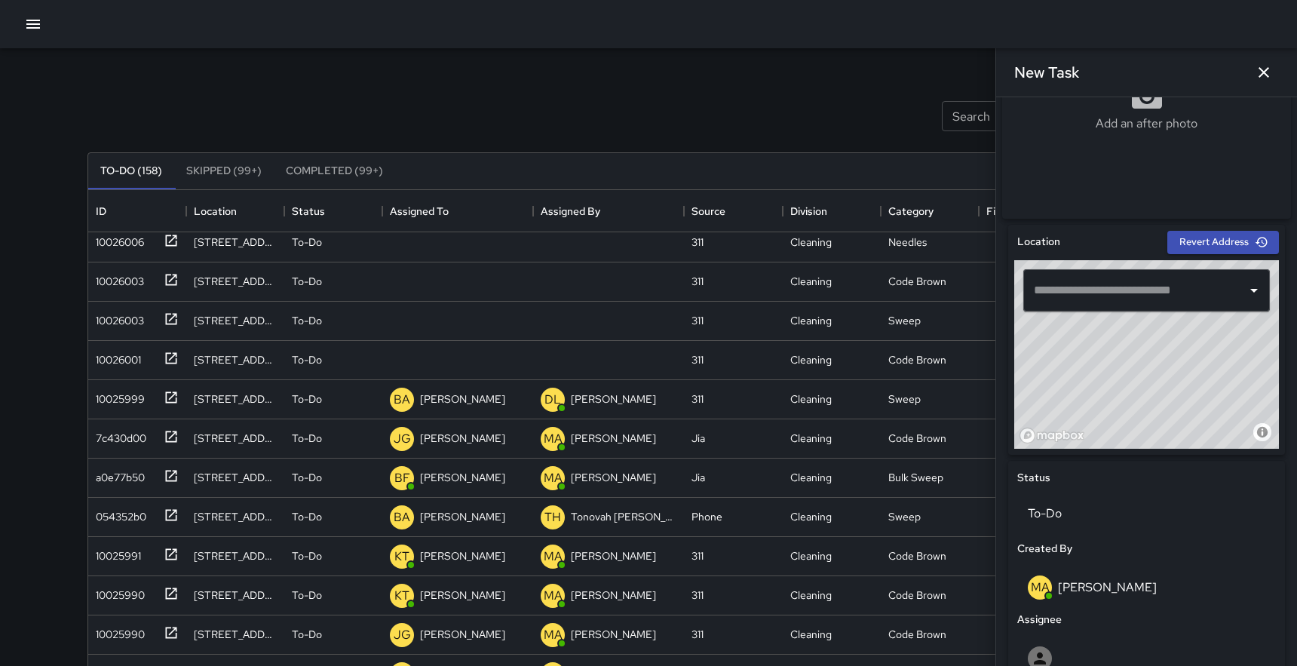
click at [1110, 287] on input "text" at bounding box center [1135, 290] width 210 height 29
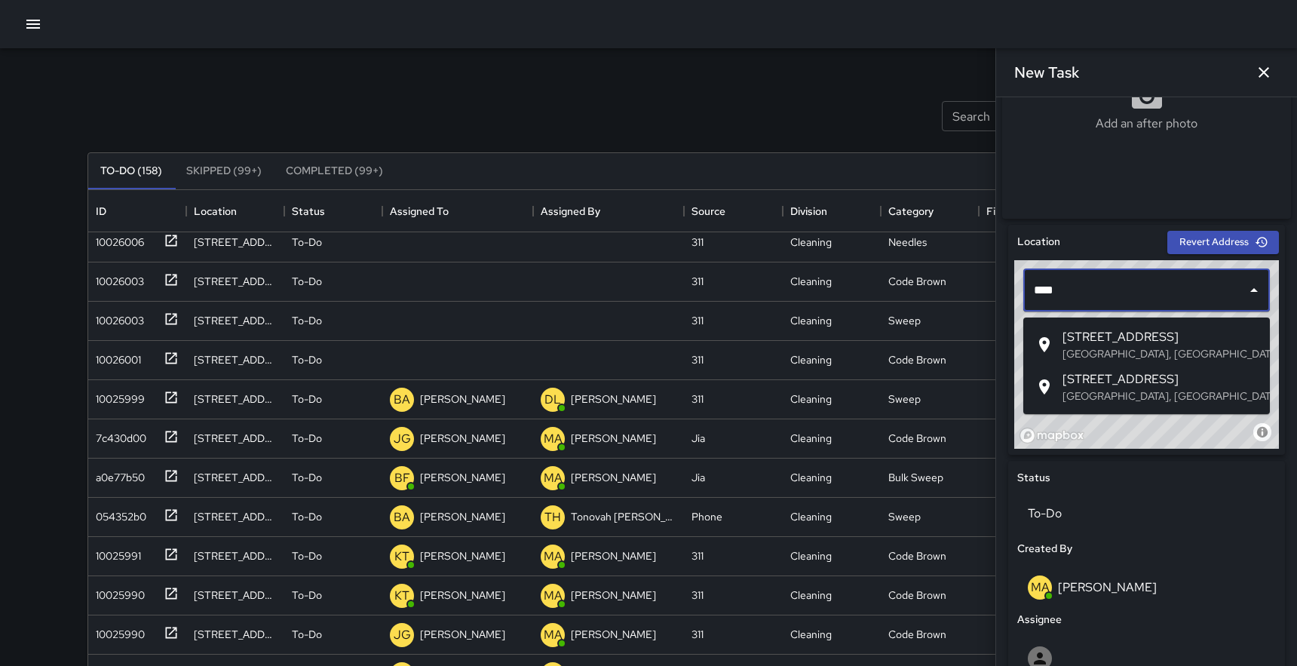
click at [1116, 335] on span "[STREET_ADDRESS]" at bounding box center [1160, 337] width 195 height 18
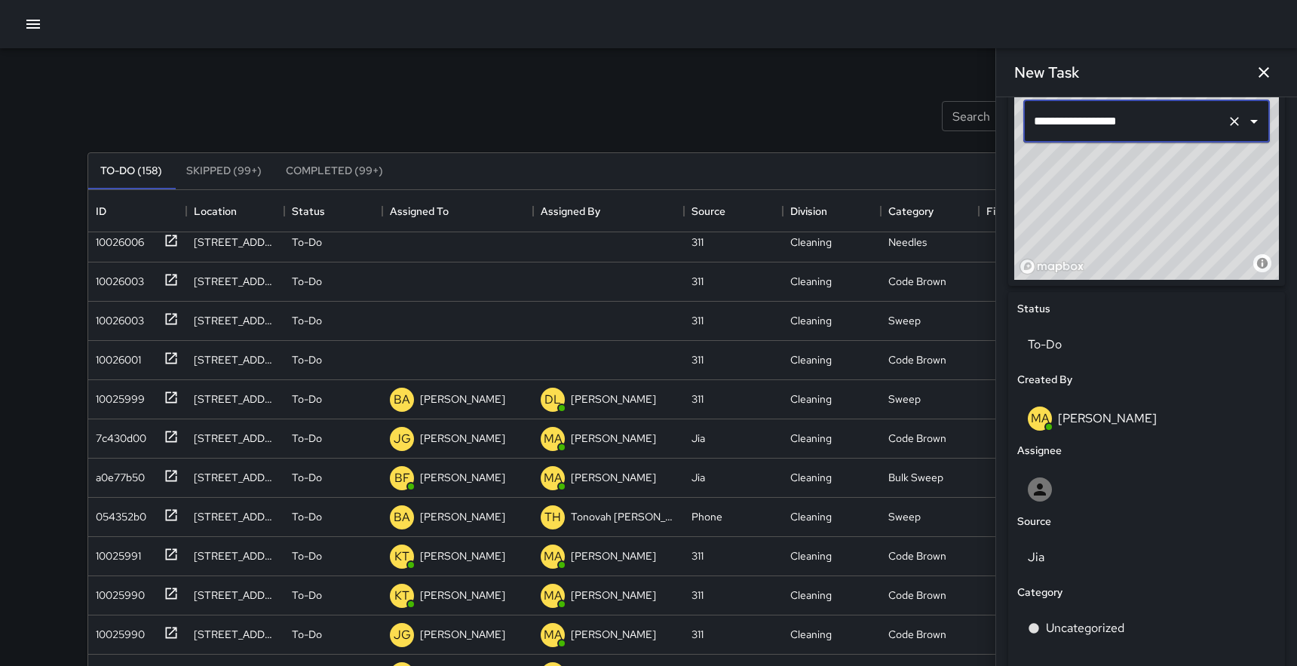
scroll to position [532, 0]
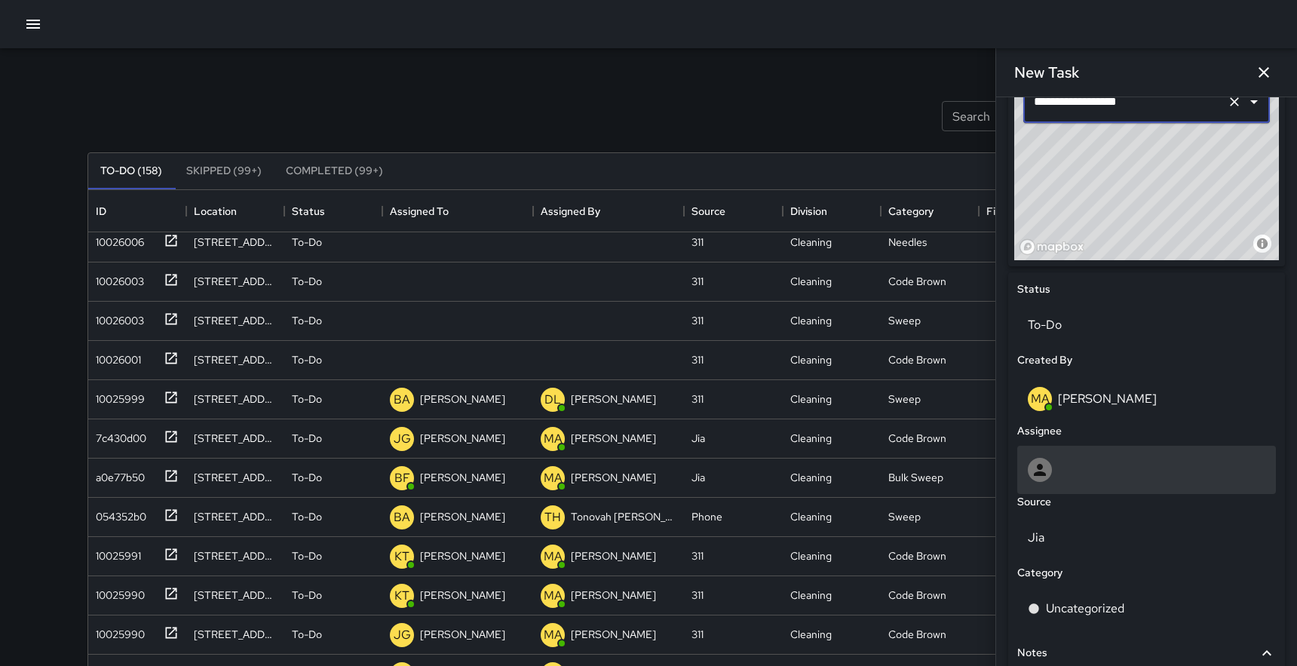
type input "**********"
click at [1105, 469] on div at bounding box center [1147, 470] width 238 height 24
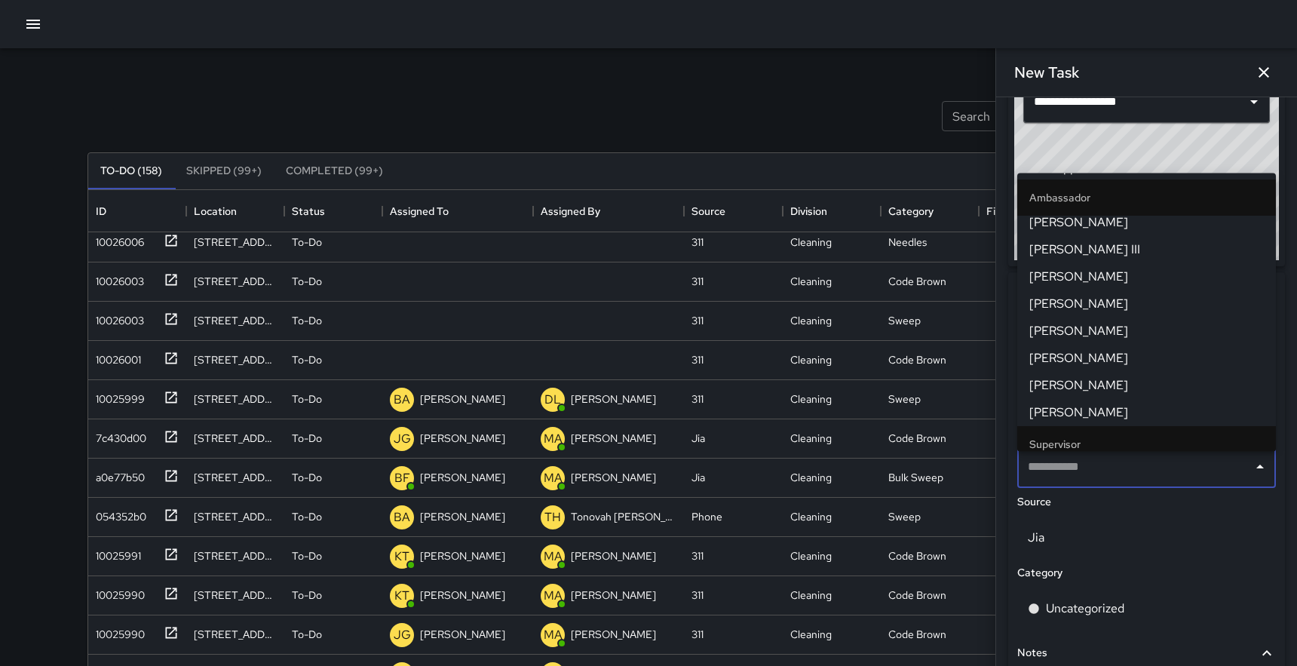
scroll to position [659, 0]
click at [1100, 270] on span "[PERSON_NAME]" at bounding box center [1146, 275] width 235 height 18
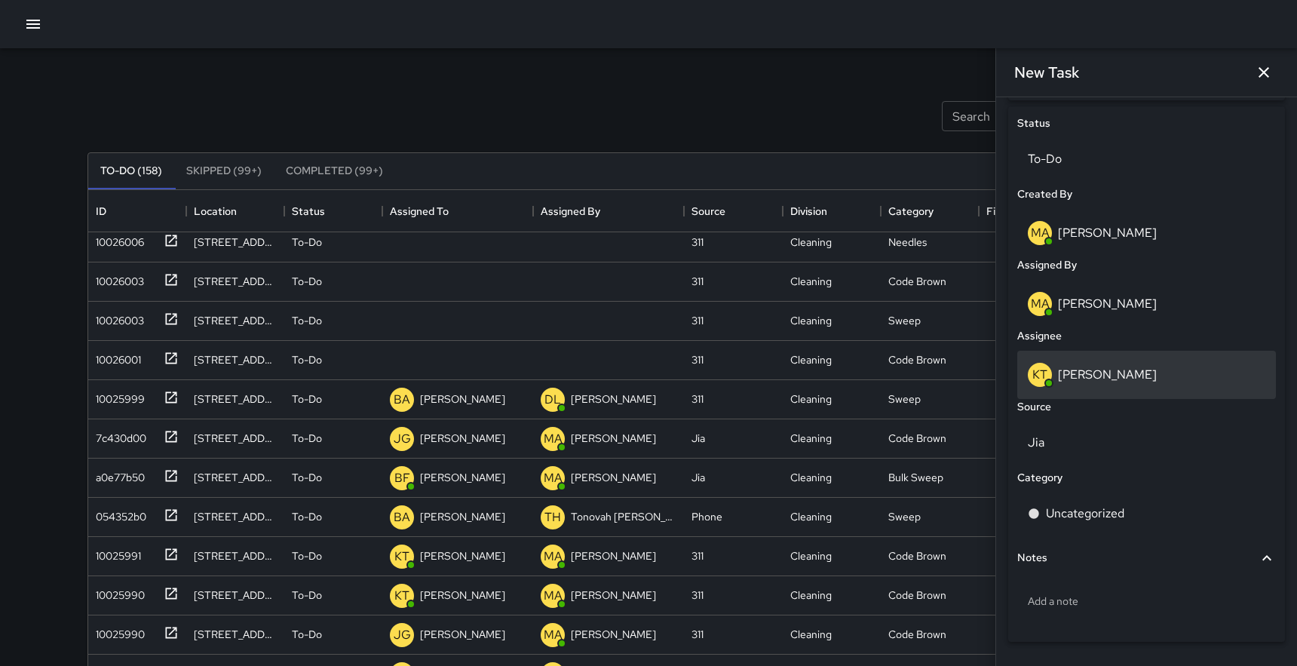
scroll to position [749, 0]
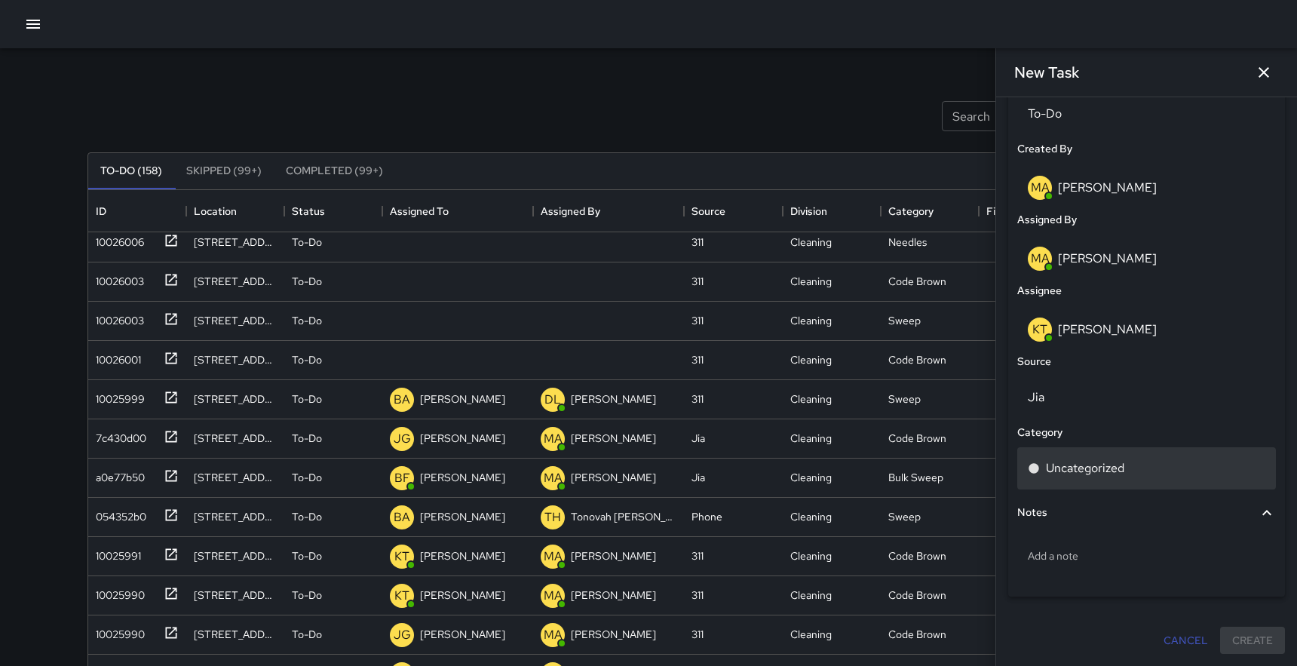
click at [1094, 462] on p "Uncategorized" at bounding box center [1085, 468] width 78 height 18
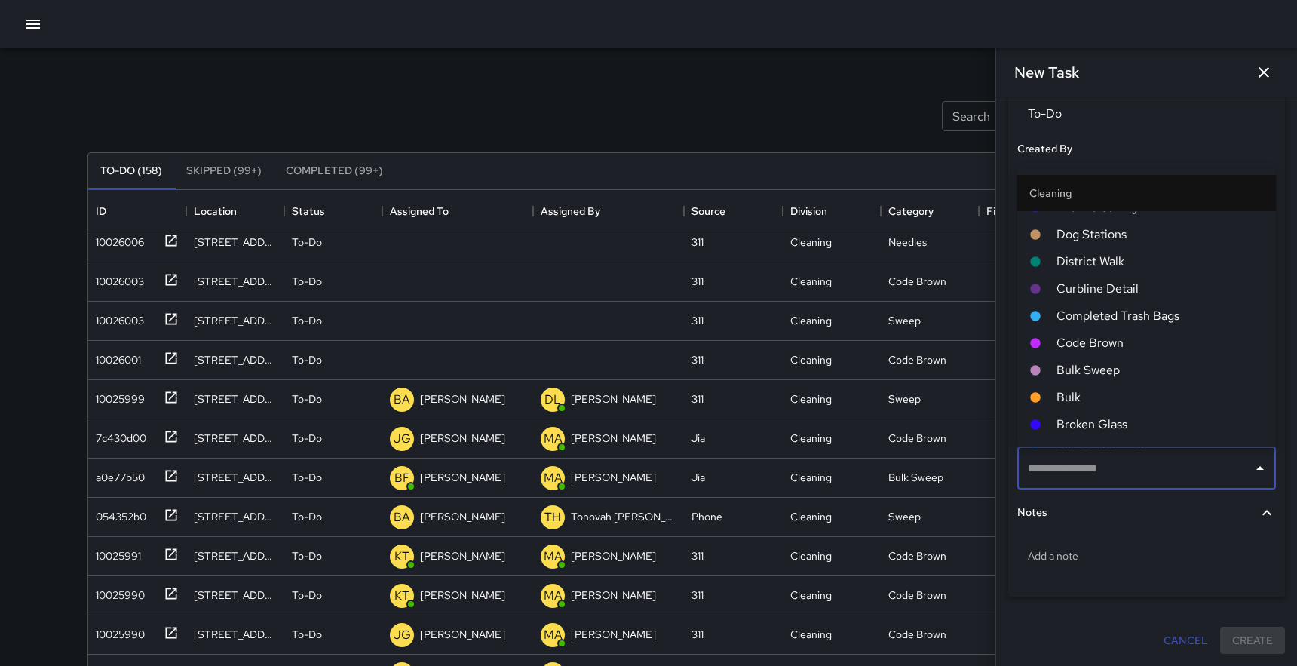
scroll to position [592, 0]
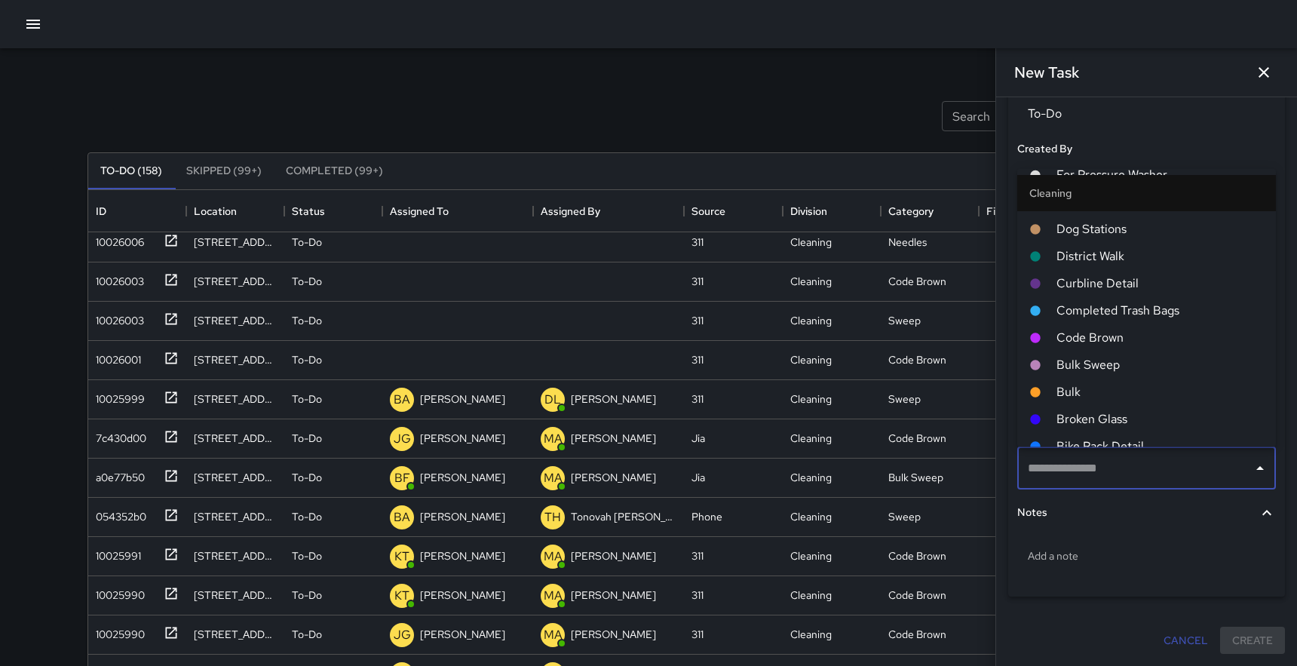
click at [1090, 339] on span "Code Brown" at bounding box center [1160, 338] width 207 height 18
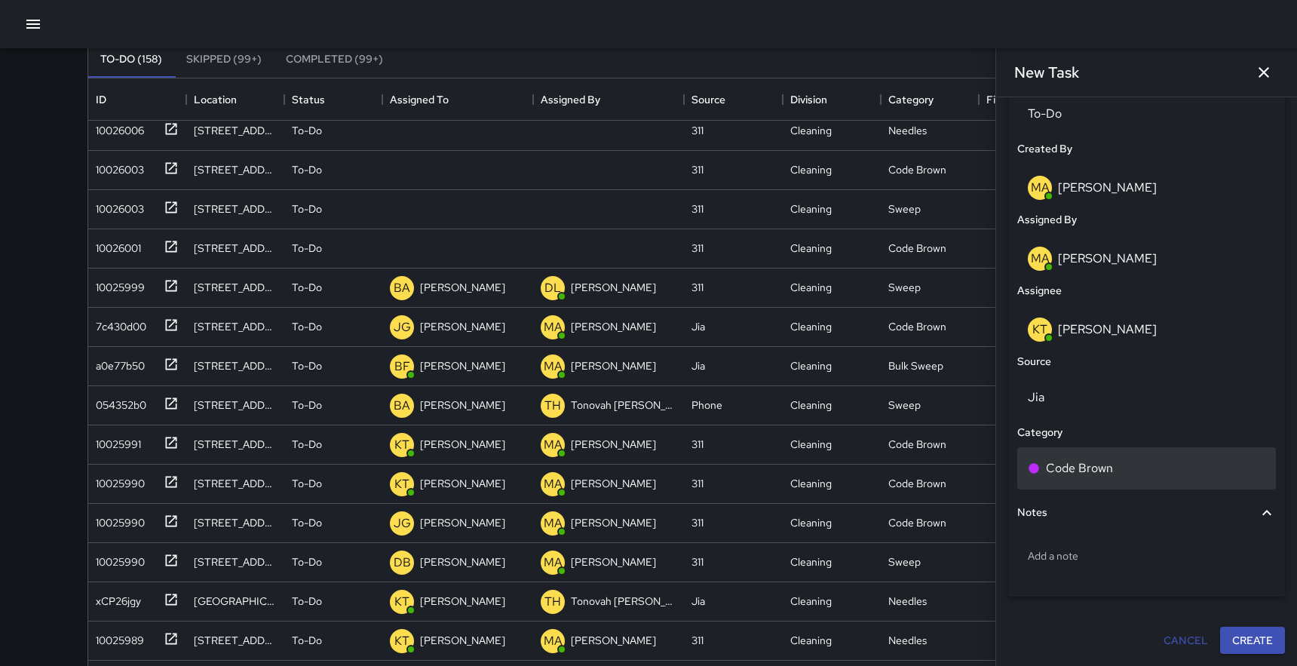
scroll to position [130, 0]
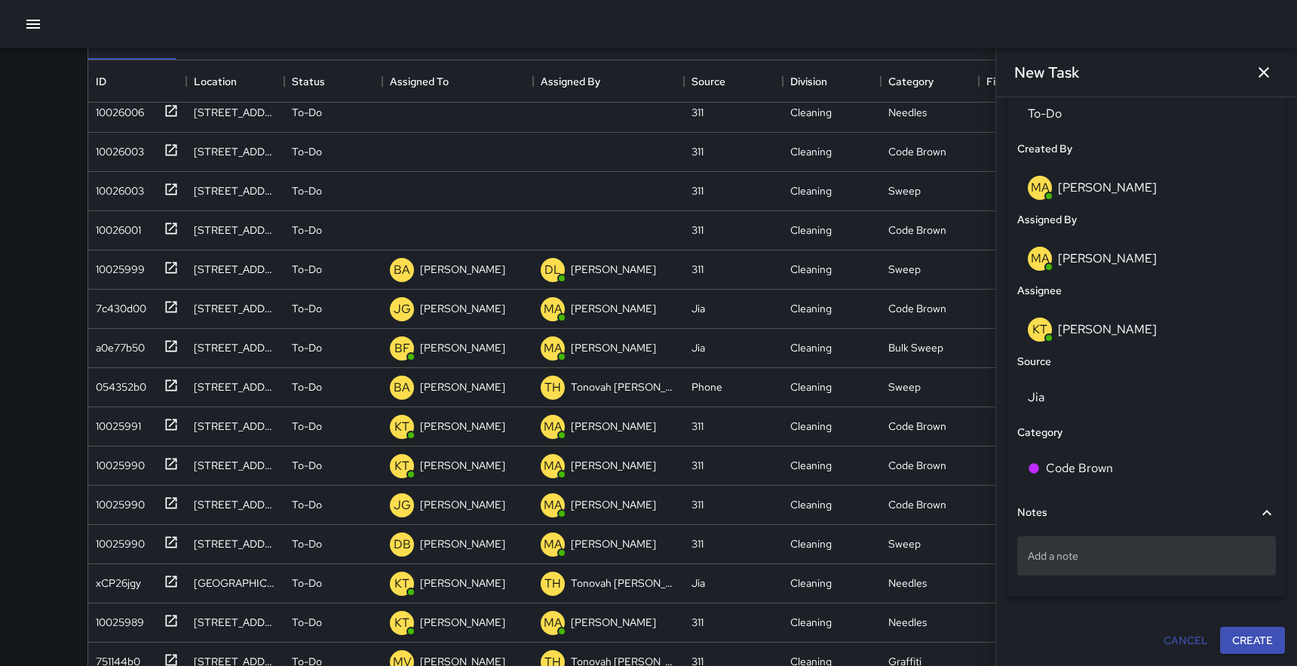
click at [1089, 557] on p "Add a note" at bounding box center [1147, 555] width 238 height 15
type textarea "**********"
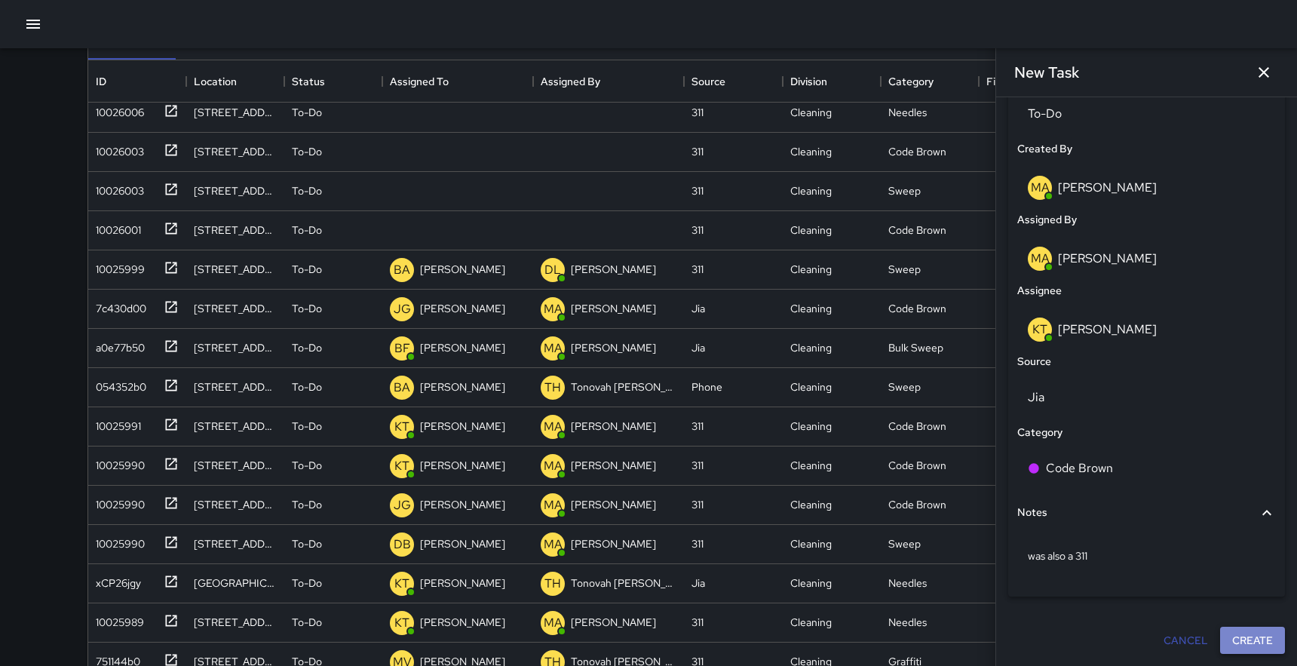
click at [1247, 634] on button "Create" at bounding box center [1252, 641] width 65 height 28
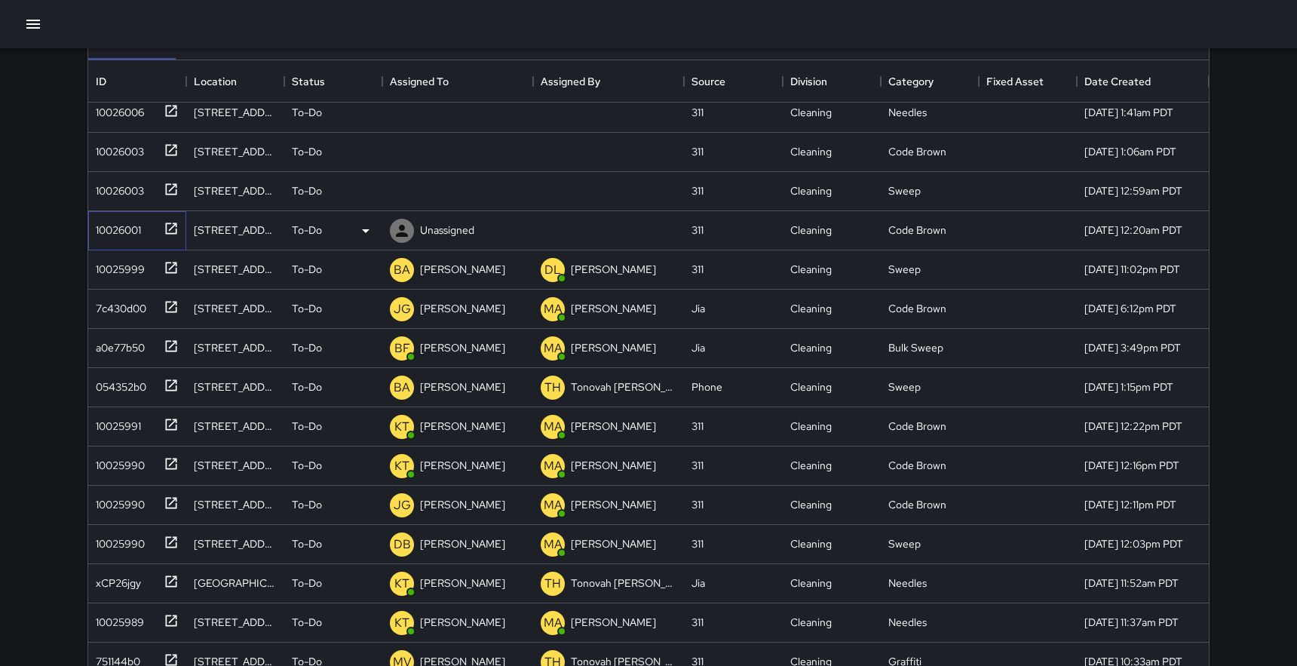
click at [172, 225] on icon at bounding box center [171, 228] width 15 height 15
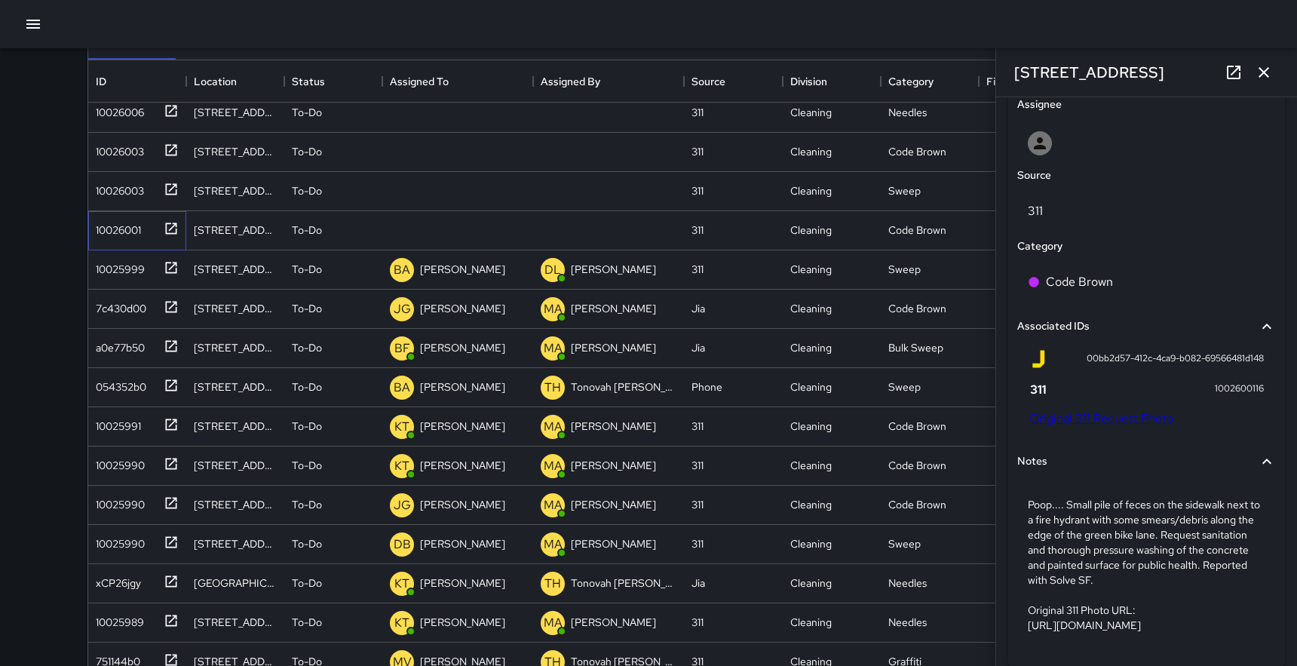
scroll to position [788, 0]
click at [1109, 422] on link "Original 311 Request Photo" at bounding box center [1101, 418] width 144 height 16
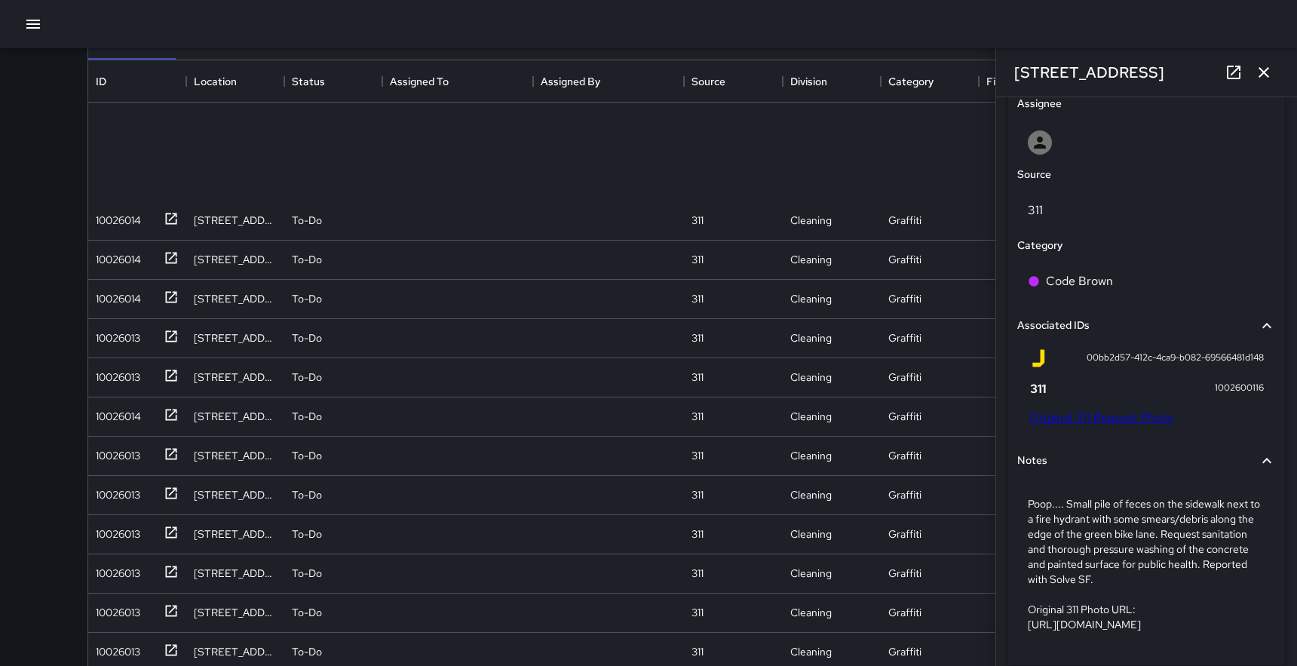
scroll to position [0, 0]
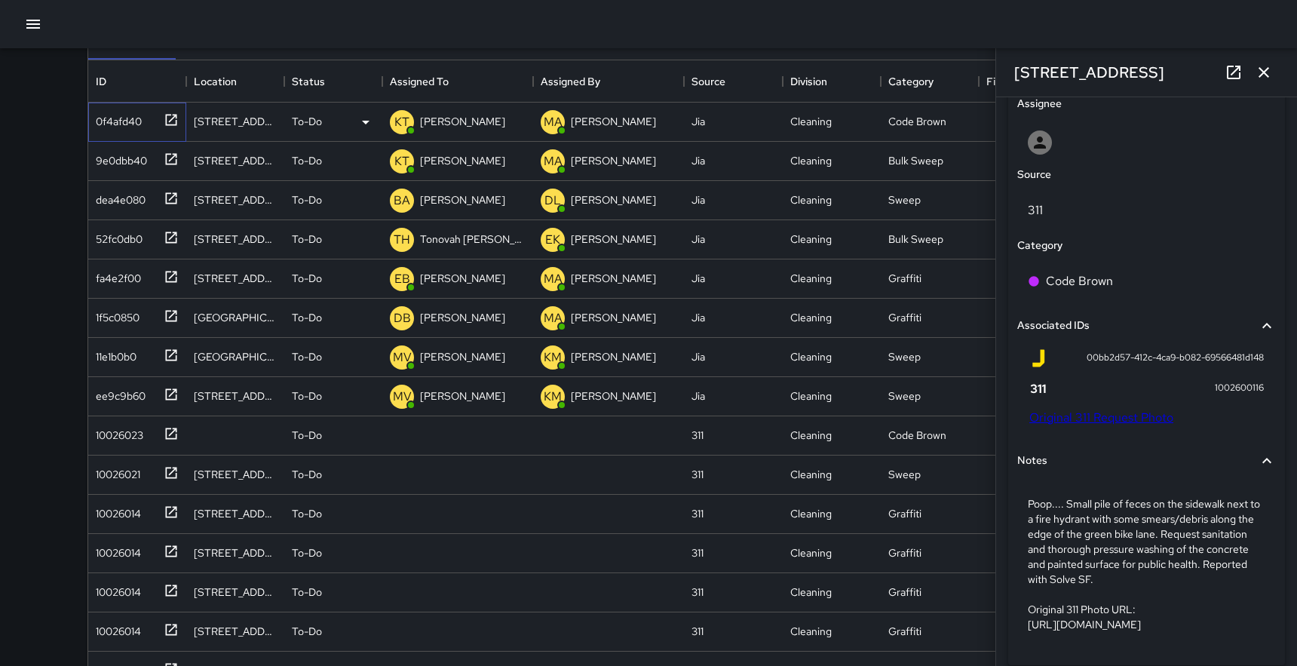
click at [173, 117] on icon at bounding box center [171, 119] width 11 height 11
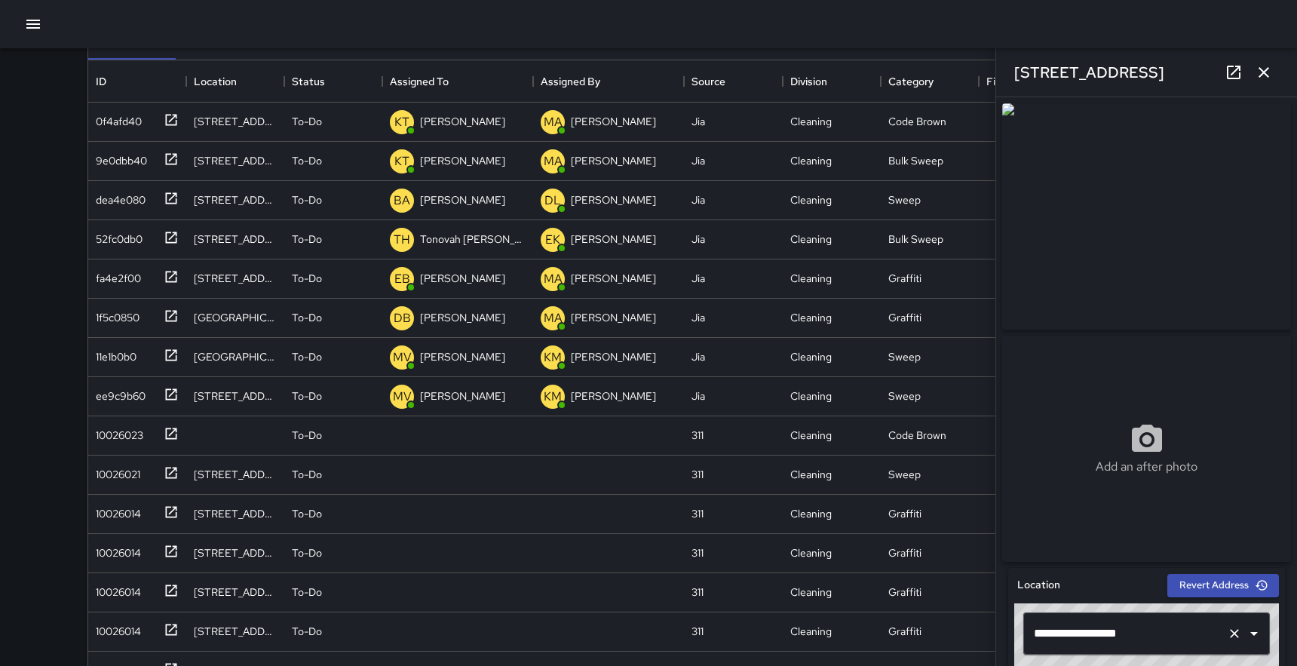
click at [1060, 638] on input "**********" at bounding box center [1125, 633] width 191 height 29
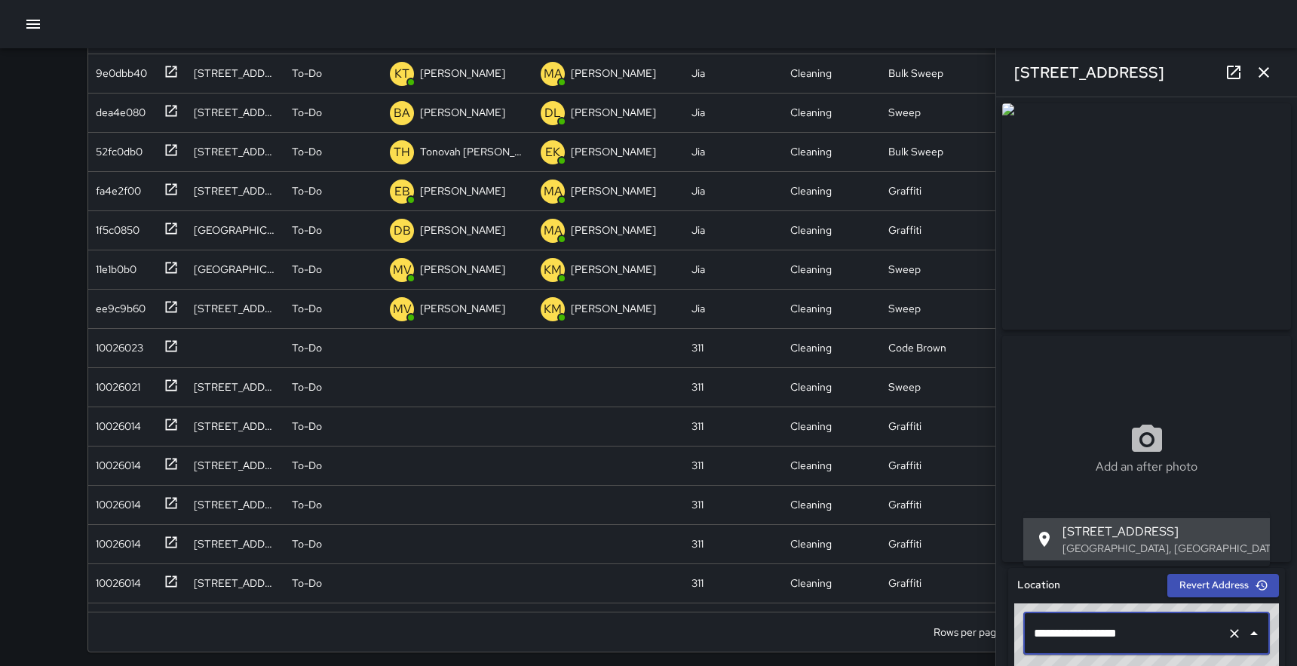
scroll to position [225, 0]
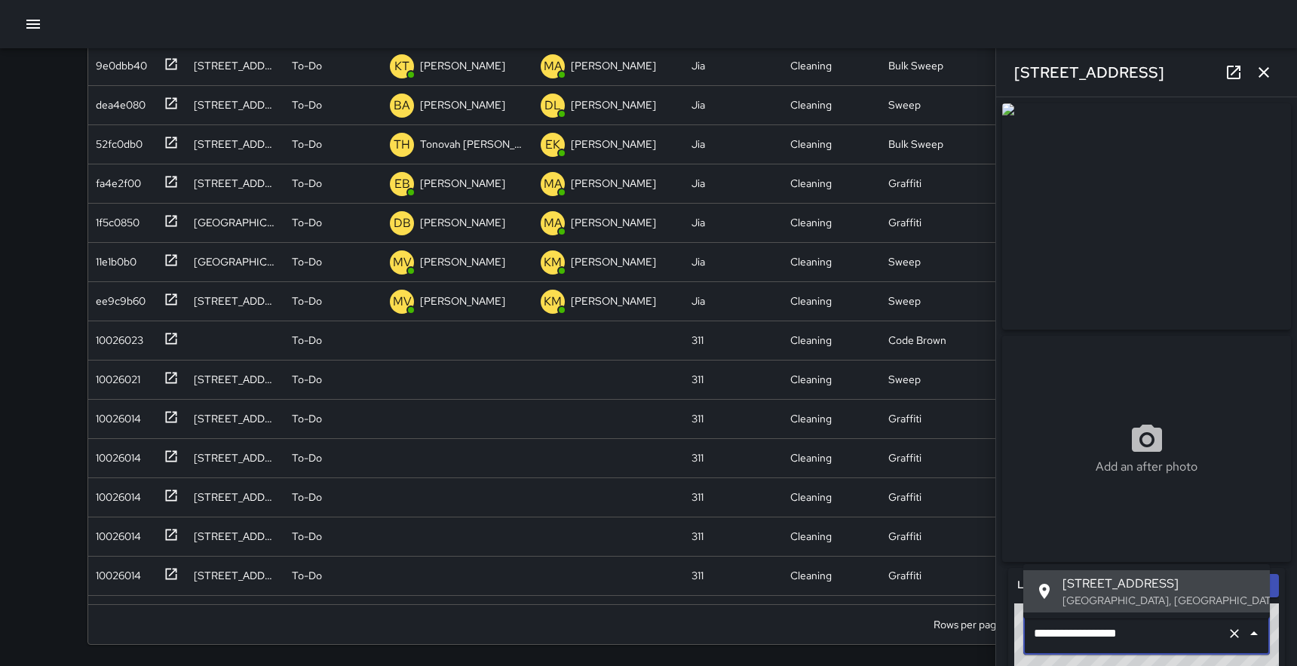
click at [1051, 638] on input "**********" at bounding box center [1125, 633] width 191 height 29
click at [1086, 588] on span "[STREET_ADDRESS]" at bounding box center [1160, 584] width 195 height 18
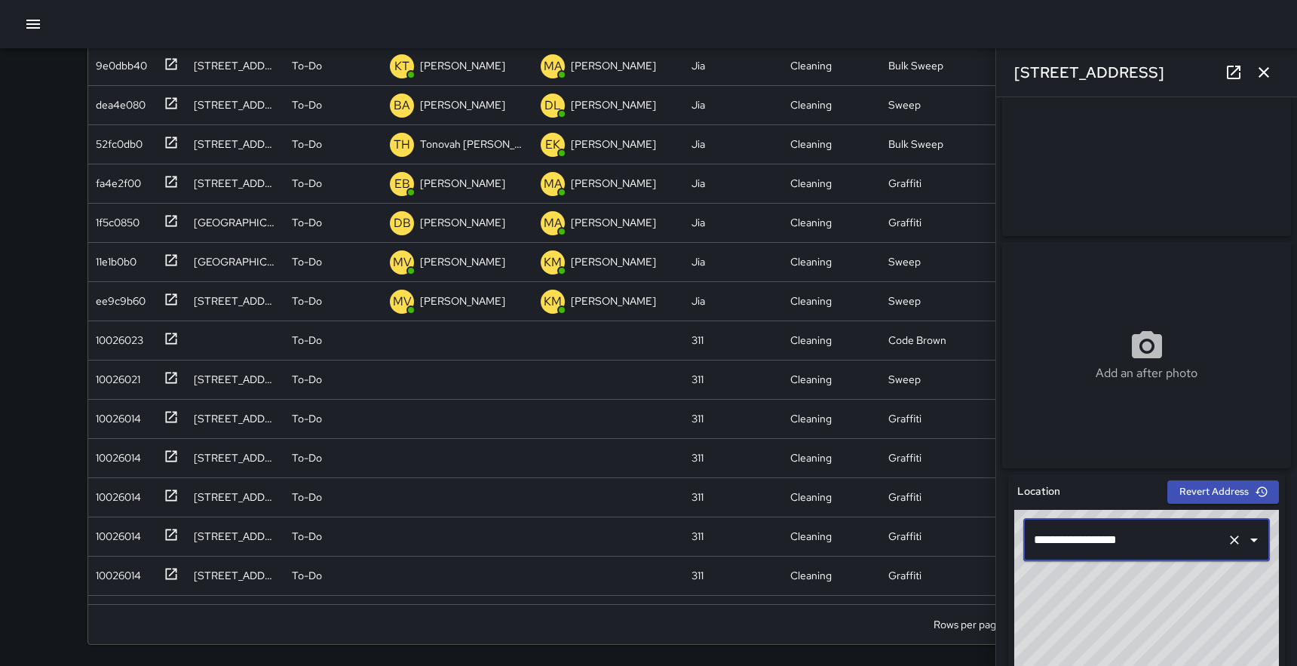
scroll to position [0, 0]
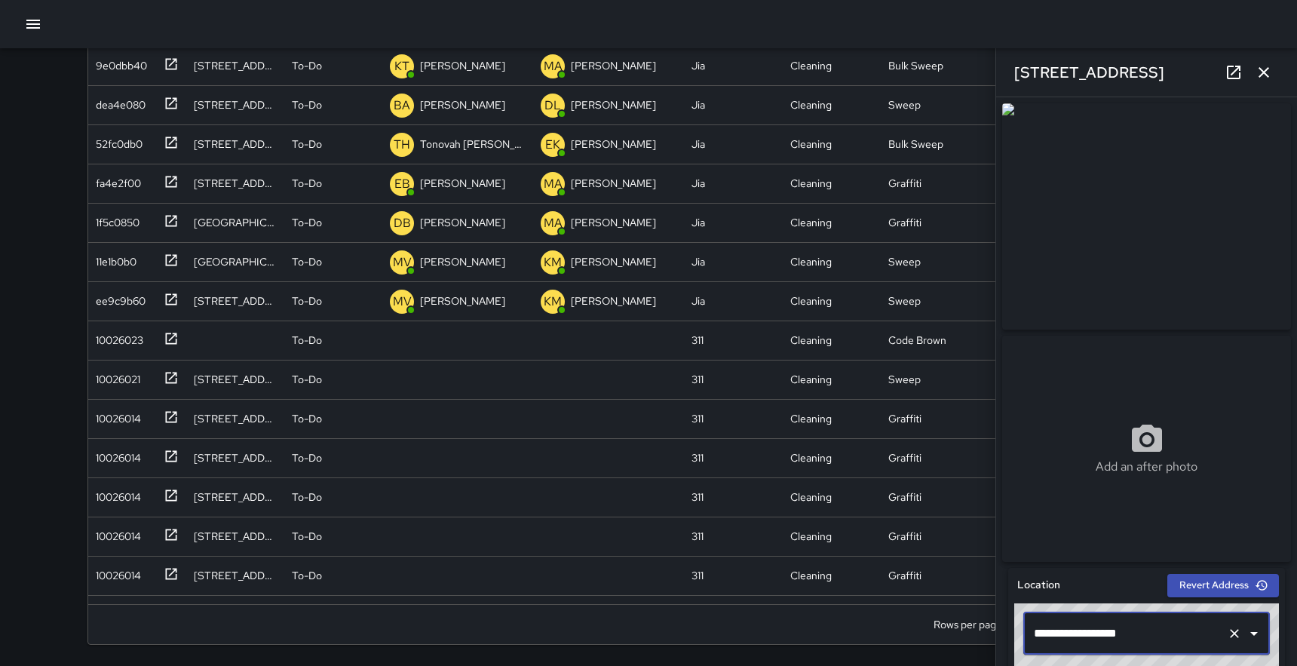
type input "**********"
click at [1266, 66] on icon "button" at bounding box center [1264, 72] width 18 height 18
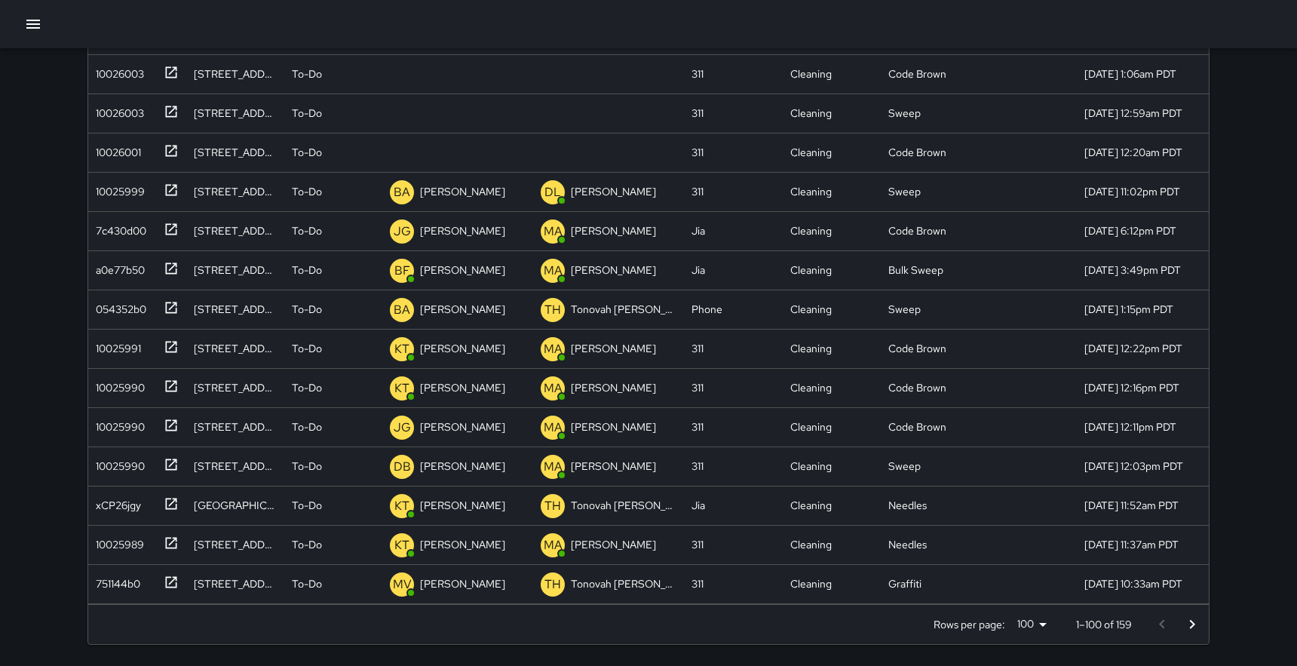
scroll to position [2125, 0]
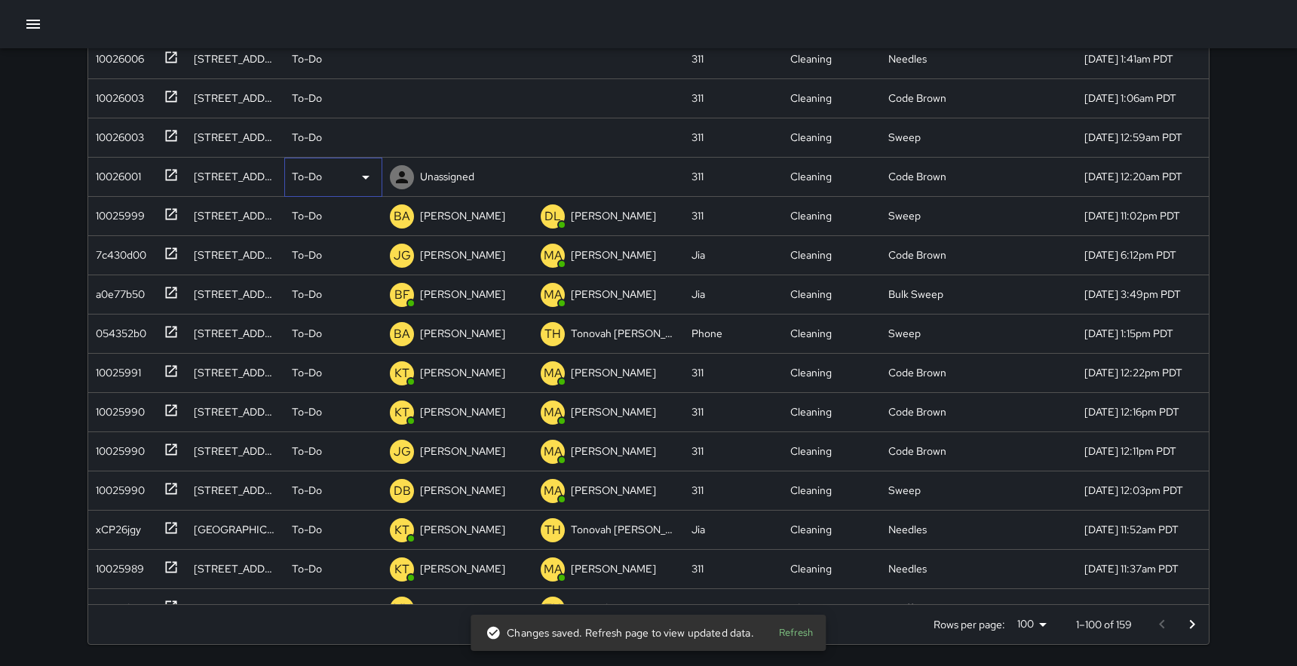
click at [364, 177] on icon at bounding box center [366, 177] width 18 height 18
click at [323, 247] on li "Skipped" at bounding box center [333, 245] width 97 height 27
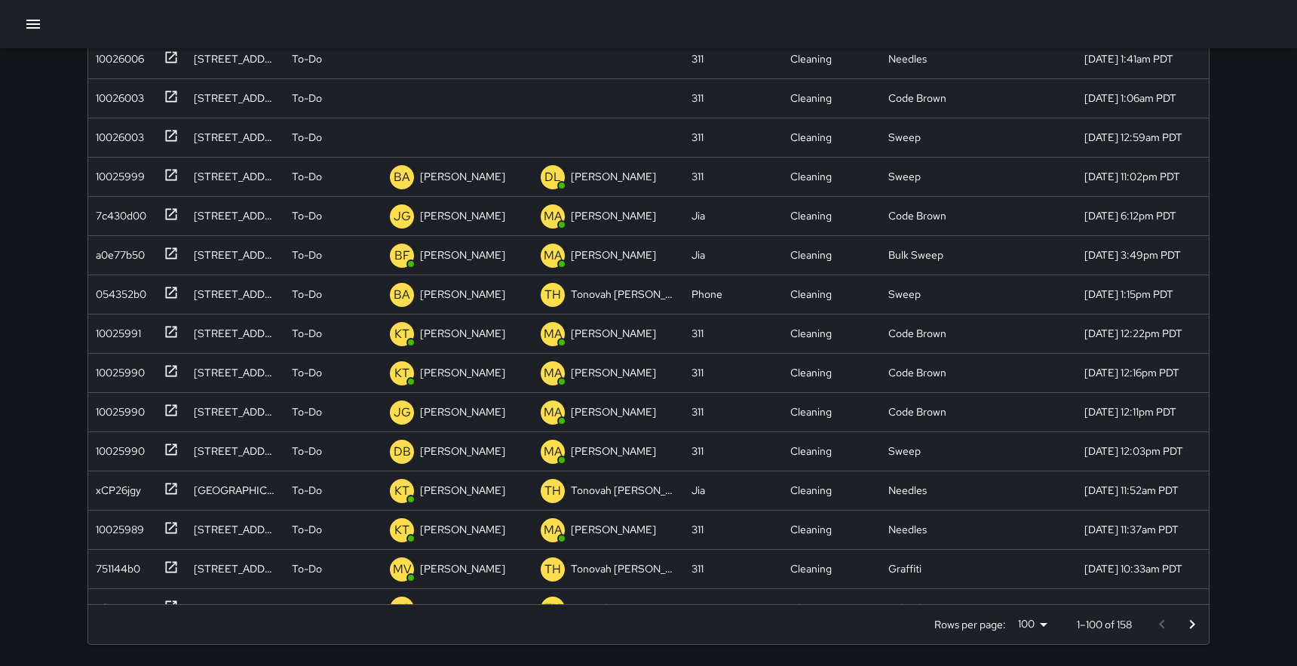
click at [30, 20] on icon "button" at bounding box center [33, 24] width 14 height 9
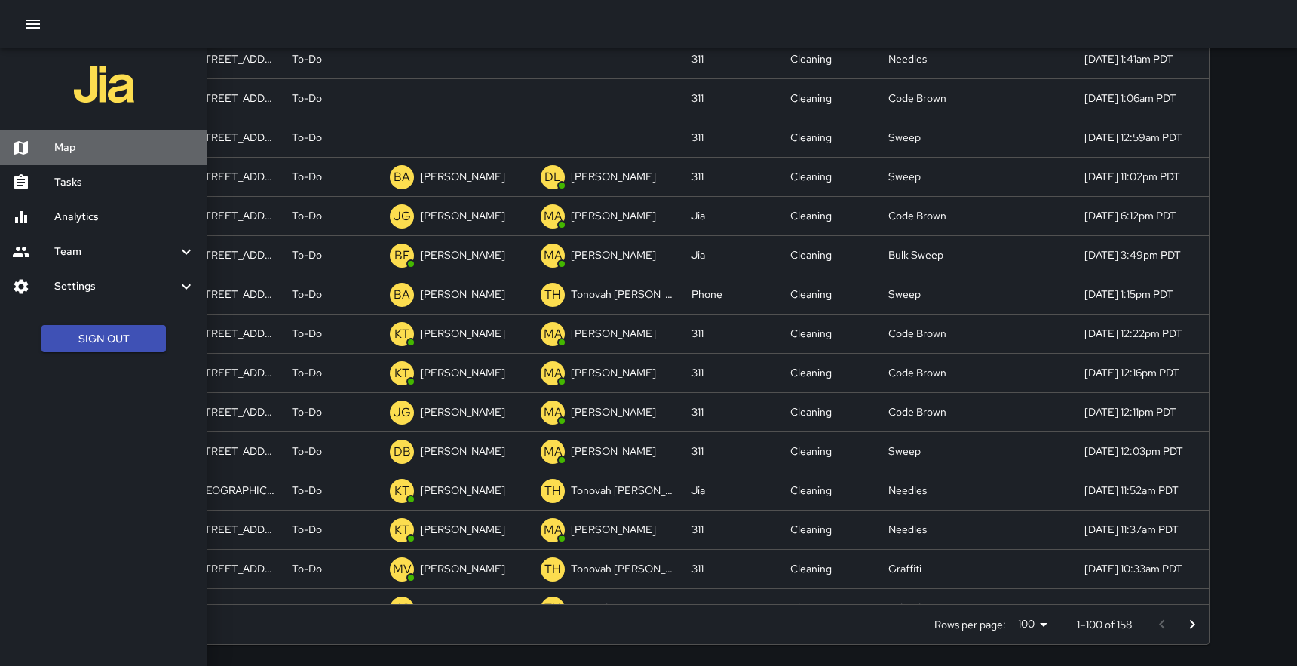
click at [62, 142] on h6 "Map" at bounding box center [124, 148] width 141 height 17
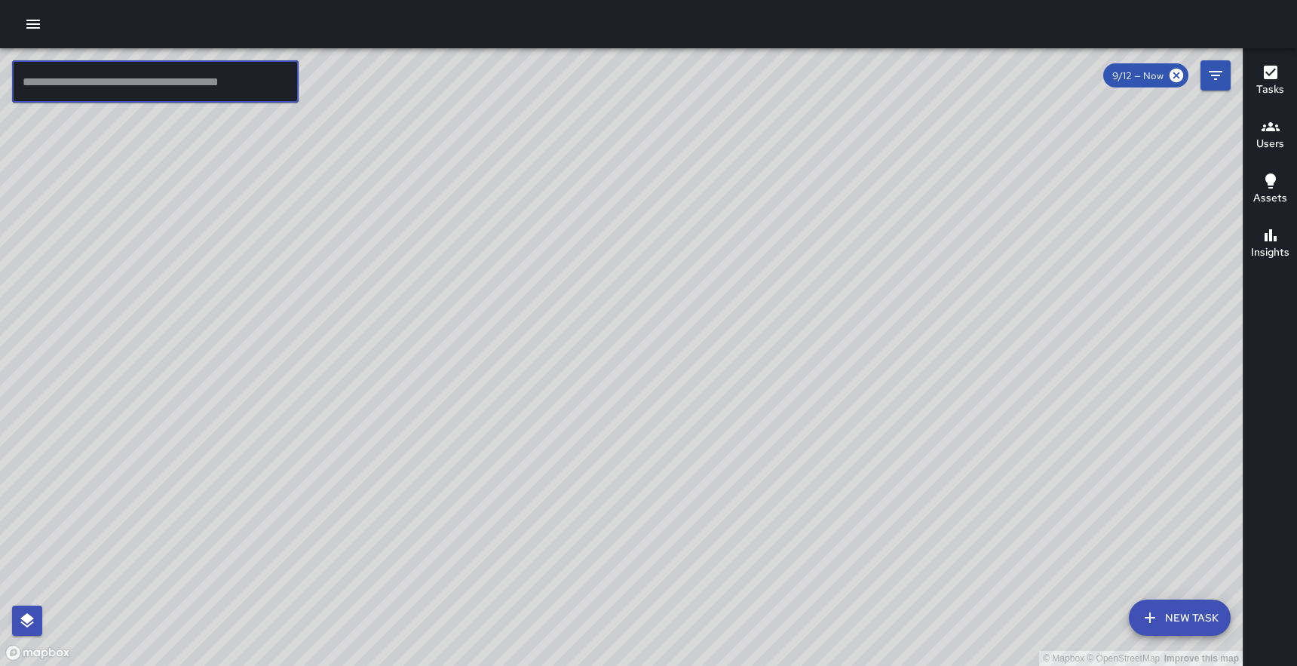
click at [206, 75] on input "text" at bounding box center [155, 81] width 287 height 42
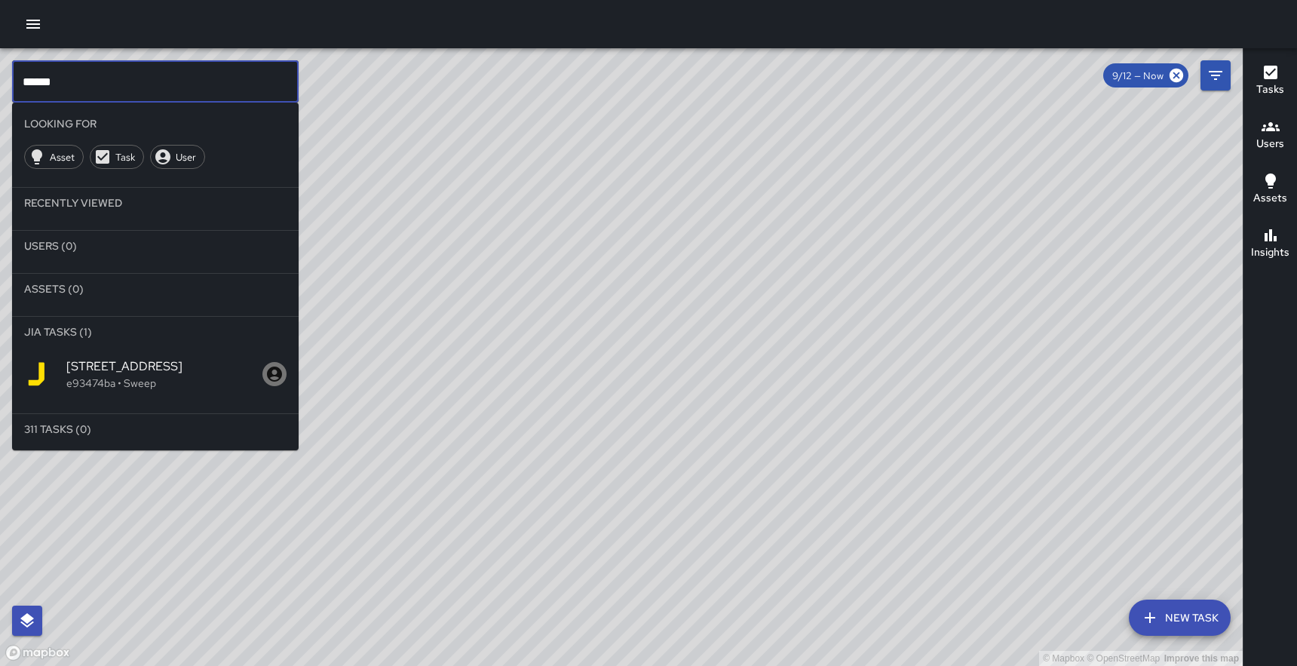
type input "******"
click at [133, 379] on p "e93474ba • Sweep" at bounding box center [164, 383] width 196 height 15
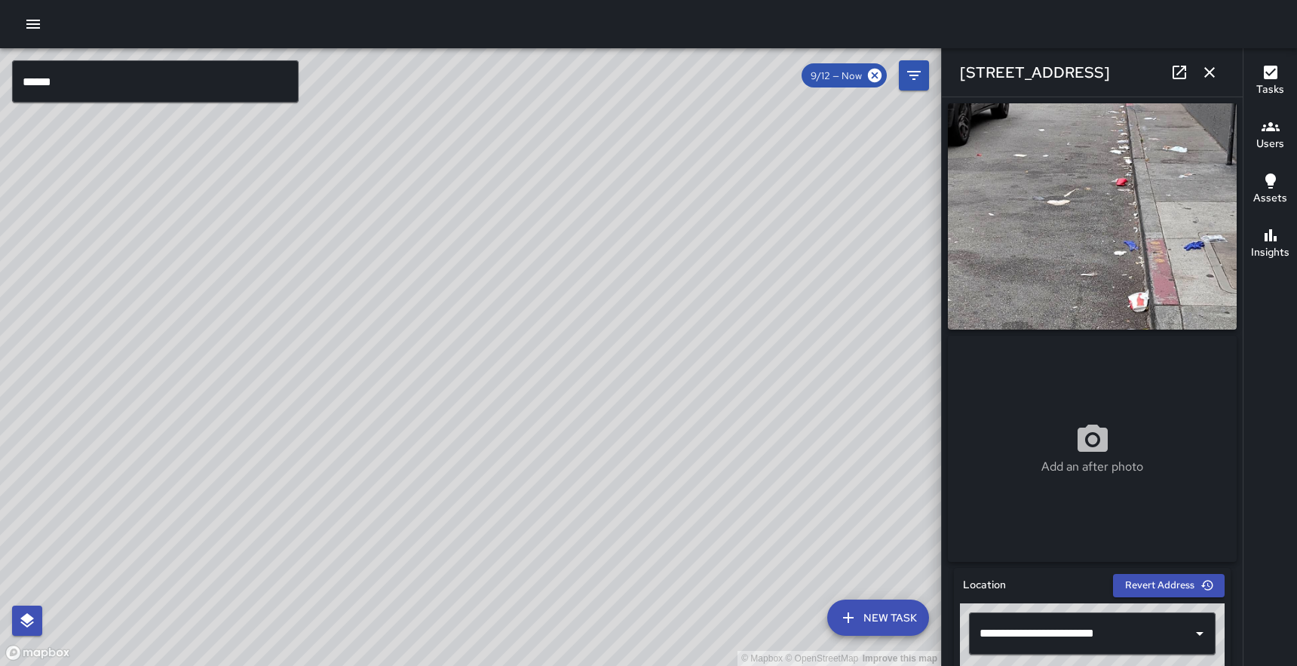
drag, startPoint x: 450, startPoint y: 569, endPoint x: 263, endPoint y: 391, distance: 258.2
click at [262, 392] on div "© Mapbox © OpenStreetMap Improve this map" at bounding box center [470, 357] width 941 height 618
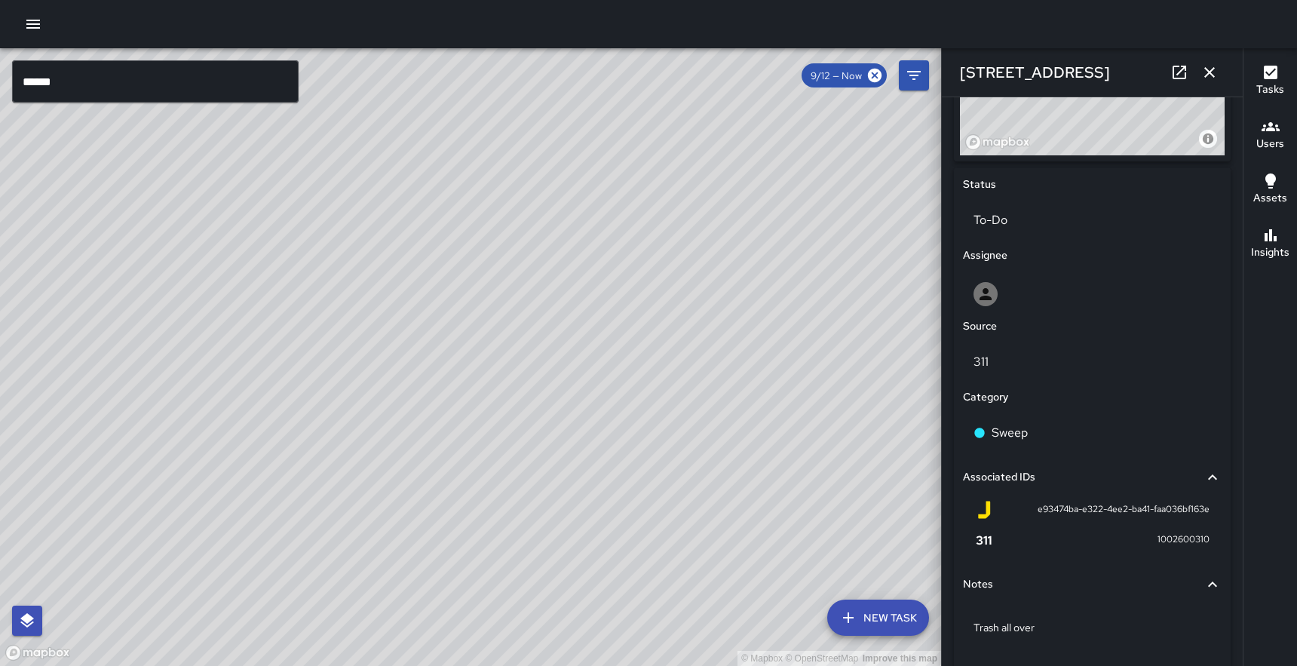
scroll to position [632, 0]
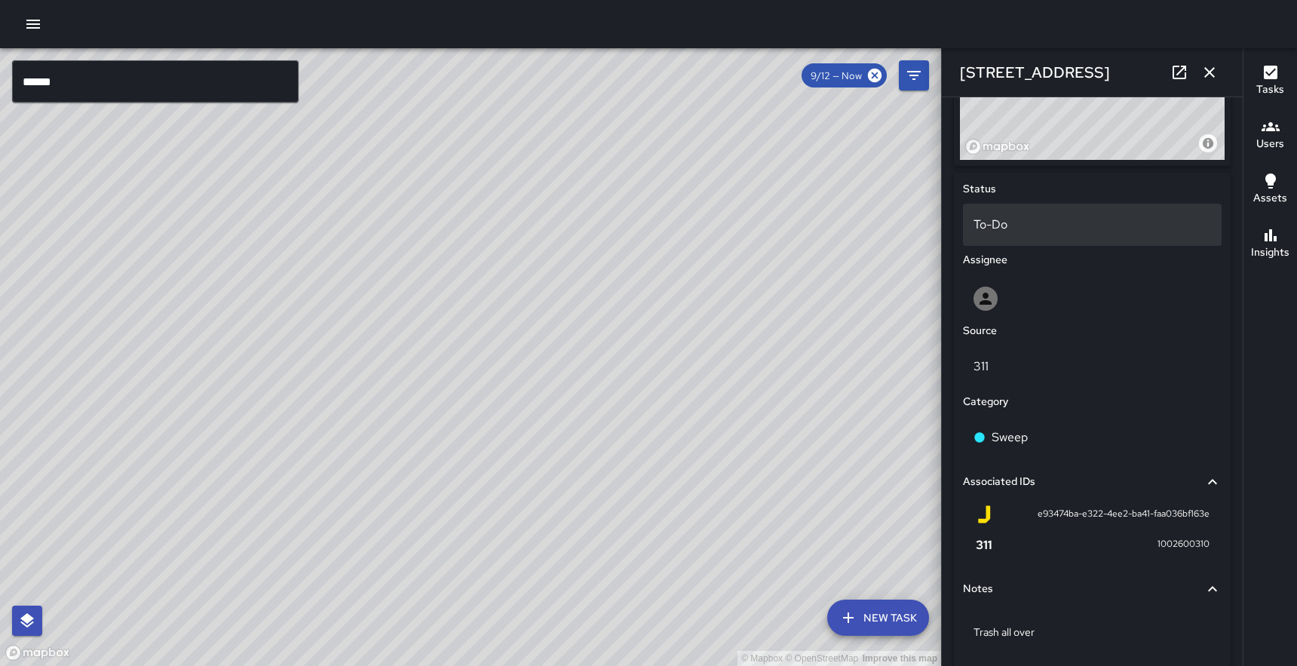
click at [1023, 241] on div "To-Do" at bounding box center [1092, 225] width 259 height 42
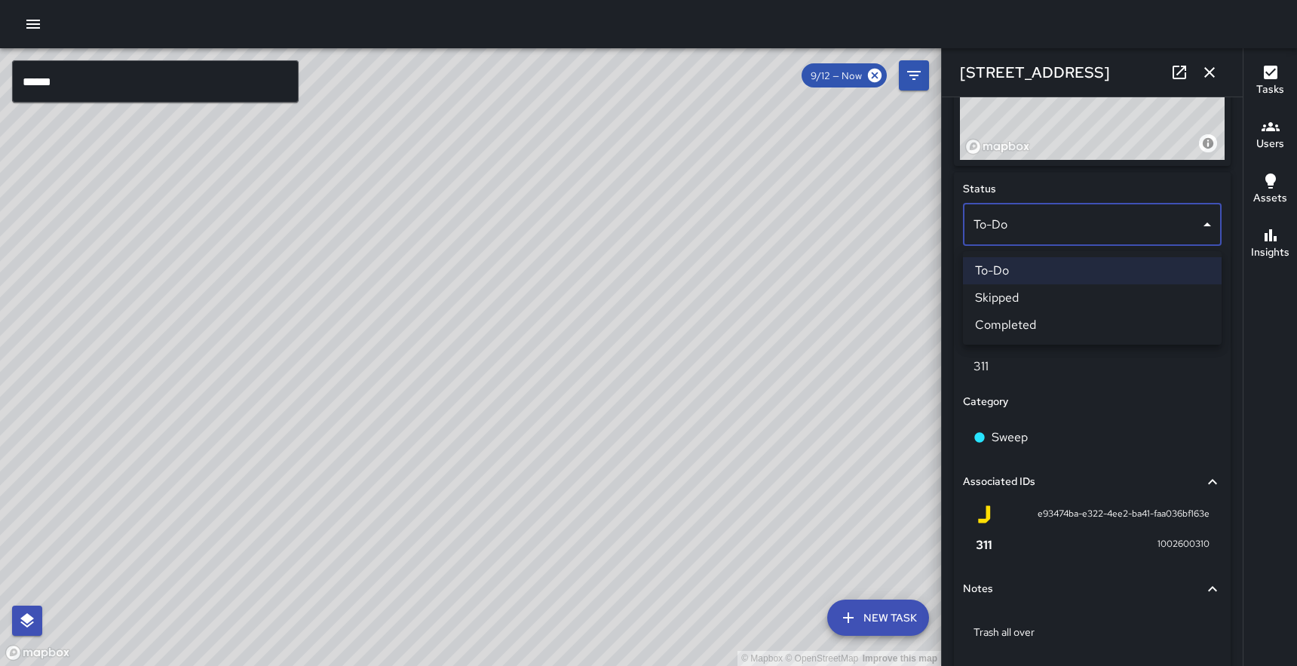
click at [1113, 388] on div at bounding box center [648, 333] width 1297 height 666
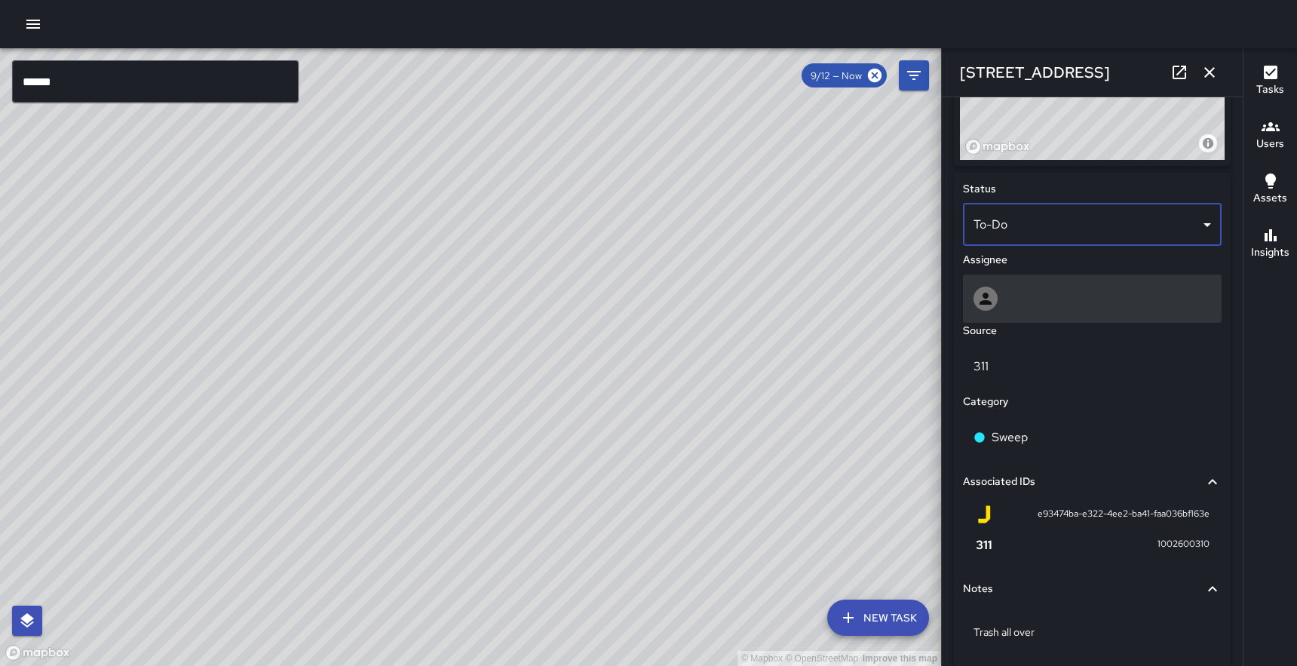
click at [1038, 307] on div at bounding box center [1093, 299] width 238 height 24
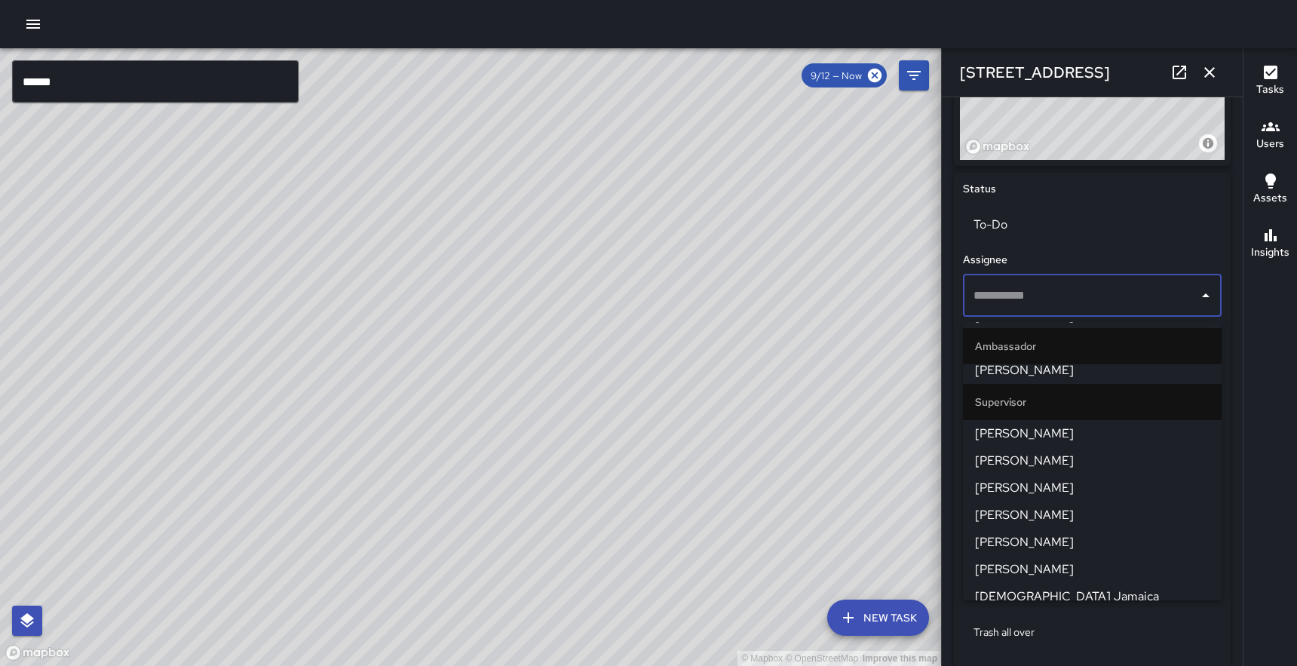
scroll to position [857, 0]
click at [1025, 478] on span "[PERSON_NAME]" at bounding box center [1092, 480] width 235 height 18
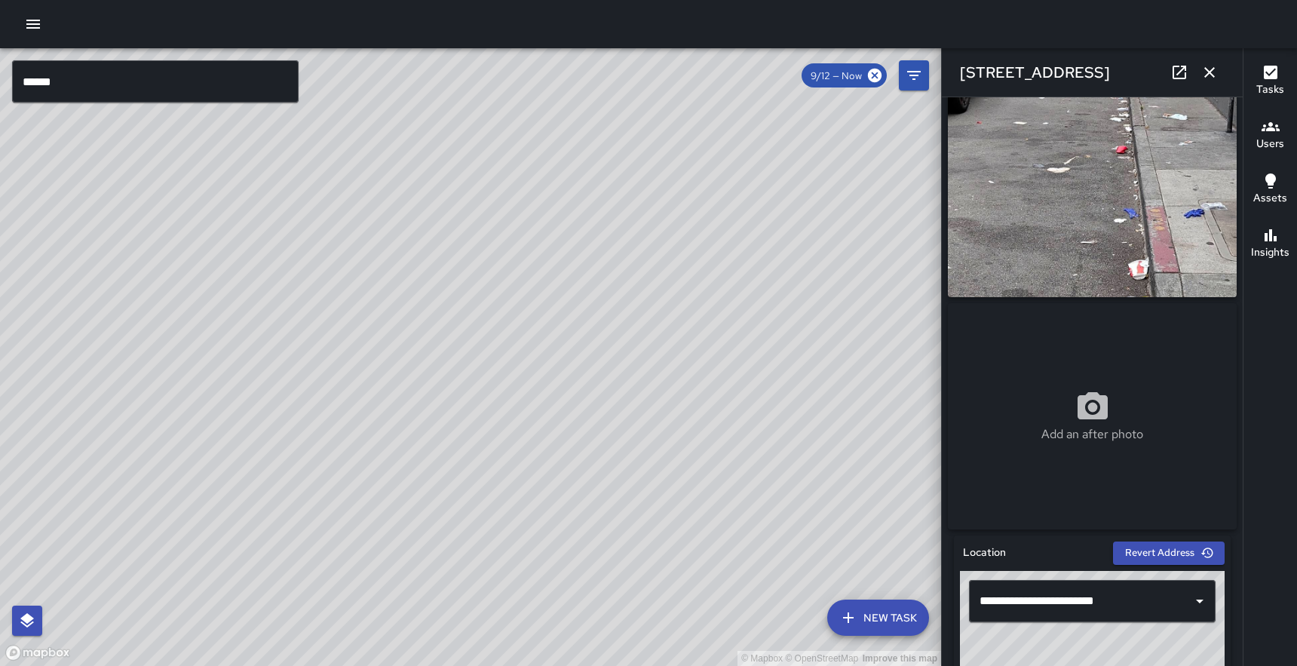
scroll to position [28, 0]
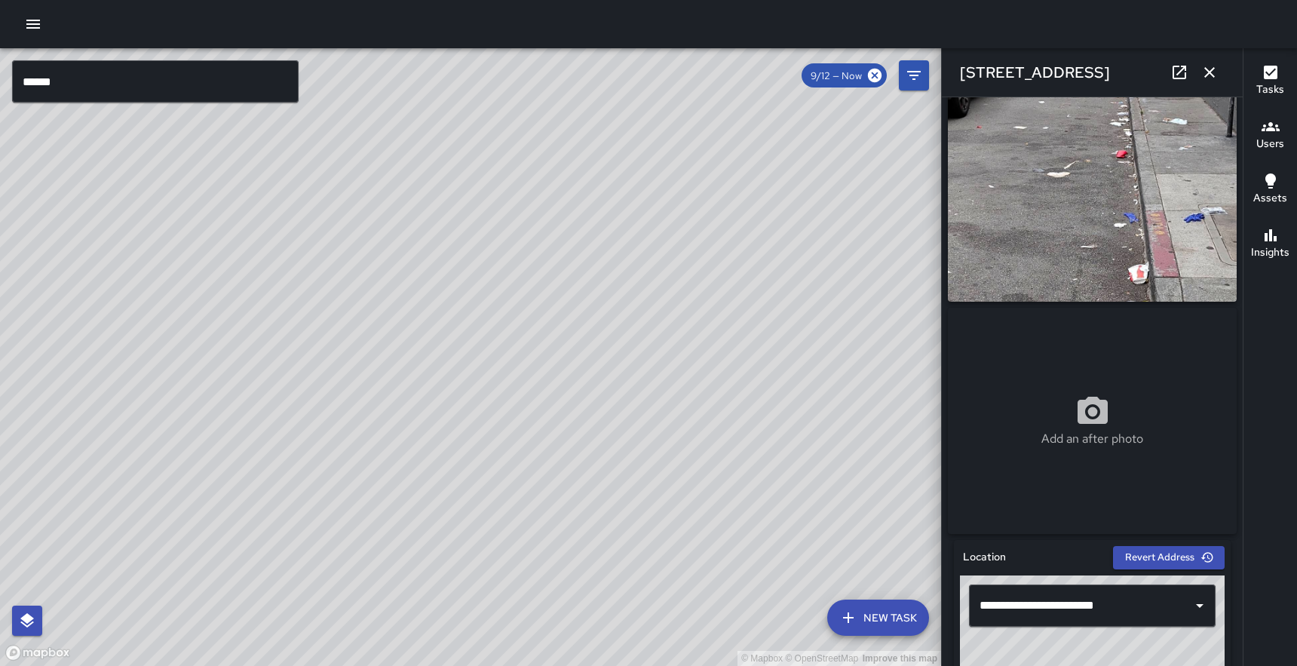
click at [1204, 68] on icon "button" at bounding box center [1209, 72] width 11 height 11
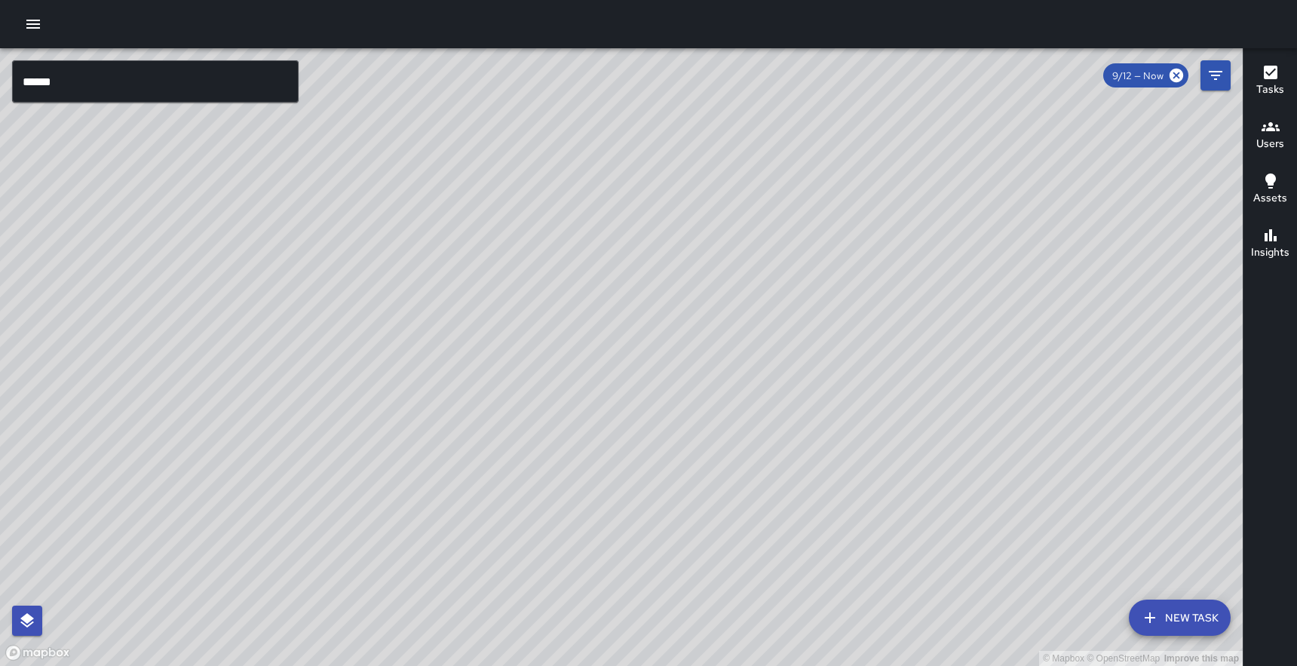
click at [26, 16] on icon "button" at bounding box center [33, 24] width 18 height 18
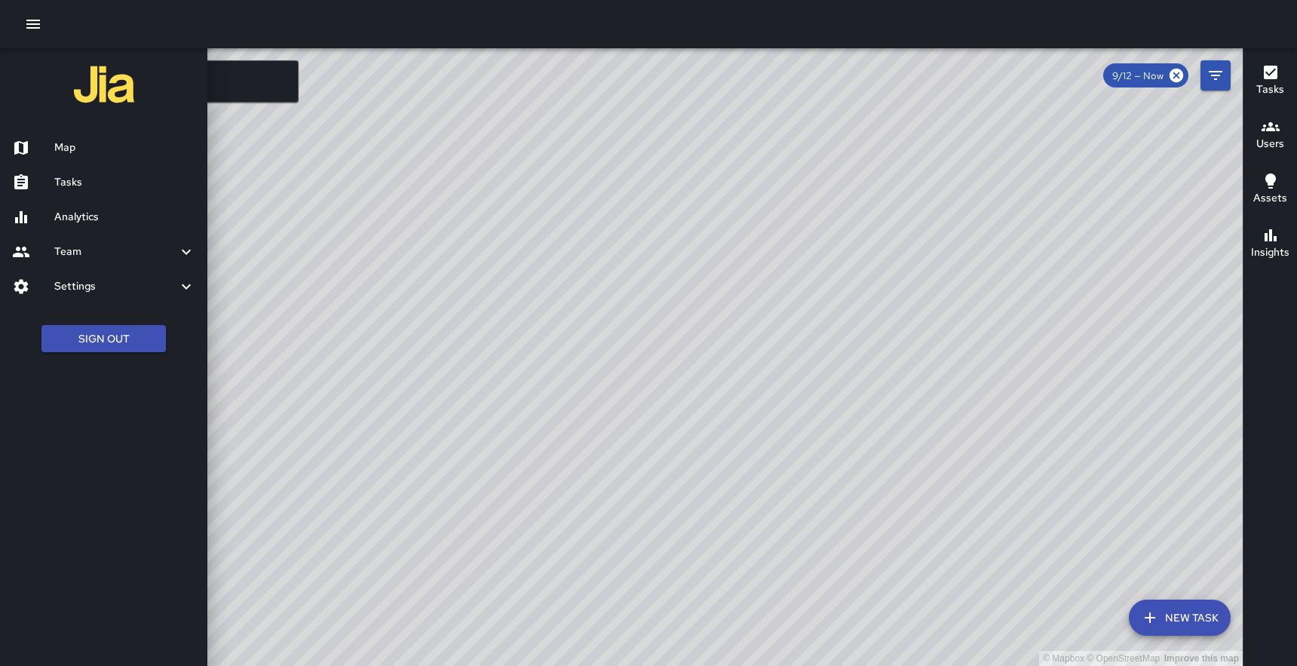
click at [83, 173] on div "Tasks" at bounding box center [103, 182] width 207 height 35
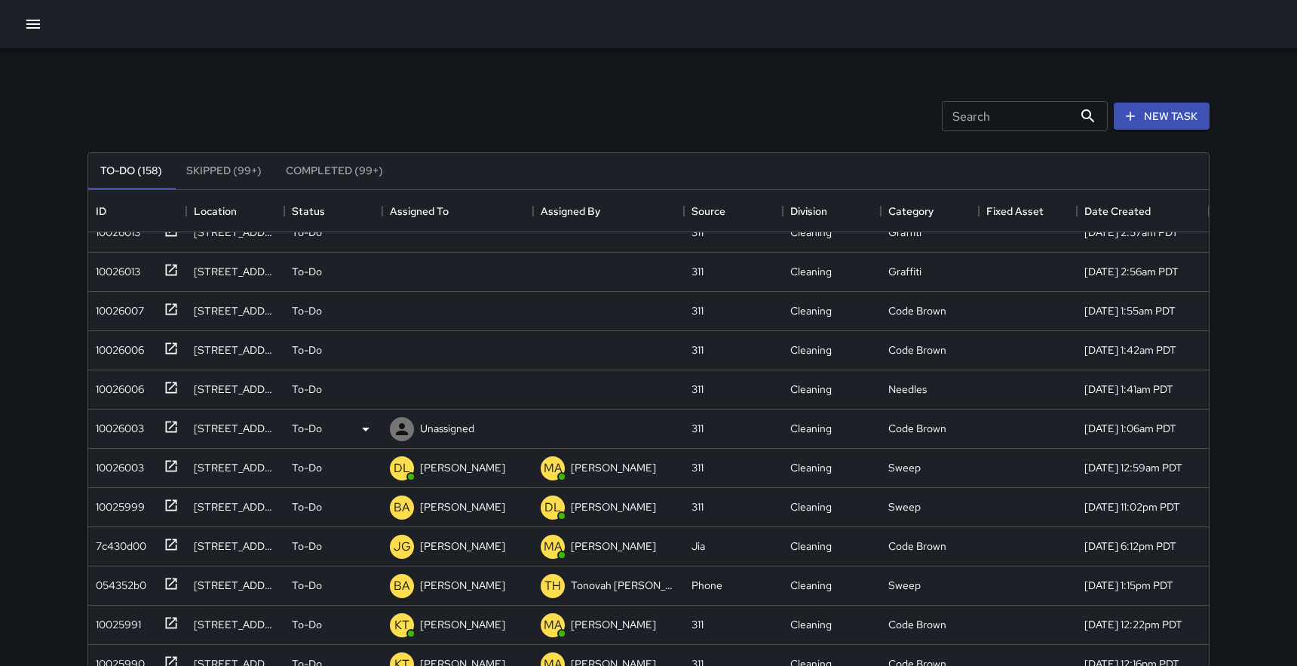
scroll to position [2097, 0]
